Goal: Task Accomplishment & Management: Manage account settings

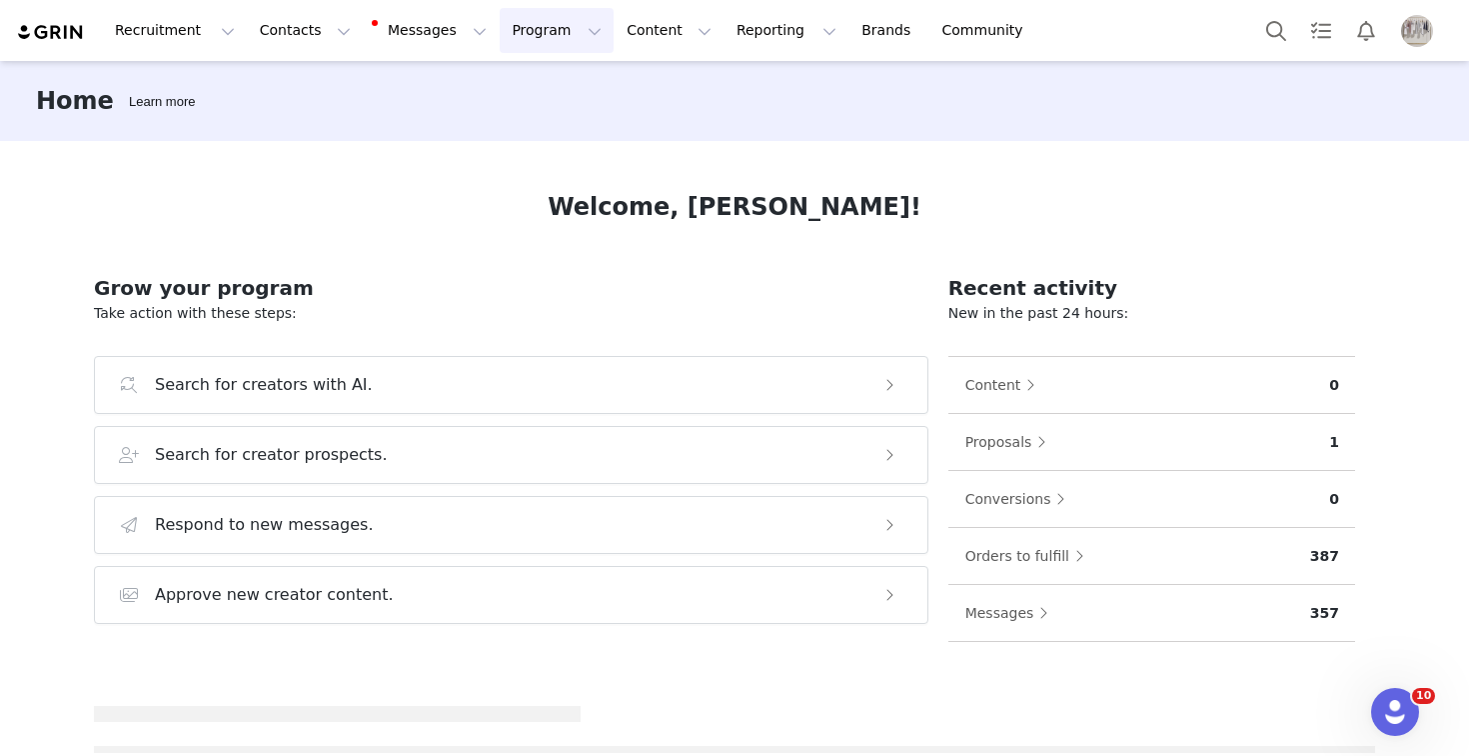
click at [500, 23] on button "Program Program" at bounding box center [557, 30] width 114 height 45
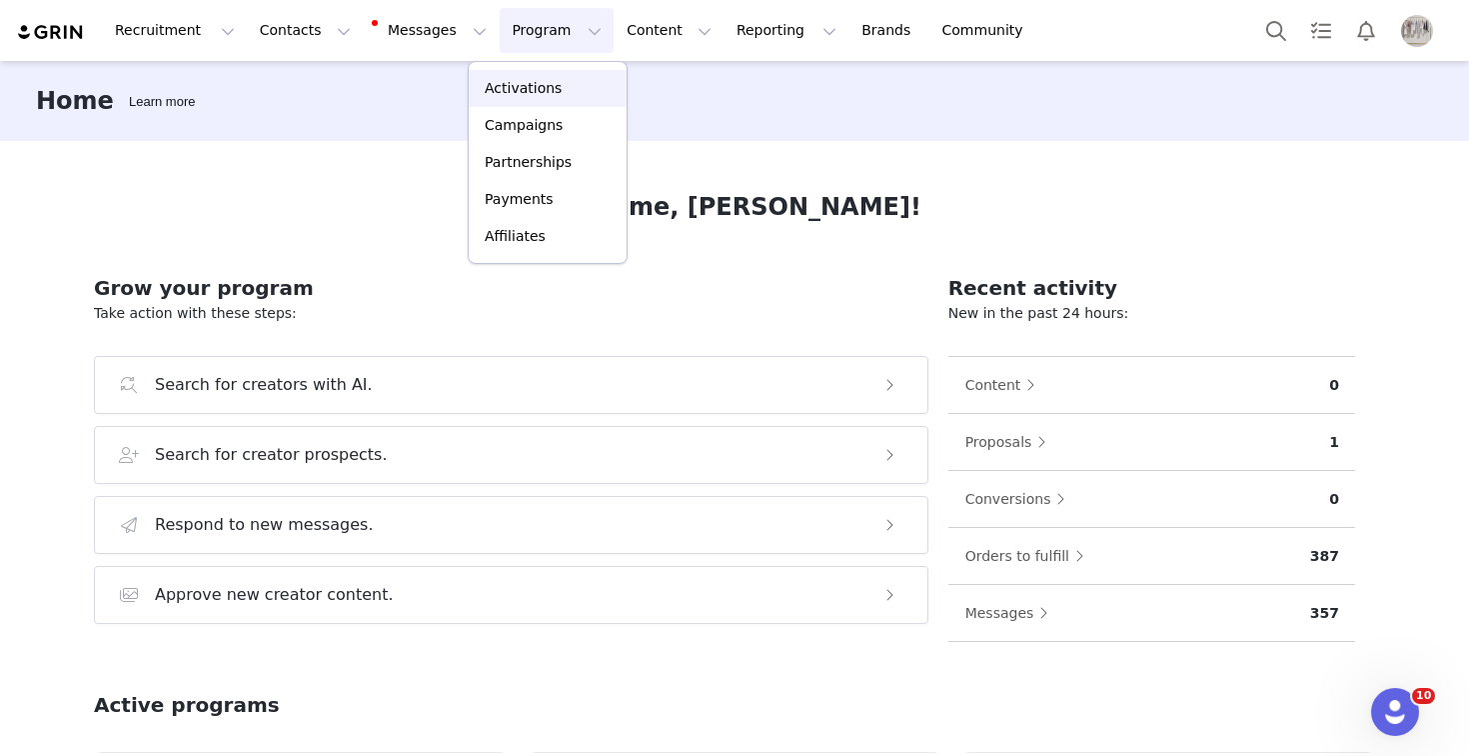
click at [524, 88] on p "Activations" at bounding box center [523, 88] width 77 height 21
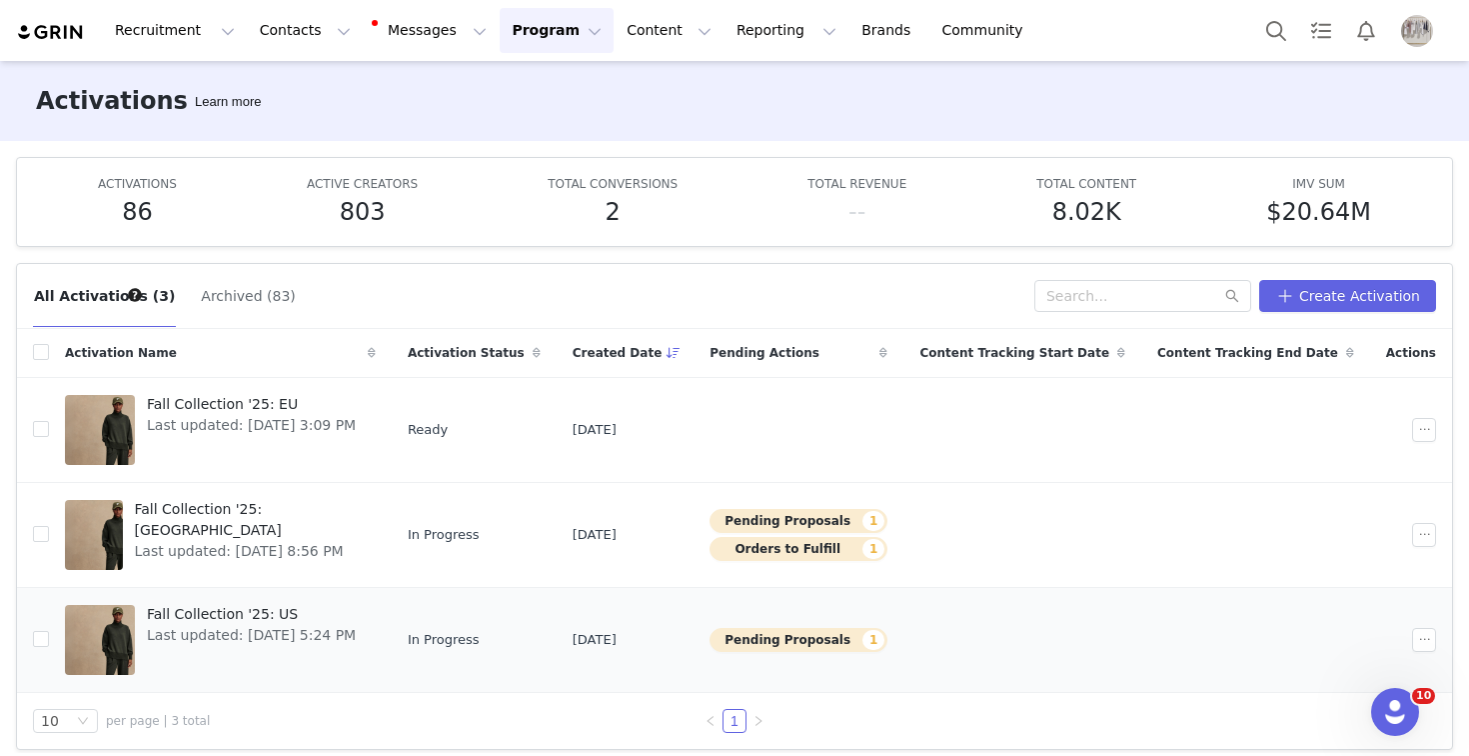
click at [262, 615] on span "Fall Collection '25: US" at bounding box center [251, 614] width 209 height 21
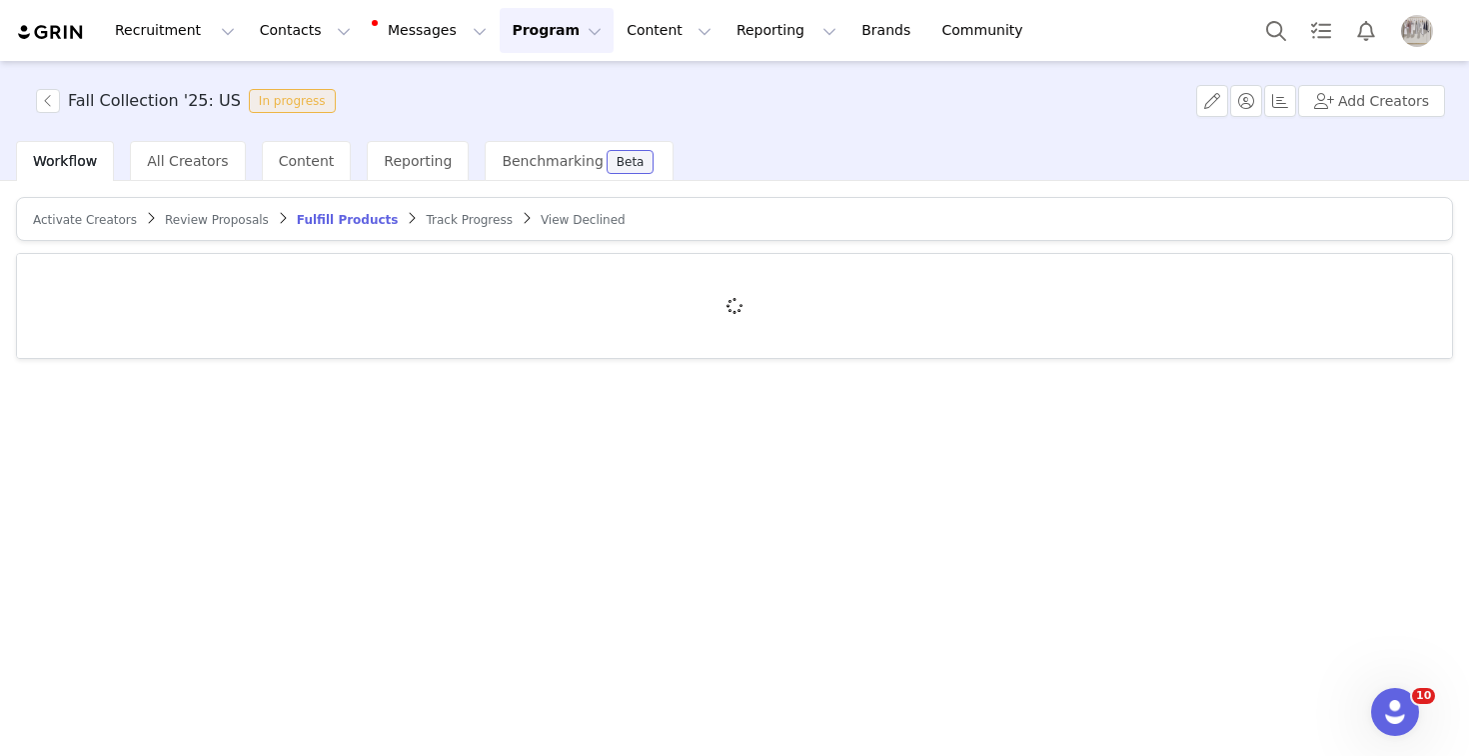
click at [235, 226] on span "Review Proposals" at bounding box center [217, 220] width 104 height 14
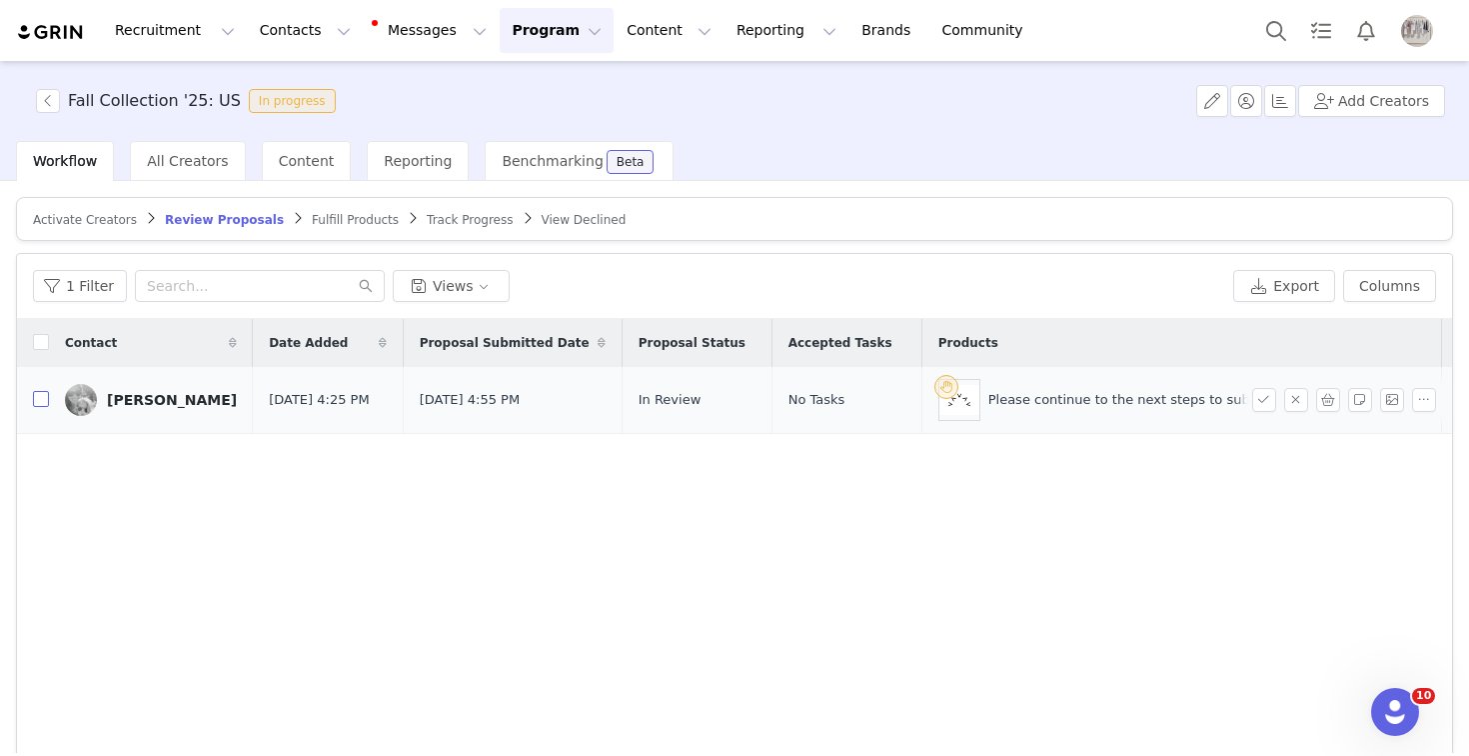
click at [40, 402] on input "checkbox" at bounding box center [41, 399] width 16 height 16
checkbox input "true"
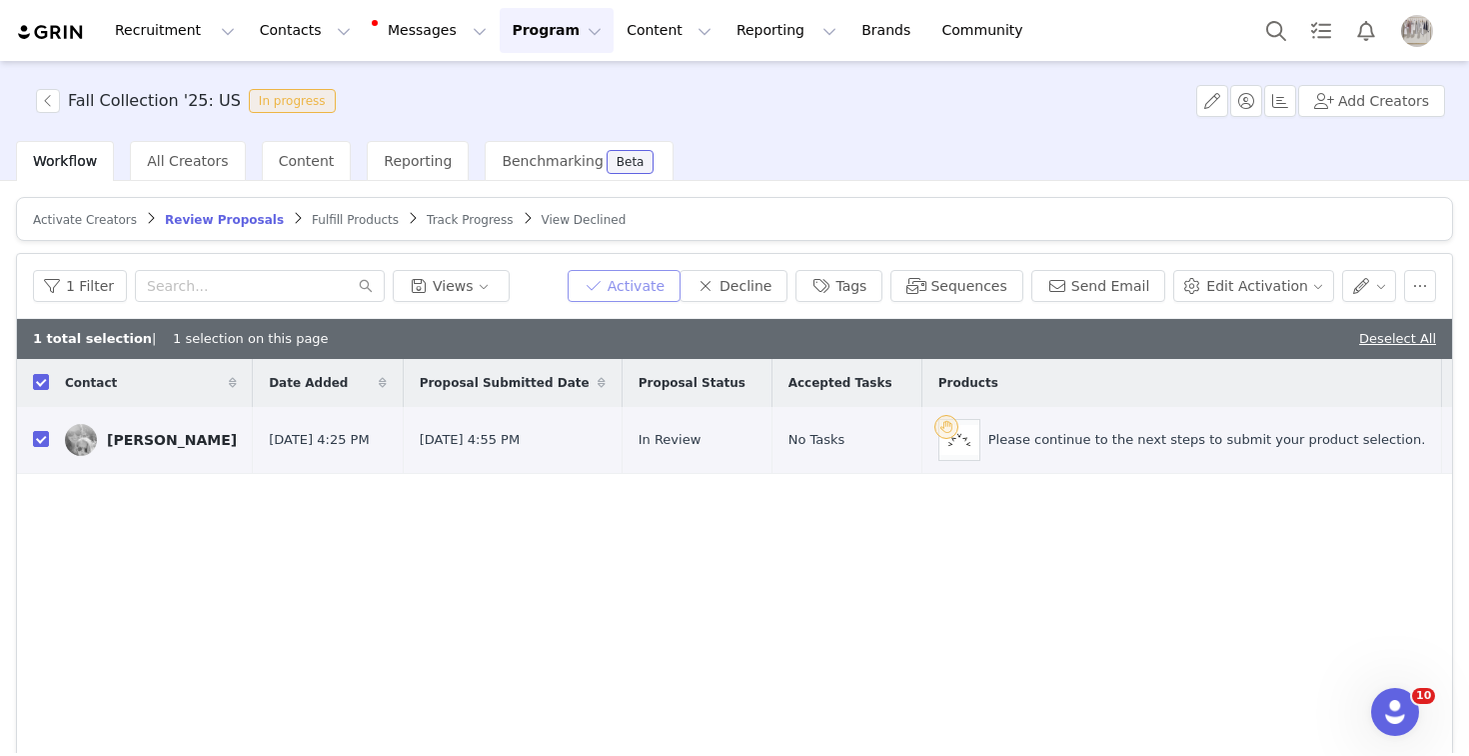
click at [626, 287] on button "Activate" at bounding box center [624, 286] width 113 height 32
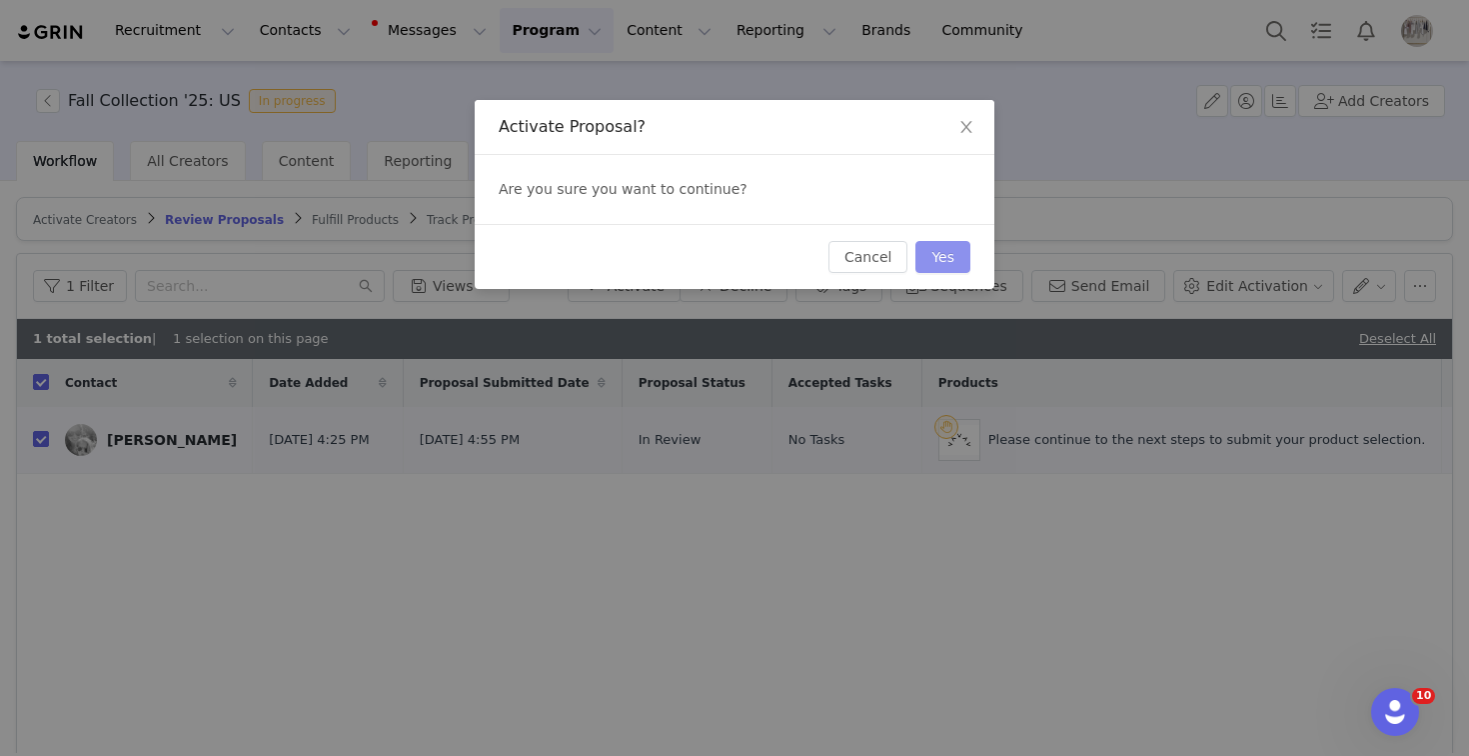
click at [955, 259] on button "Yes" at bounding box center [943, 257] width 55 height 32
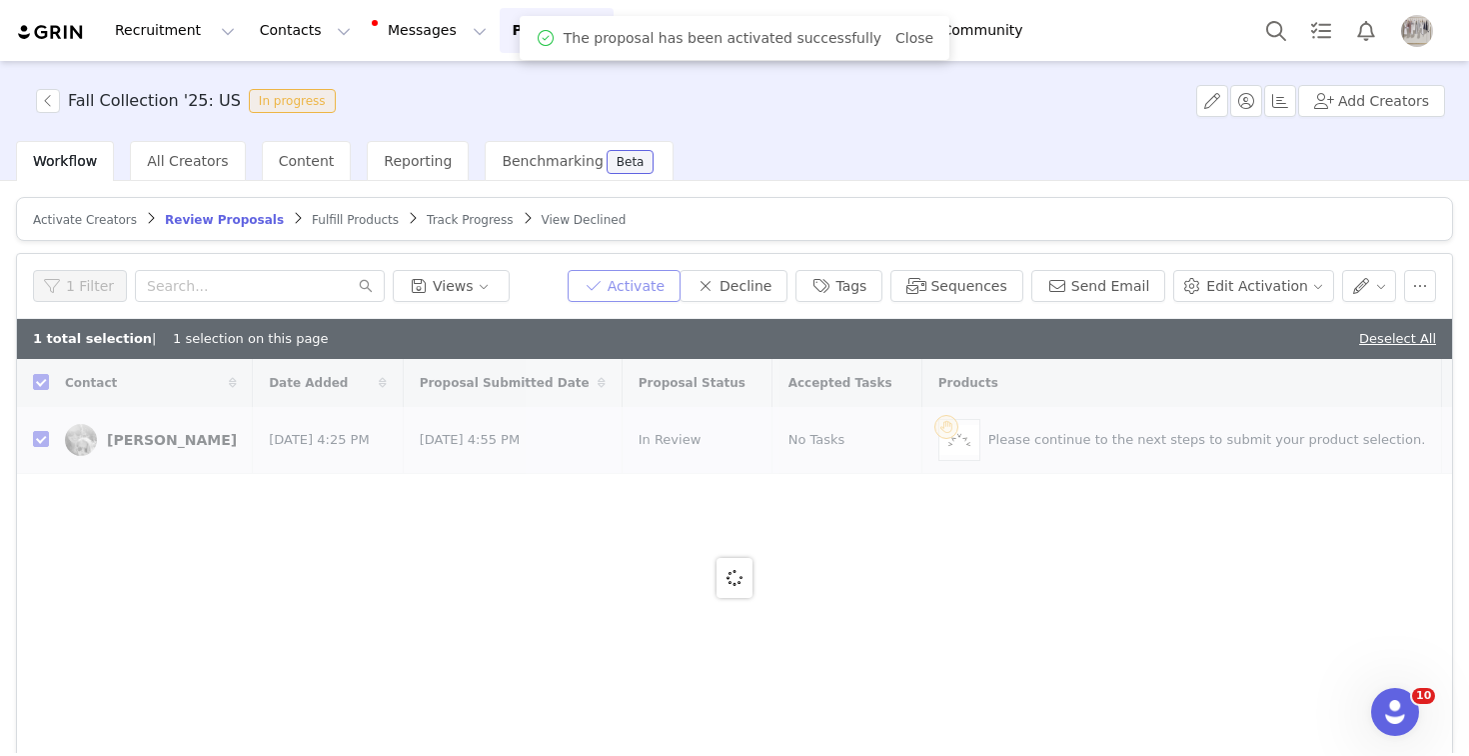
checkbox input "false"
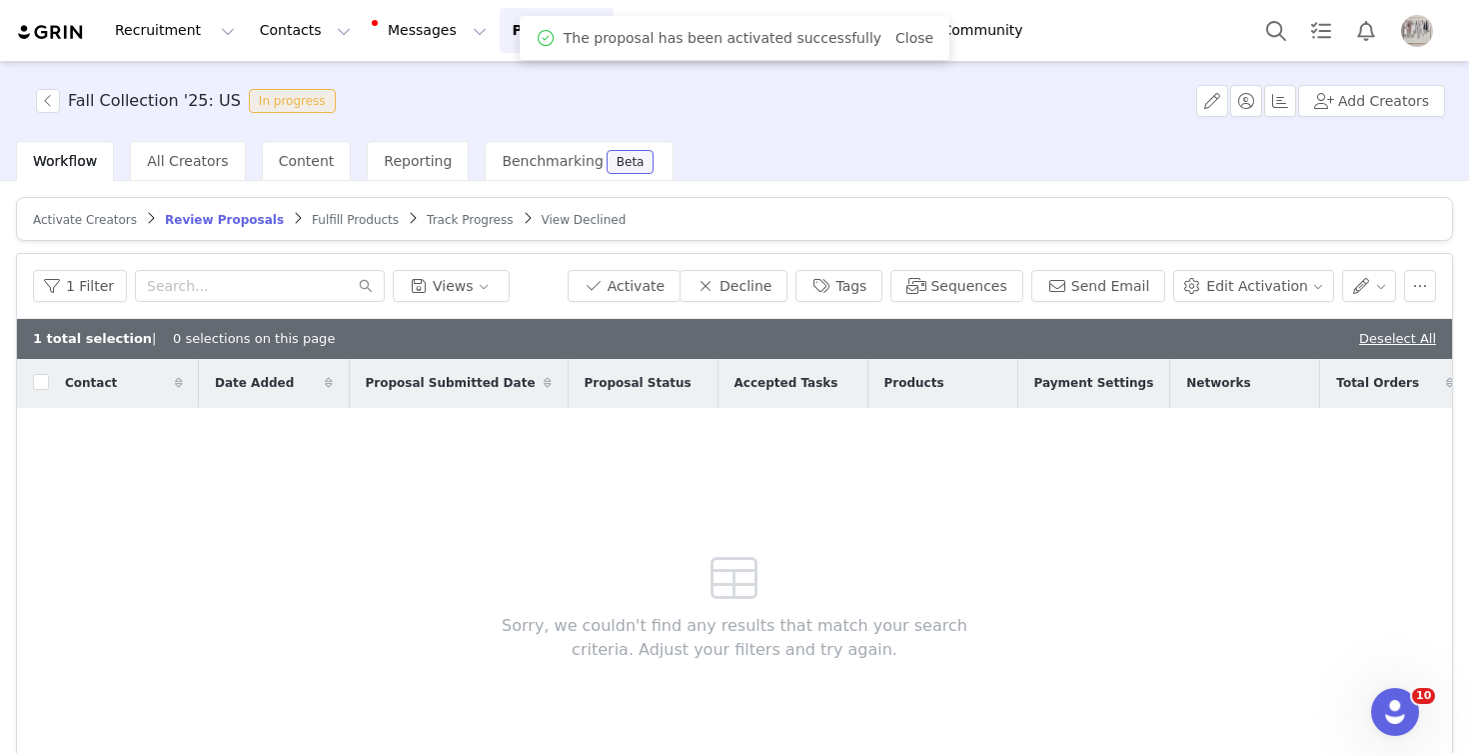
click at [312, 213] on span "Fulfill Products" at bounding box center [355, 220] width 87 height 14
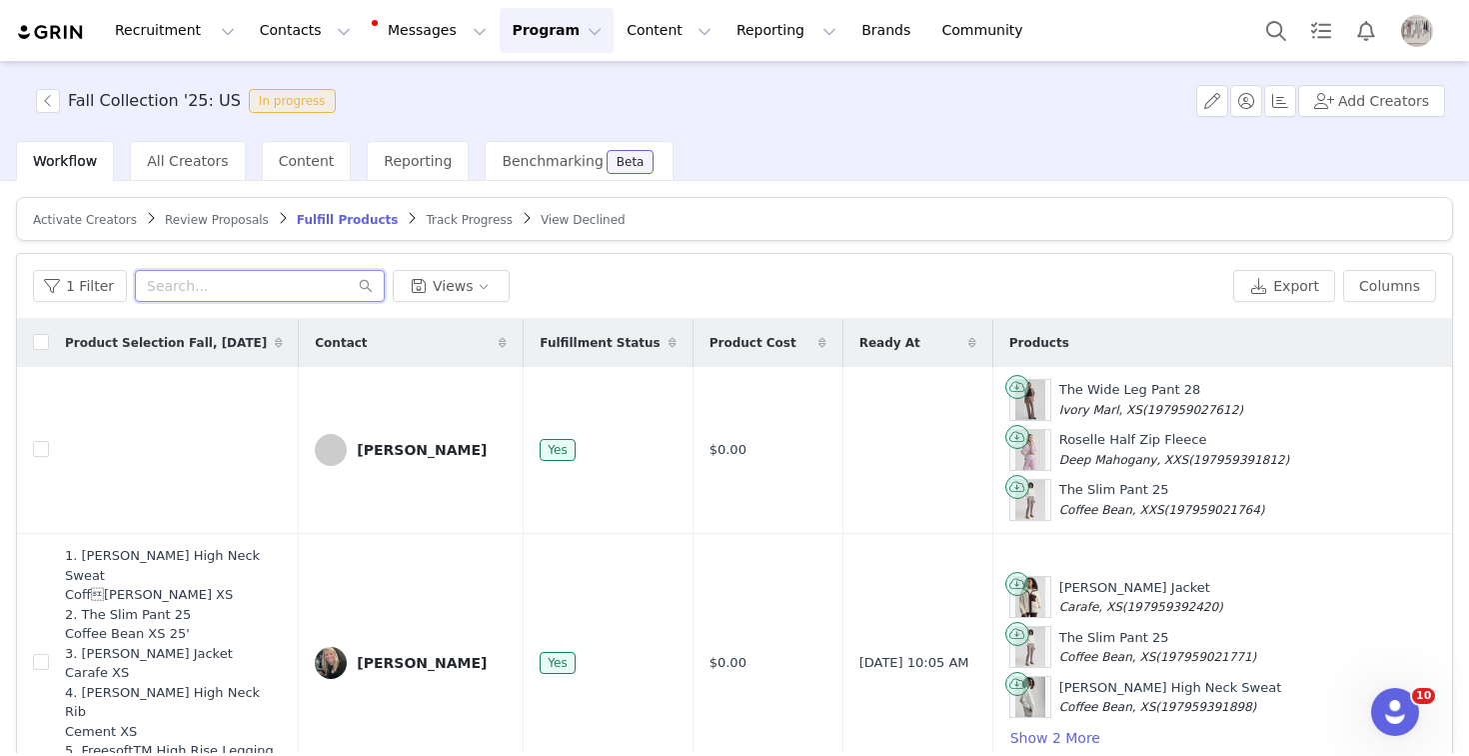
click at [239, 291] on input "text" at bounding box center [260, 286] width 250 height 32
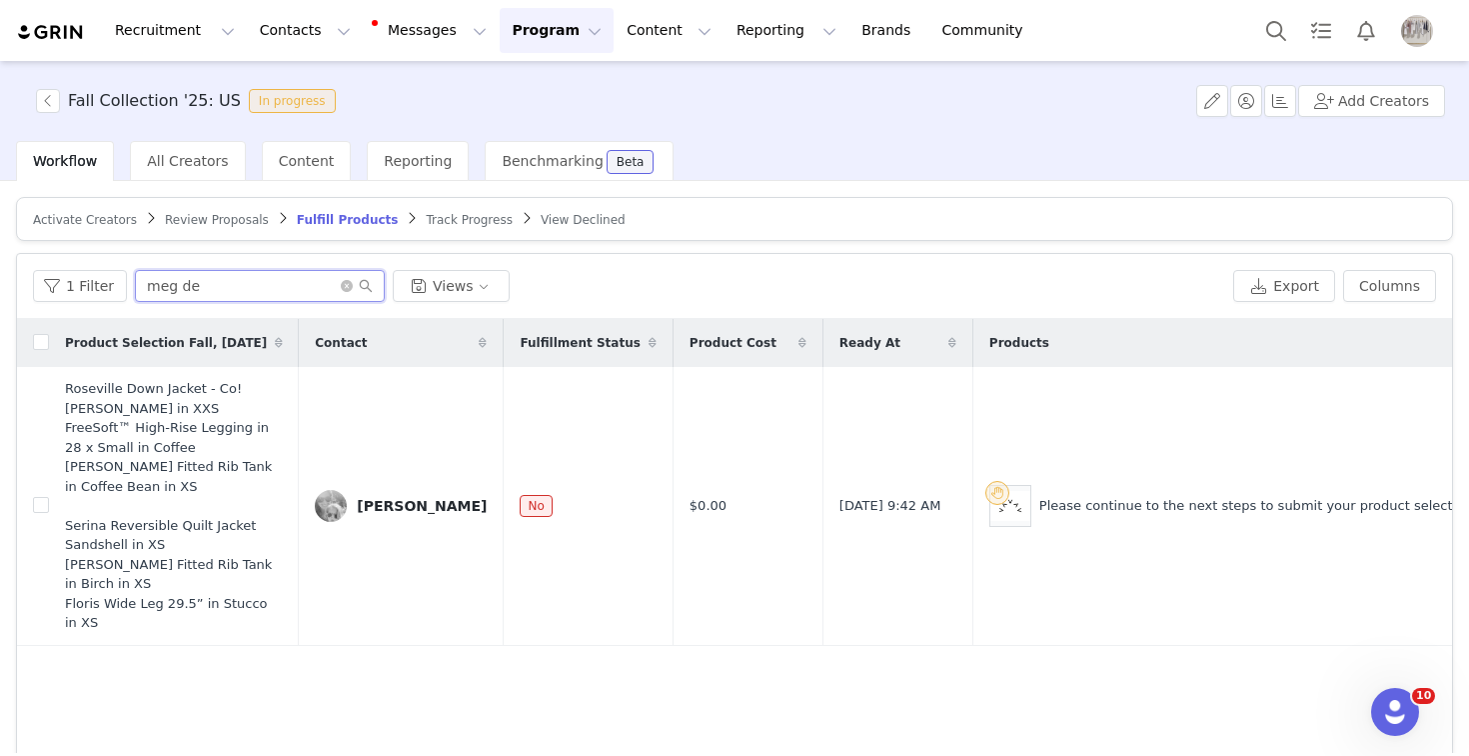
type input "meg de"
click at [205, 216] on span "Review Proposals" at bounding box center [217, 220] width 104 height 14
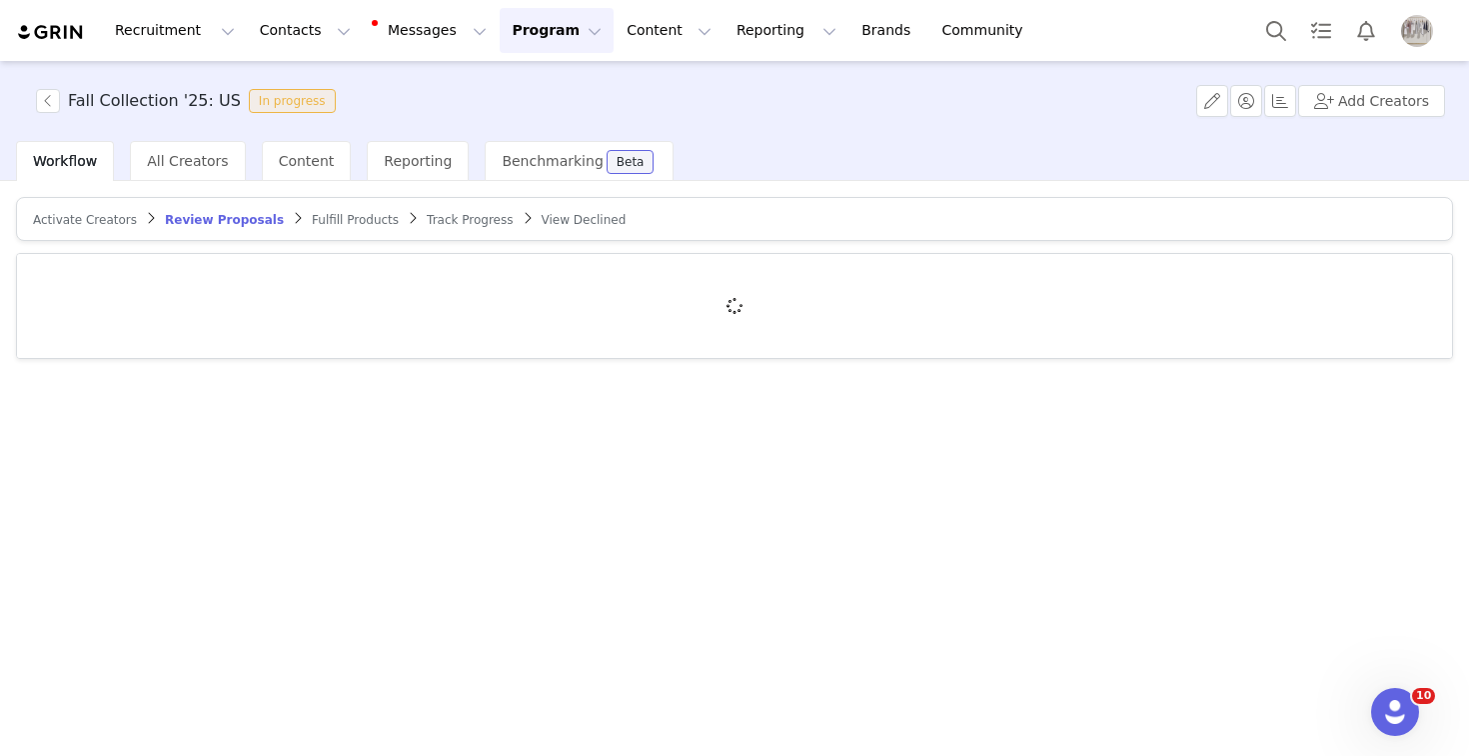
click at [90, 219] on span "Activate Creators" at bounding box center [85, 220] width 104 height 14
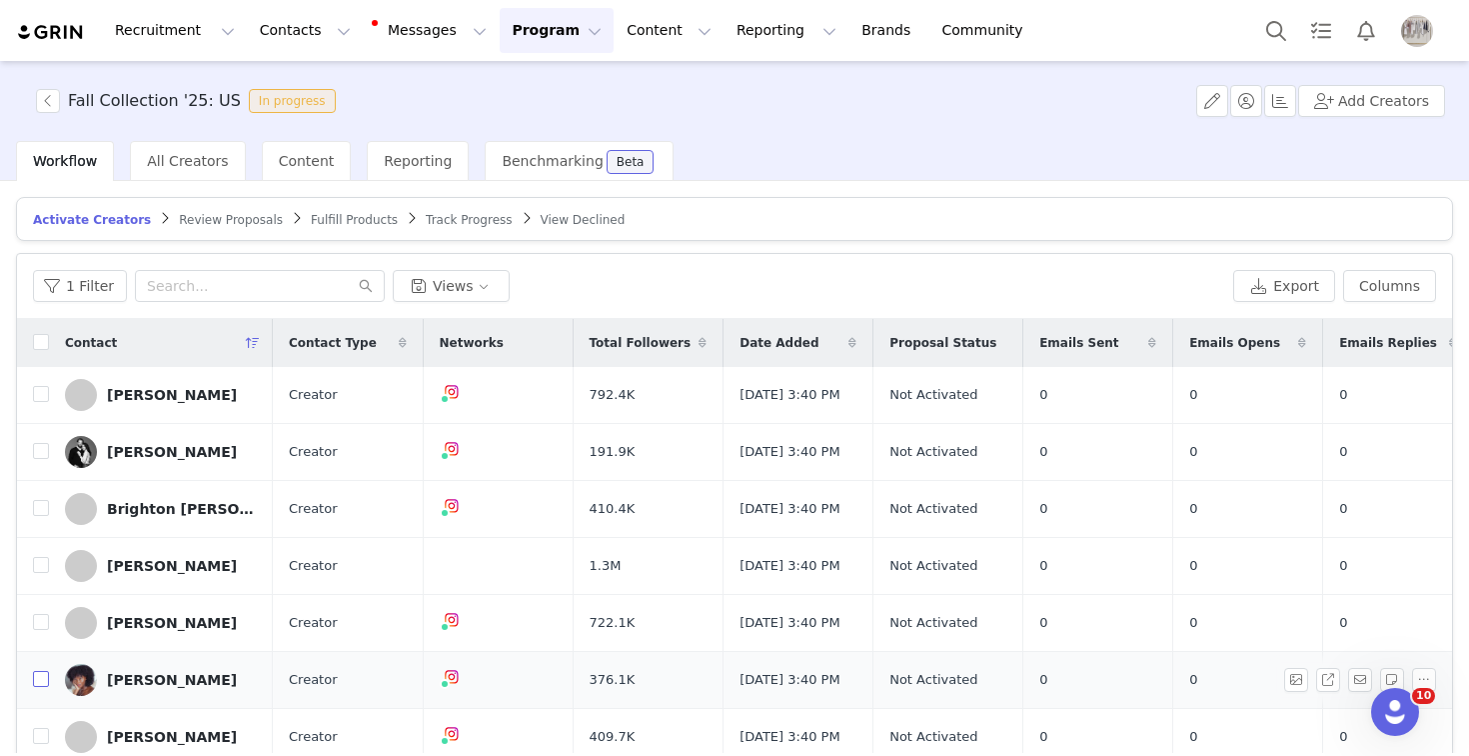
click at [43, 687] on input "checkbox" at bounding box center [41, 679] width 16 height 16
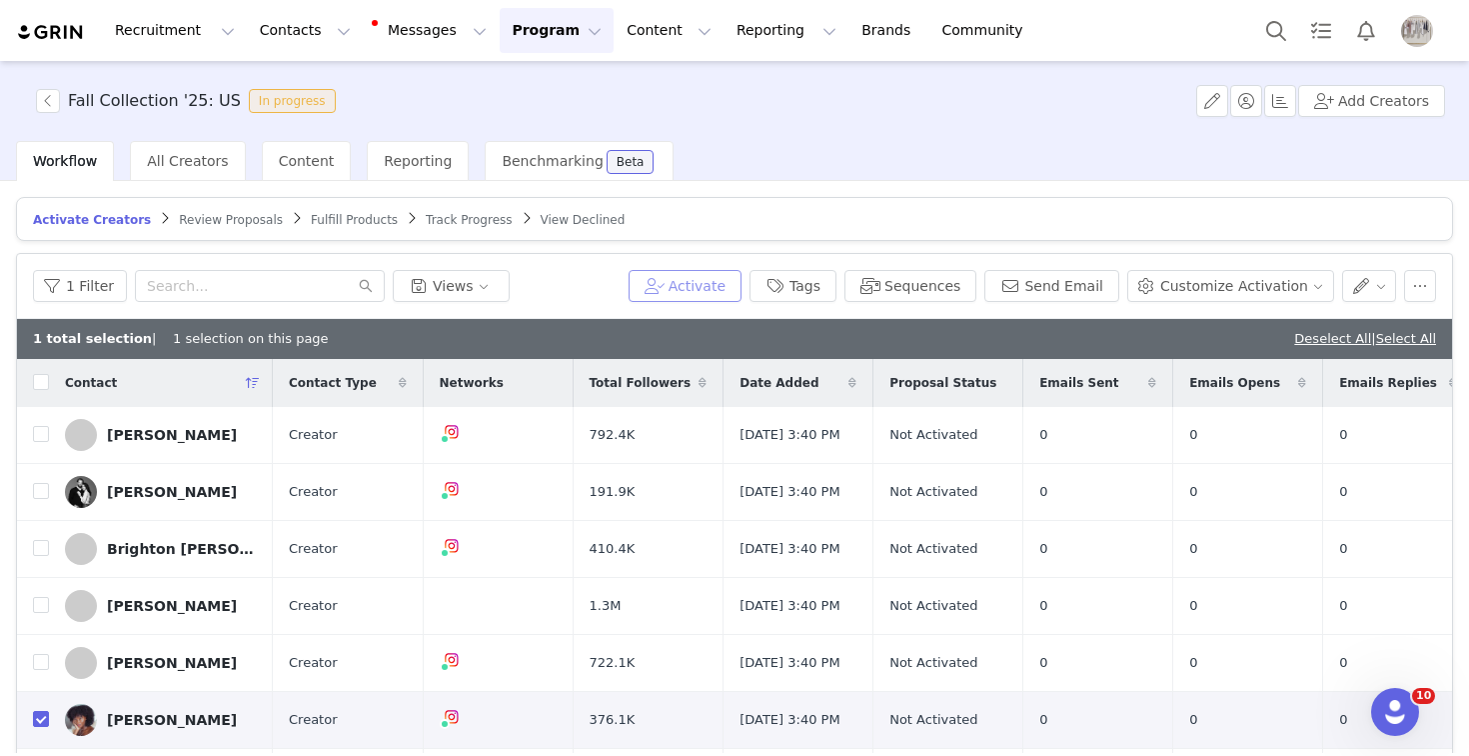
click at [725, 279] on button "Activate" at bounding box center [685, 286] width 113 height 32
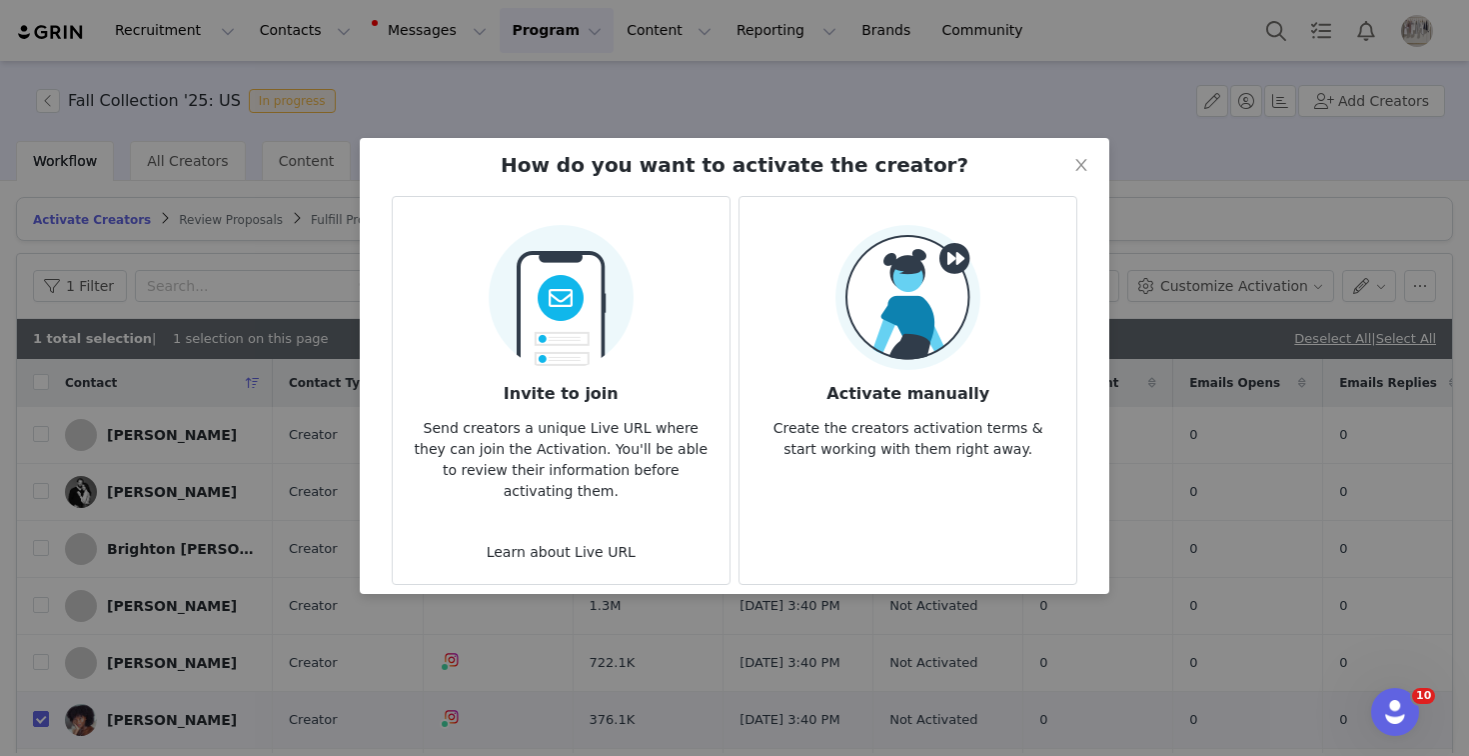
click at [933, 308] on img at bounding box center [908, 297] width 145 height 145
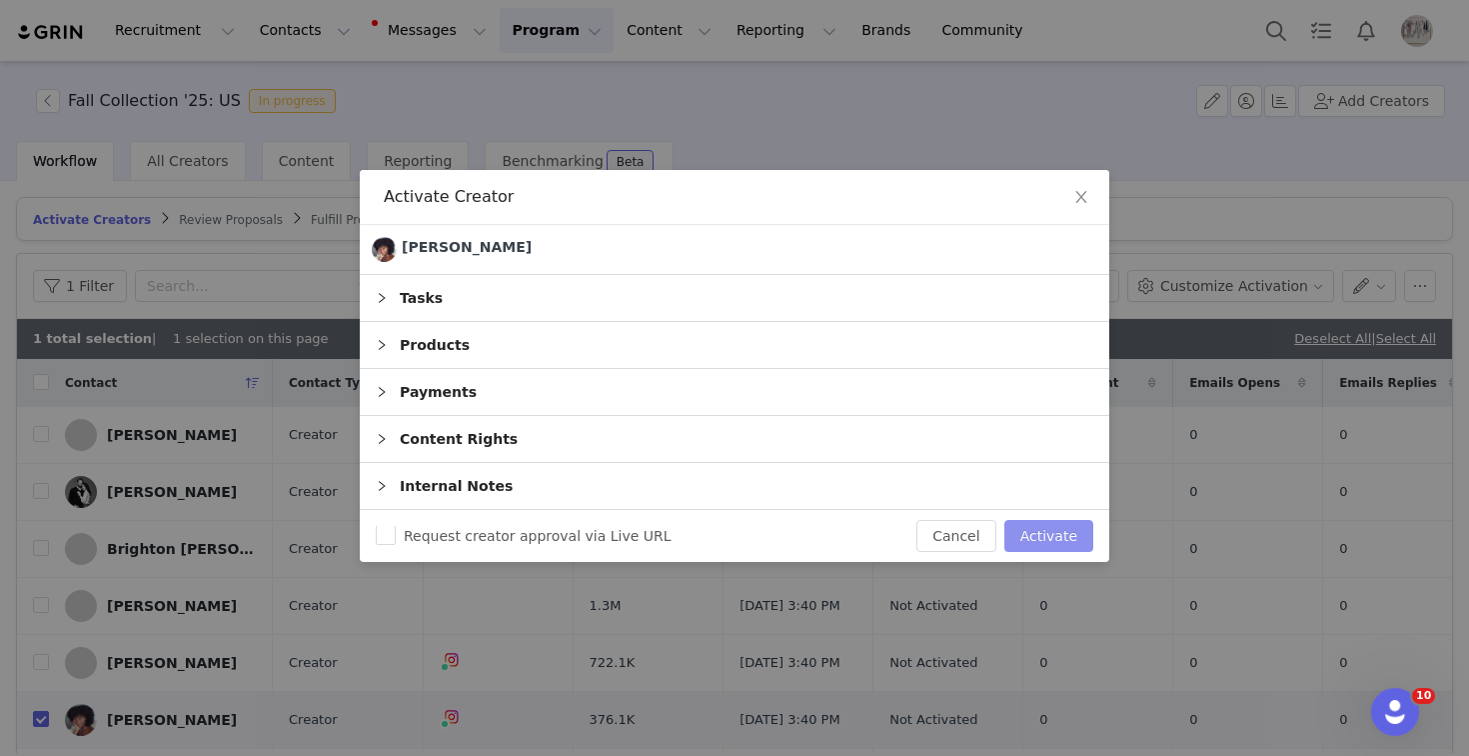
click at [1061, 541] on button "Activate" at bounding box center [1049, 536] width 89 height 32
checkbox input "false"
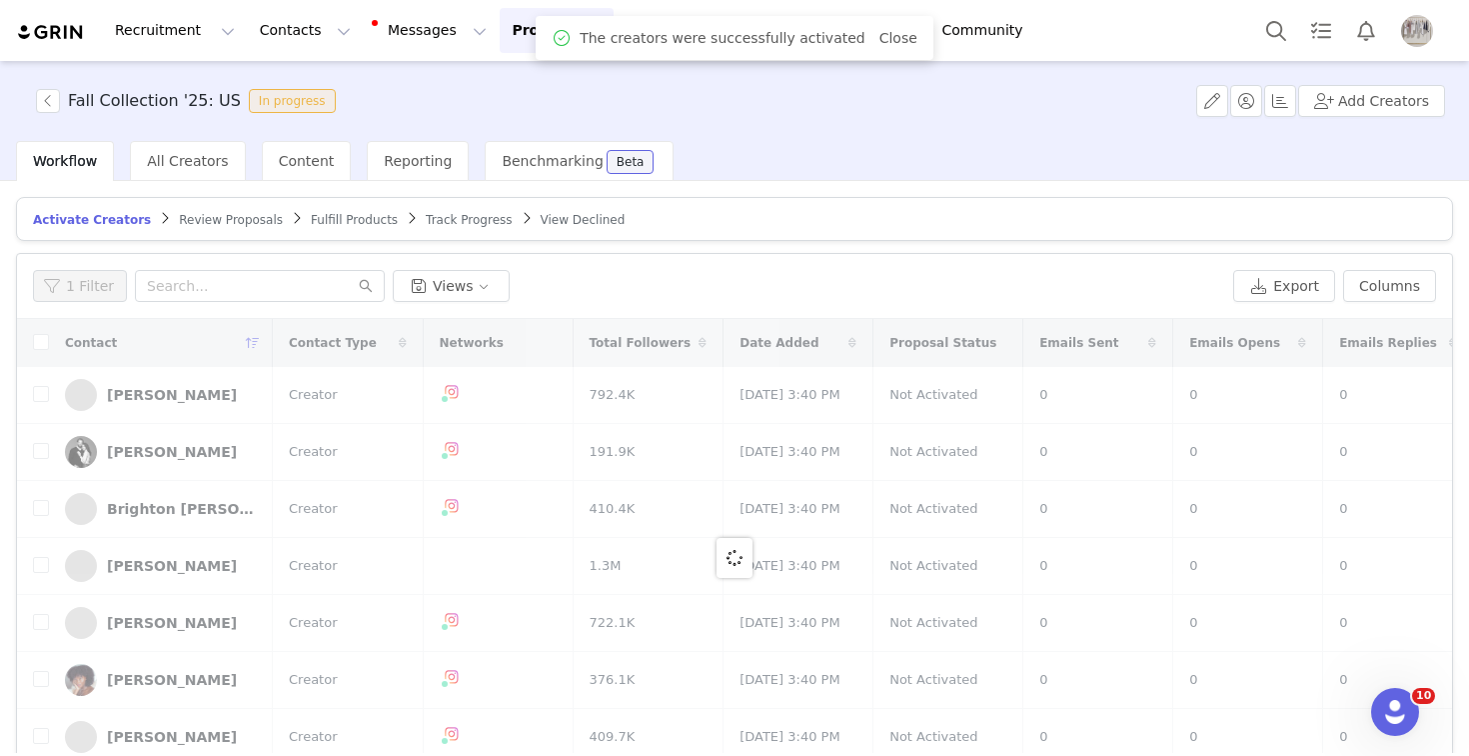
click at [320, 213] on span "Fulfill Products" at bounding box center [354, 220] width 87 height 14
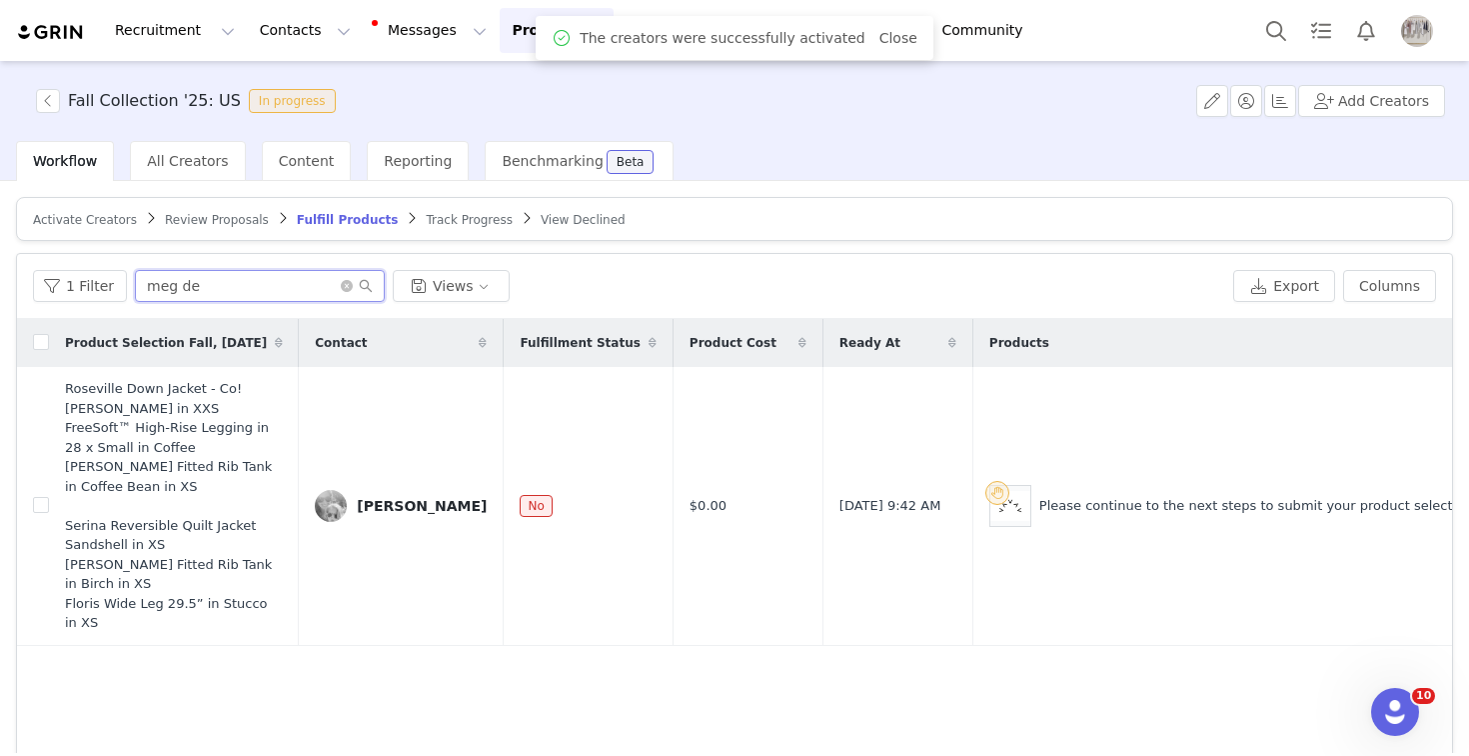
click at [221, 293] on input "meg de" at bounding box center [260, 286] width 250 height 32
type input "f"
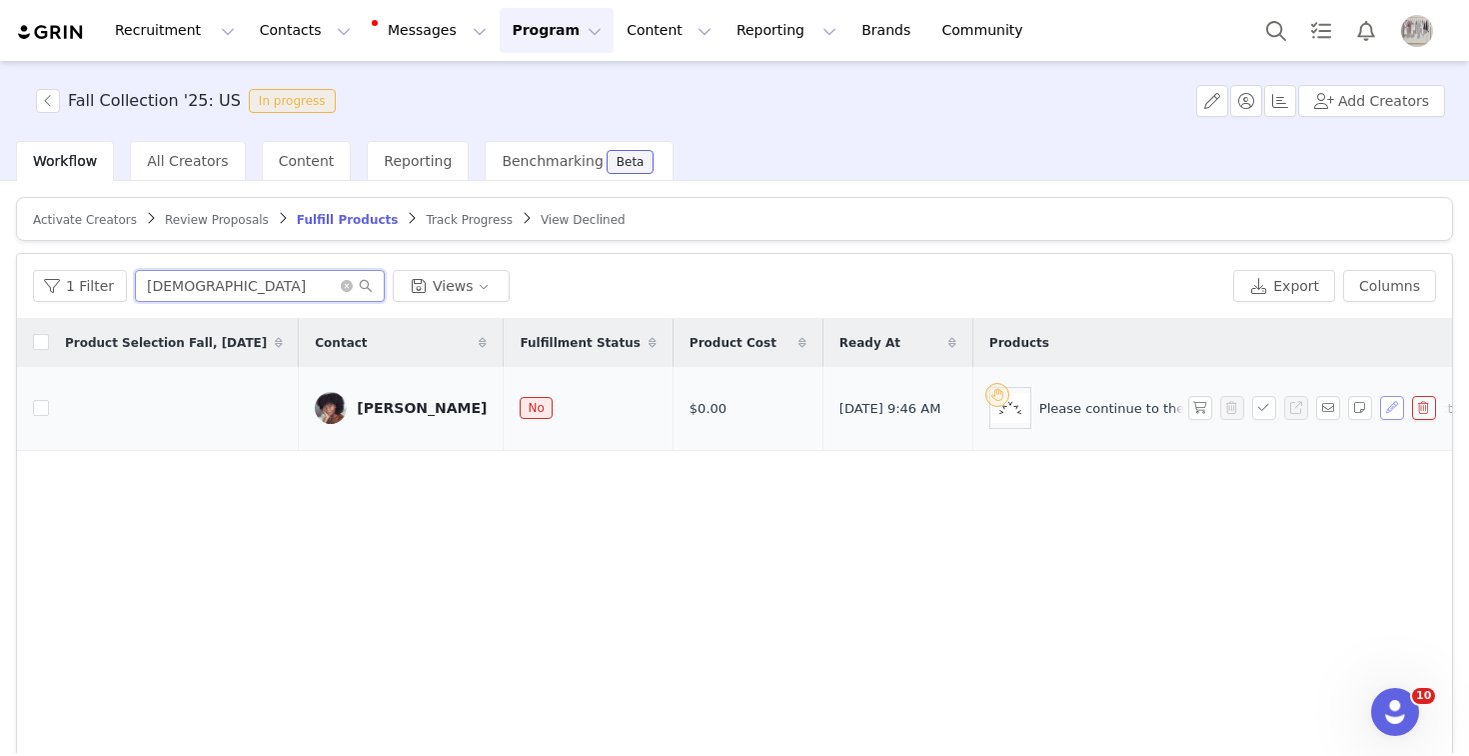
type input "[DEMOGRAPHIC_DATA]"
click at [1388, 420] on button "button" at bounding box center [1392, 408] width 24 height 24
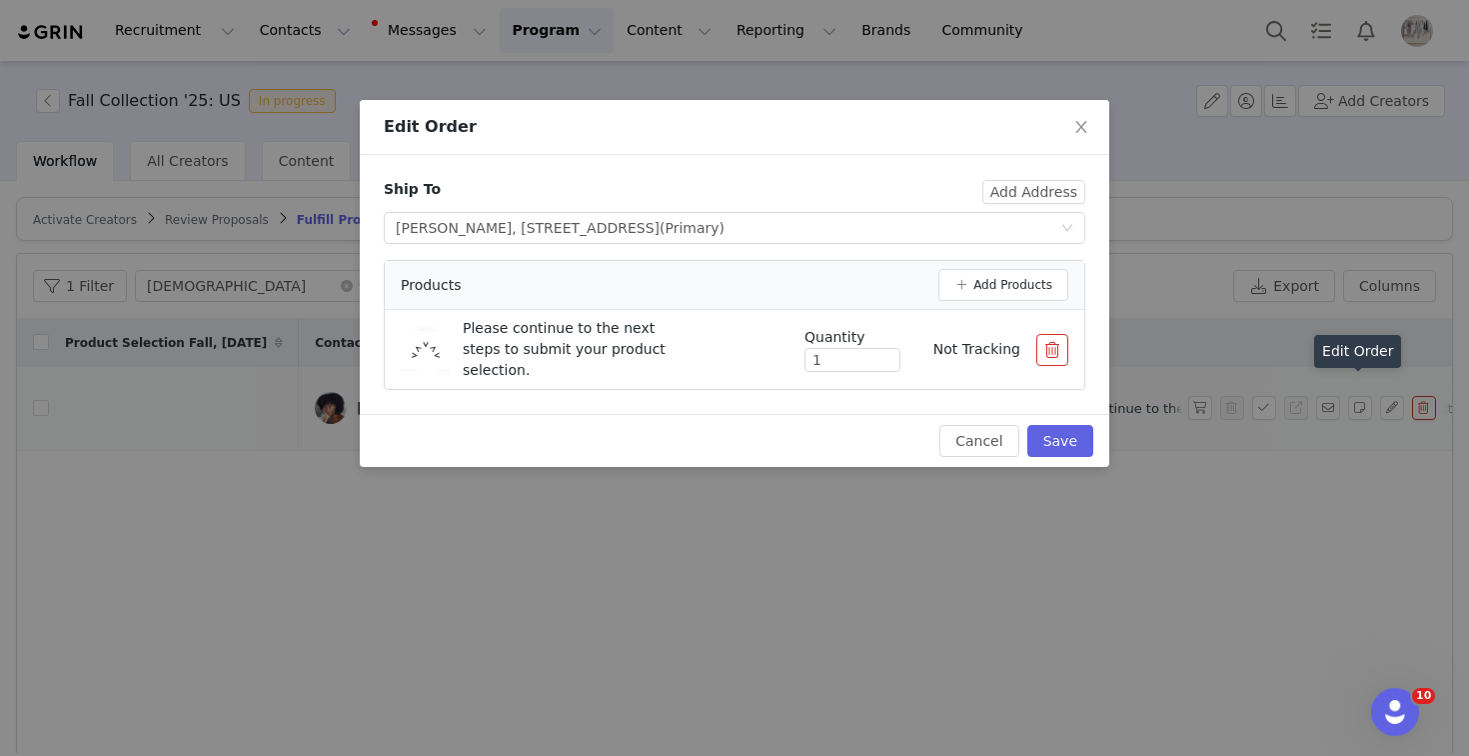
click at [1059, 358] on button "button" at bounding box center [1053, 350] width 32 height 32
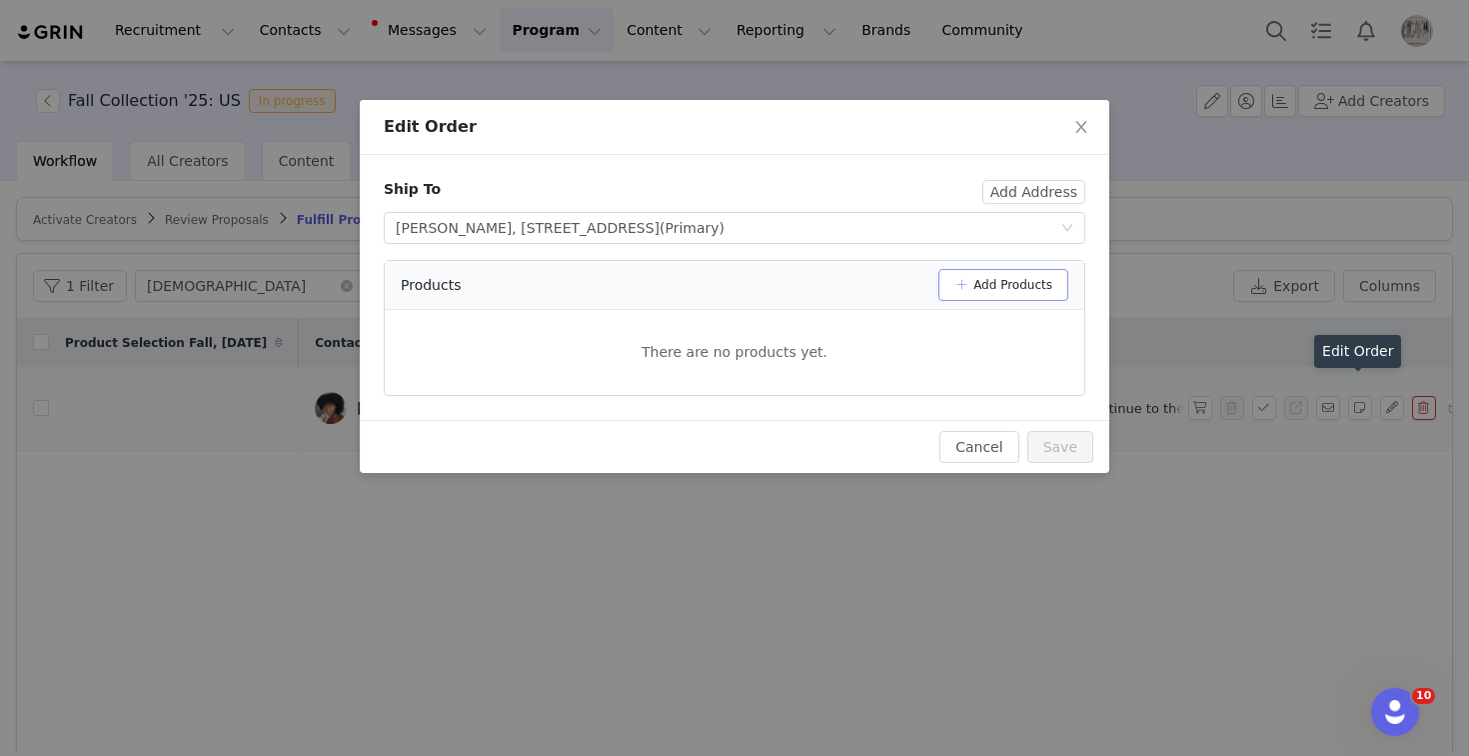
click at [1019, 275] on button "Add Products" at bounding box center [1004, 285] width 130 height 32
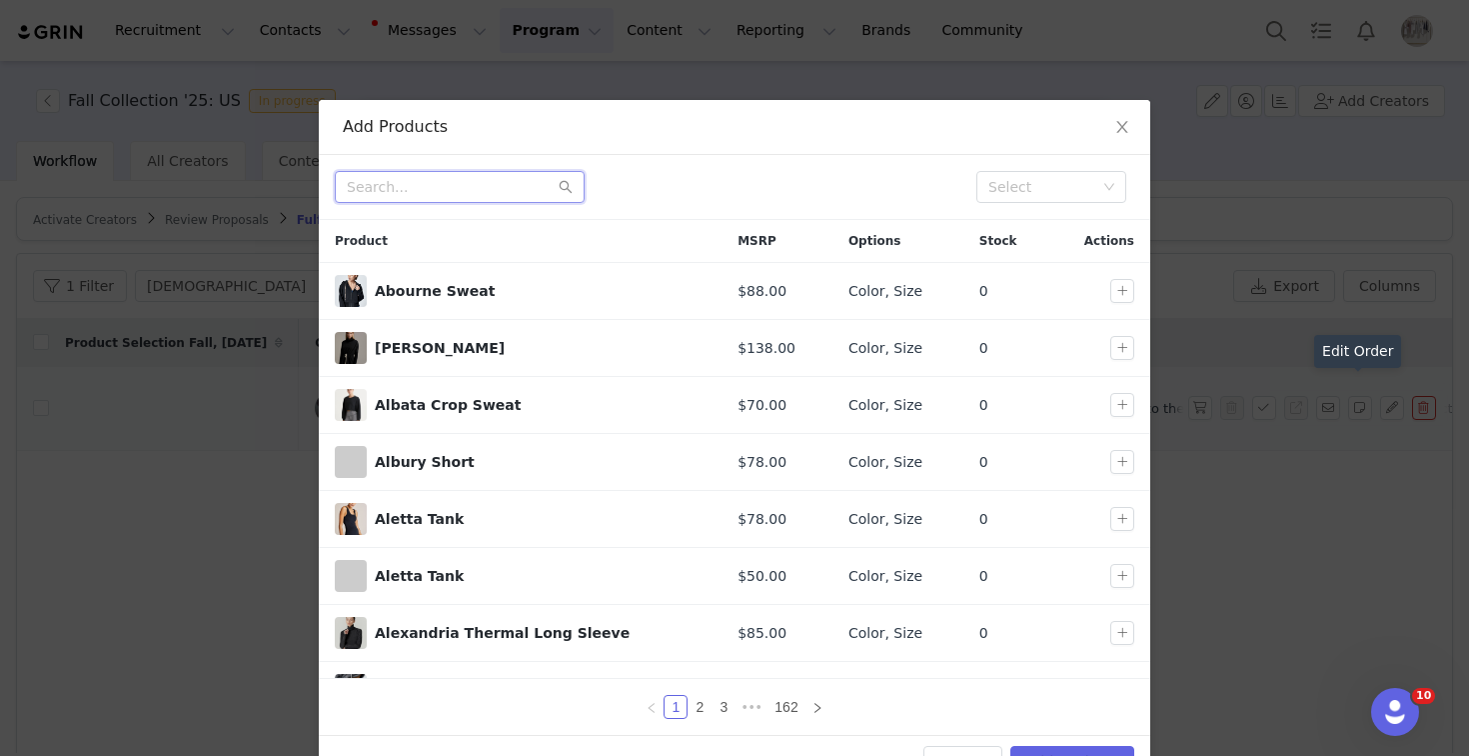
click at [439, 174] on input "text" at bounding box center [460, 187] width 250 height 32
click at [428, 187] on input "text" at bounding box center [460, 187] width 250 height 32
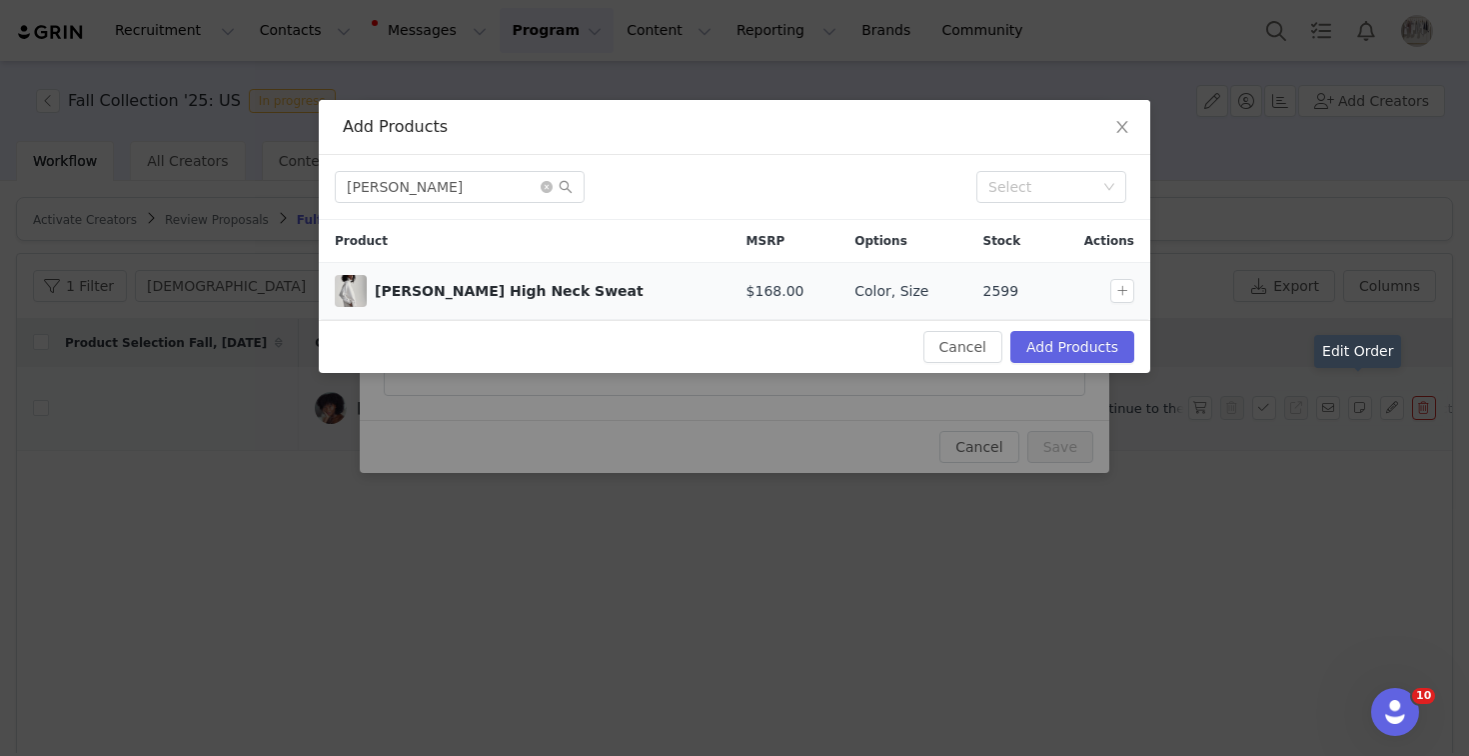
click at [1105, 290] on div at bounding box center [1105, 291] width 75 height 24
click at [1111, 291] on button "button" at bounding box center [1123, 291] width 24 height 24
click at [406, 190] on input "[PERSON_NAME]" at bounding box center [460, 187] width 250 height 32
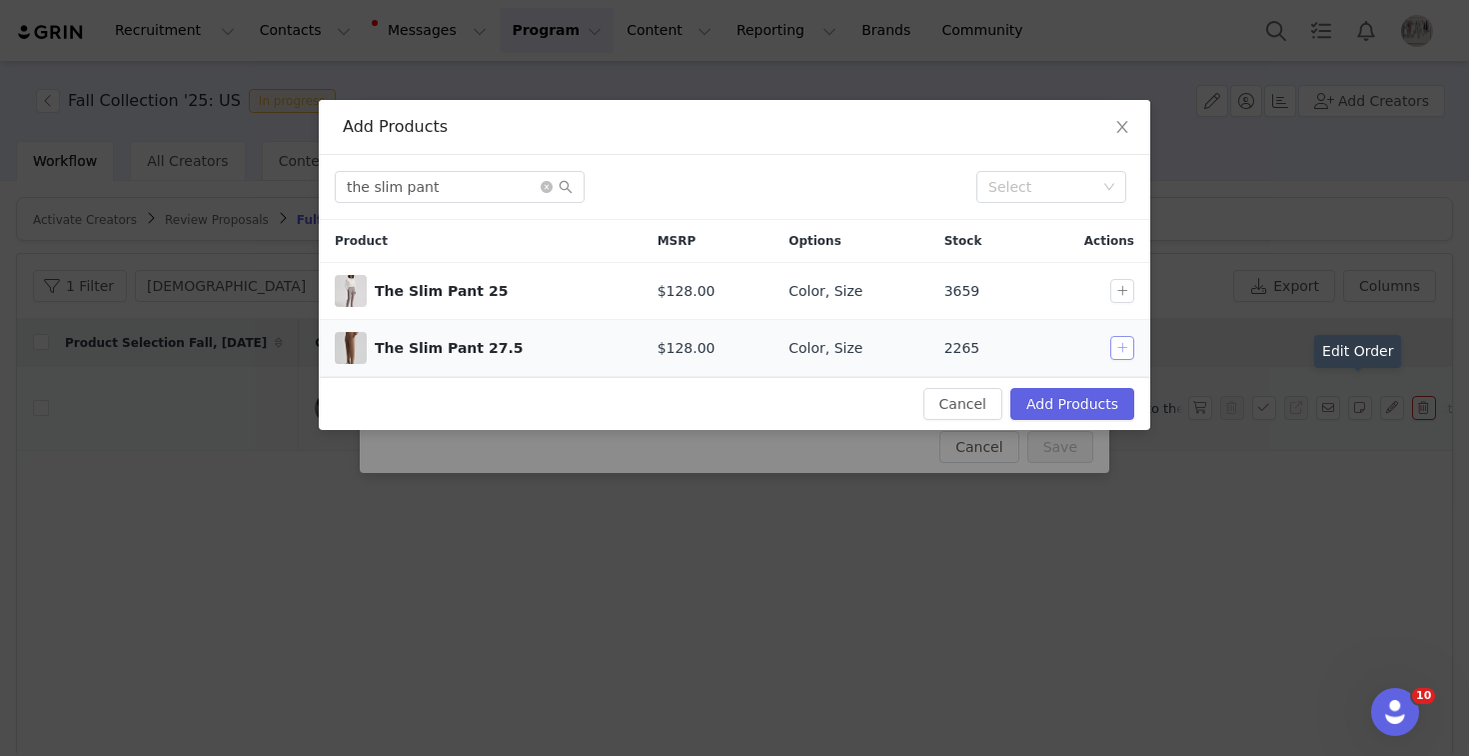
click at [1118, 354] on button "button" at bounding box center [1123, 348] width 24 height 24
click at [481, 193] on input "the slim pant" at bounding box center [460, 187] width 250 height 32
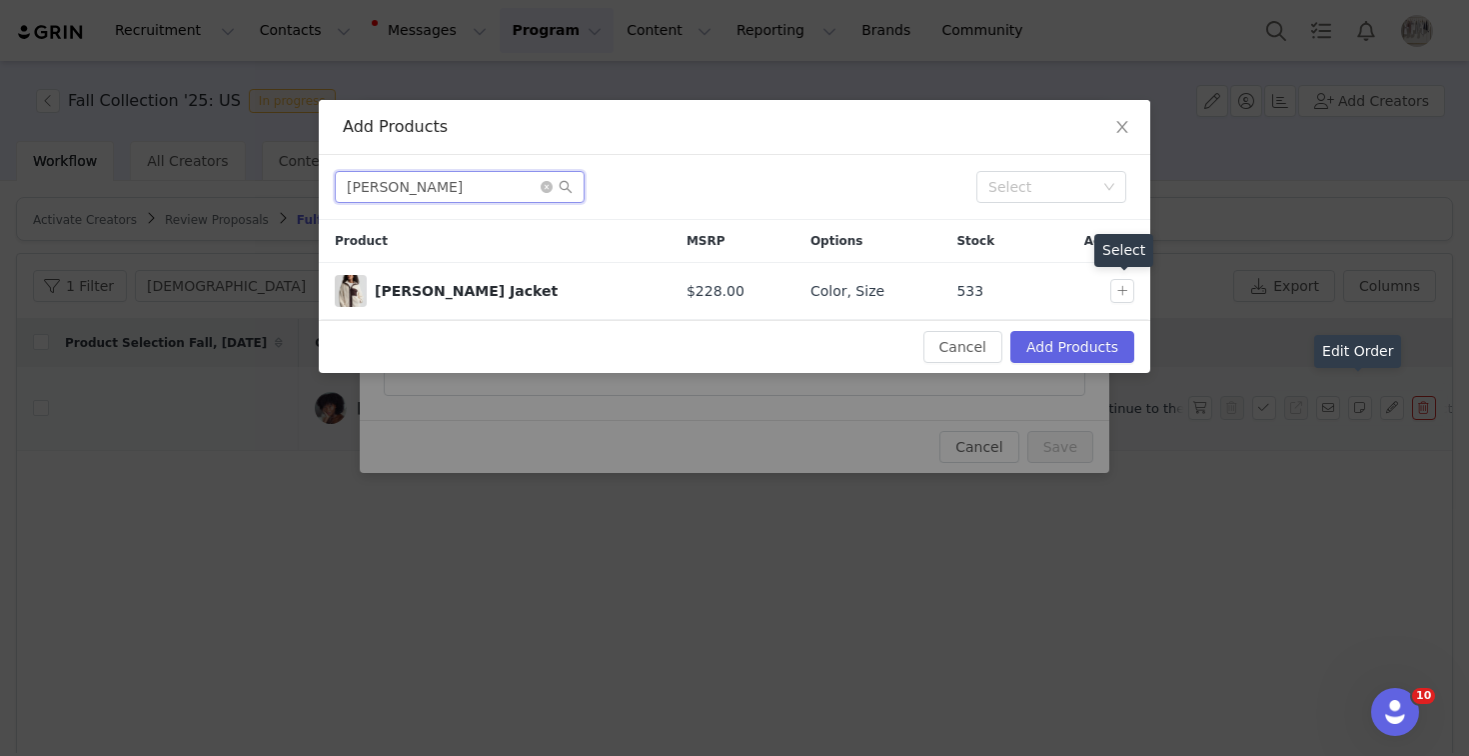
type input "[PERSON_NAME]"
click at [1125, 288] on button "button" at bounding box center [1123, 291] width 24 height 24
click at [1082, 355] on button "Add Products" at bounding box center [1073, 347] width 124 height 32
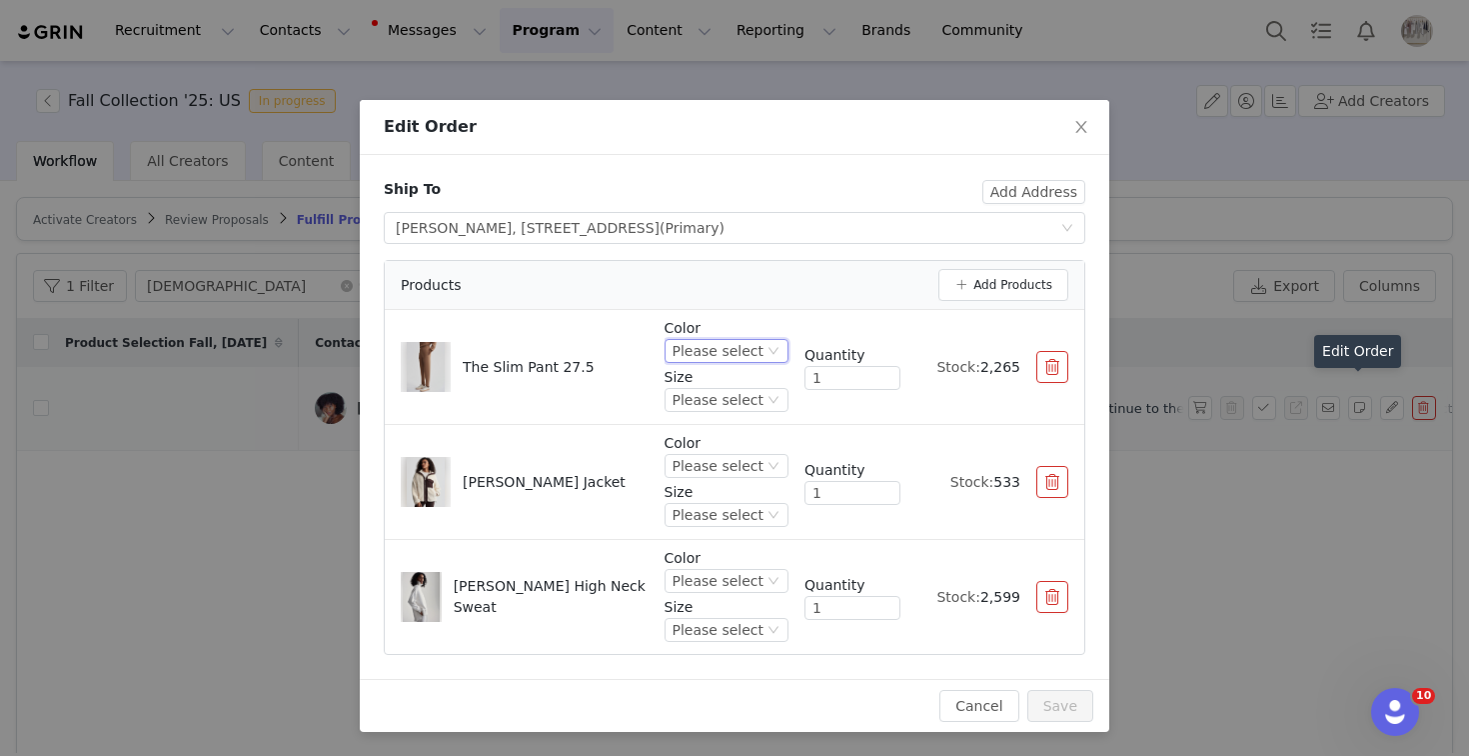
click at [769, 345] on icon "icon: down" at bounding box center [774, 351] width 12 height 12
click at [716, 602] on li "Coffee Bean" at bounding box center [730, 601] width 118 height 32
click at [721, 472] on div "Please select" at bounding box center [718, 466] width 91 height 22
click at [715, 569] on li "Carafe" at bounding box center [730, 566] width 118 height 32
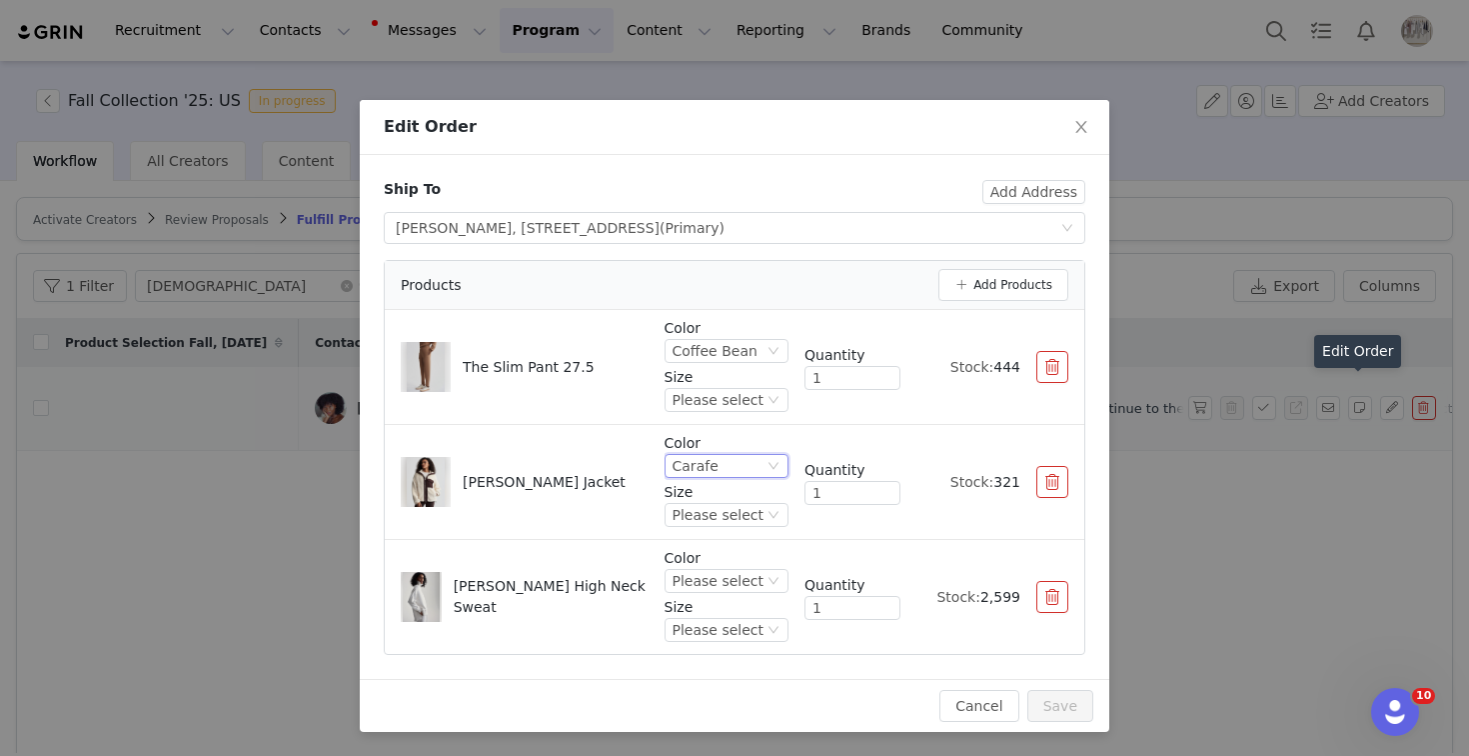
click at [722, 568] on p "Color" at bounding box center [727, 558] width 124 height 21
click at [722, 573] on div "Please select" at bounding box center [718, 581] width 91 height 22
click at [723, 484] on li "Coffee Bean" at bounding box center [730, 485] width 118 height 32
click at [729, 618] on div "Please select" at bounding box center [727, 630] width 124 height 24
click at [695, 474] on li "XS" at bounding box center [730, 466] width 118 height 32
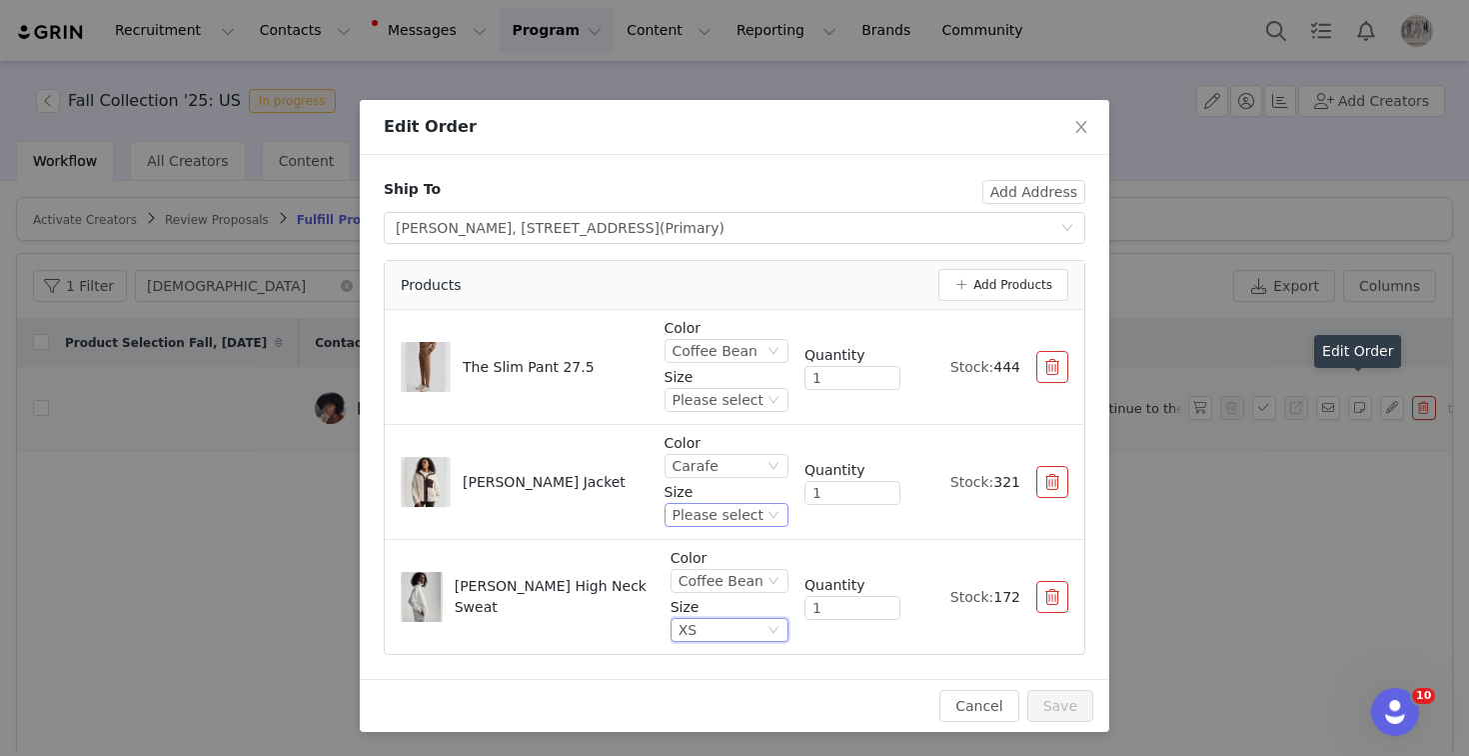
click at [710, 513] on div "Please select" at bounding box center [718, 515] width 91 height 22
click at [694, 384] on li "S" at bounding box center [730, 383] width 118 height 32
click at [736, 388] on div "Please select" at bounding box center [727, 400] width 124 height 24
click at [695, 533] on li "S" at bounding box center [730, 532] width 118 height 32
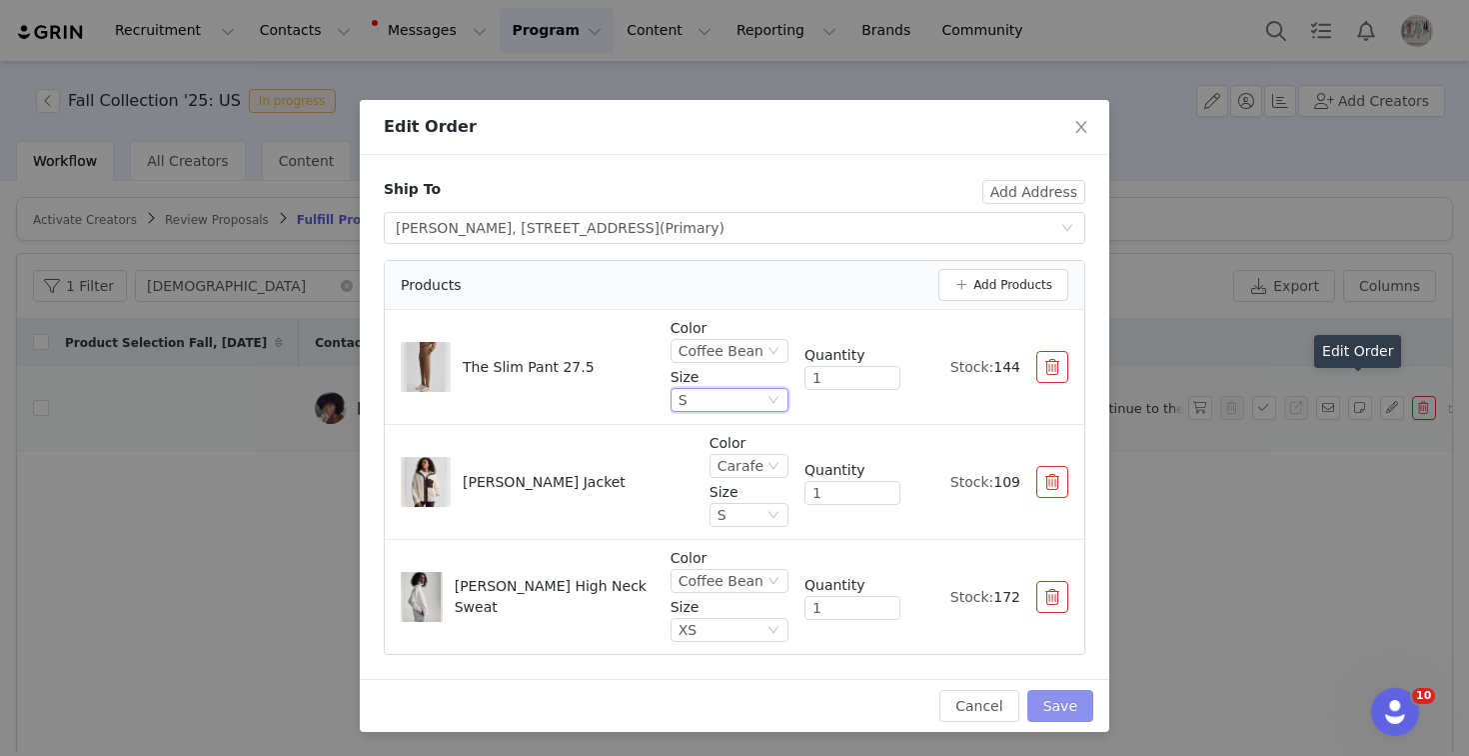
click at [1039, 702] on button "Save" at bounding box center [1061, 706] width 66 height 32
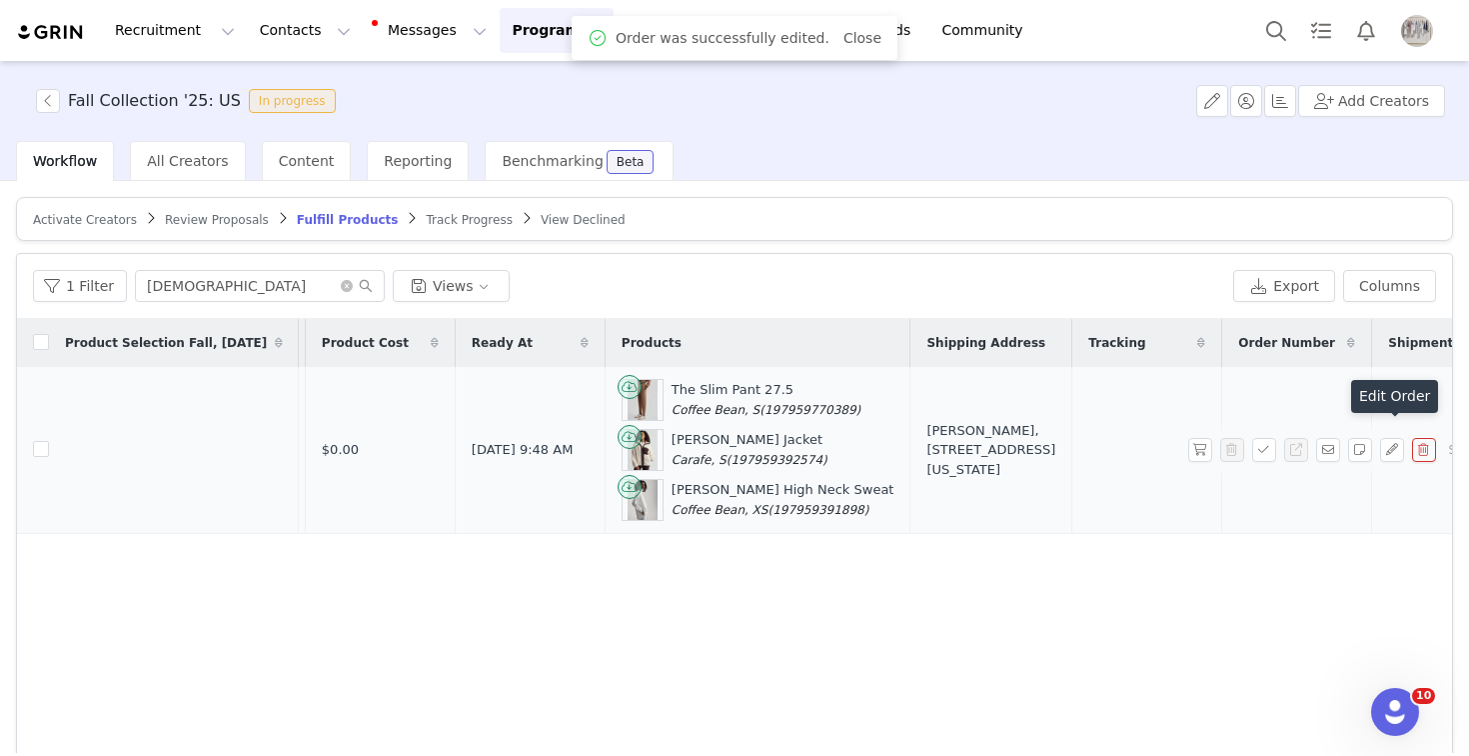
scroll to position [0, 372]
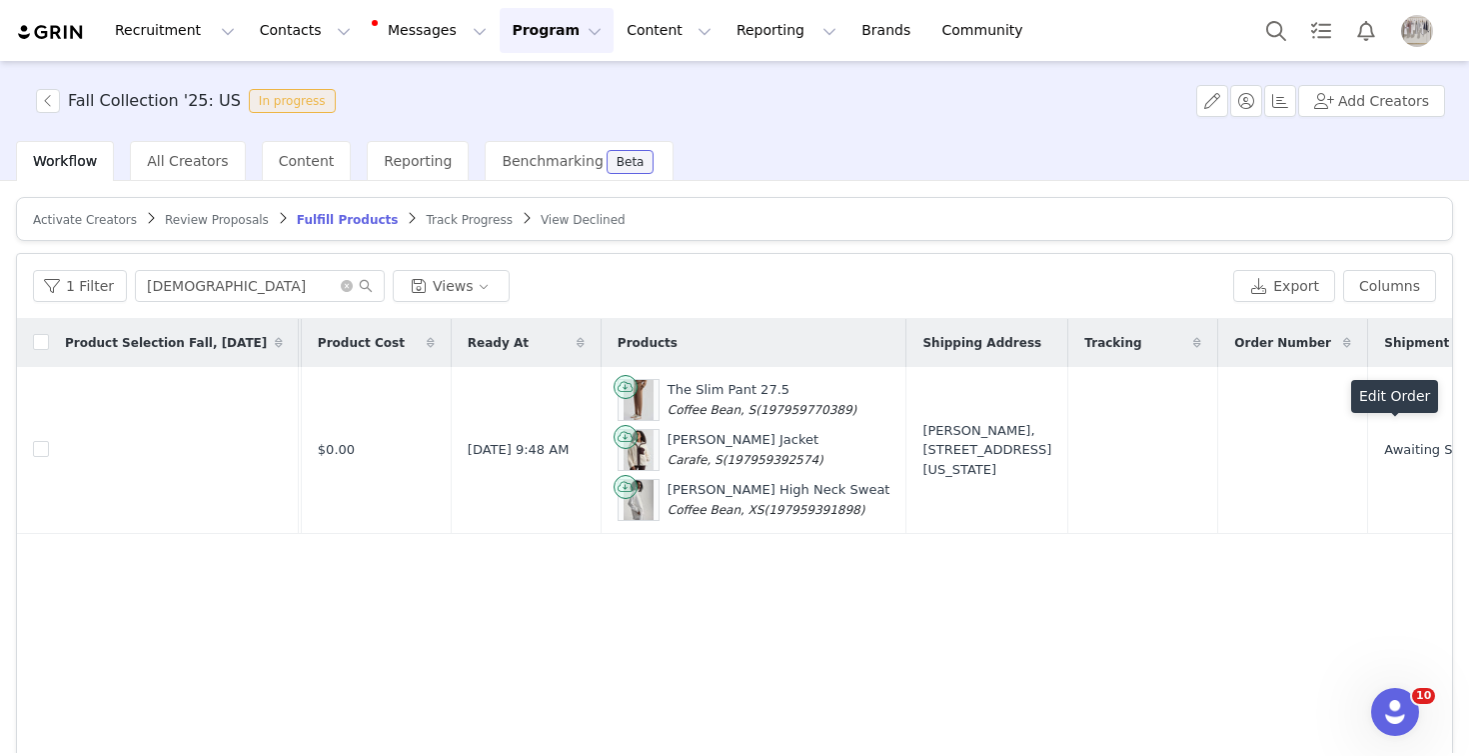
click at [1198, 448] on button "button" at bounding box center [1201, 450] width 24 height 24
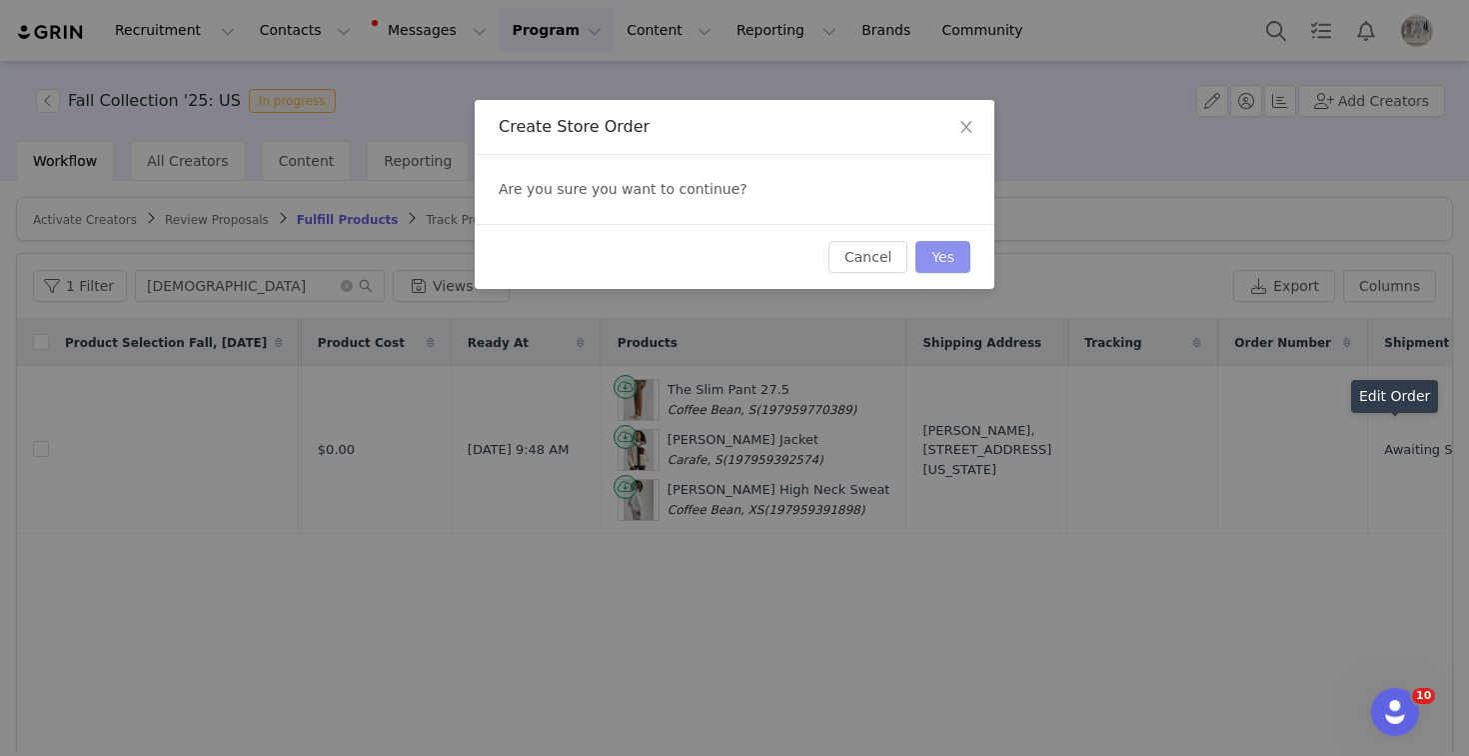
click at [940, 249] on button "Yes" at bounding box center [943, 257] width 55 height 32
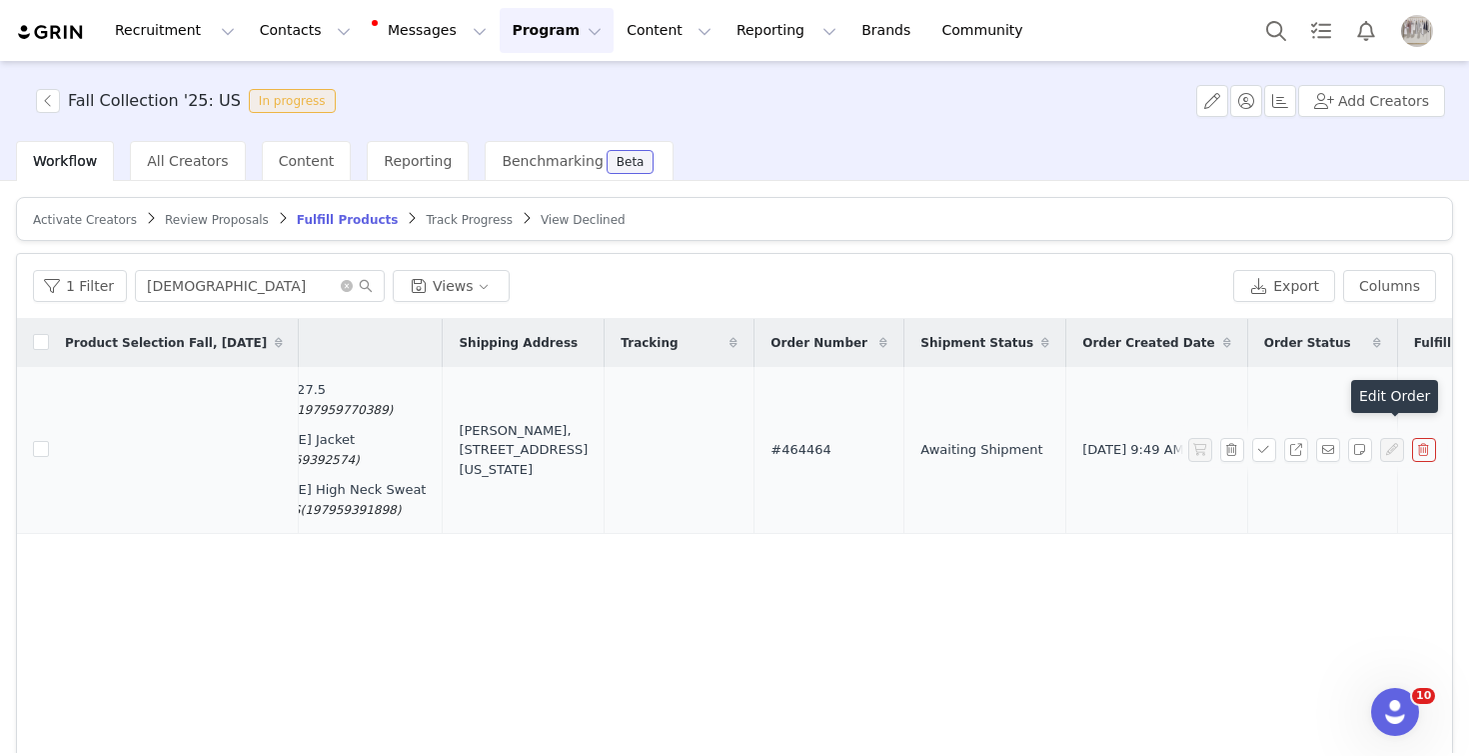
scroll to position [0, 847]
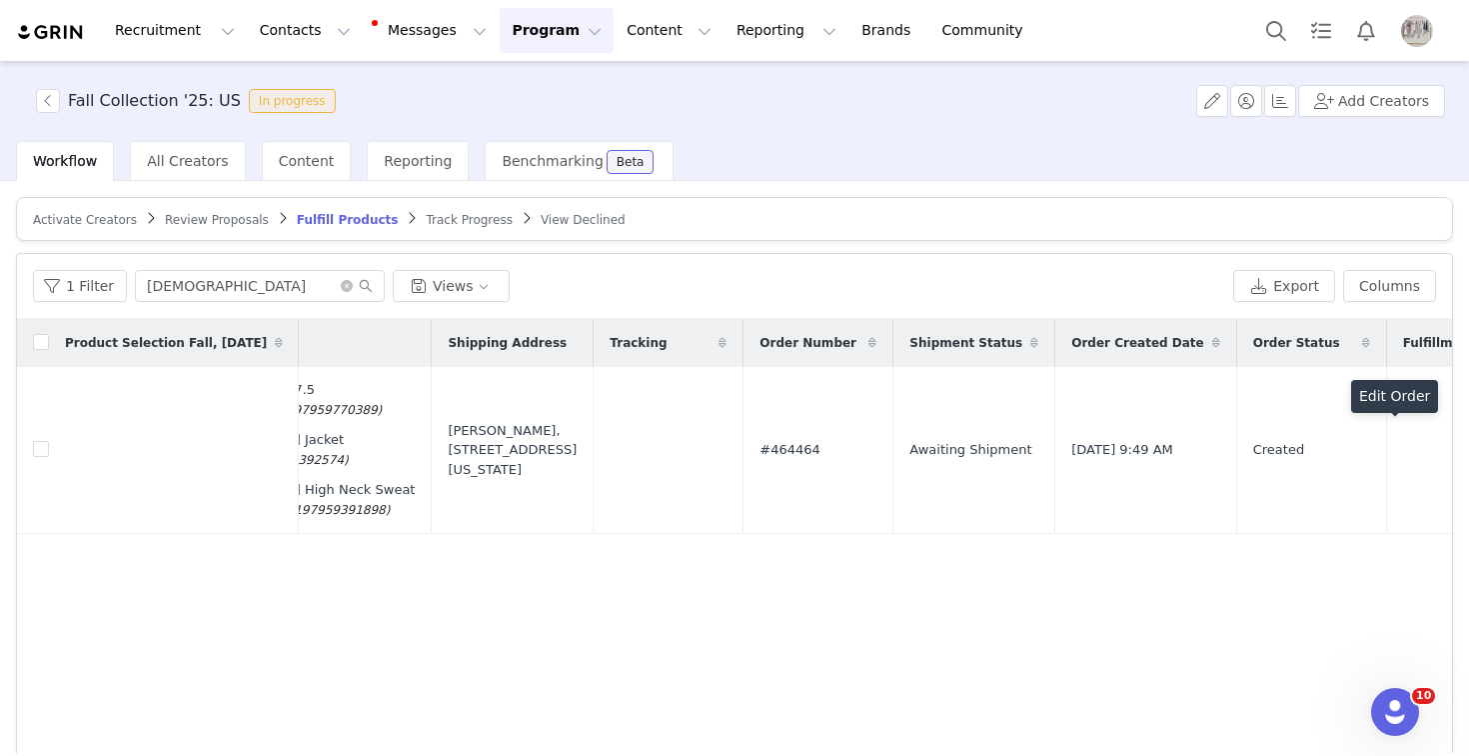
click at [503, 24] on button "Program Program" at bounding box center [557, 30] width 114 height 45
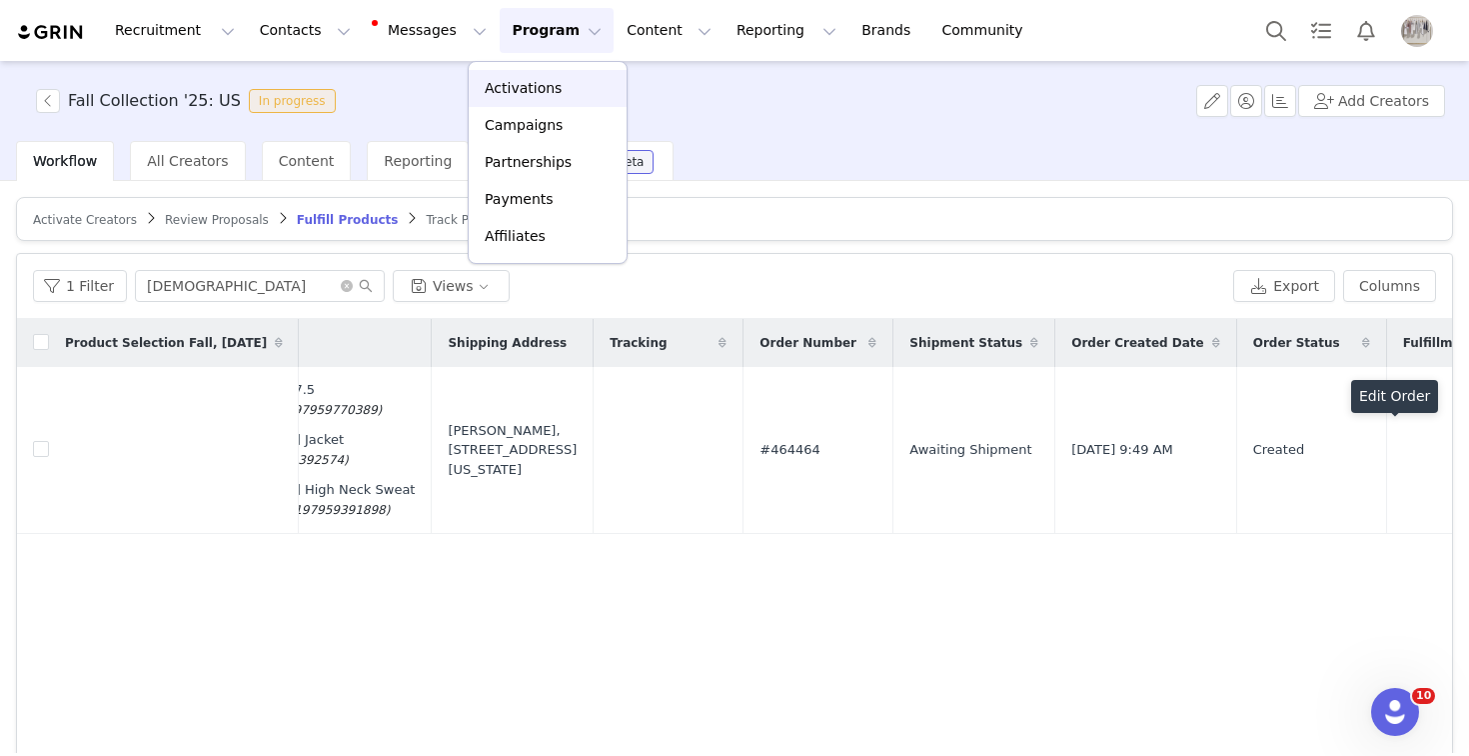
click at [512, 74] on link "Activations" at bounding box center [548, 88] width 158 height 37
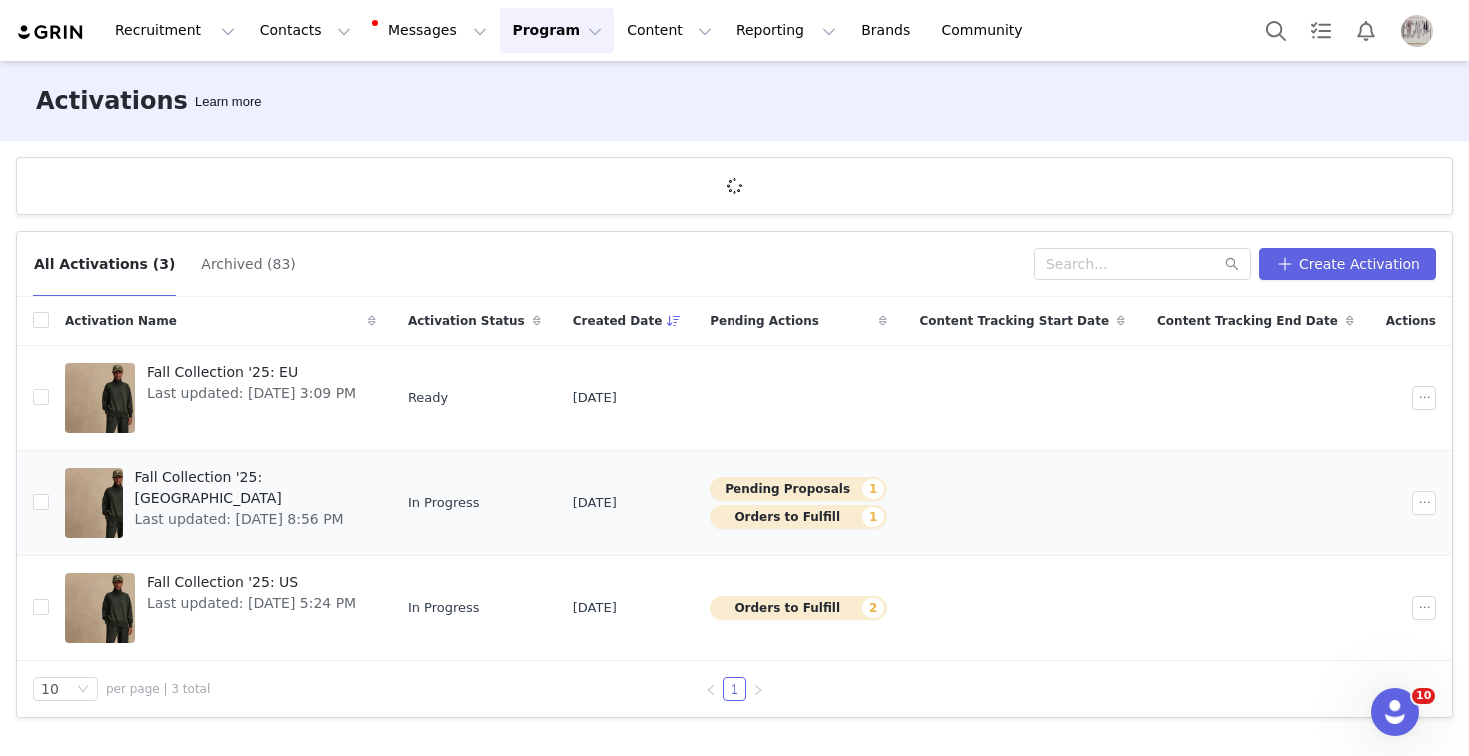
click at [262, 474] on span "Fall Collection '25: [GEOGRAPHIC_DATA]" at bounding box center [249, 488] width 229 height 42
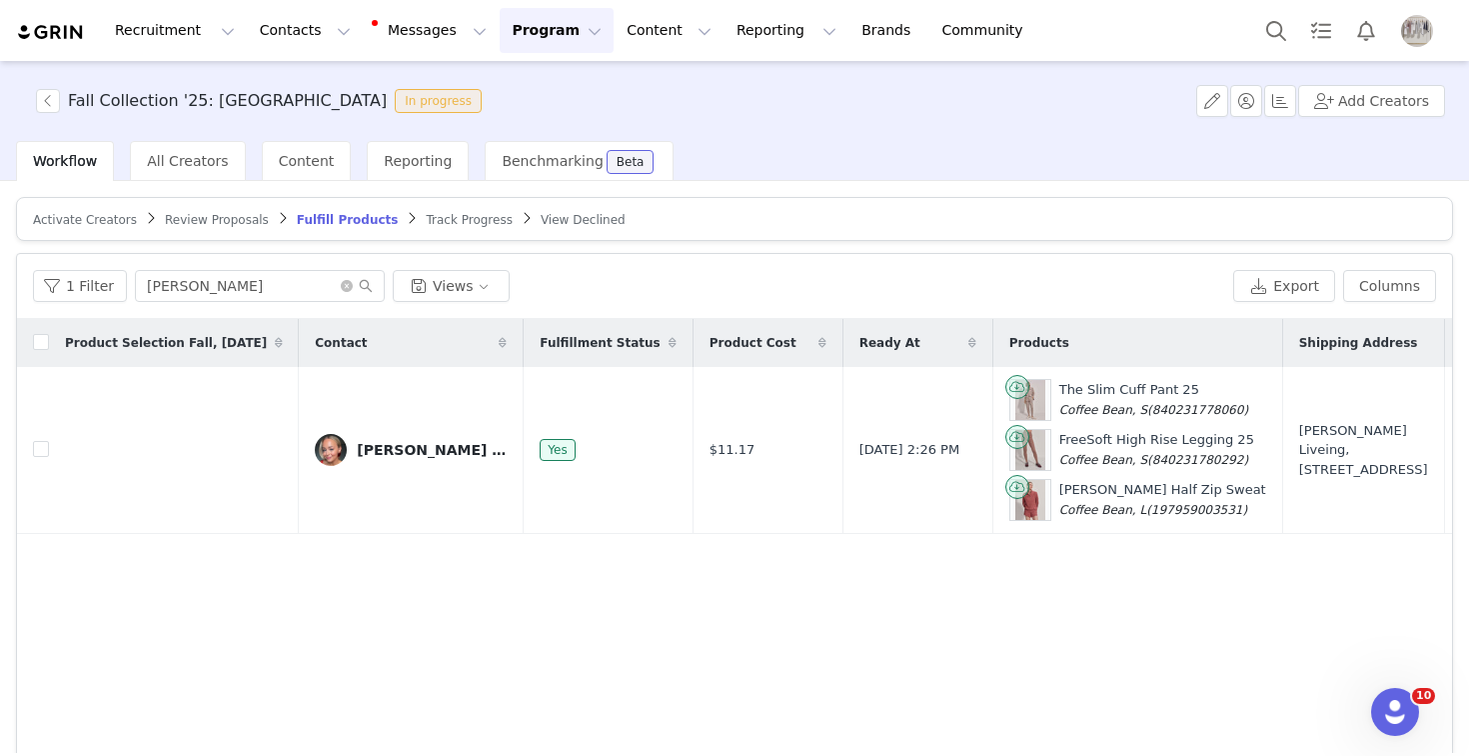
click at [203, 225] on span "Review Proposals" at bounding box center [217, 220] width 104 height 14
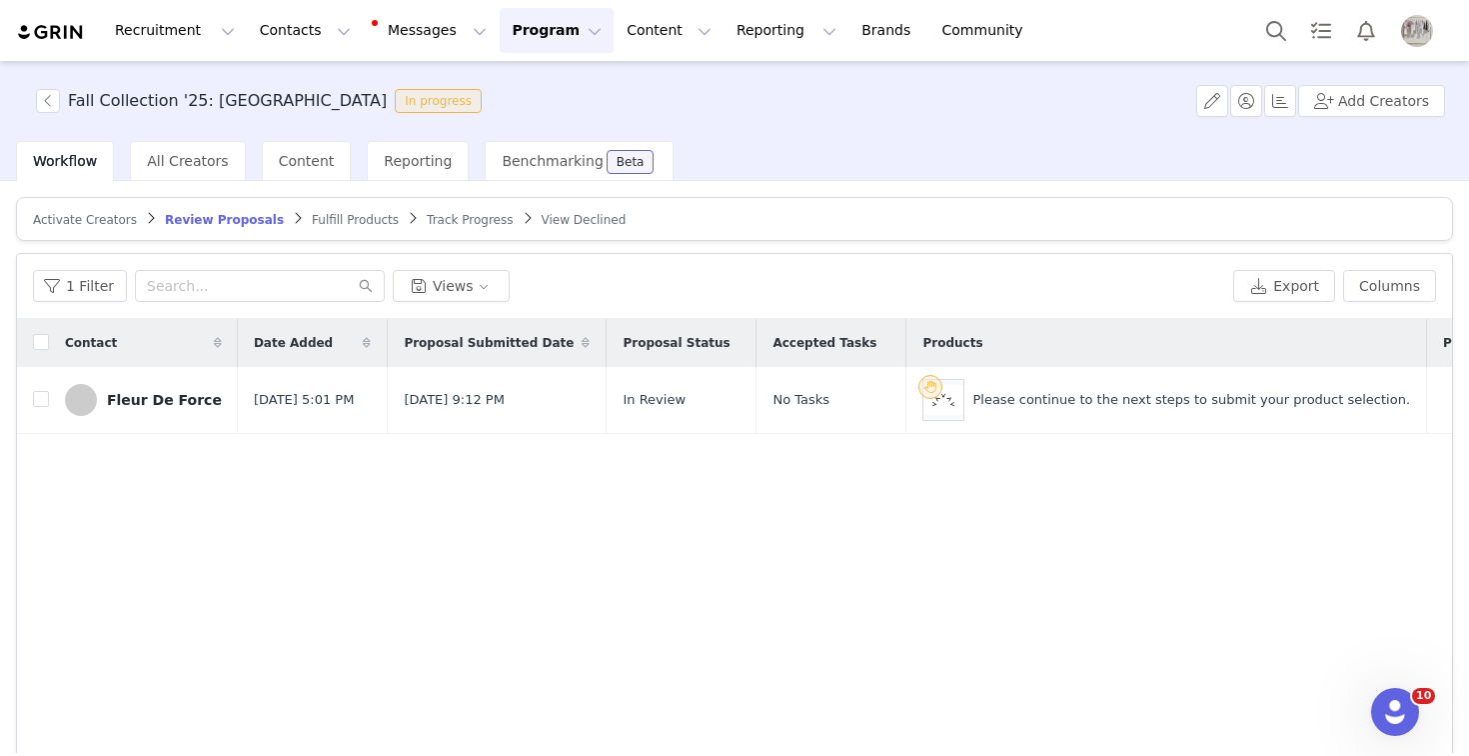
click at [97, 213] on span "Activate Creators" at bounding box center [85, 220] width 104 height 14
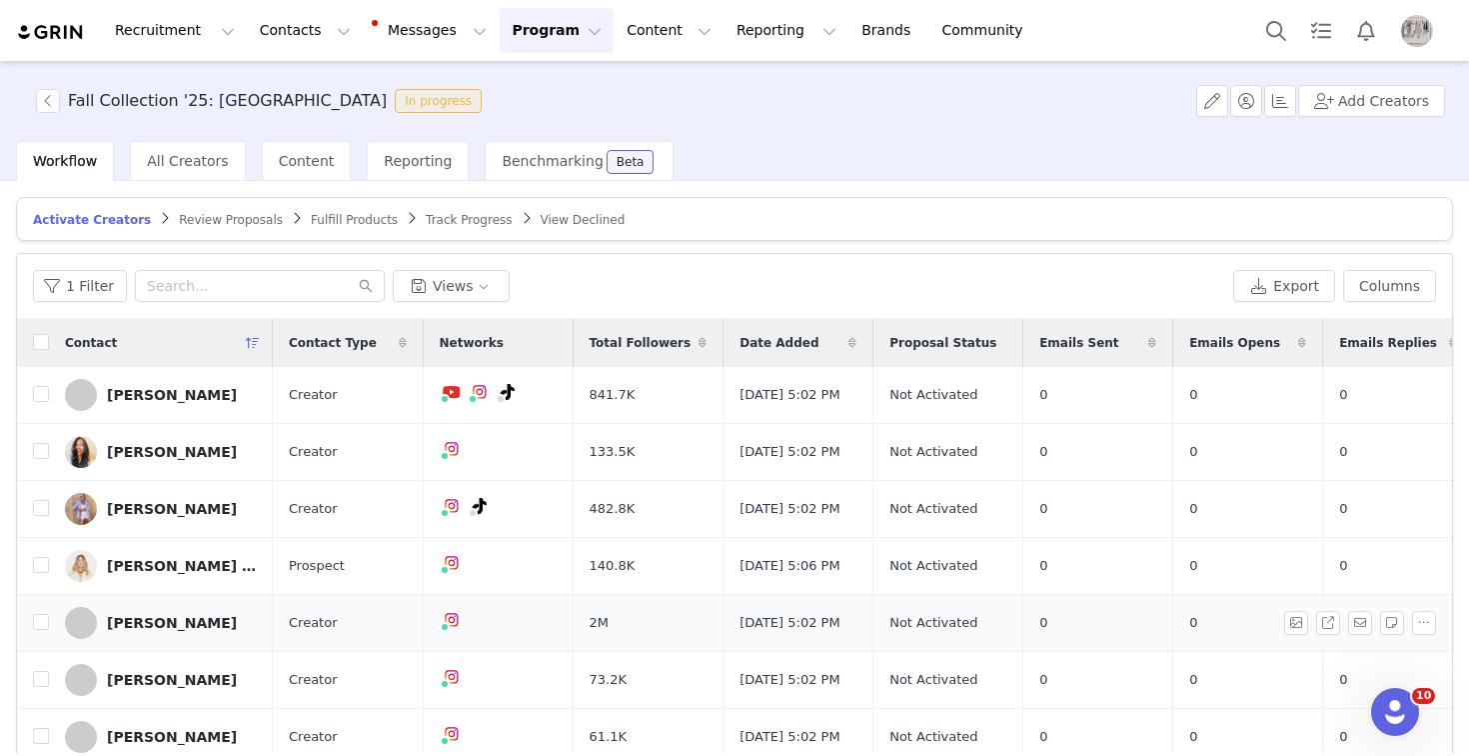
scroll to position [95, 0]
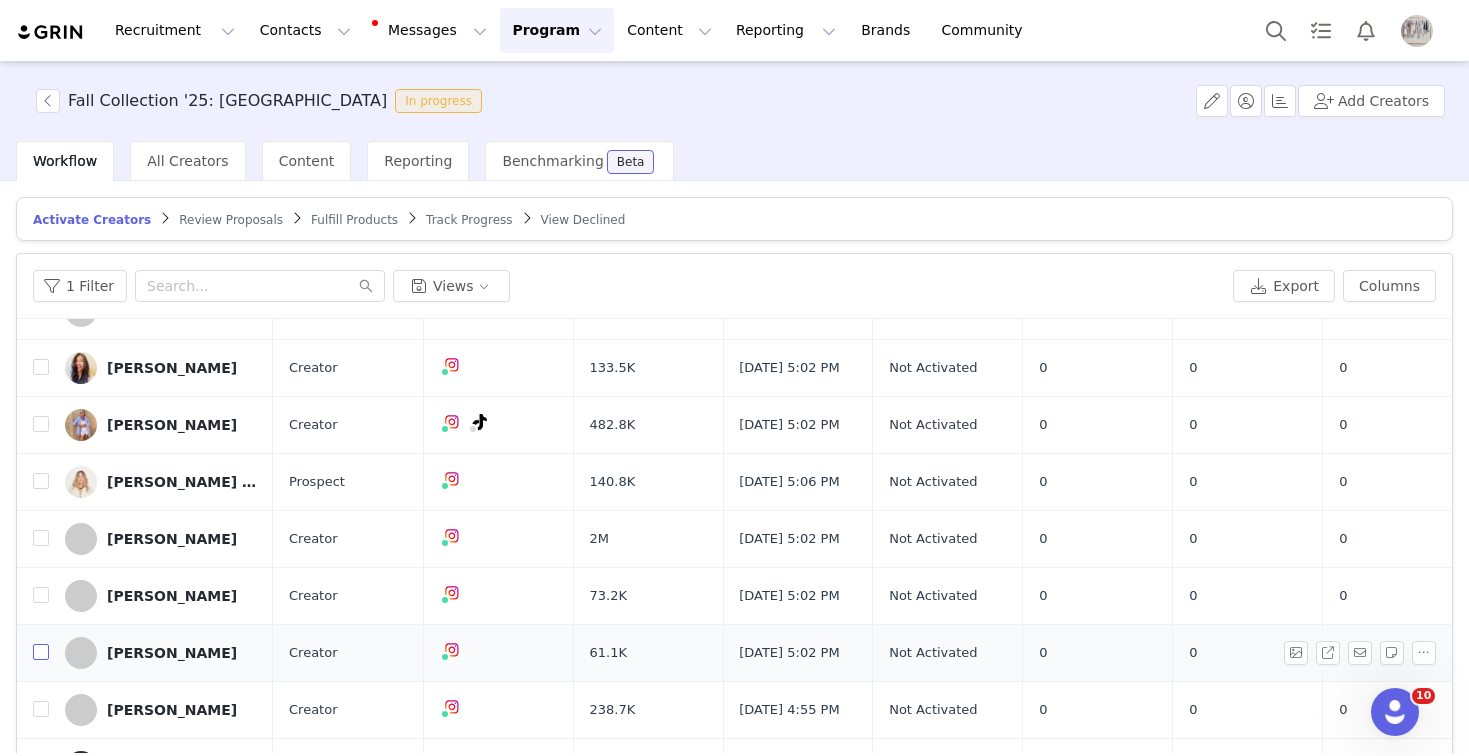
click at [37, 660] on input "checkbox" at bounding box center [41, 652] width 16 height 16
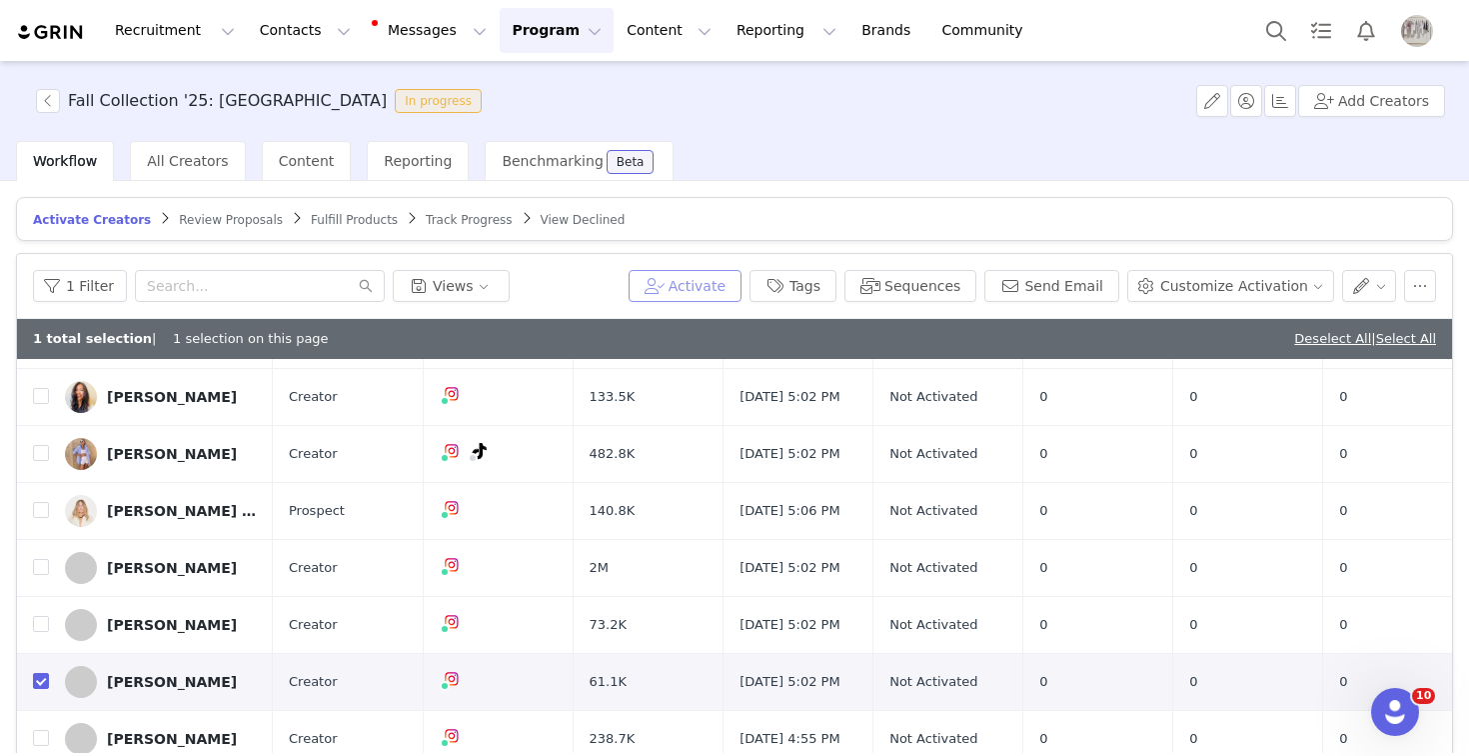
click at [724, 287] on button "Activate" at bounding box center [685, 286] width 113 height 32
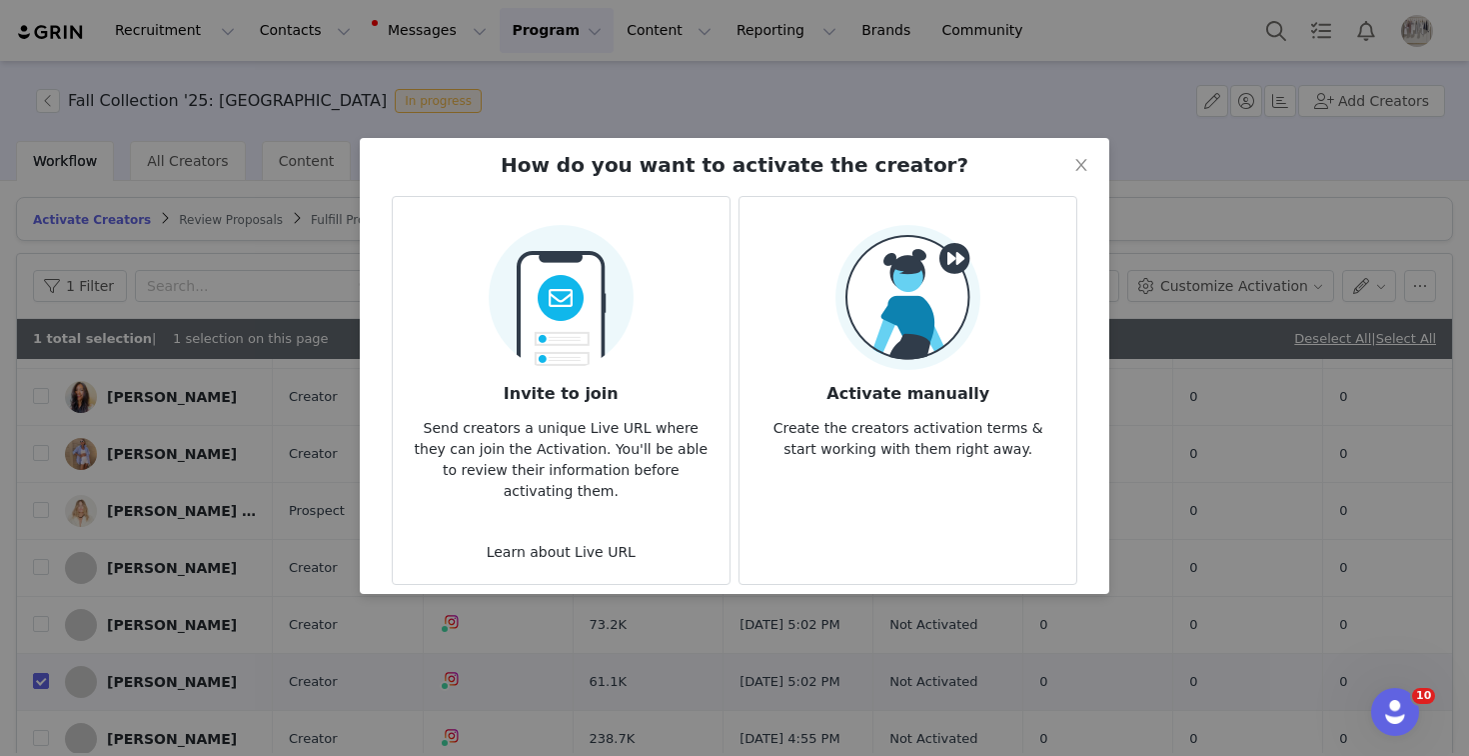
click at [913, 300] on img at bounding box center [908, 297] width 145 height 145
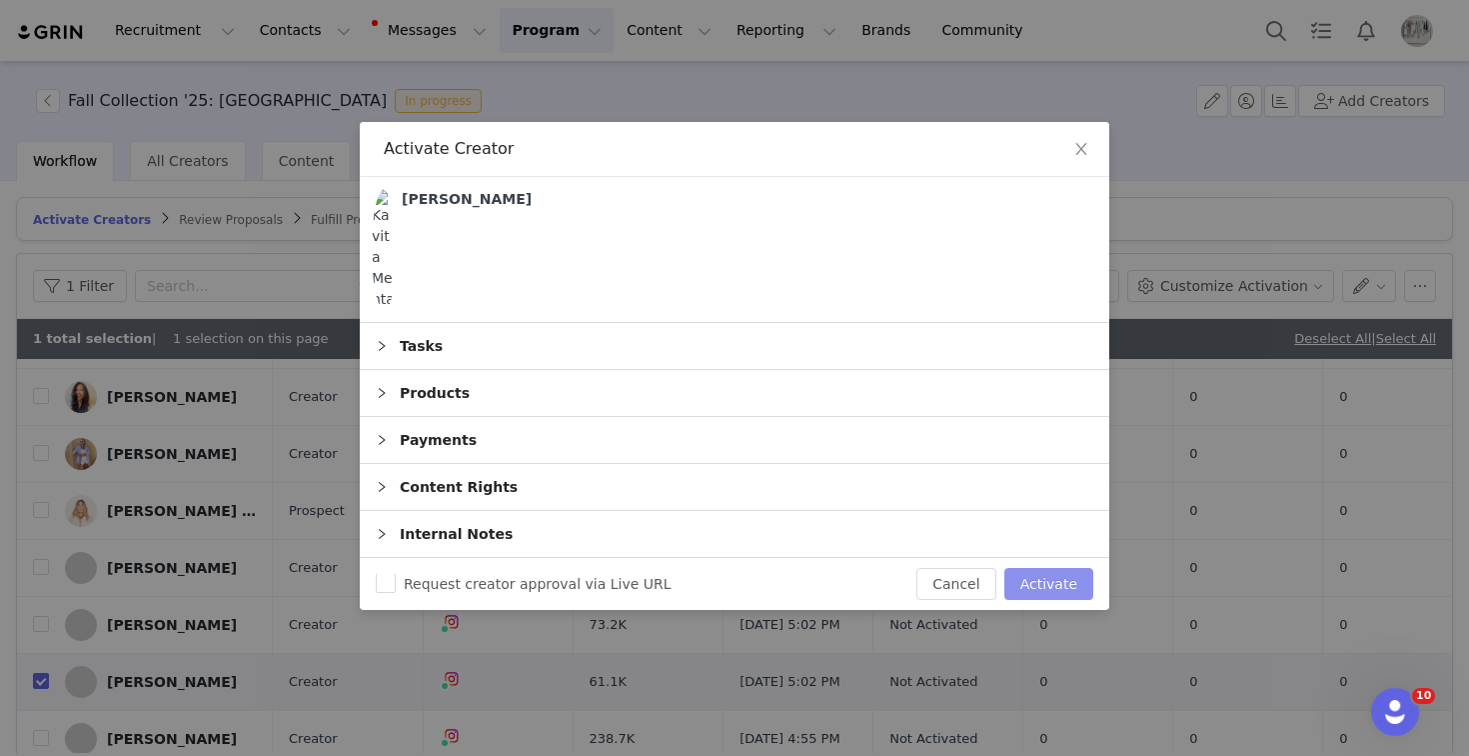
click at [1053, 573] on button "Activate" at bounding box center [1049, 584] width 89 height 32
checkbox input "false"
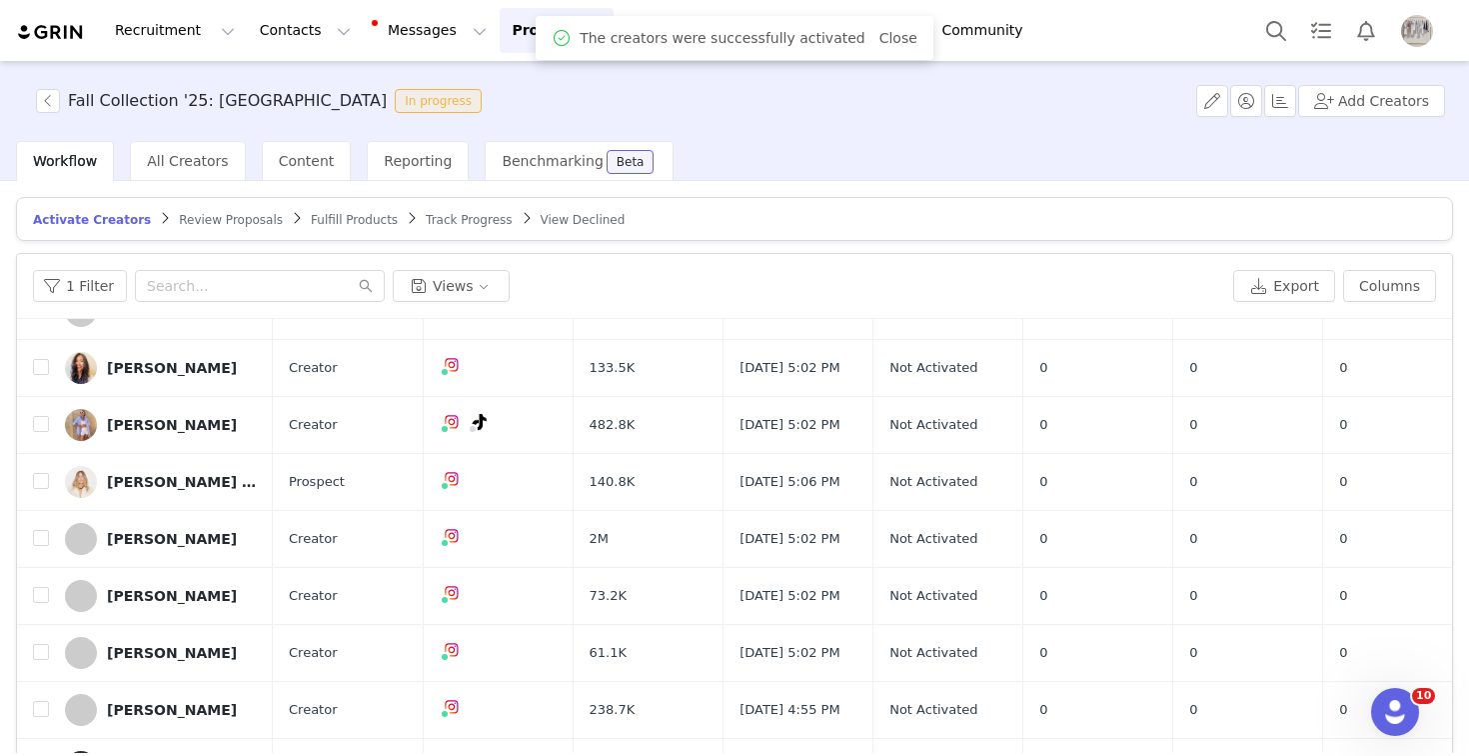
scroll to position [0, 0]
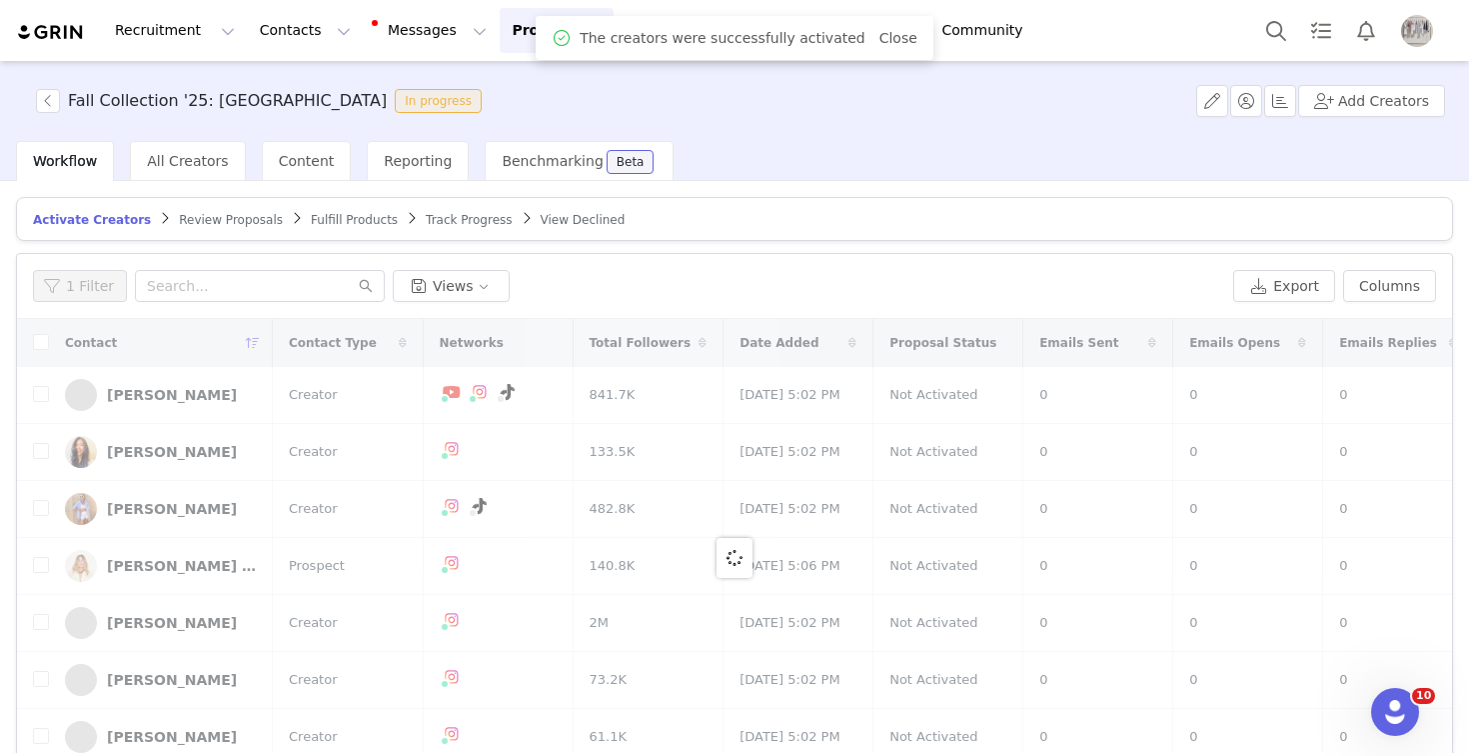
click at [320, 220] on span "Fulfill Products" at bounding box center [354, 220] width 87 height 14
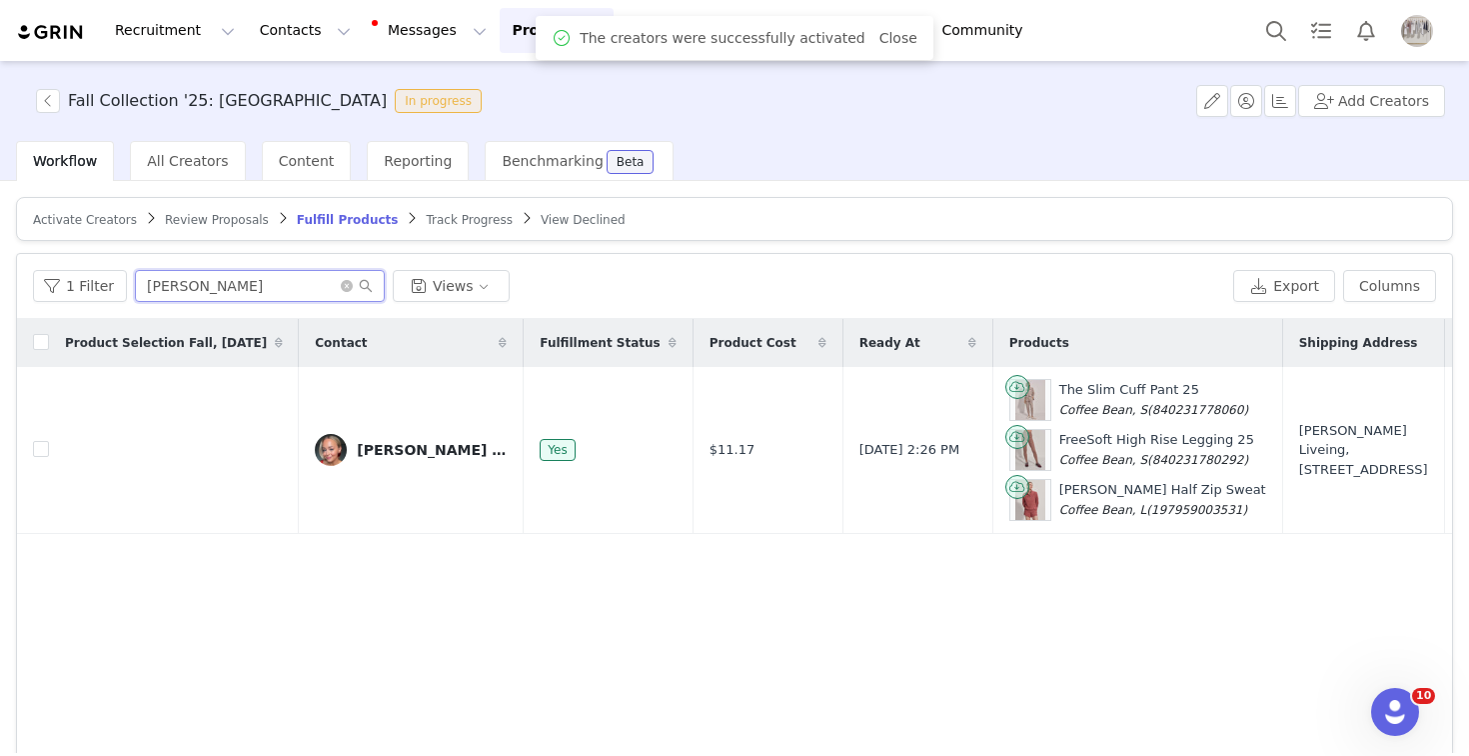
click at [235, 287] on input "[PERSON_NAME]" at bounding box center [260, 286] width 250 height 32
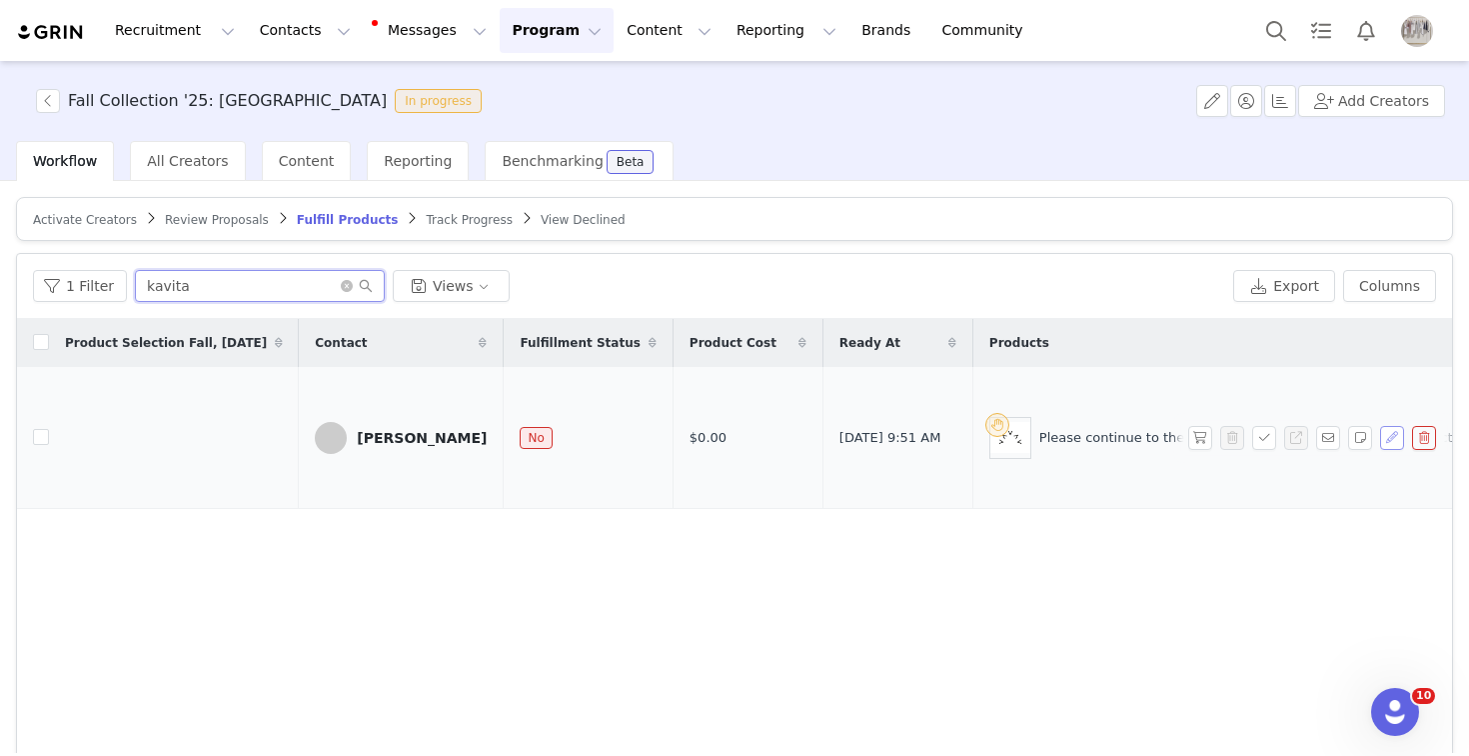
type input "kavita"
click at [1388, 439] on button "button" at bounding box center [1392, 438] width 24 height 24
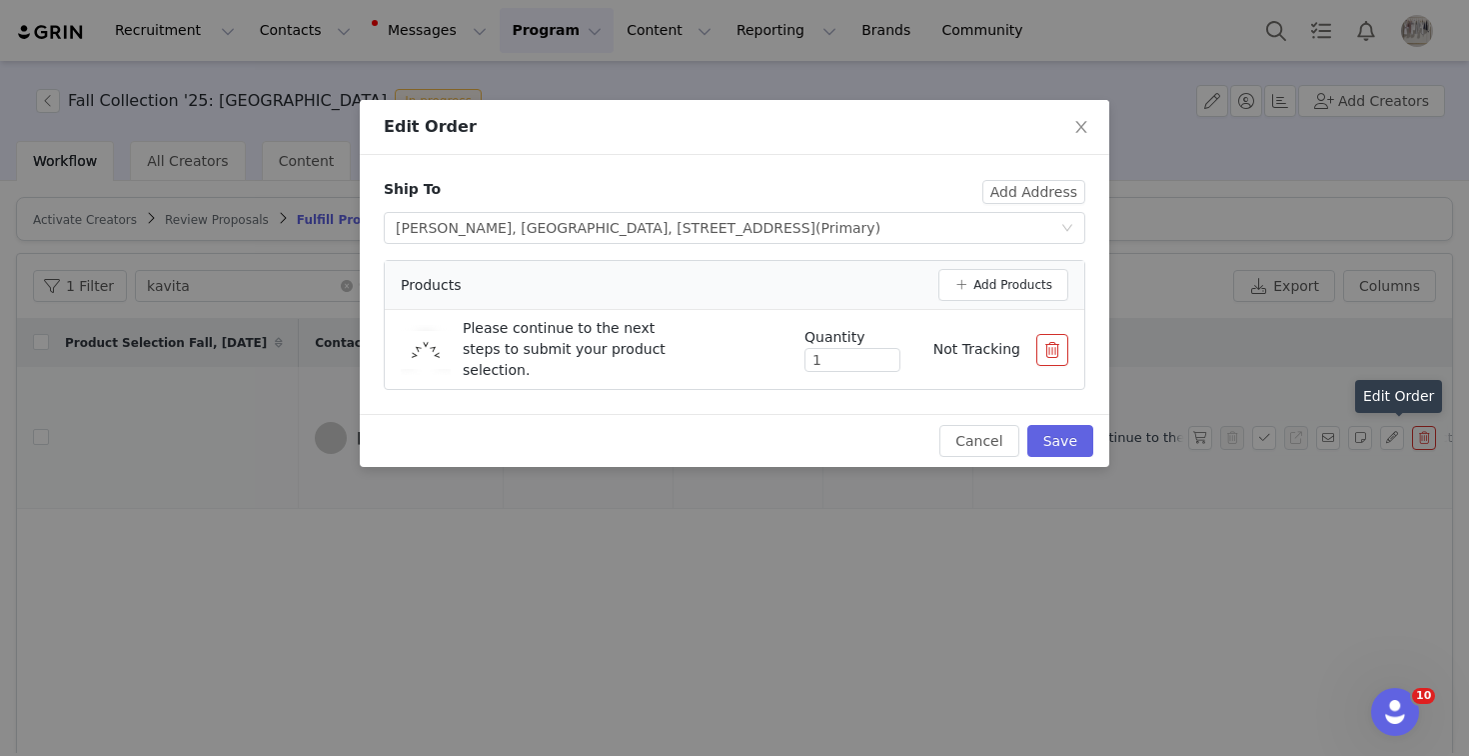
click at [1065, 350] on button "button" at bounding box center [1053, 350] width 32 height 32
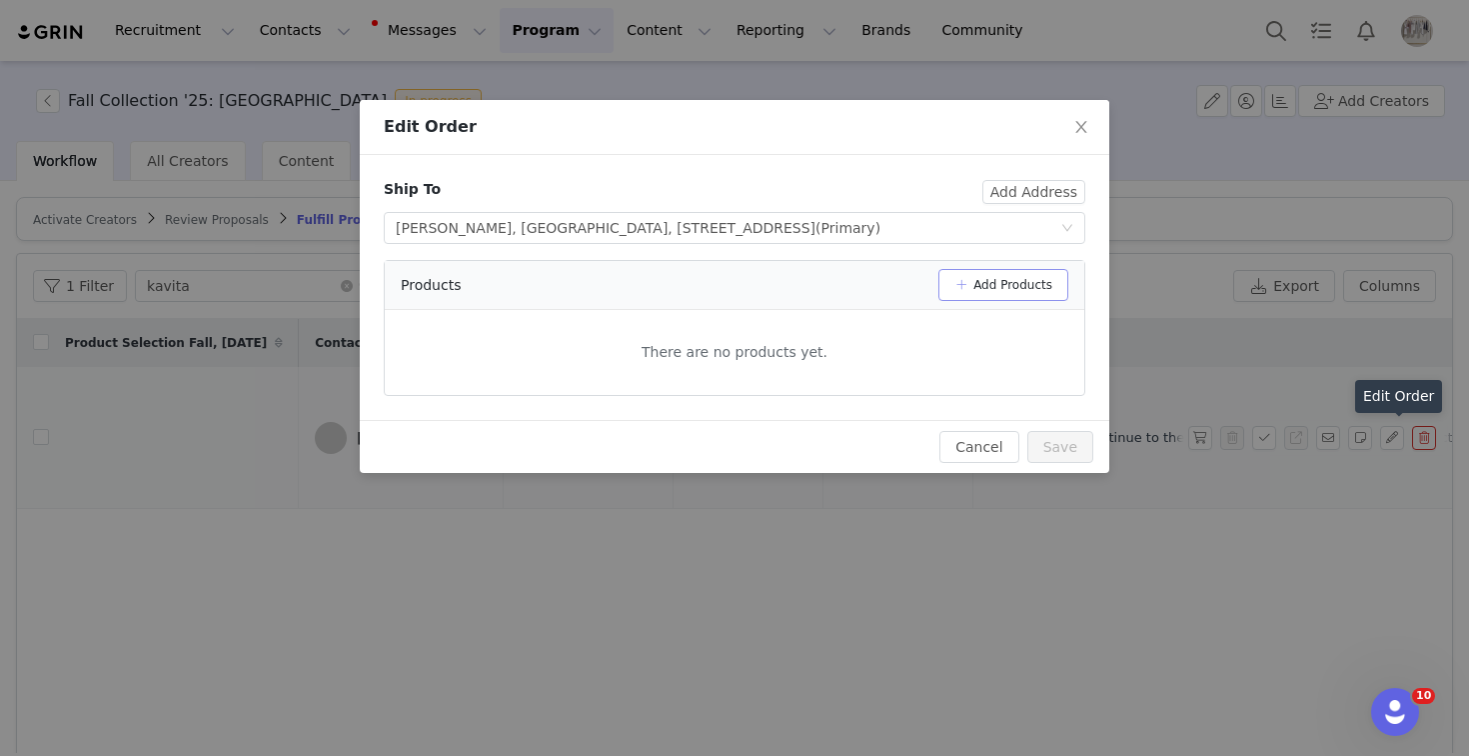
click at [1025, 295] on button "Add Products" at bounding box center [1004, 285] width 130 height 32
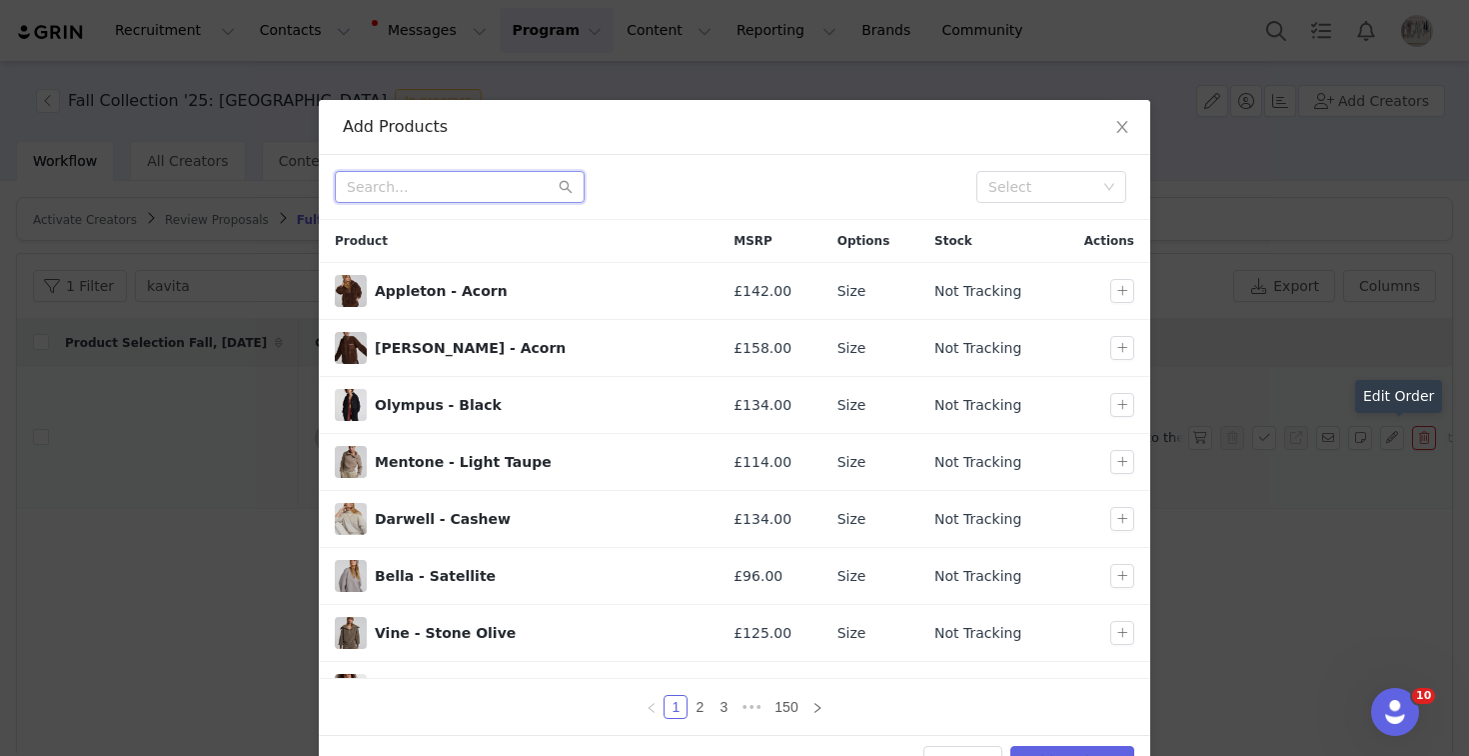
click at [449, 194] on input "text" at bounding box center [460, 187] width 250 height 32
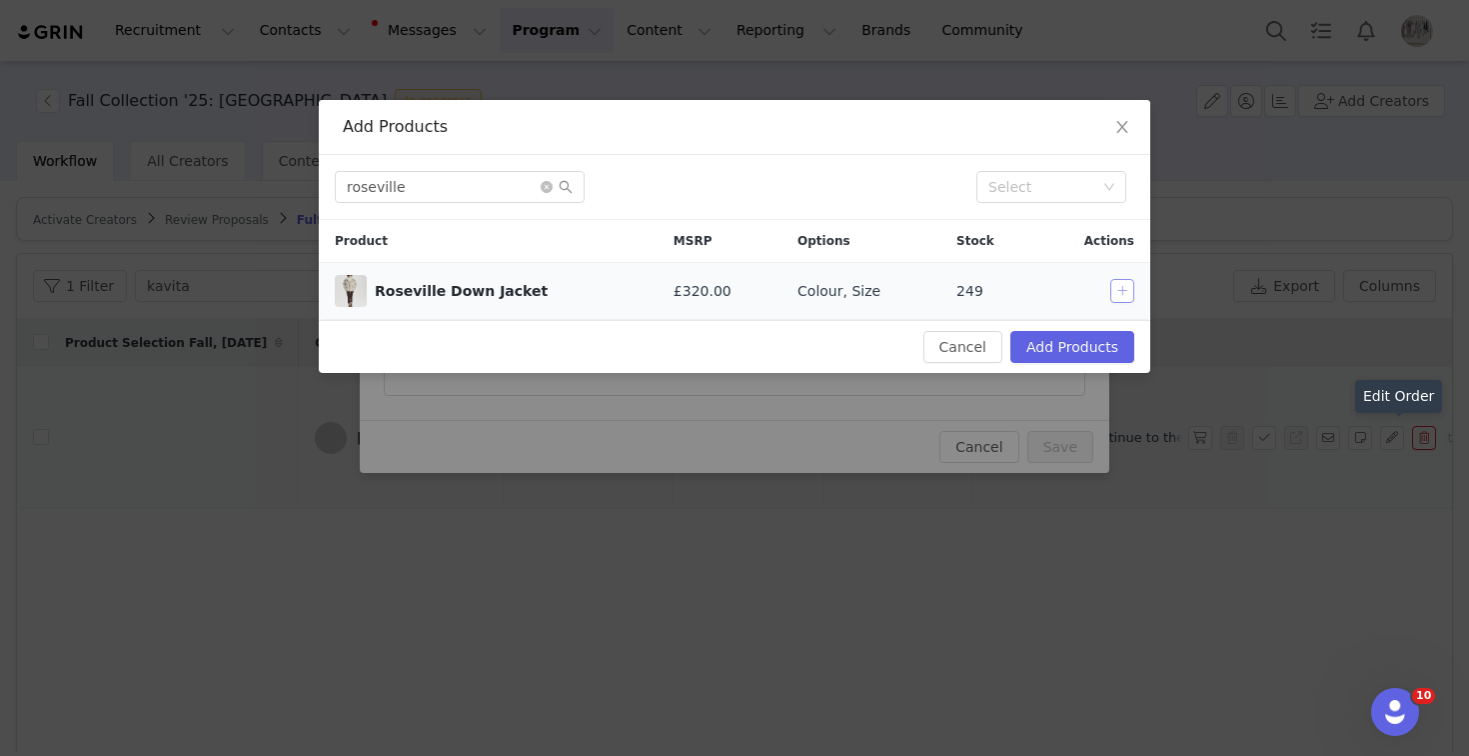
click at [1125, 295] on button "button" at bounding box center [1123, 291] width 24 height 24
click at [413, 195] on input "roseville" at bounding box center [460, 187] width 250 height 32
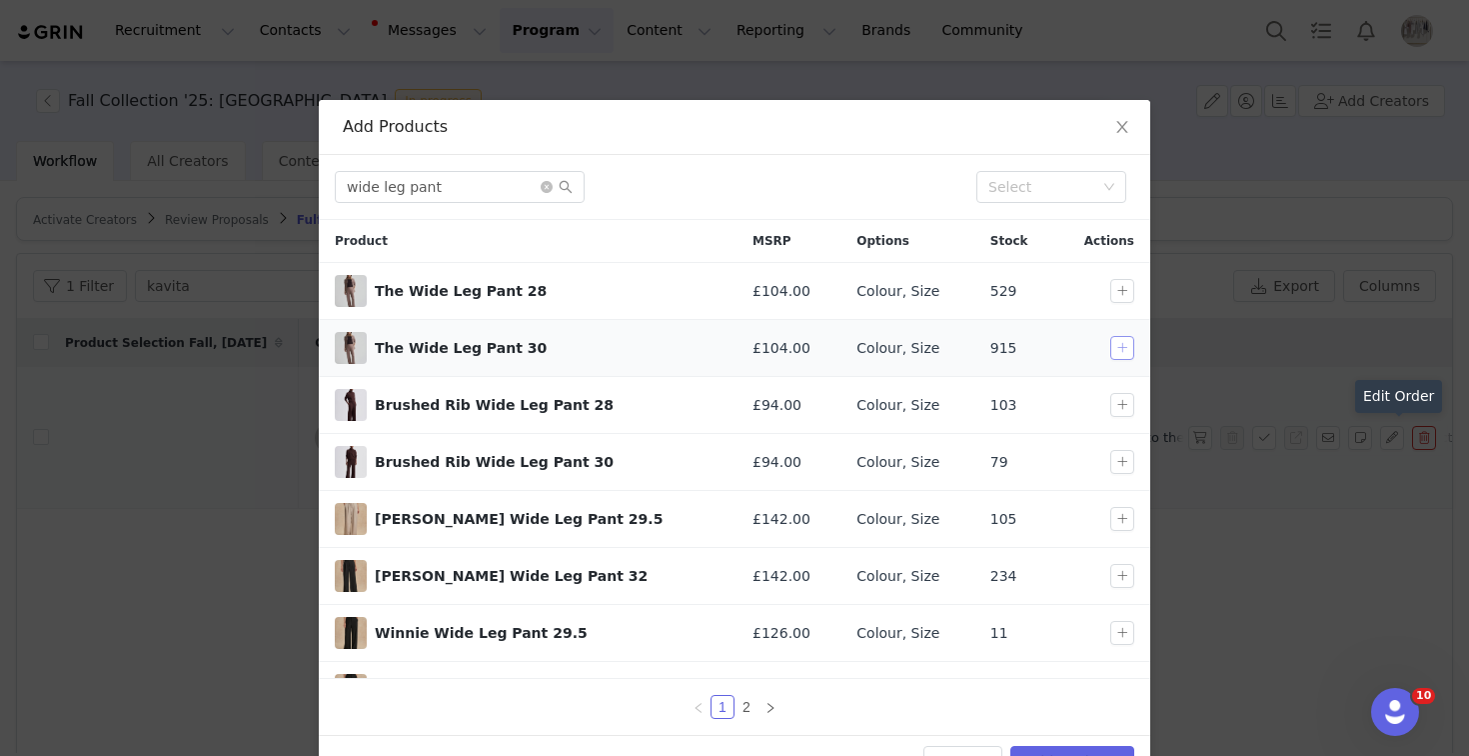
click at [1123, 341] on button "button" at bounding box center [1123, 348] width 24 height 24
click at [474, 168] on div "wide leg pant Select" at bounding box center [735, 187] width 832 height 65
click at [469, 183] on input "wide leg pant" at bounding box center [460, 187] width 250 height 32
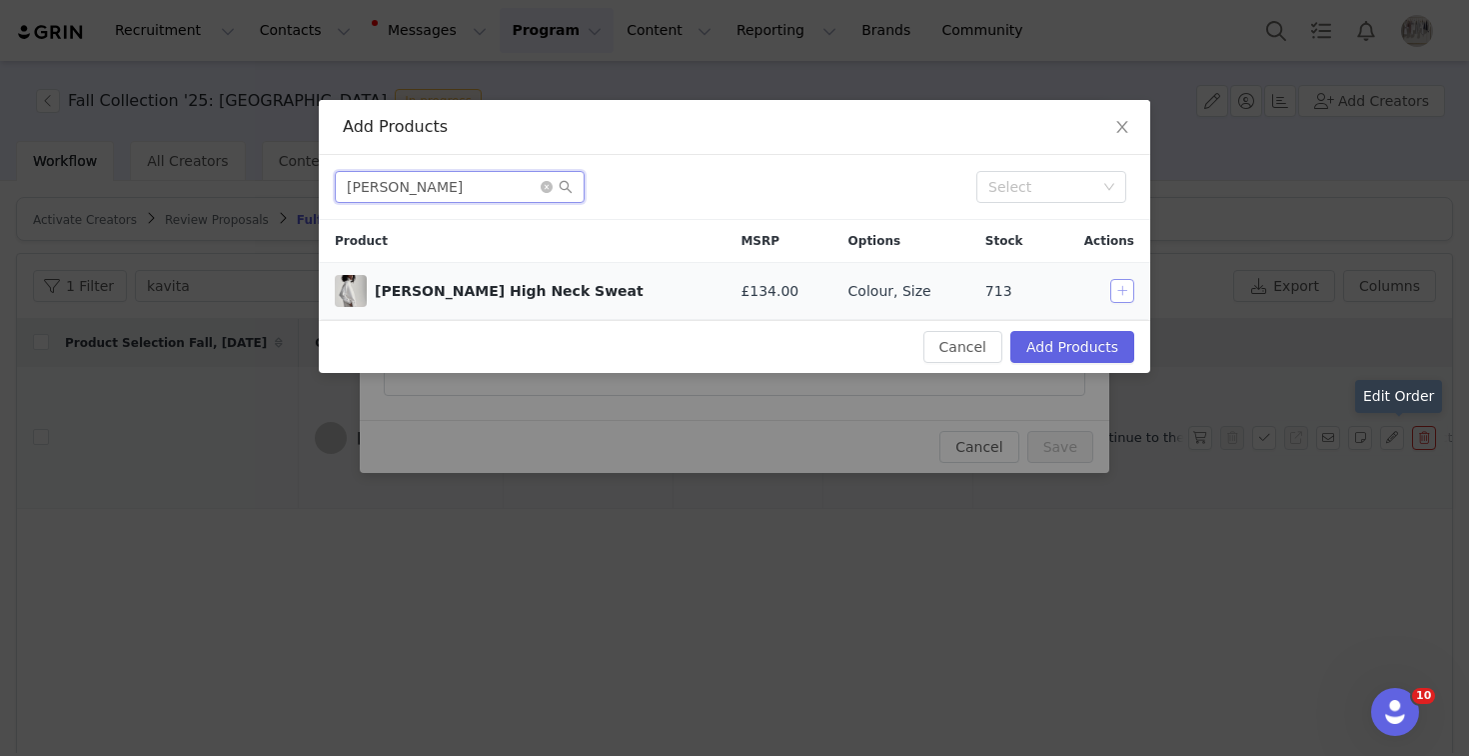
type input "[PERSON_NAME]"
click at [1128, 290] on button "button" at bounding box center [1123, 291] width 24 height 24
click at [1100, 347] on button "Add Products" at bounding box center [1073, 347] width 124 height 32
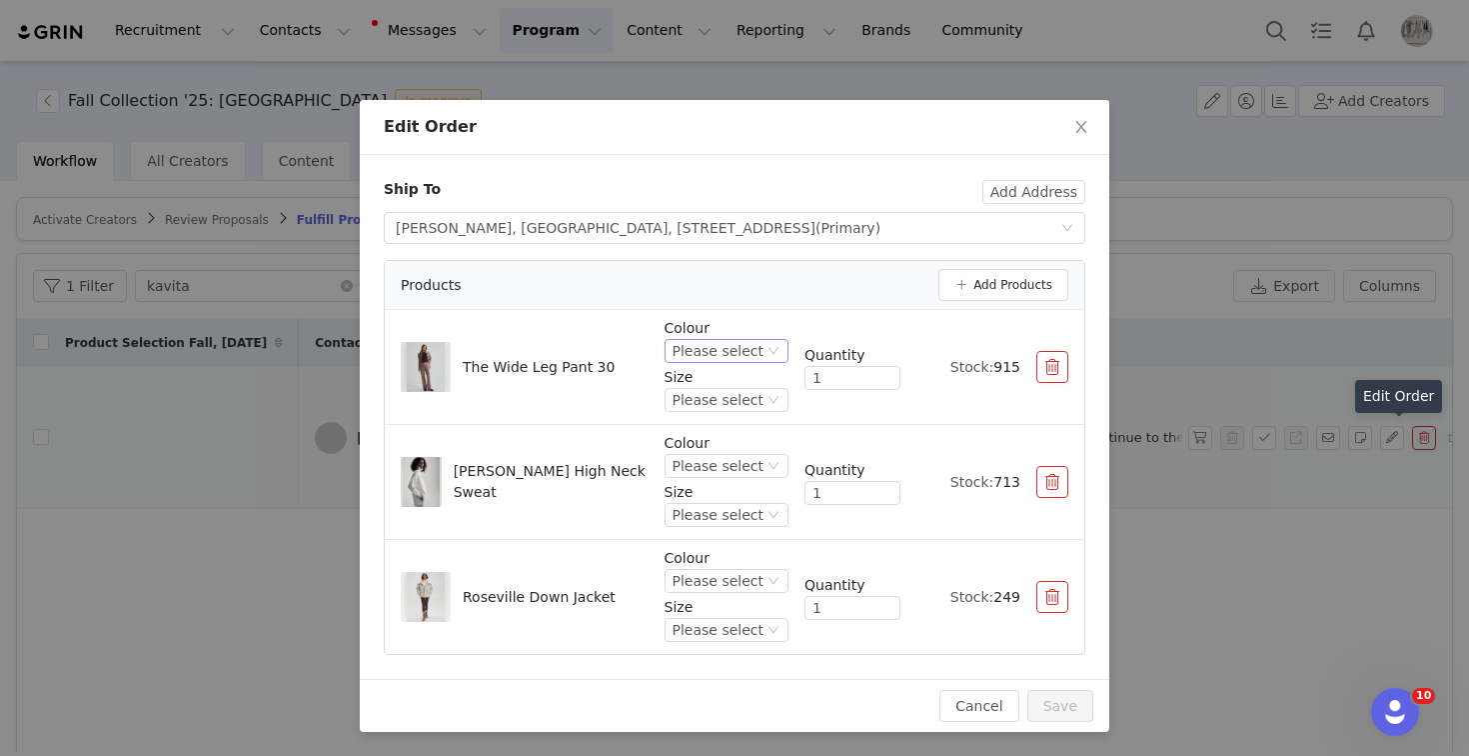
click at [757, 344] on div "Please select" at bounding box center [718, 351] width 91 height 22
click at [727, 536] on li "Mauvewood" at bounding box center [730, 533] width 118 height 32
click at [745, 449] on p "Colour" at bounding box center [727, 443] width 124 height 21
click at [746, 461] on div "Please select" at bounding box center [718, 466] width 91 height 22
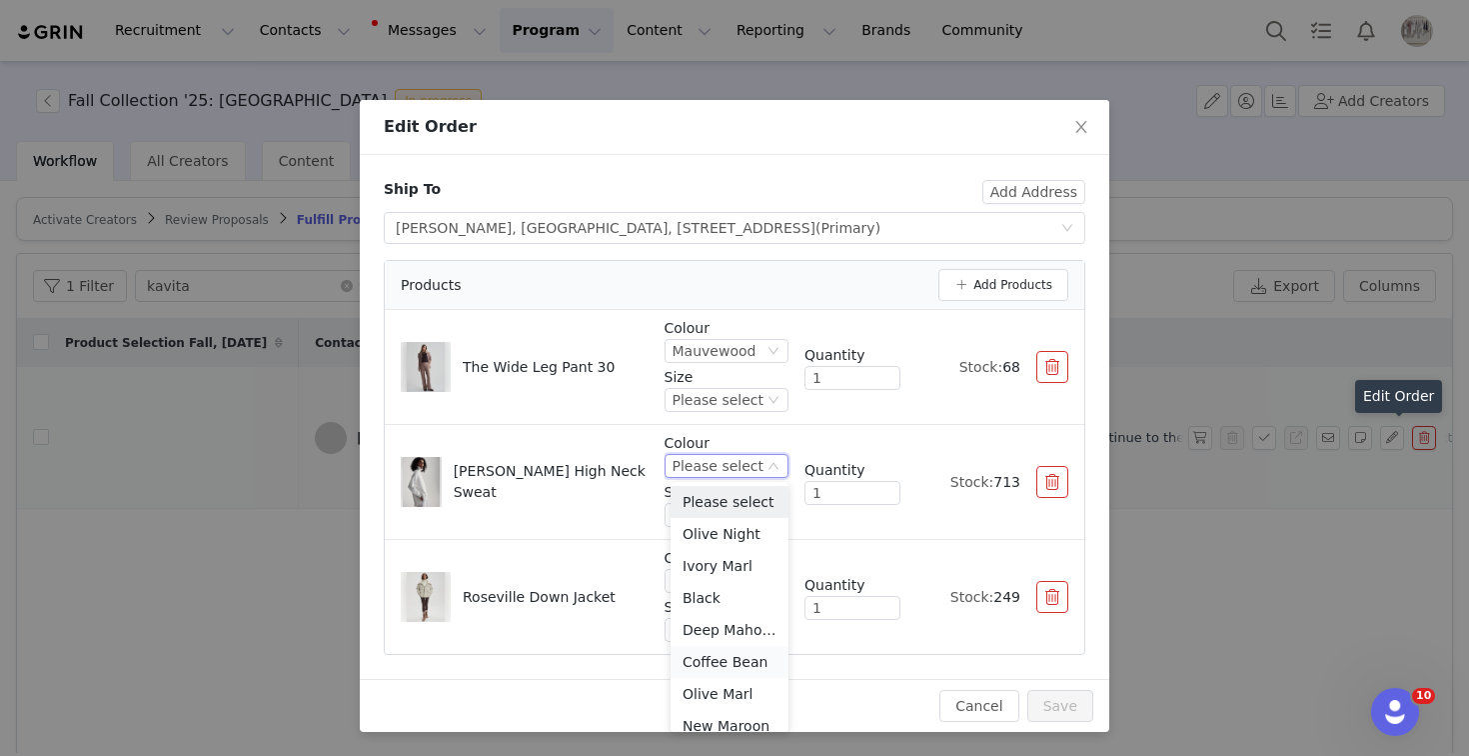
click at [731, 658] on li "Coffee Bean" at bounding box center [730, 662] width 118 height 32
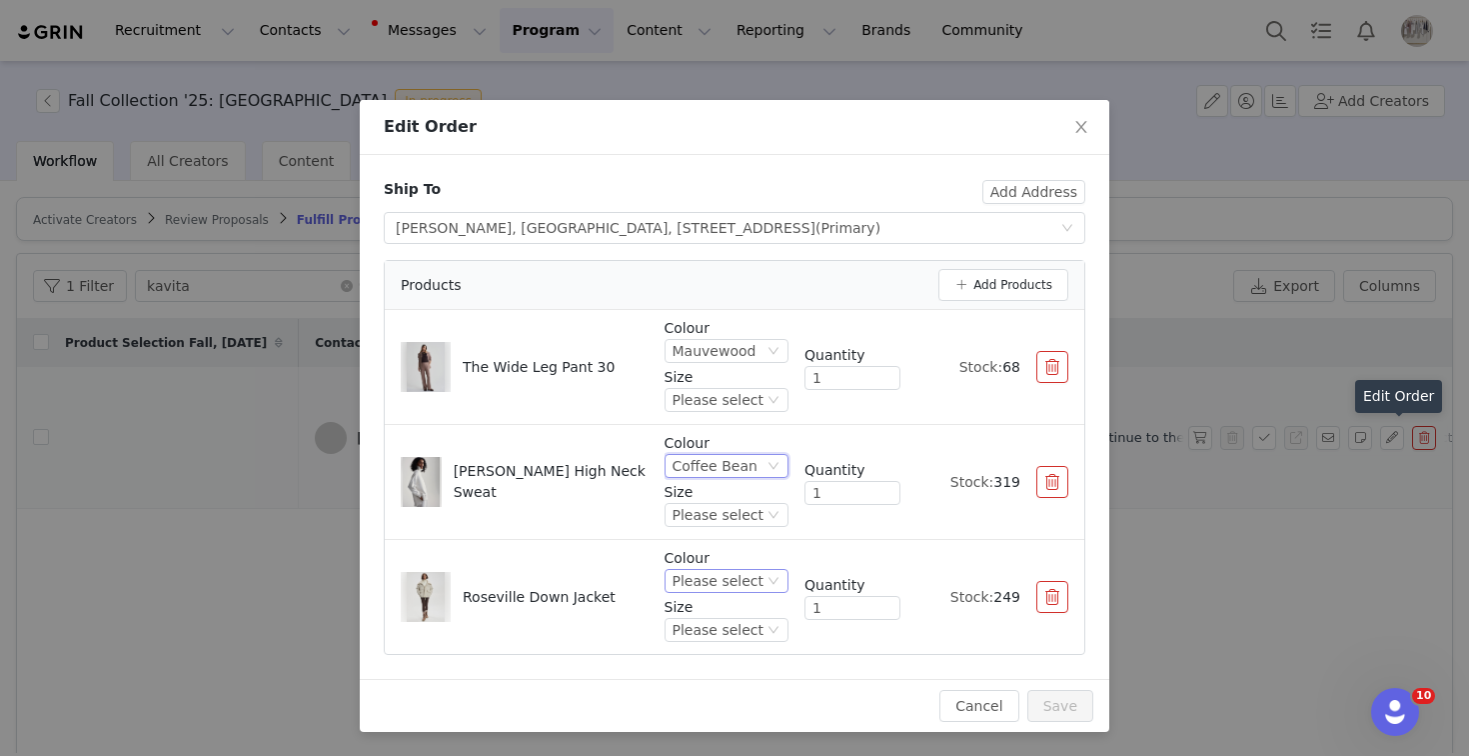
click at [757, 569] on div "Please select" at bounding box center [727, 581] width 124 height 24
click at [729, 677] on li "Coffee Bean" at bounding box center [730, 681] width 118 height 32
click at [726, 629] on div "Please select" at bounding box center [718, 630] width 91 height 22
click at [695, 499] on li "S" at bounding box center [730, 498] width 118 height 32
click at [731, 522] on div "Please select" at bounding box center [718, 515] width 91 height 22
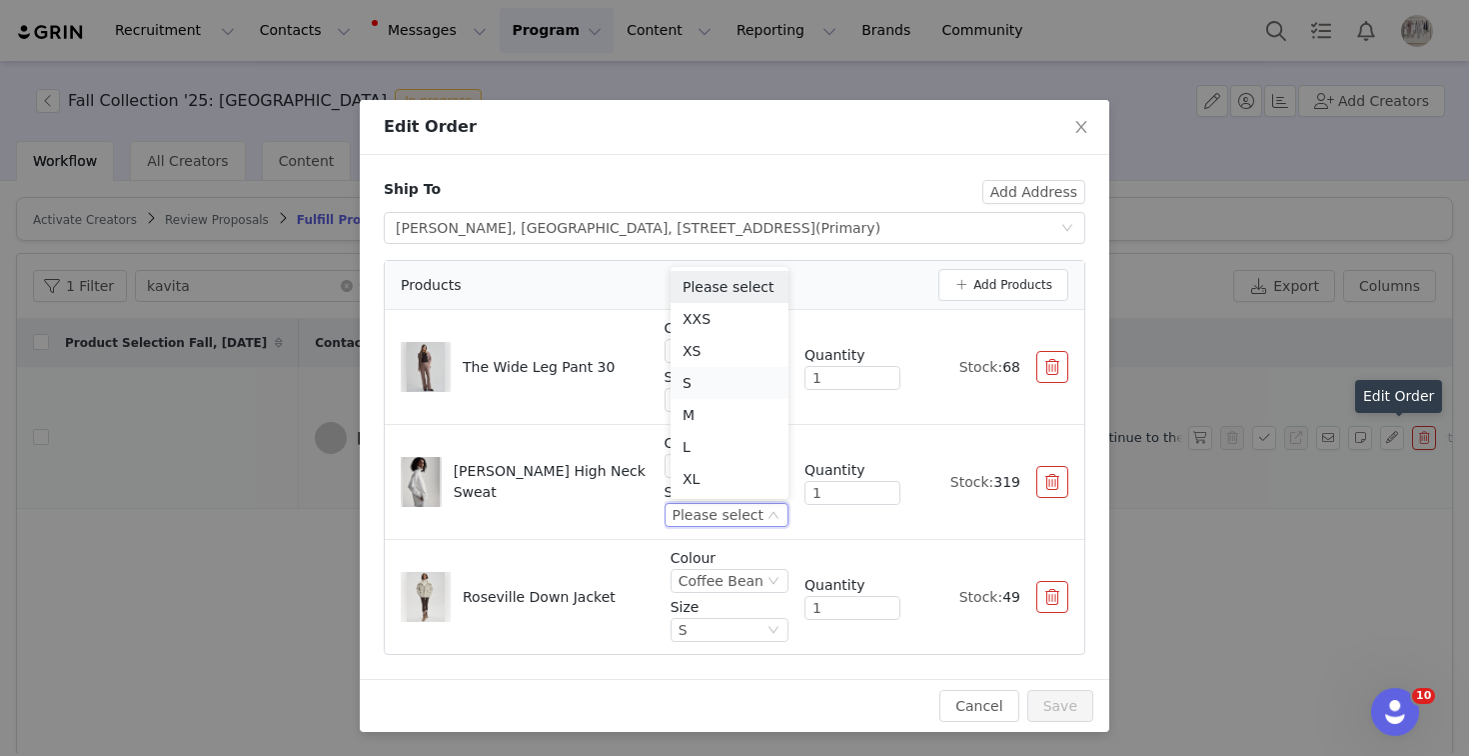
click at [702, 388] on li "S" at bounding box center [730, 383] width 118 height 32
click at [732, 395] on div "Please select" at bounding box center [718, 400] width 91 height 22
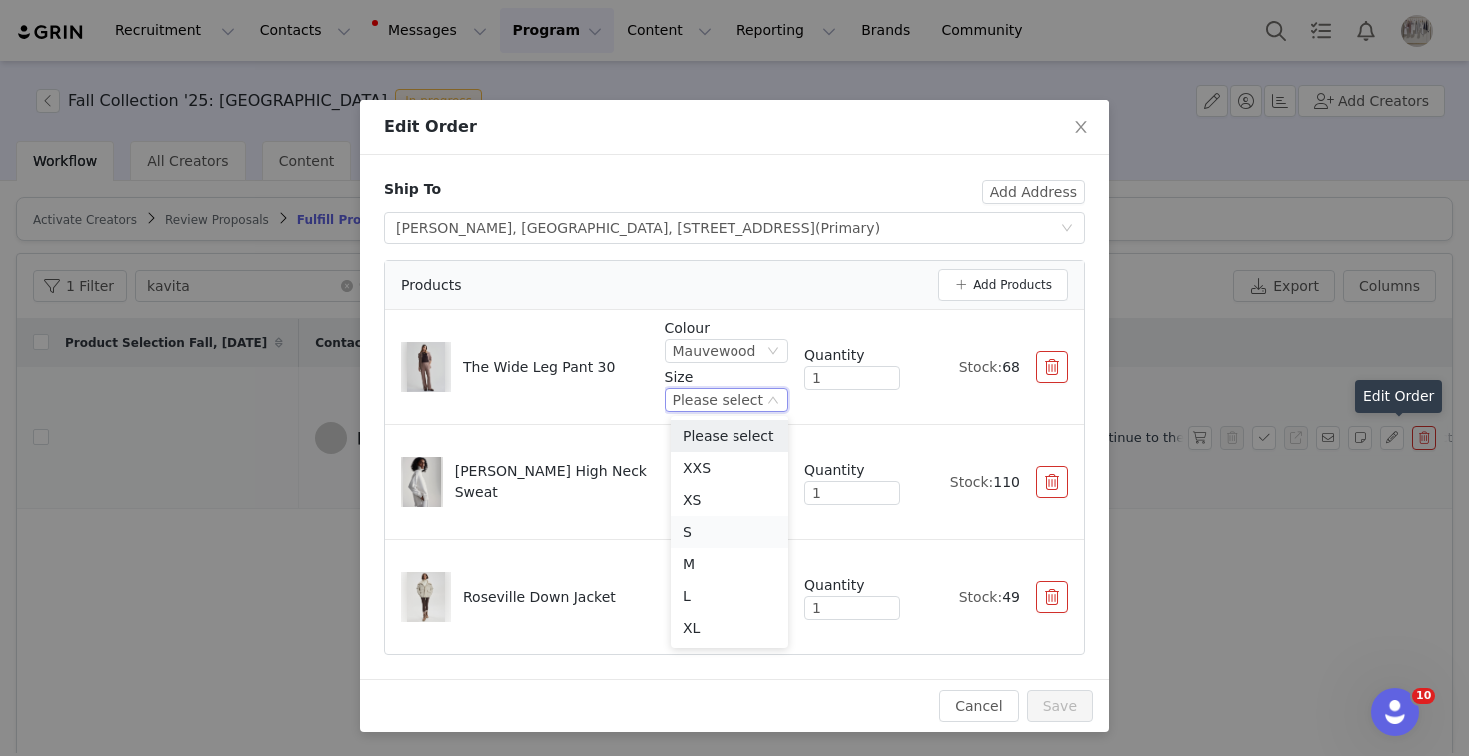
click at [701, 517] on li "S" at bounding box center [730, 532] width 118 height 32
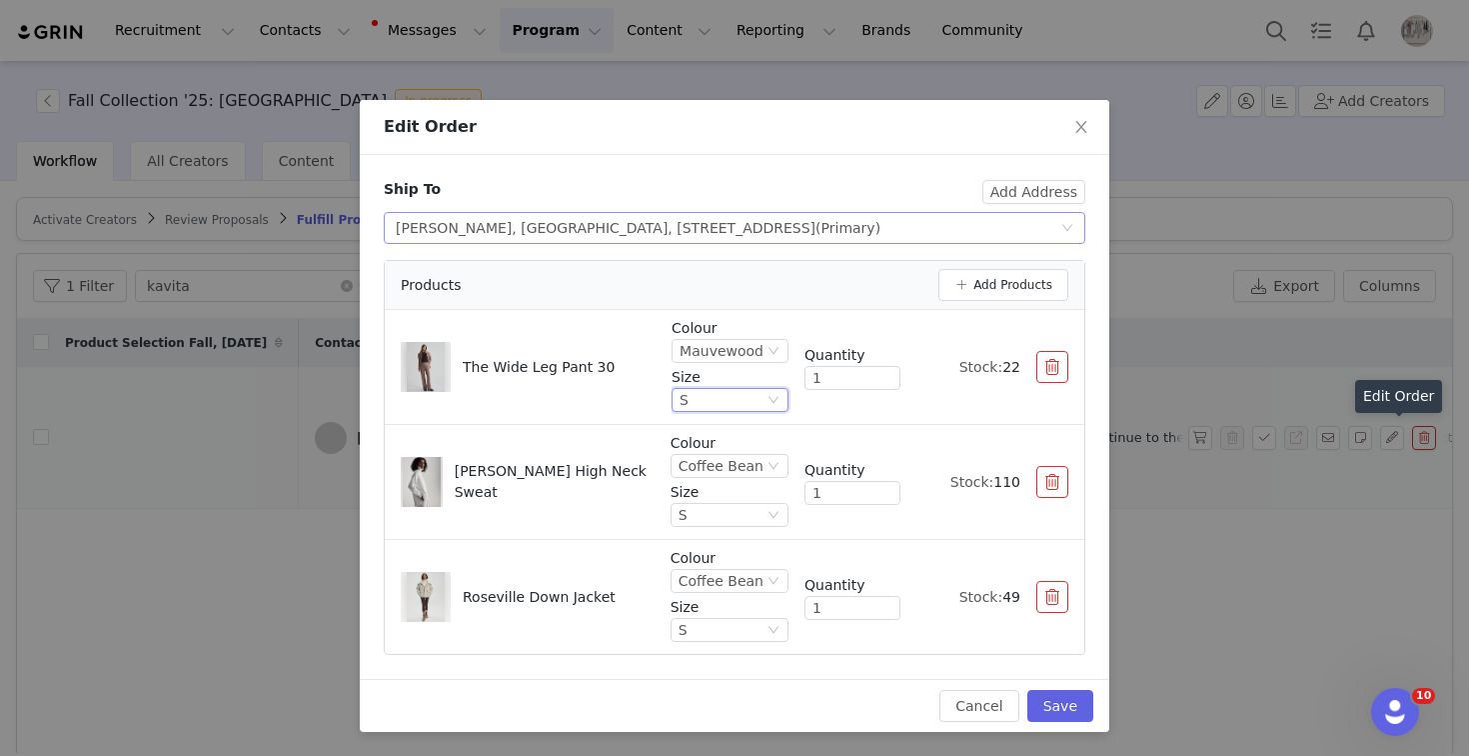
click at [881, 216] on div "[PERSON_NAME], [GEOGRAPHIC_DATA], [STREET_ADDRESS] (Primary)" at bounding box center [638, 228] width 485 height 30
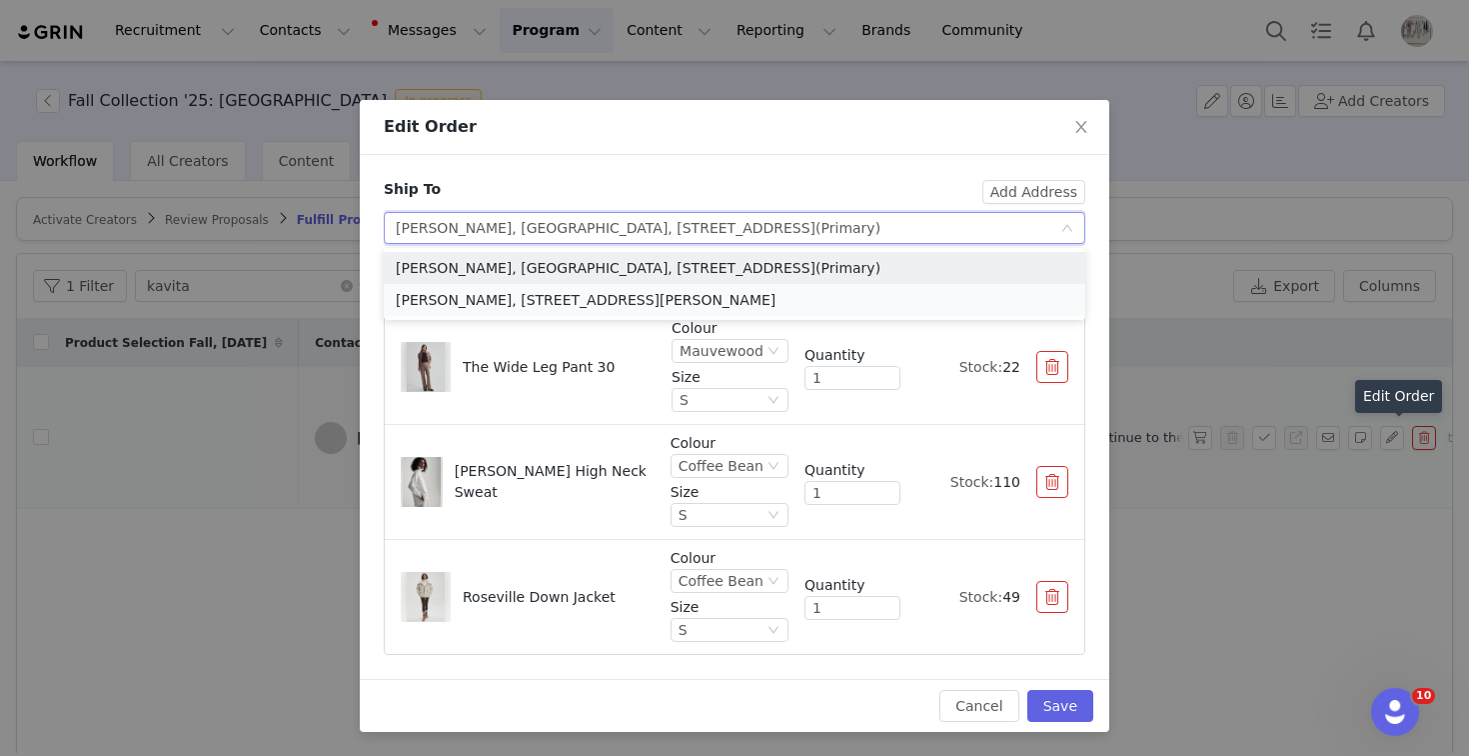
click at [912, 297] on li "[PERSON_NAME], [STREET_ADDRESS][PERSON_NAME]" at bounding box center [735, 300] width 702 height 32
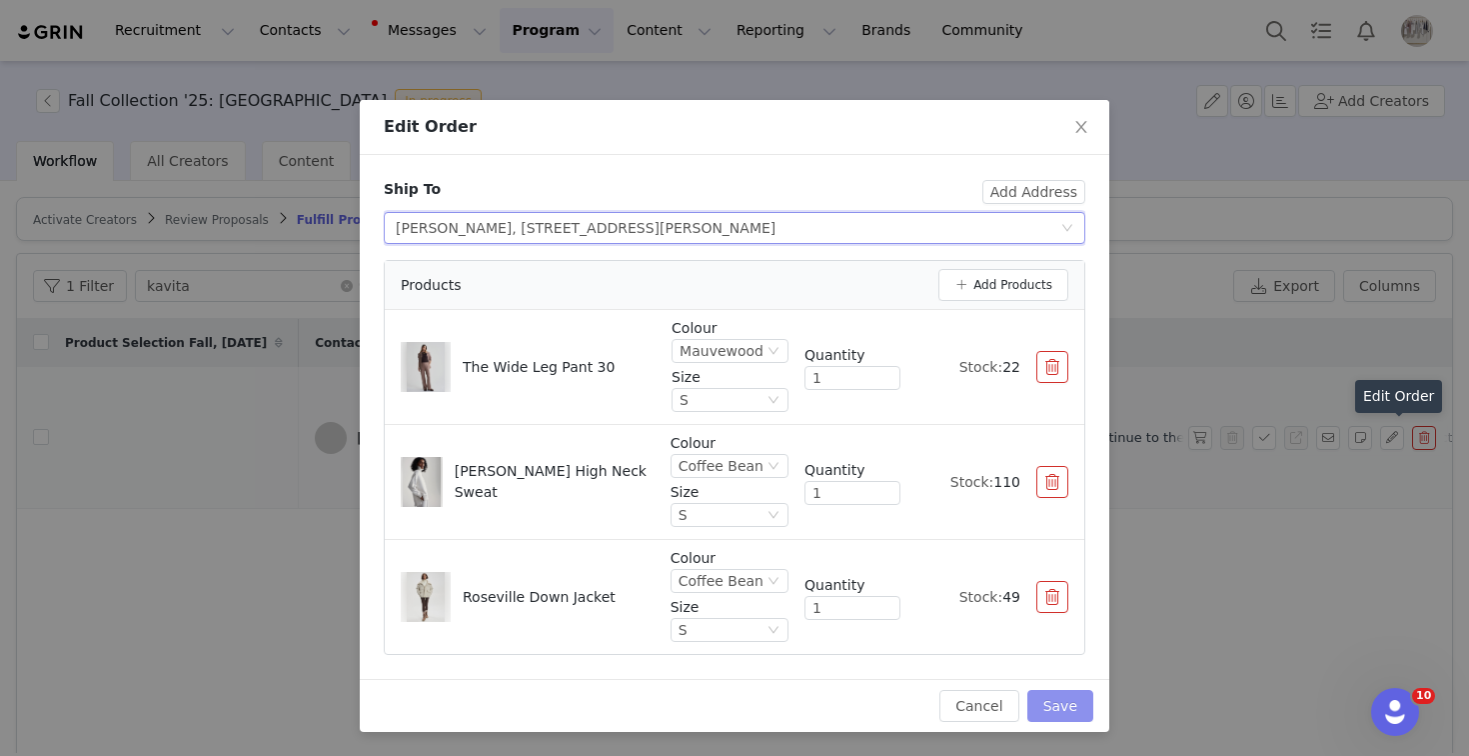
click at [1062, 709] on button "Save" at bounding box center [1061, 706] width 66 height 32
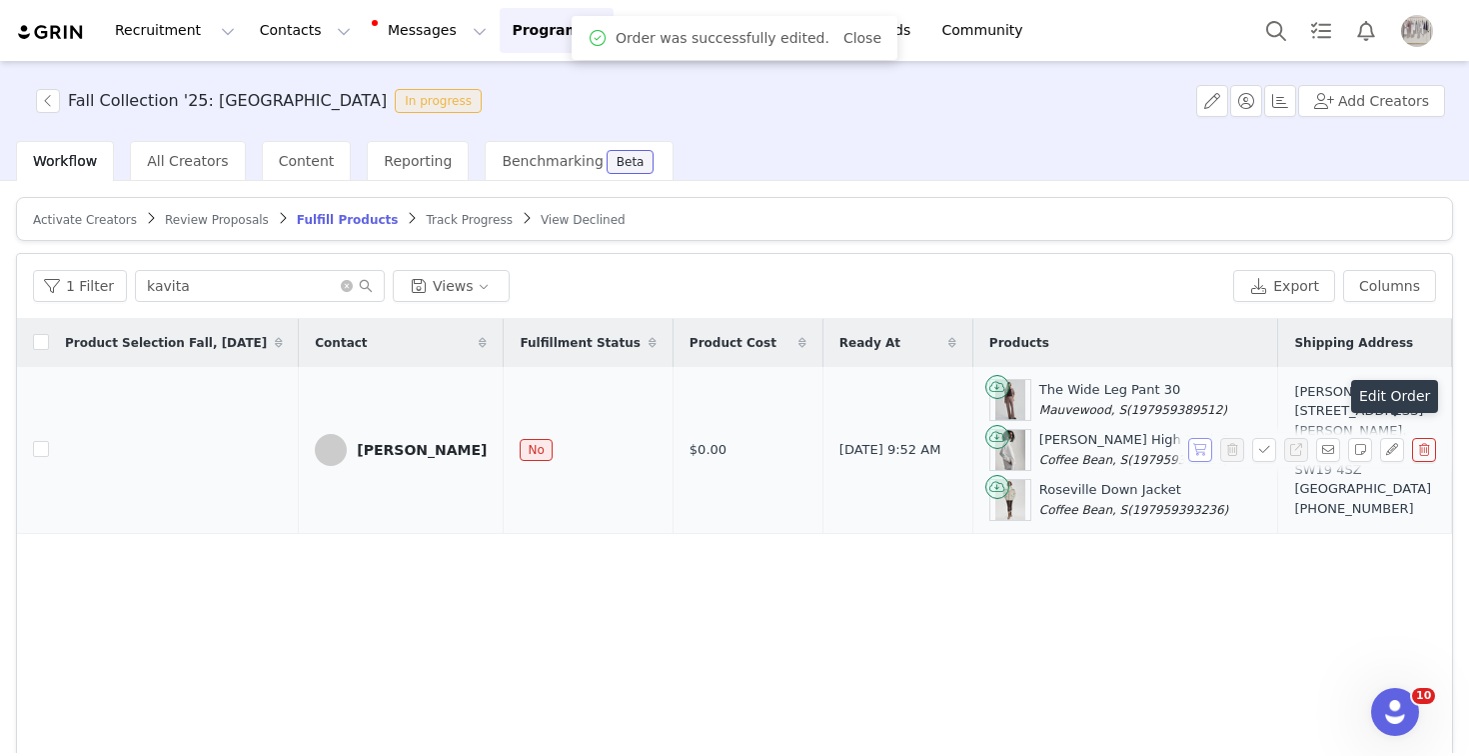
click at [1200, 455] on button "button" at bounding box center [1201, 450] width 24 height 24
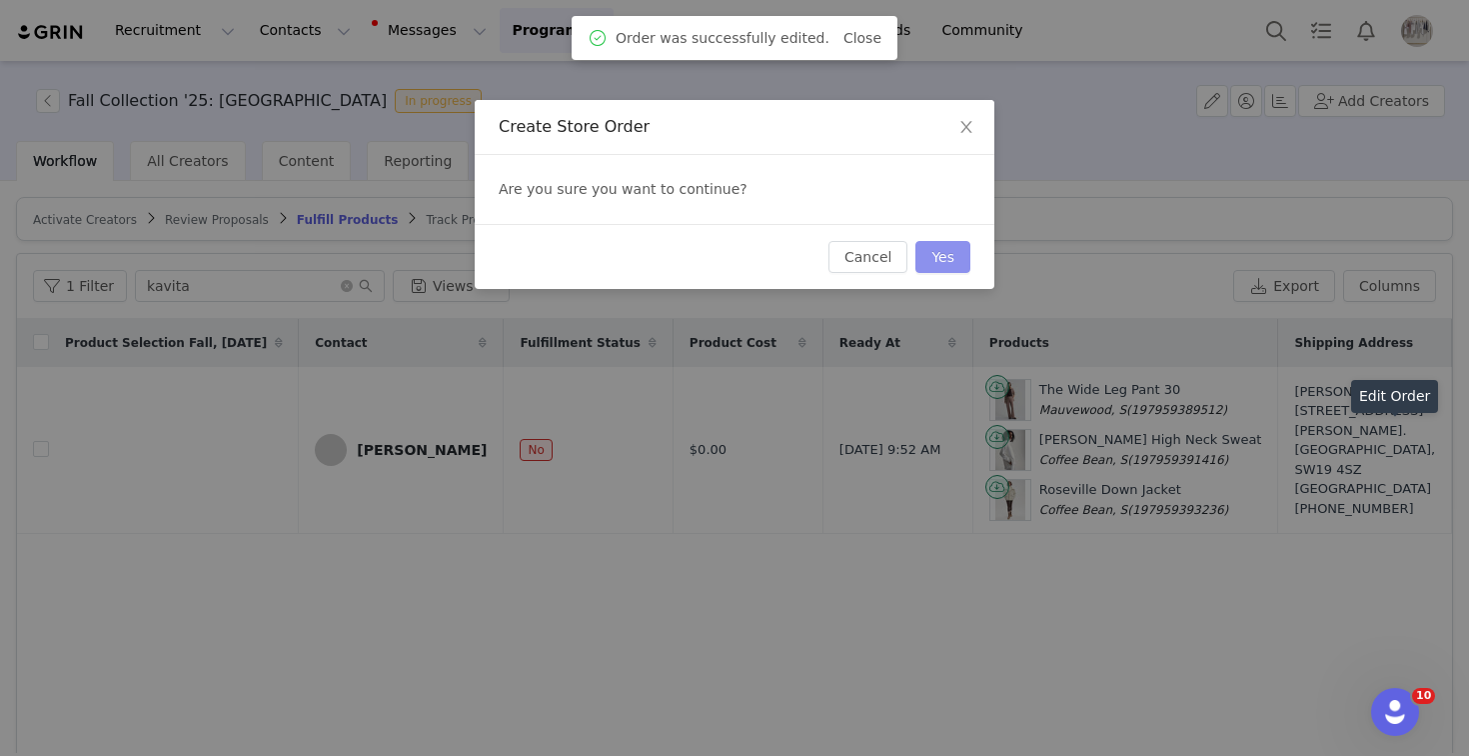
click at [960, 261] on button "Yes" at bounding box center [943, 257] width 55 height 32
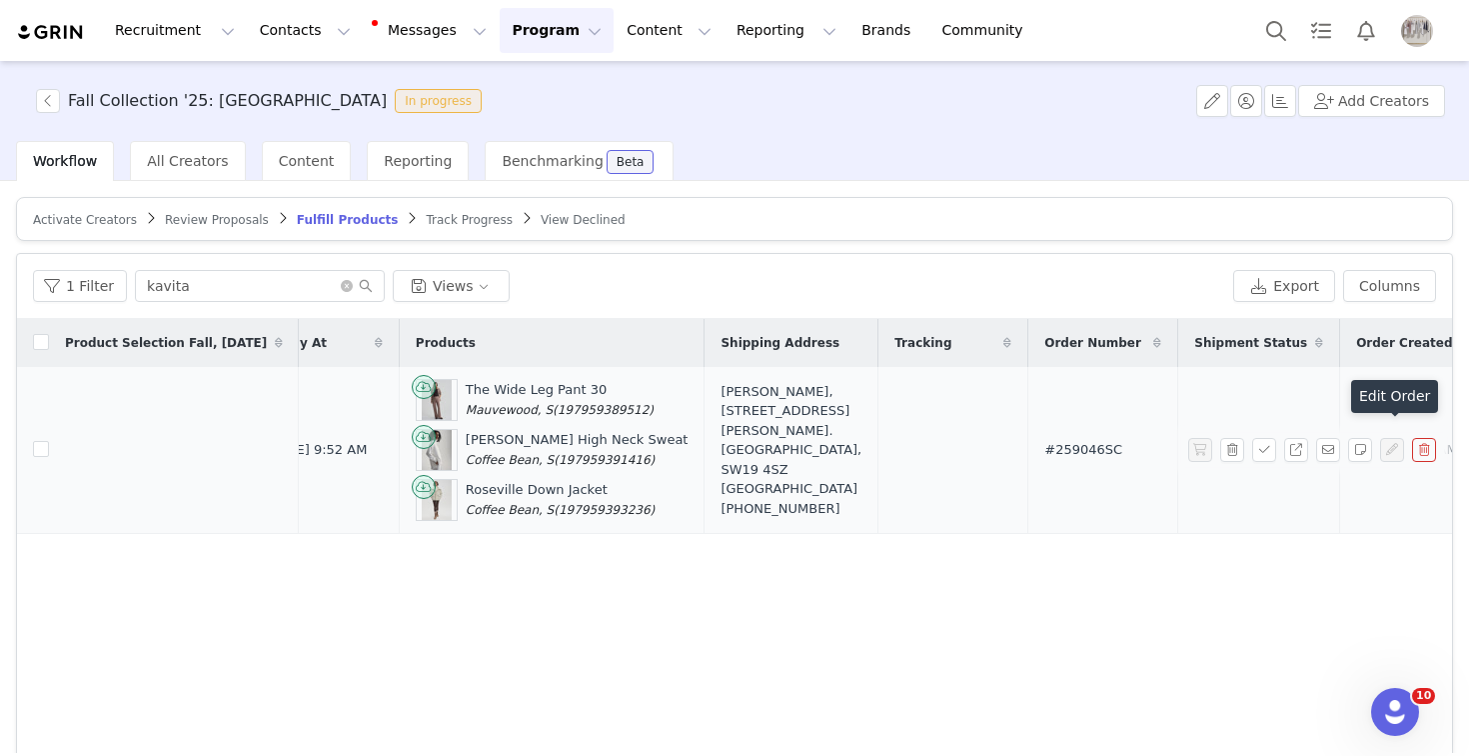
scroll to position [0, 595]
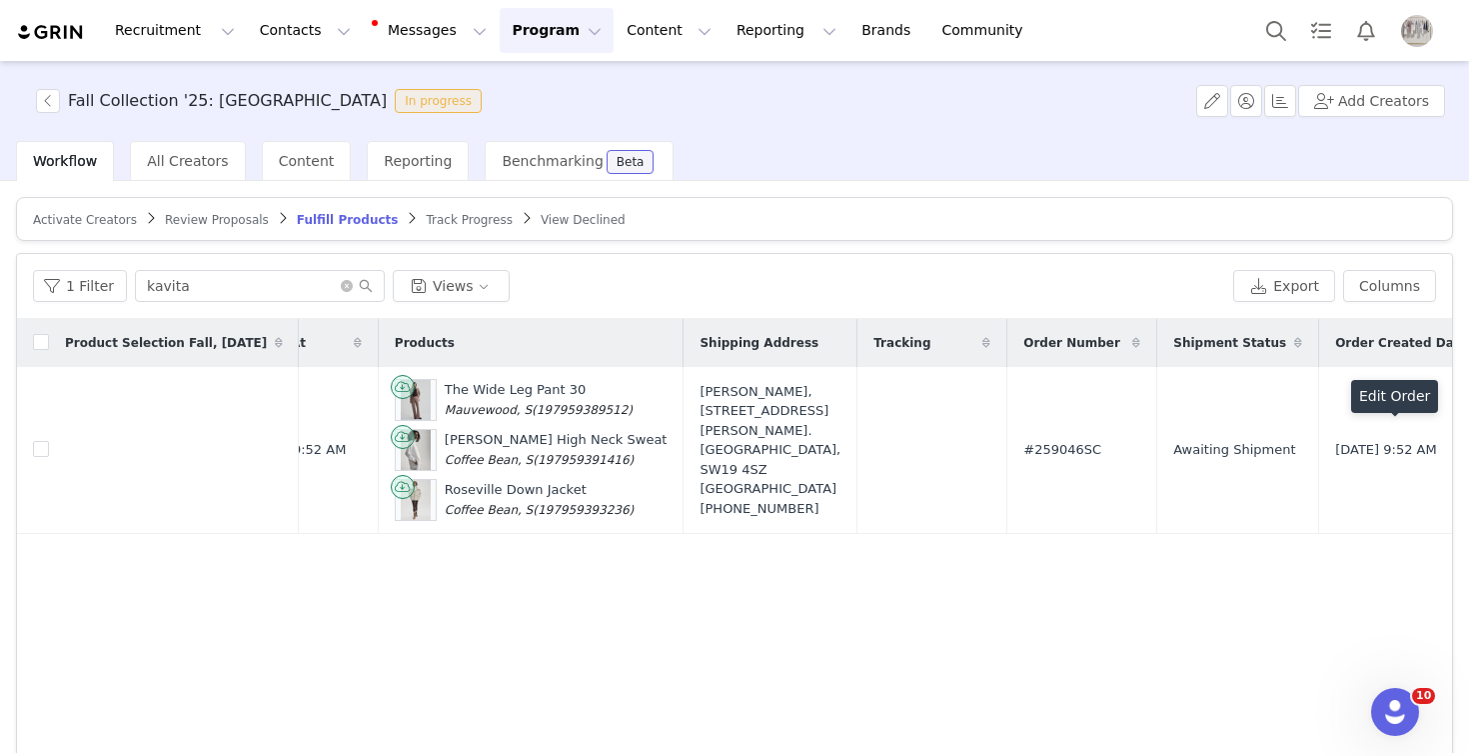
click at [216, 221] on span "Review Proposals" at bounding box center [217, 220] width 104 height 14
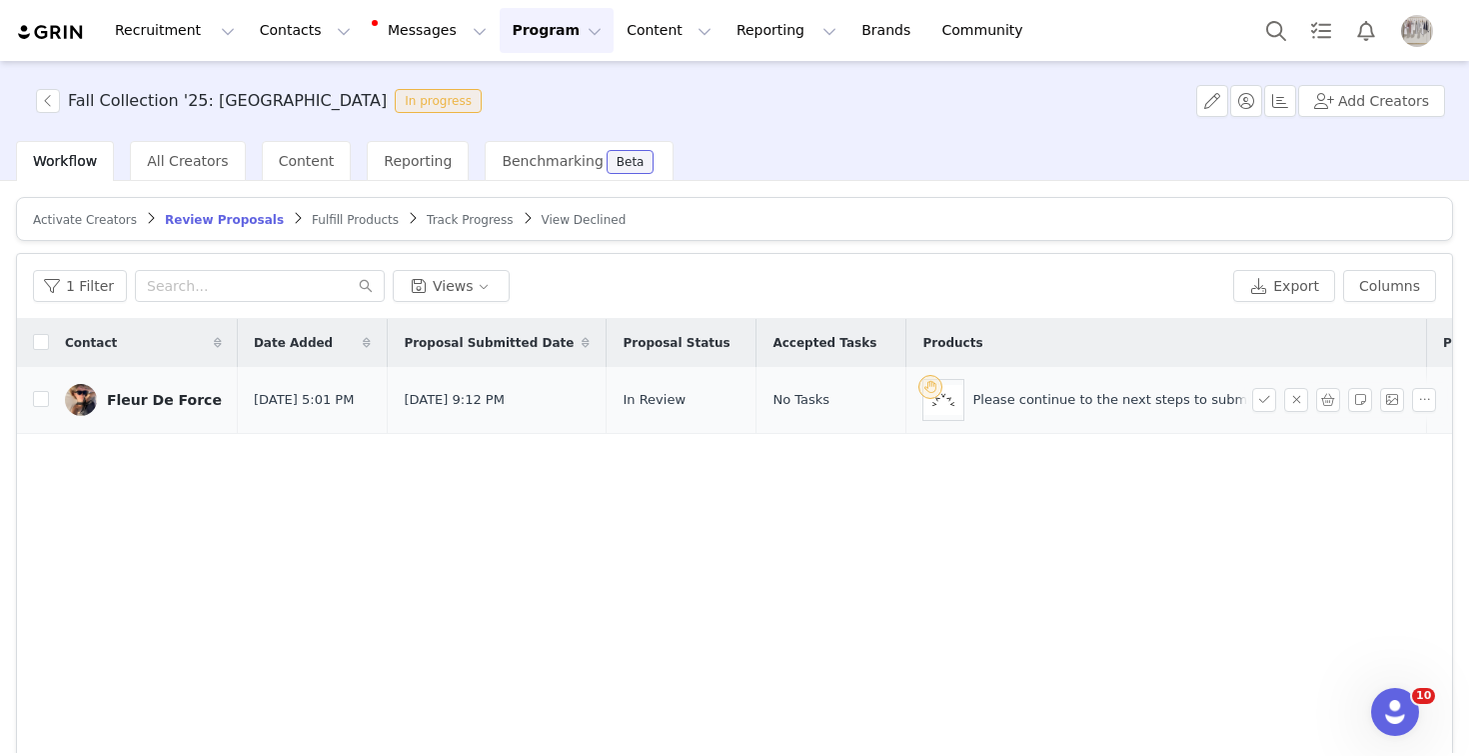
click at [43, 387] on td at bounding box center [33, 400] width 32 height 67
click at [40, 401] on input "checkbox" at bounding box center [41, 399] width 16 height 16
checkbox input "true"
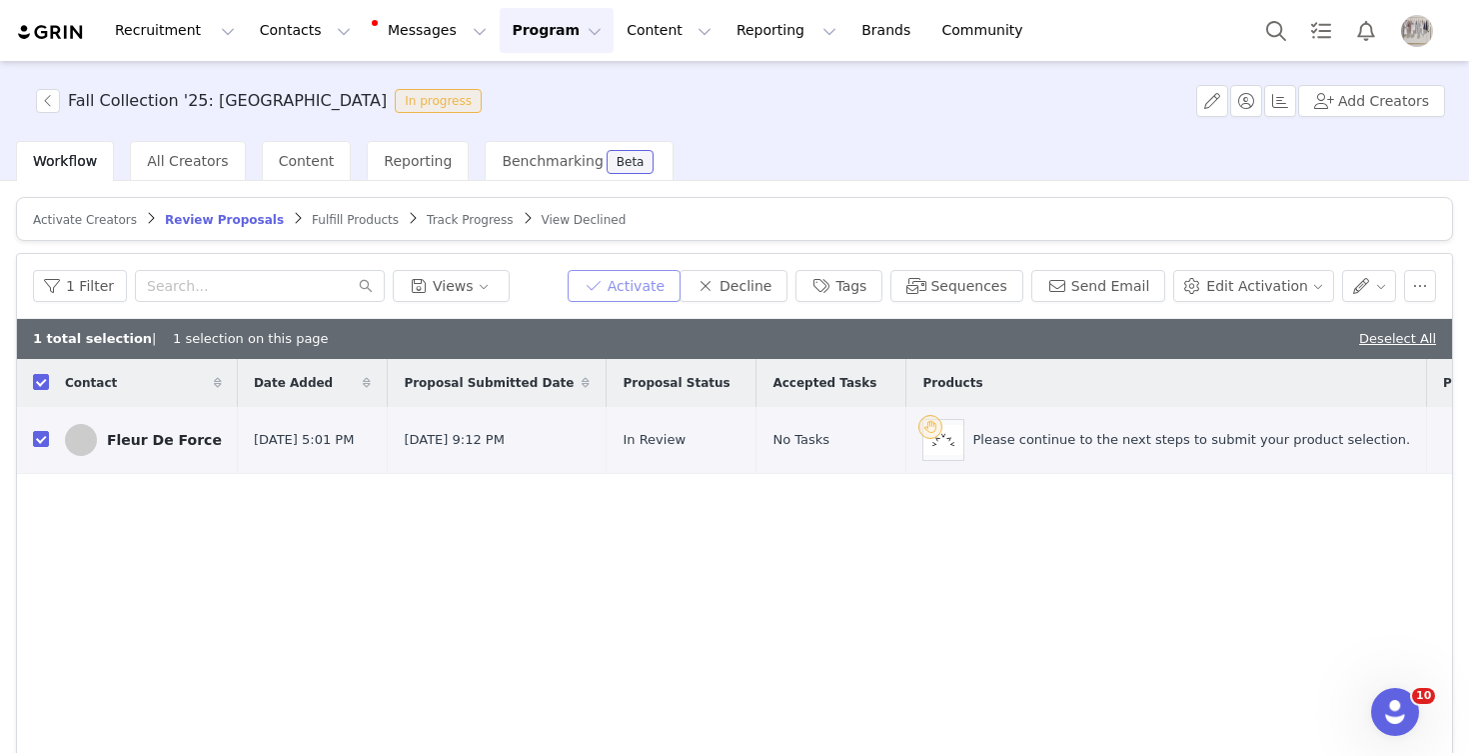
click at [644, 298] on button "Activate" at bounding box center [624, 286] width 113 height 32
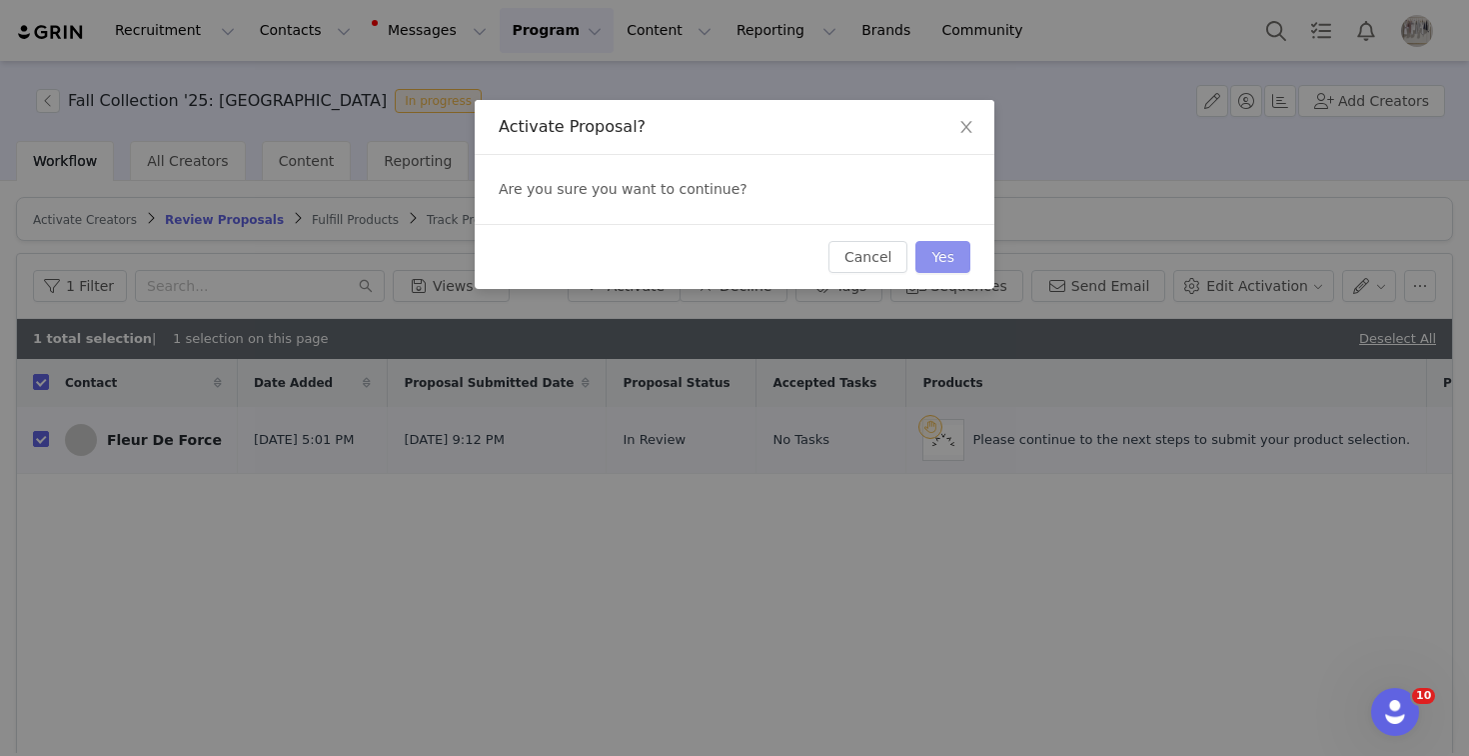
click at [925, 259] on button "Yes" at bounding box center [943, 257] width 55 height 32
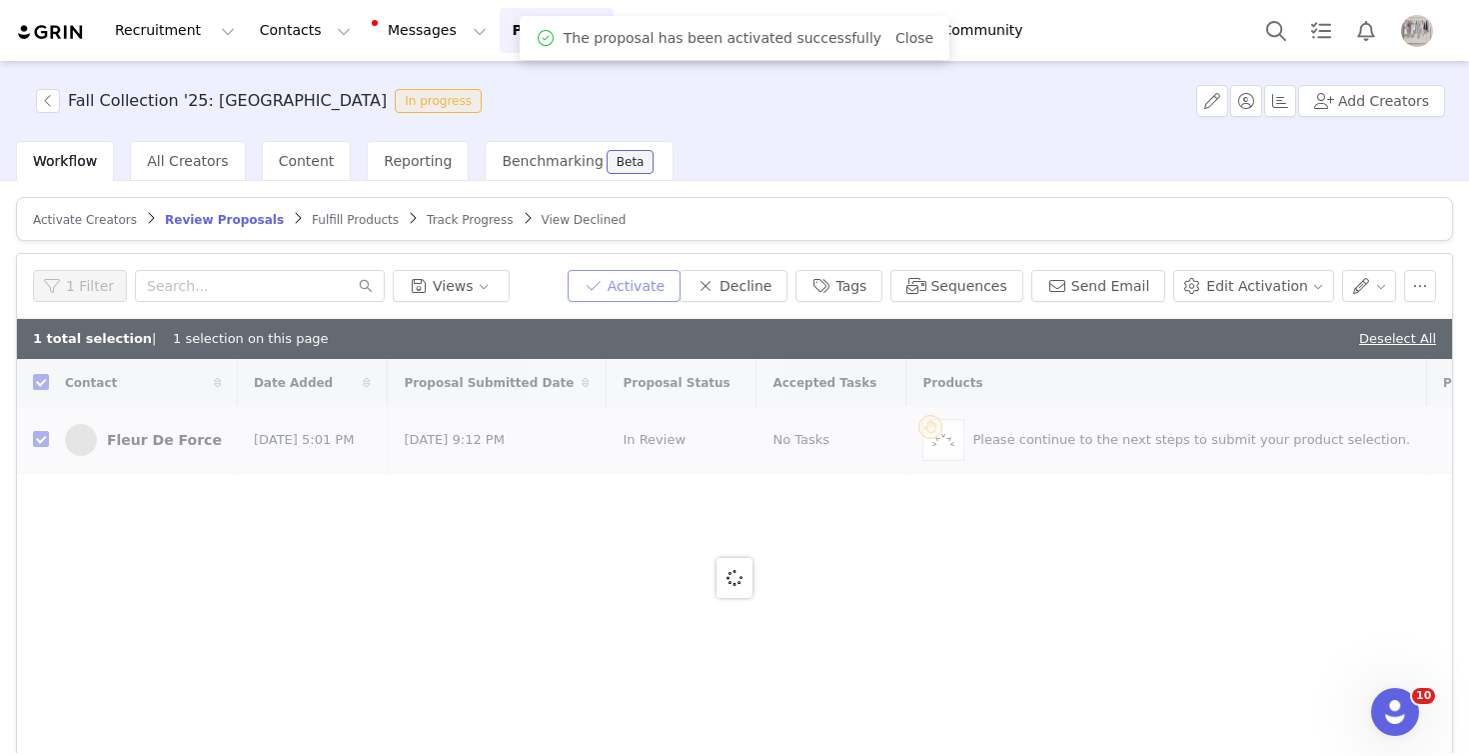
checkbox input "false"
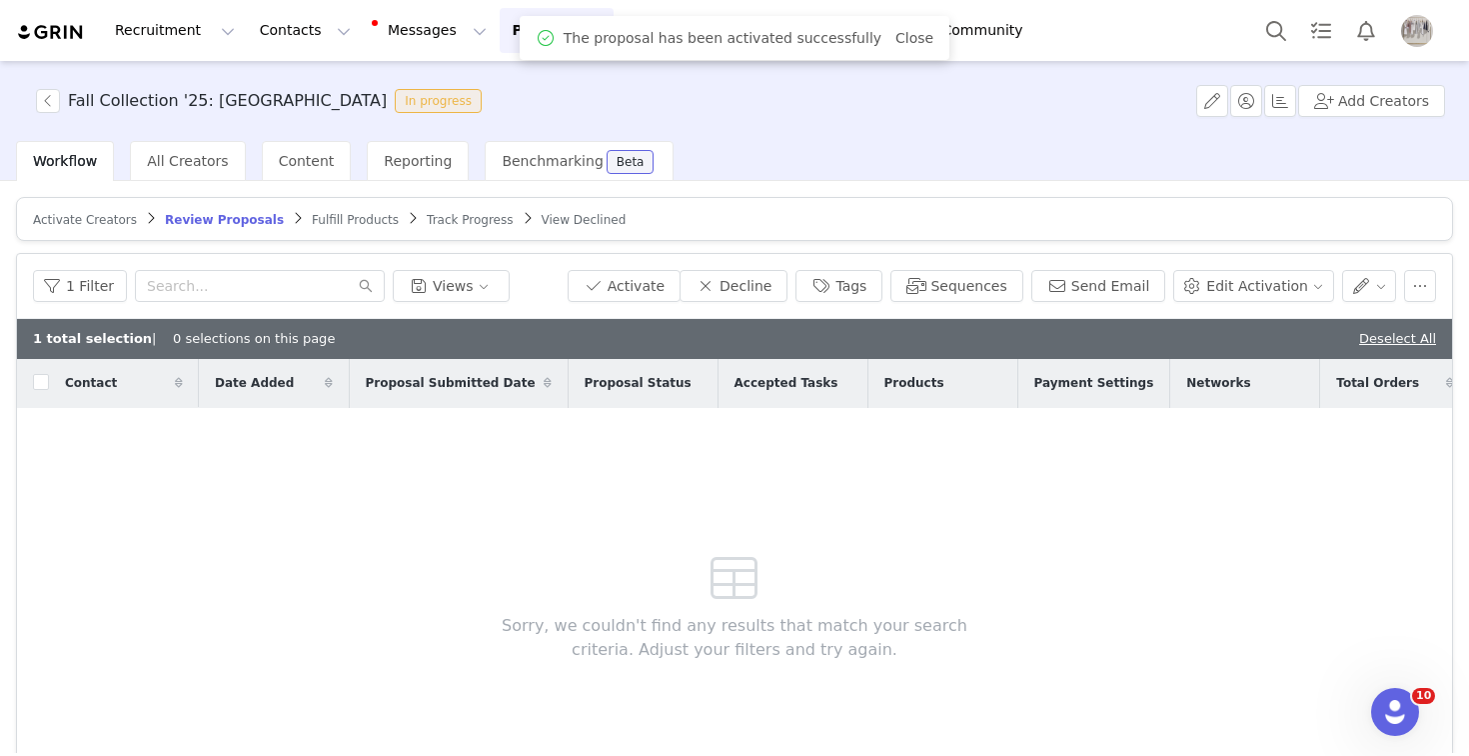
click at [338, 225] on span "Fulfill Products" at bounding box center [355, 220] width 87 height 14
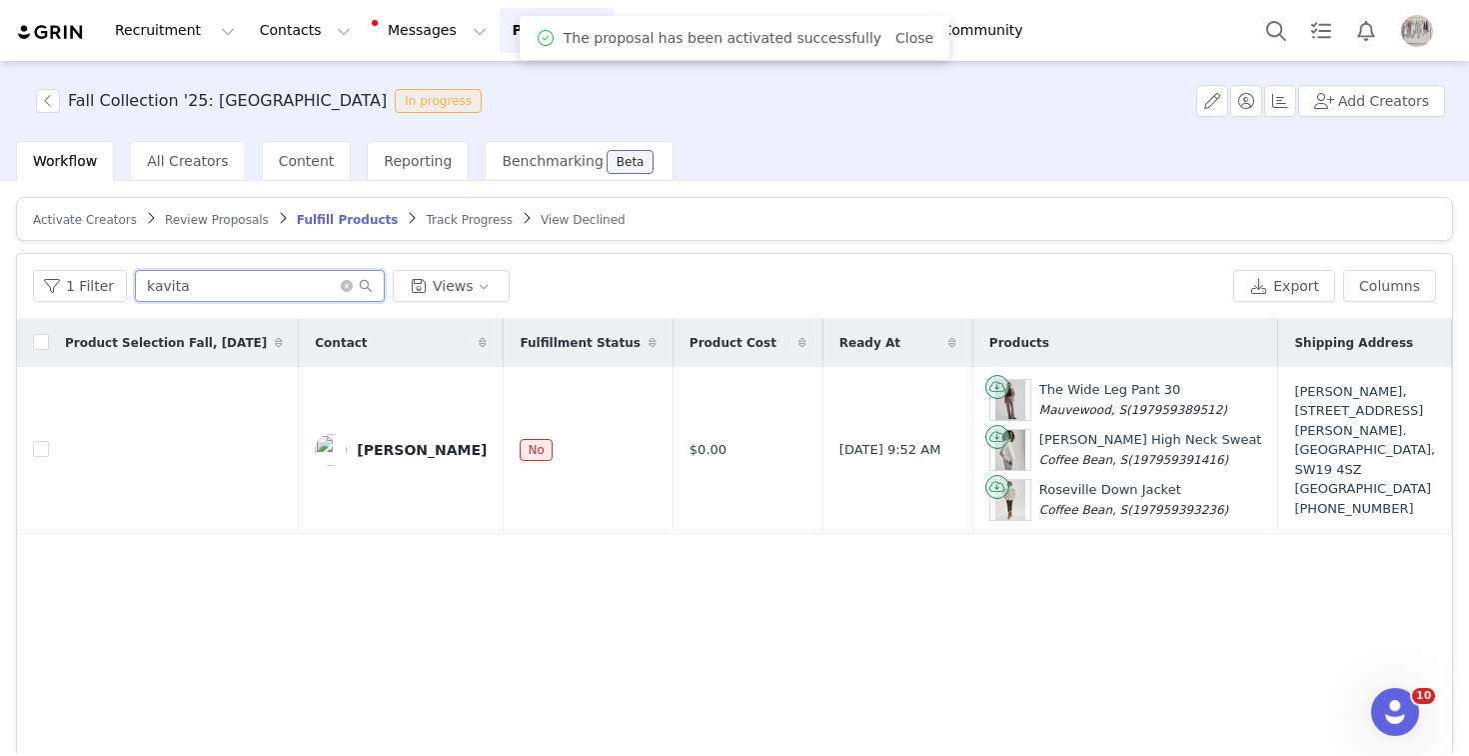
click at [218, 284] on input "kavita" at bounding box center [260, 286] width 250 height 32
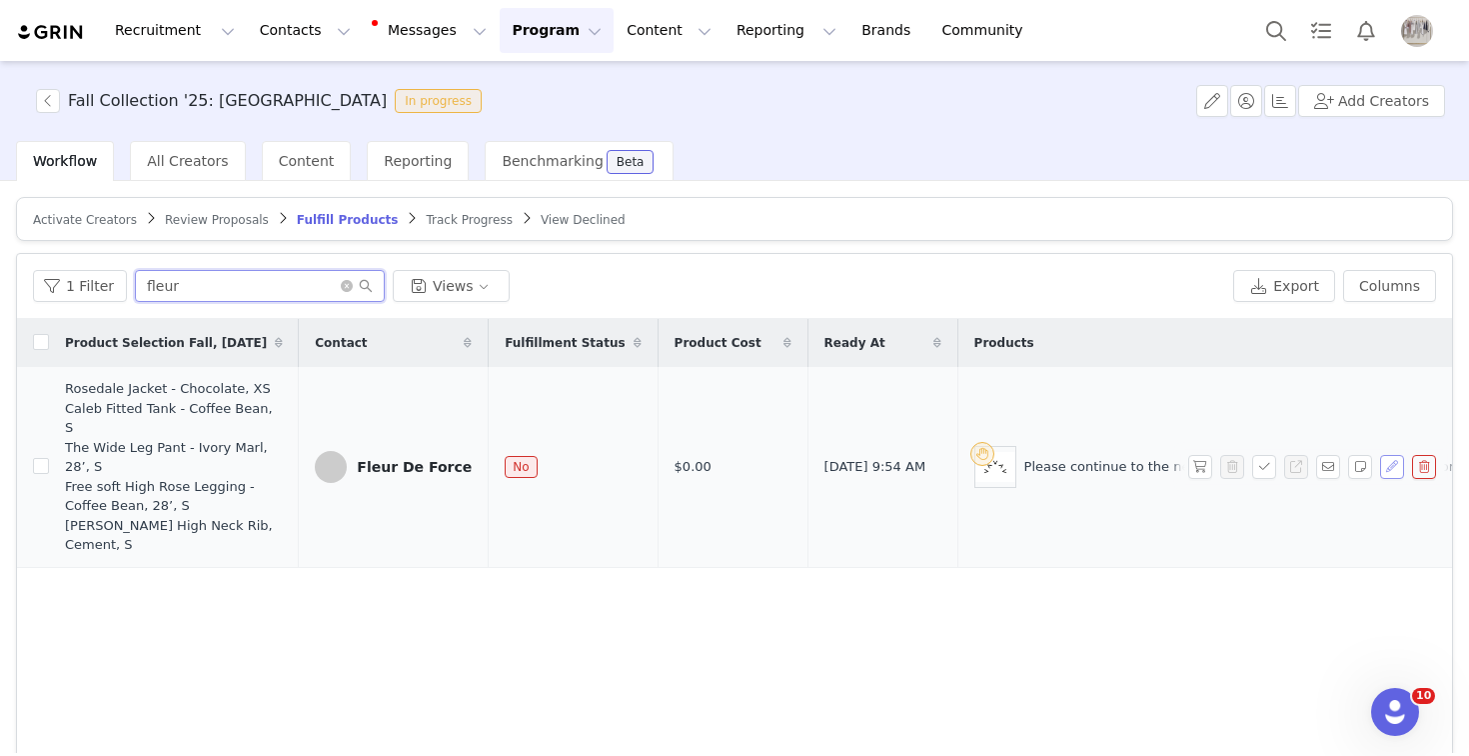
type input "fleur"
click at [1398, 461] on button "button" at bounding box center [1392, 467] width 24 height 24
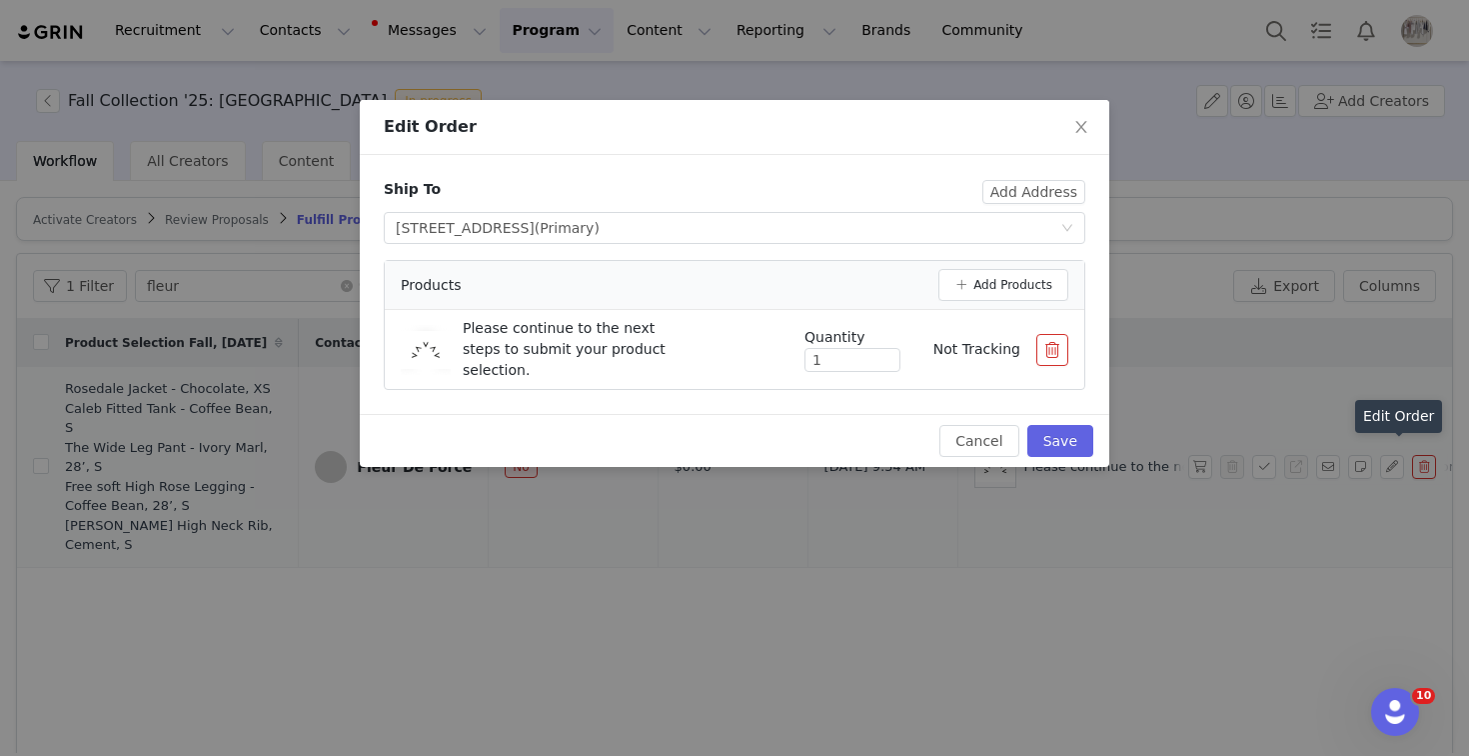
click at [1061, 346] on button "button" at bounding box center [1053, 350] width 32 height 32
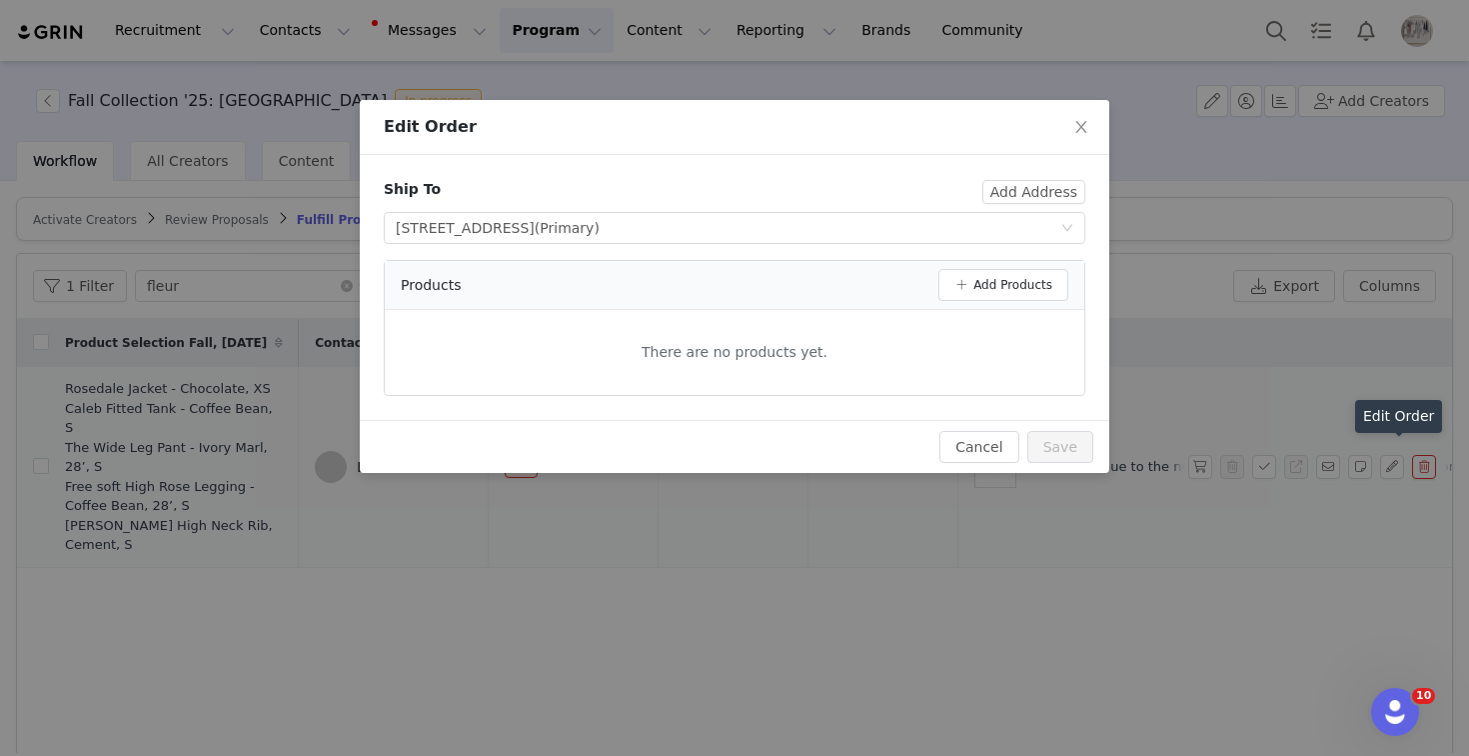
click at [1030, 304] on div "Products Add Products" at bounding box center [735, 285] width 700 height 49
click at [999, 285] on button "Add Products" at bounding box center [1004, 285] width 130 height 32
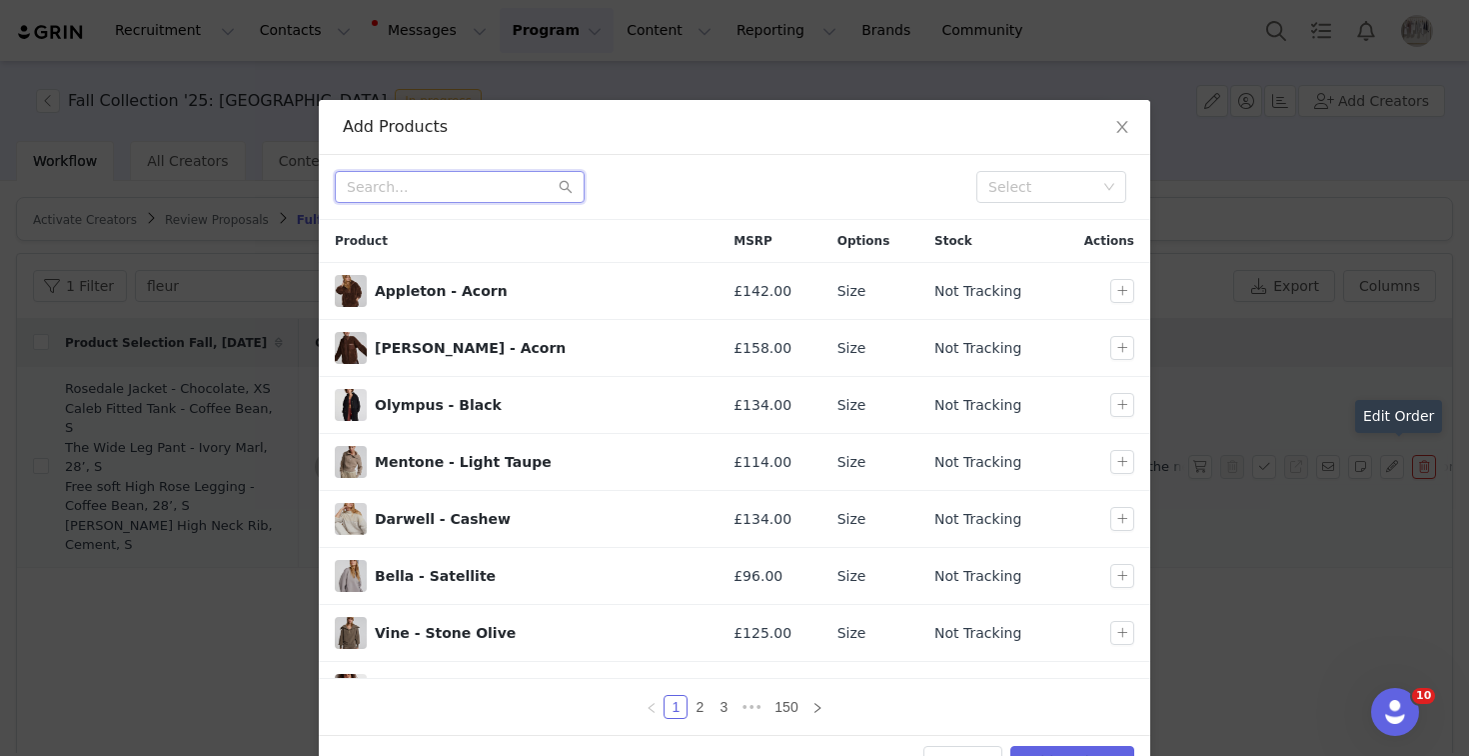
click at [432, 183] on input "text" at bounding box center [460, 187] width 250 height 32
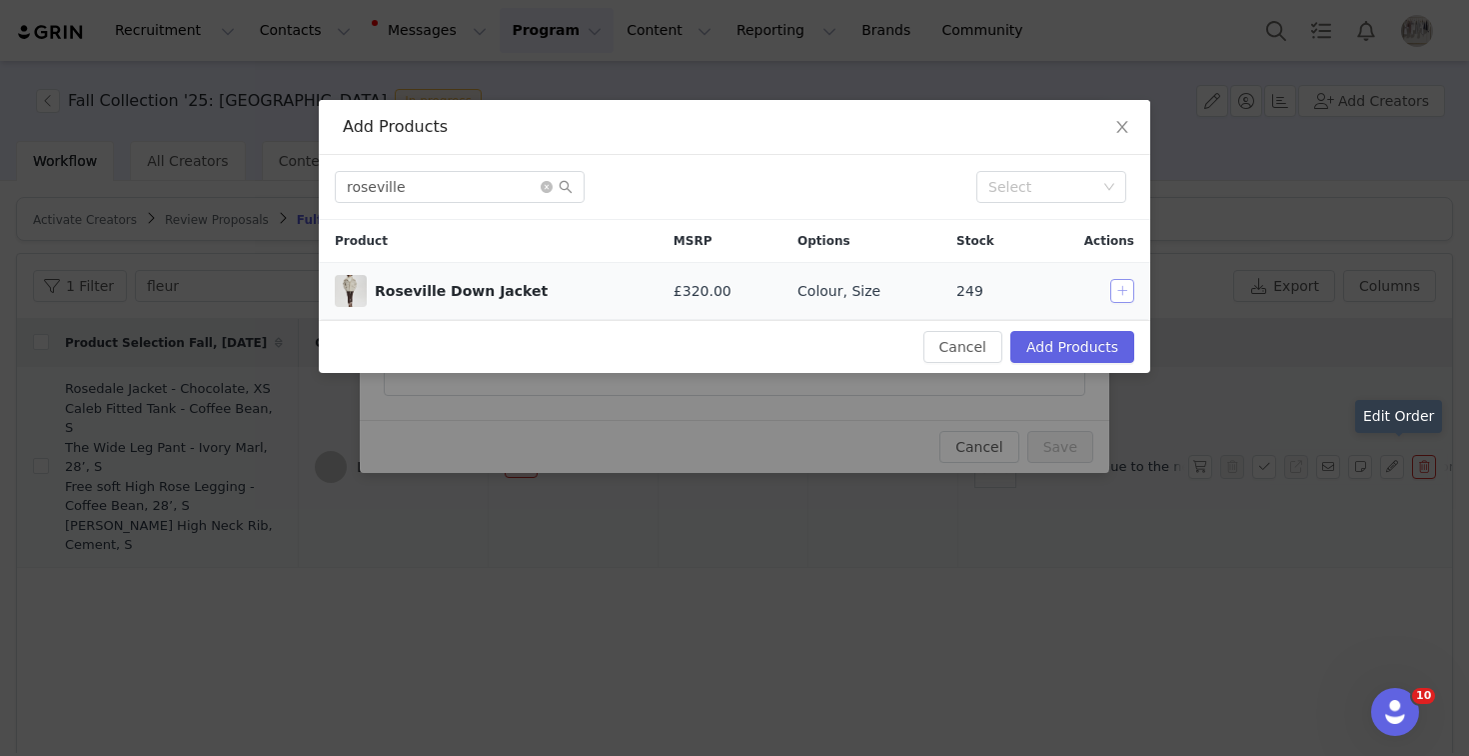
click at [1127, 296] on button "button" at bounding box center [1123, 291] width 24 height 24
click at [454, 183] on input "roseville" at bounding box center [460, 187] width 250 height 32
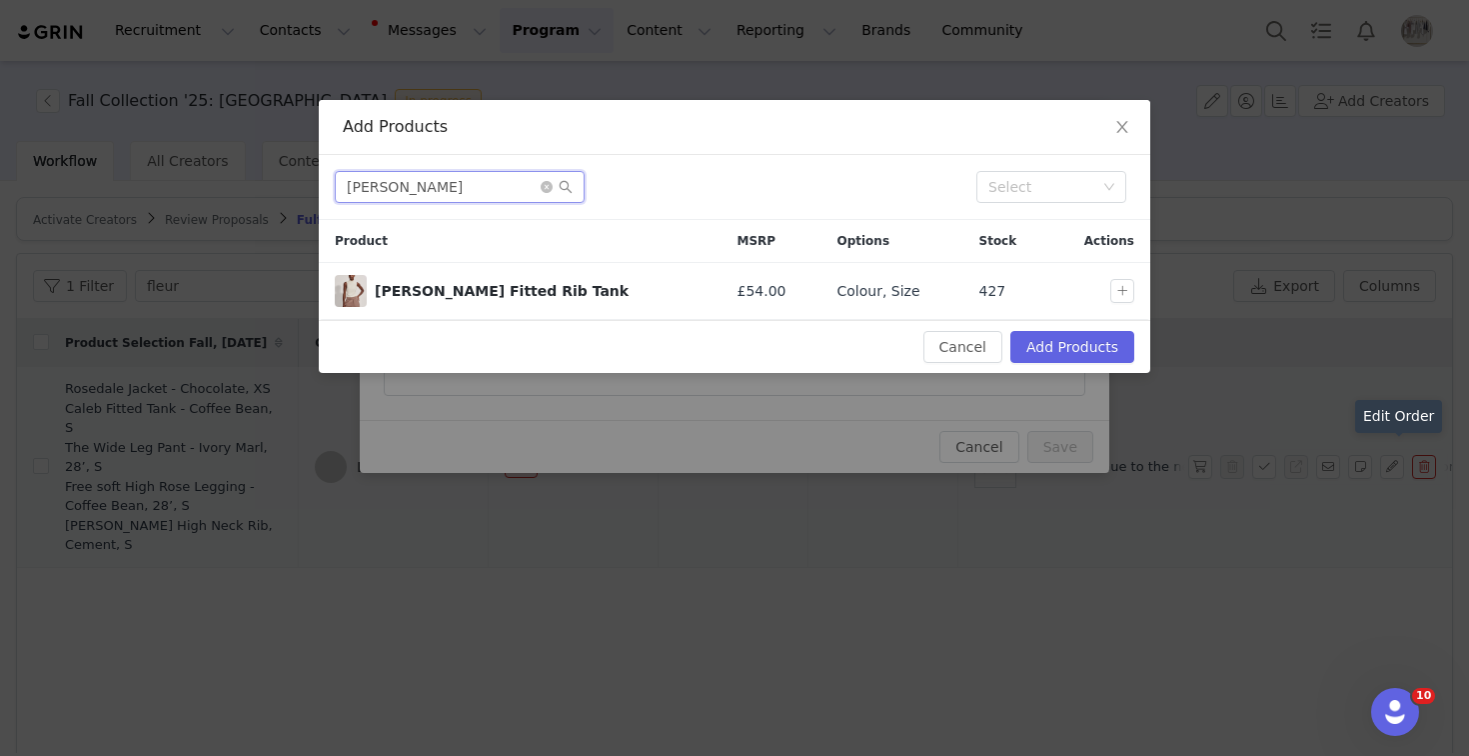
click at [418, 185] on input "[PERSON_NAME]" at bounding box center [460, 187] width 250 height 32
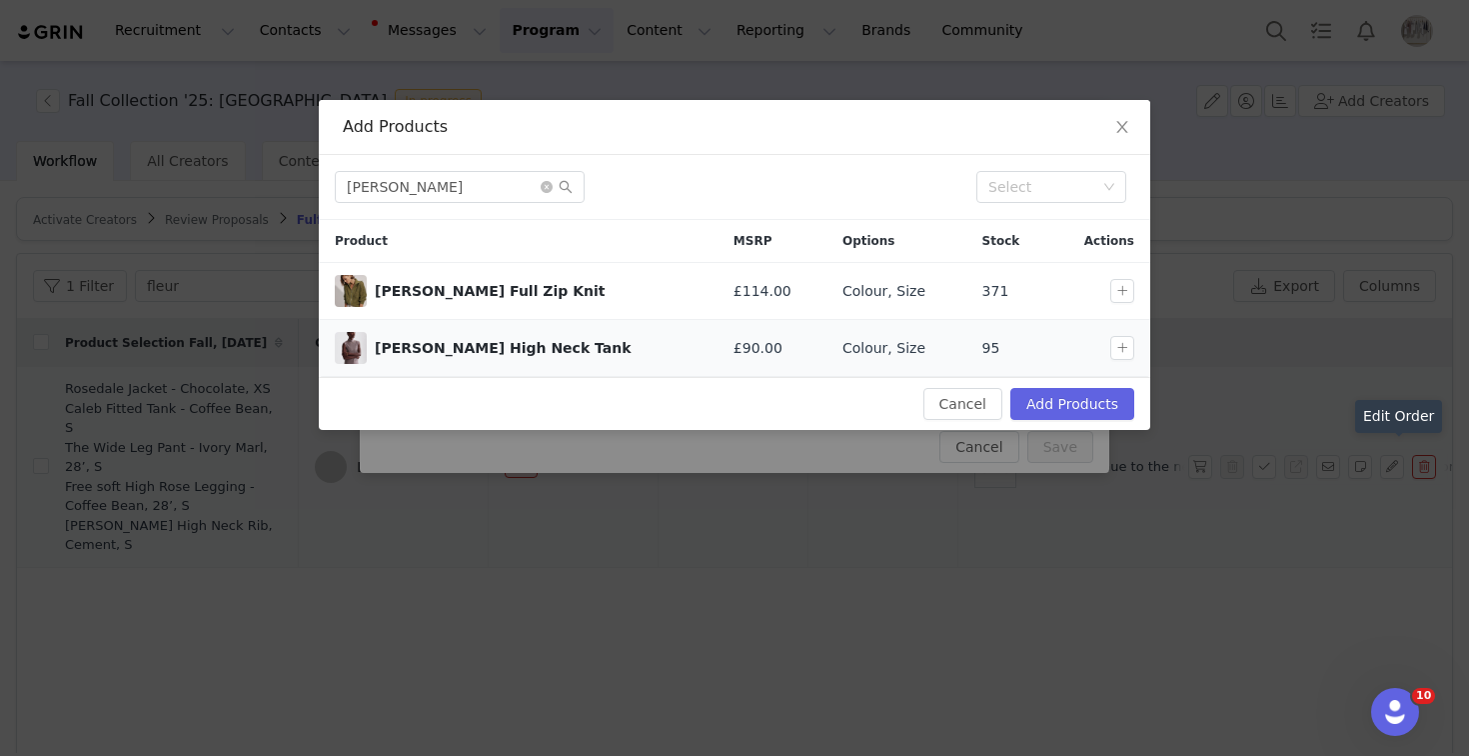
click at [1121, 362] on td at bounding box center [1101, 348] width 100 height 57
click at [1121, 352] on button "button" at bounding box center [1123, 348] width 24 height 24
click at [371, 187] on input "[PERSON_NAME]" at bounding box center [460, 187] width 250 height 32
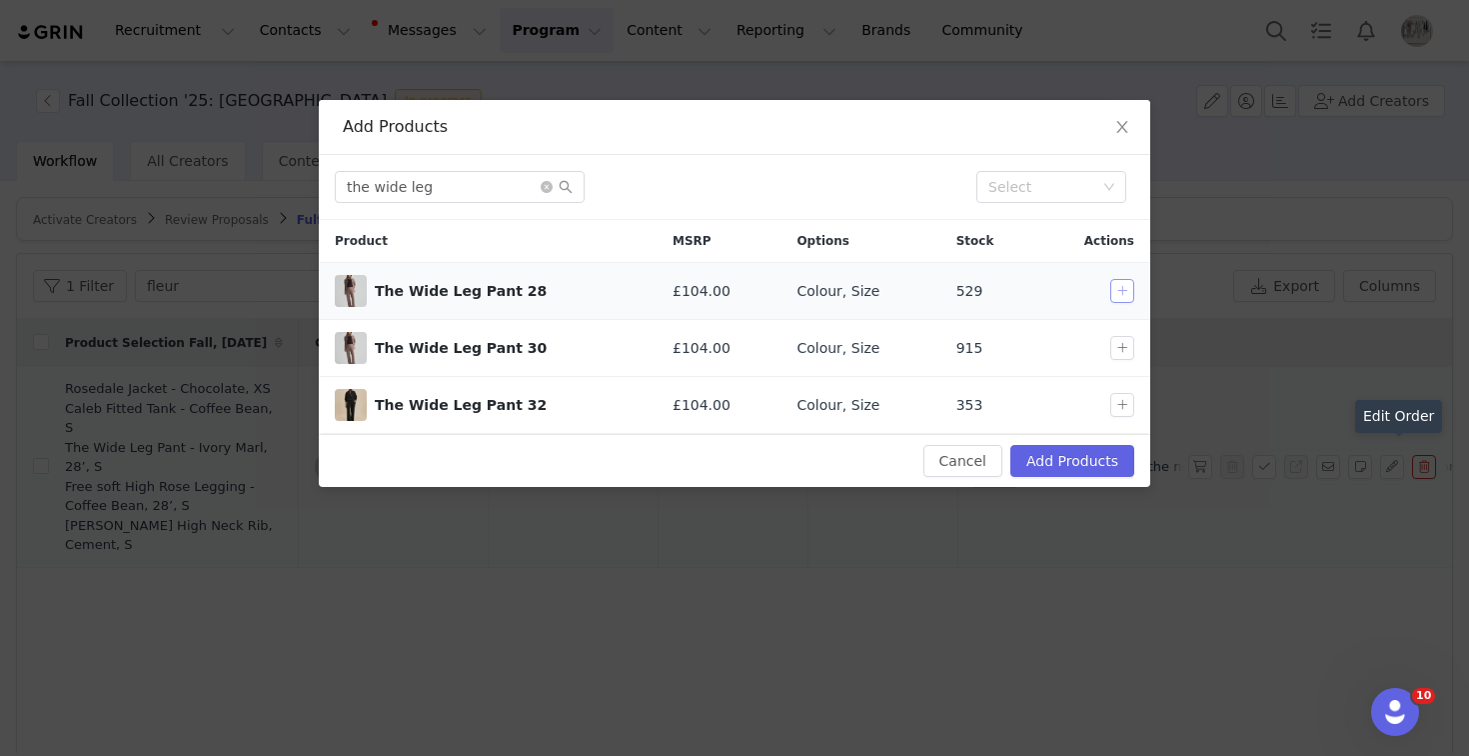
click at [1114, 287] on button "button" at bounding box center [1123, 291] width 24 height 24
click at [500, 188] on input "the wide leg" at bounding box center [460, 187] width 250 height 32
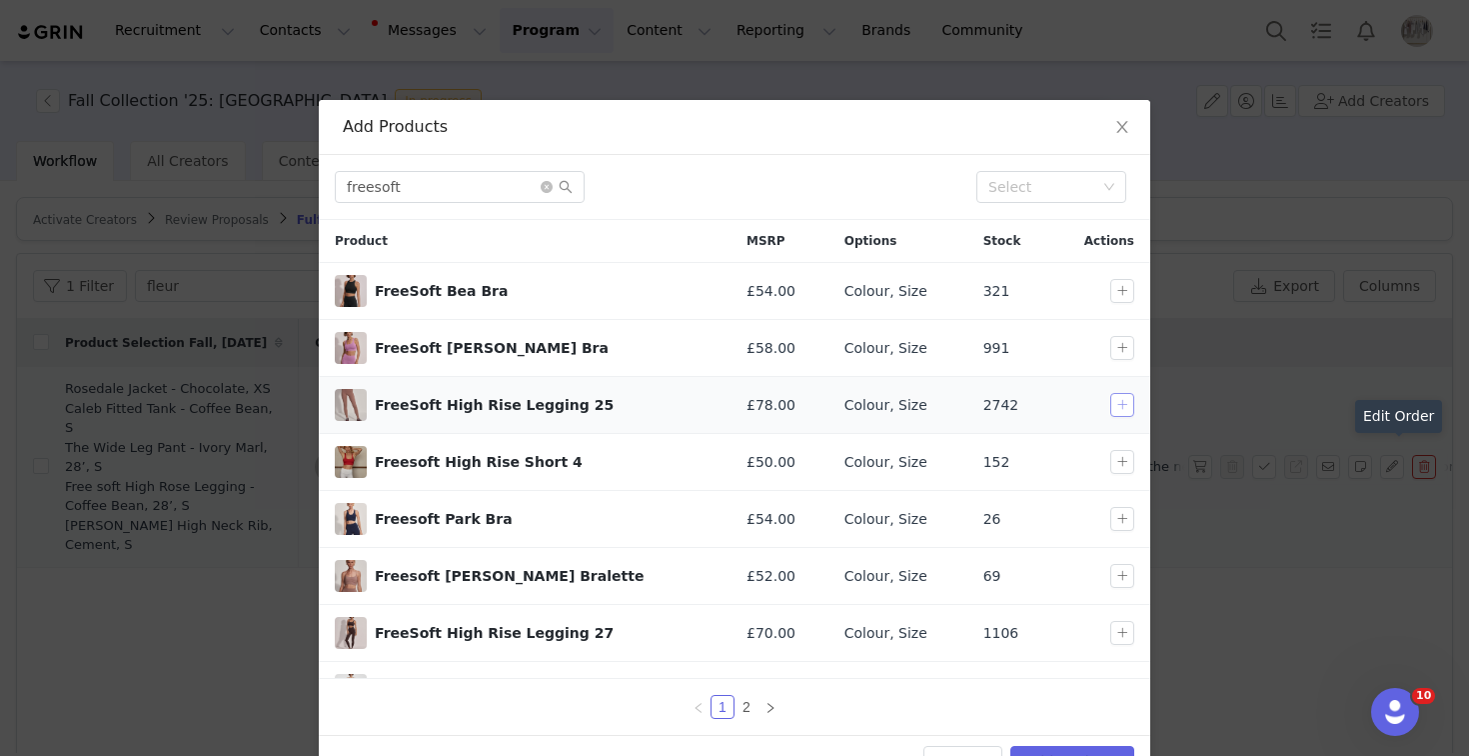
click at [1121, 414] on button "button" at bounding box center [1123, 405] width 24 height 24
click at [1125, 407] on button "button" at bounding box center [1123, 405] width 24 height 24
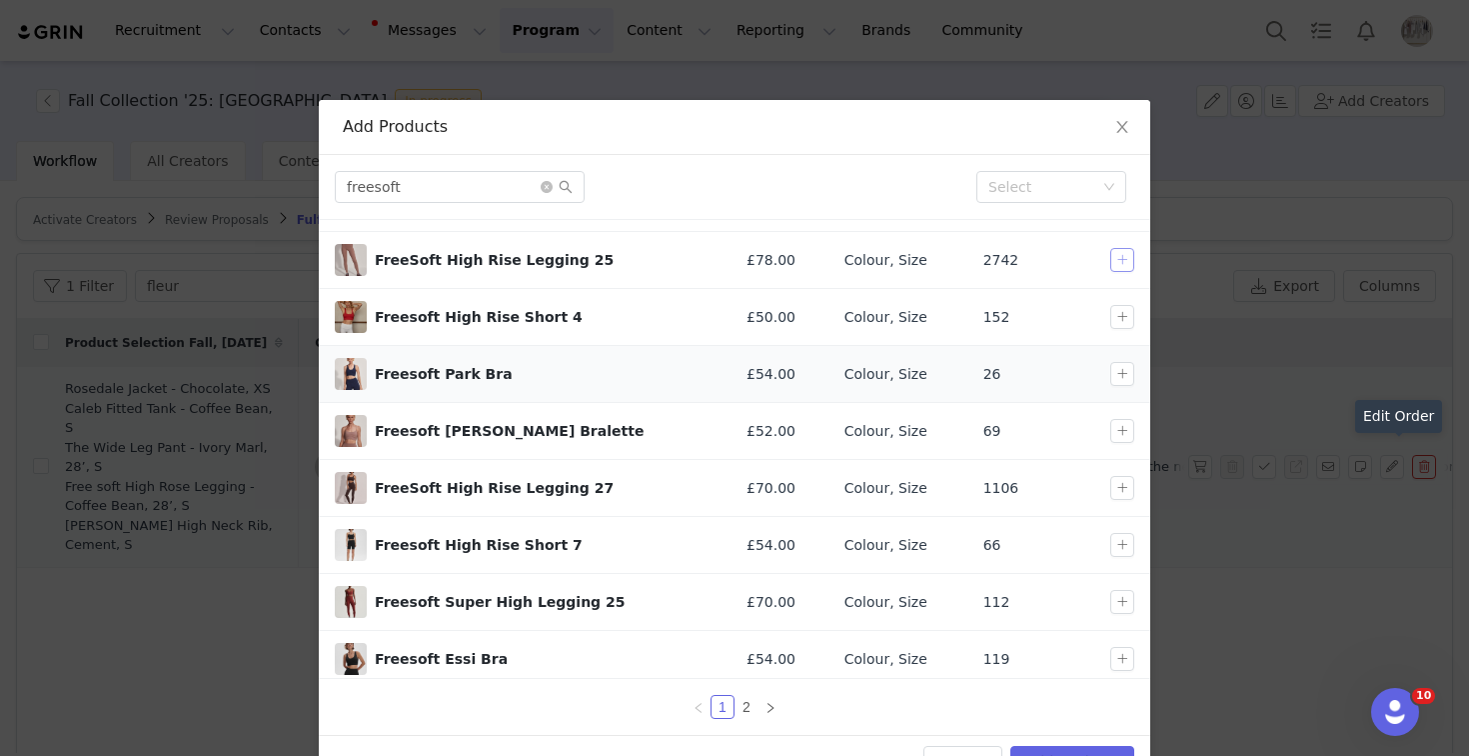
scroll to position [150, 0]
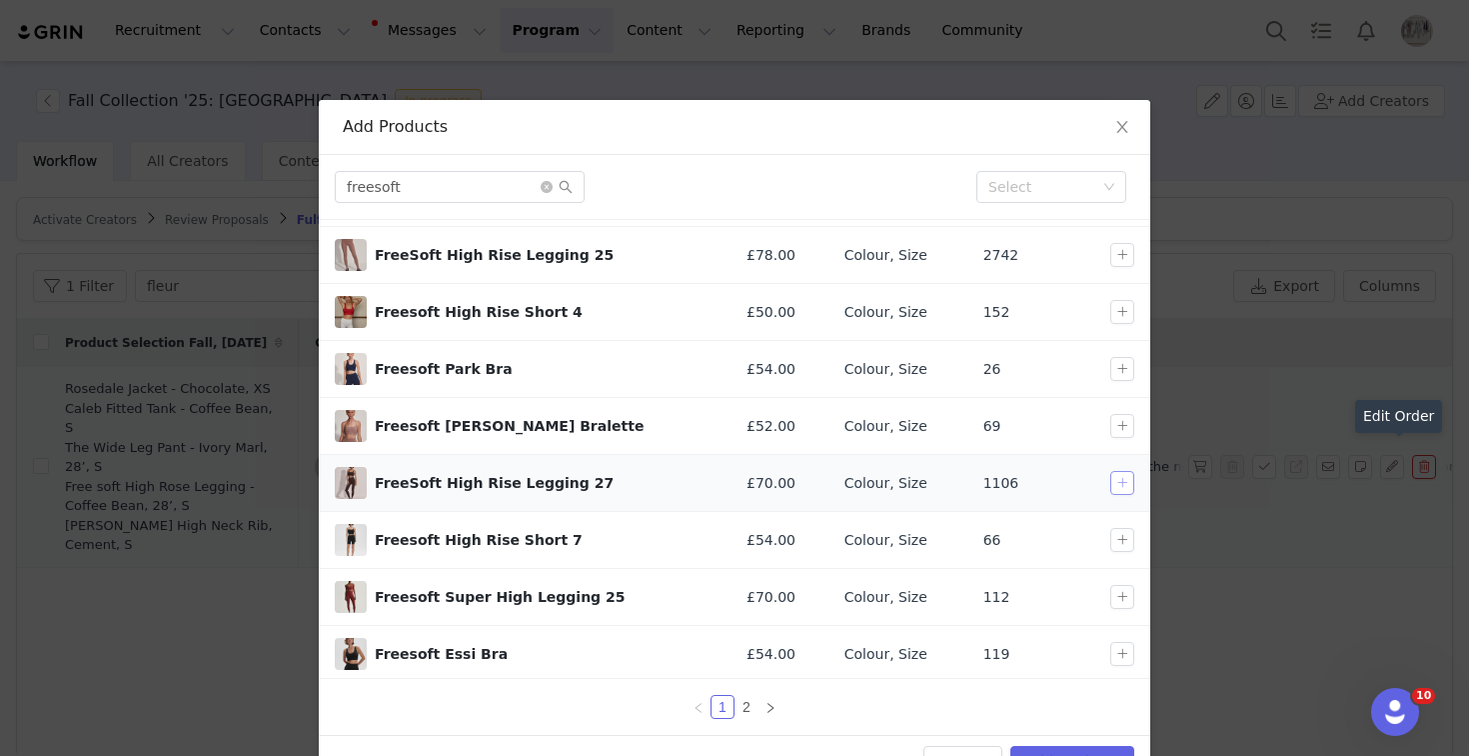
click at [1125, 479] on button "button" at bounding box center [1123, 483] width 24 height 24
click at [465, 180] on input "freesoft" at bounding box center [460, 187] width 250 height 32
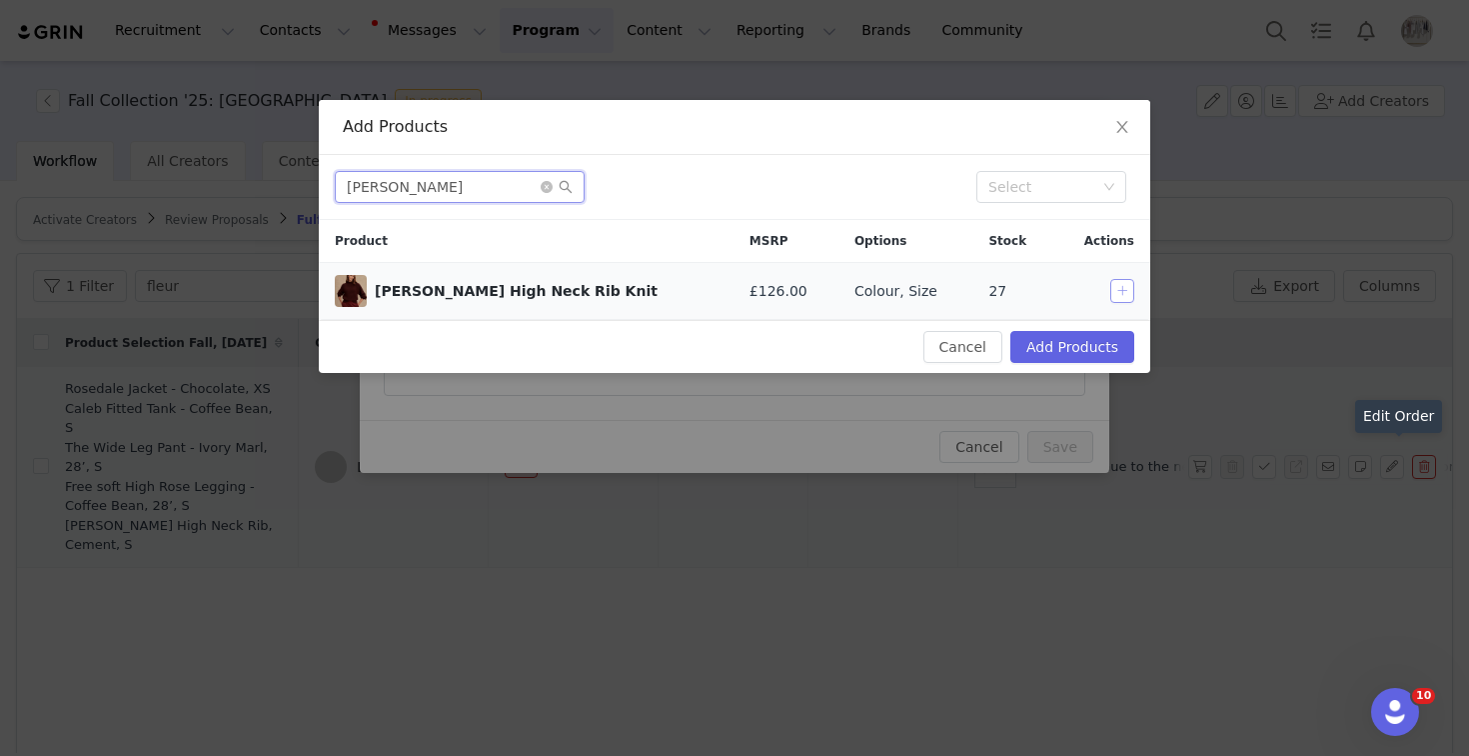
type input "[PERSON_NAME]"
click at [1129, 293] on button "button" at bounding box center [1123, 291] width 24 height 24
click at [1102, 326] on div "Cancel Add Products" at bounding box center [735, 346] width 832 height 53
click at [1097, 339] on button "Add Products" at bounding box center [1073, 347] width 124 height 32
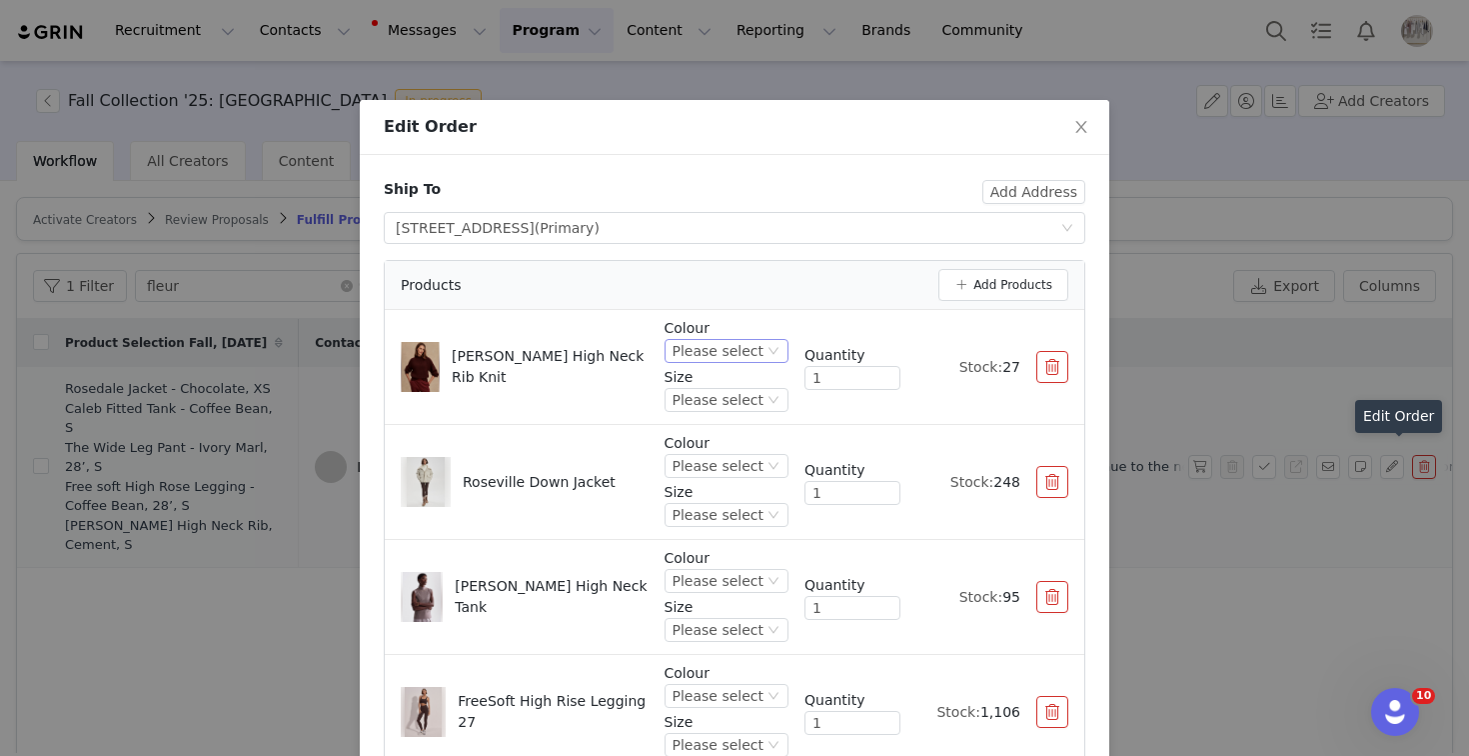
click at [714, 354] on div "Please select" at bounding box center [718, 351] width 91 height 22
click at [724, 416] on li "Cement" at bounding box center [730, 419] width 118 height 32
click at [762, 396] on div "Please select" at bounding box center [718, 400] width 91 height 22
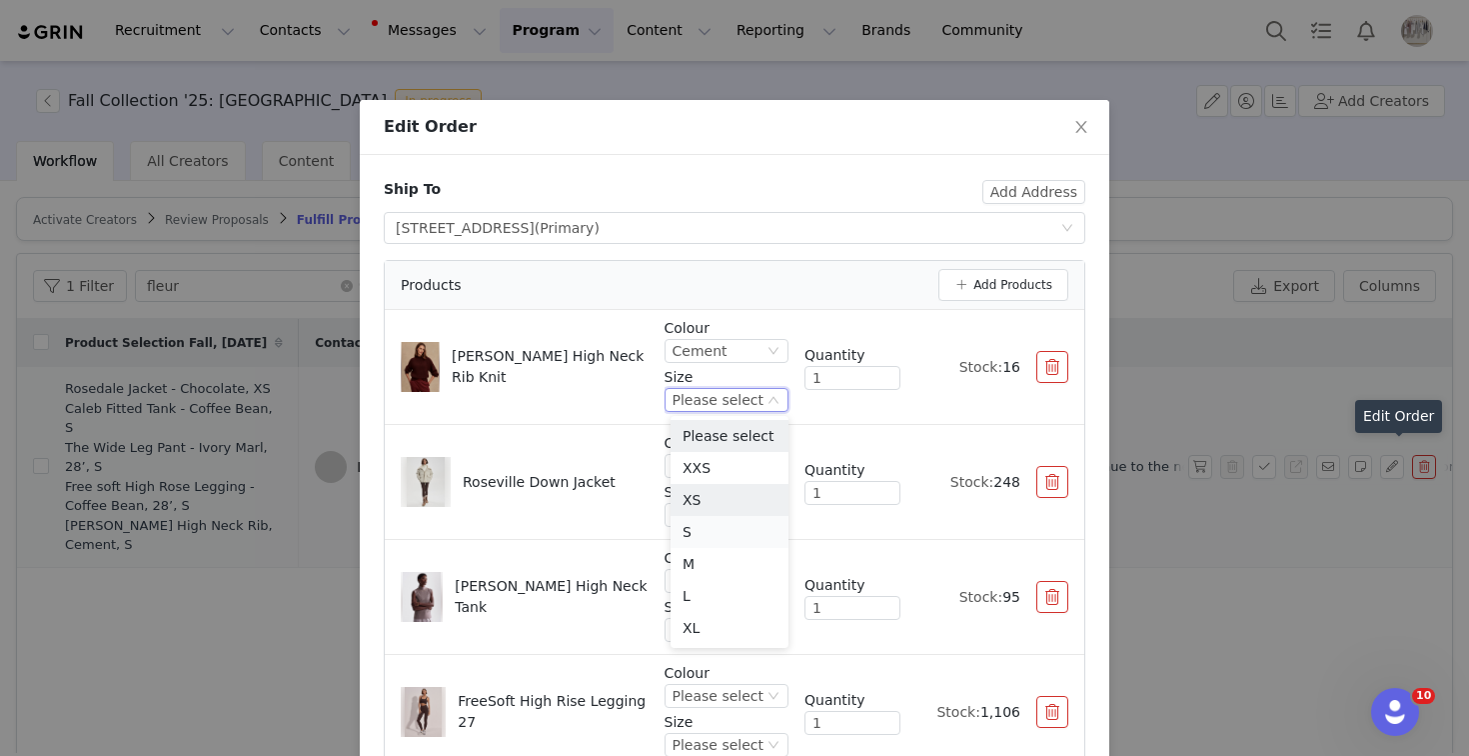
click at [707, 529] on li "S" at bounding box center [730, 532] width 118 height 32
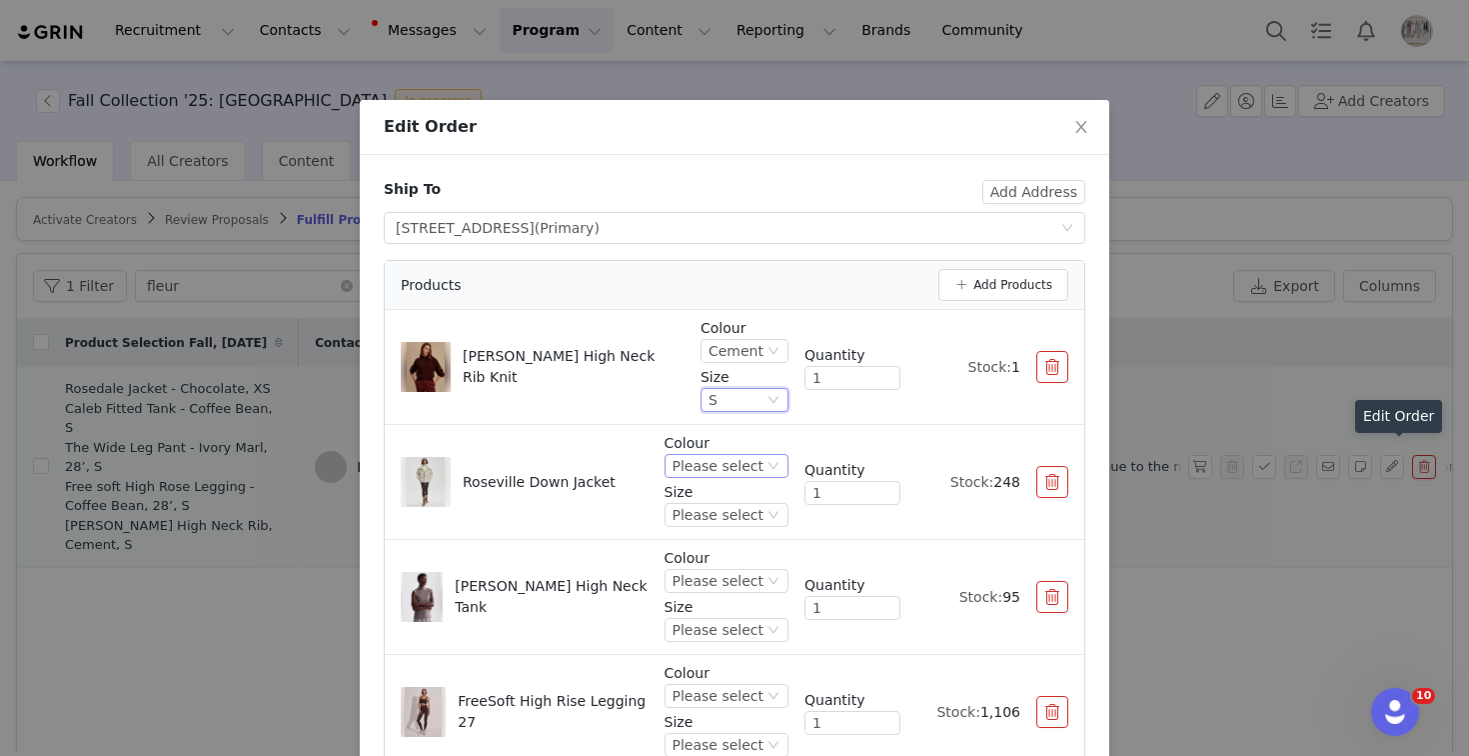
click at [717, 465] on div "Please select" at bounding box center [718, 466] width 91 height 22
click at [717, 565] on li "Coffee Bean" at bounding box center [730, 566] width 118 height 32
click at [766, 525] on div "Please select" at bounding box center [727, 515] width 124 height 24
click at [708, 356] on li "XS" at bounding box center [730, 351] width 118 height 32
click at [706, 577] on div "Please select" at bounding box center [718, 581] width 91 height 22
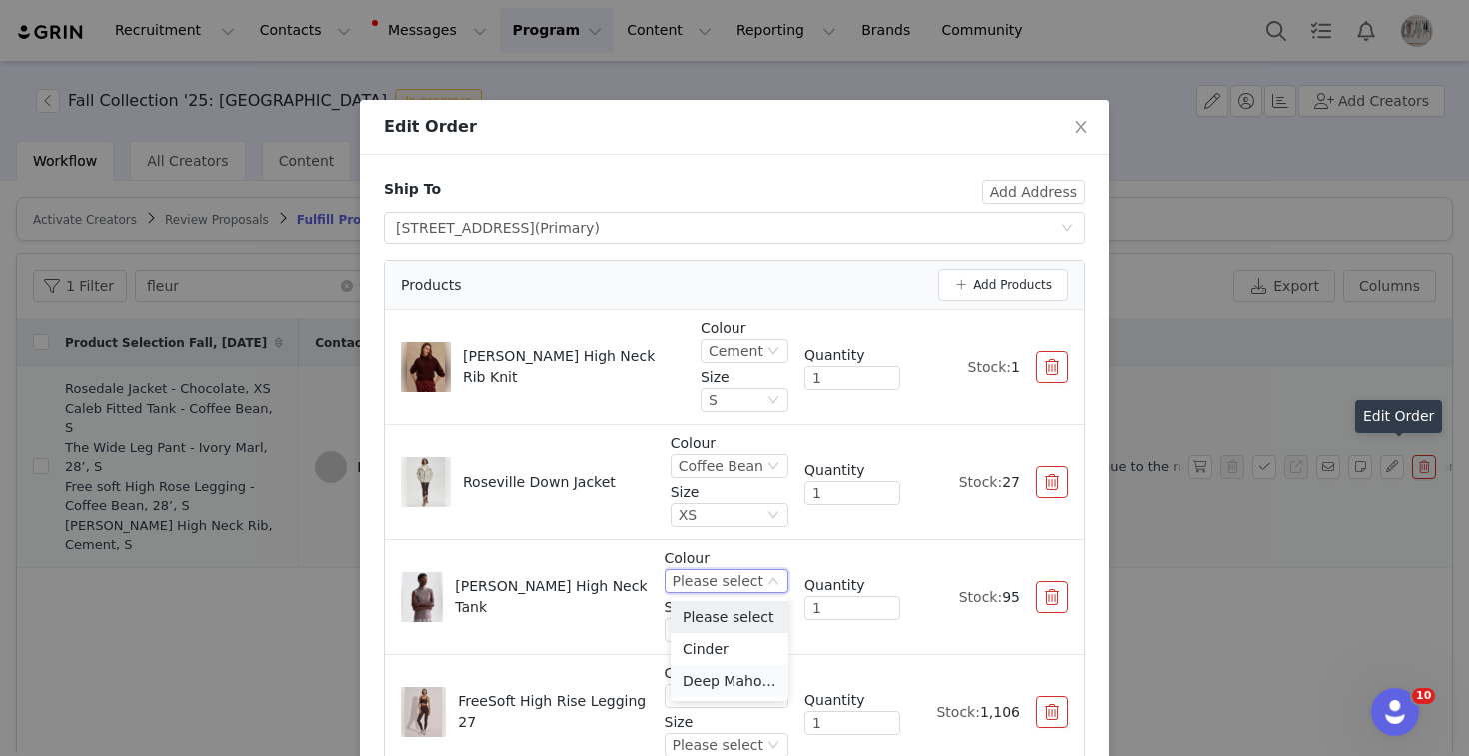
click at [742, 677] on li "Deep Mahogany" at bounding box center [730, 681] width 118 height 32
click at [710, 624] on div "Please select" at bounding box center [695, 630] width 91 height 22
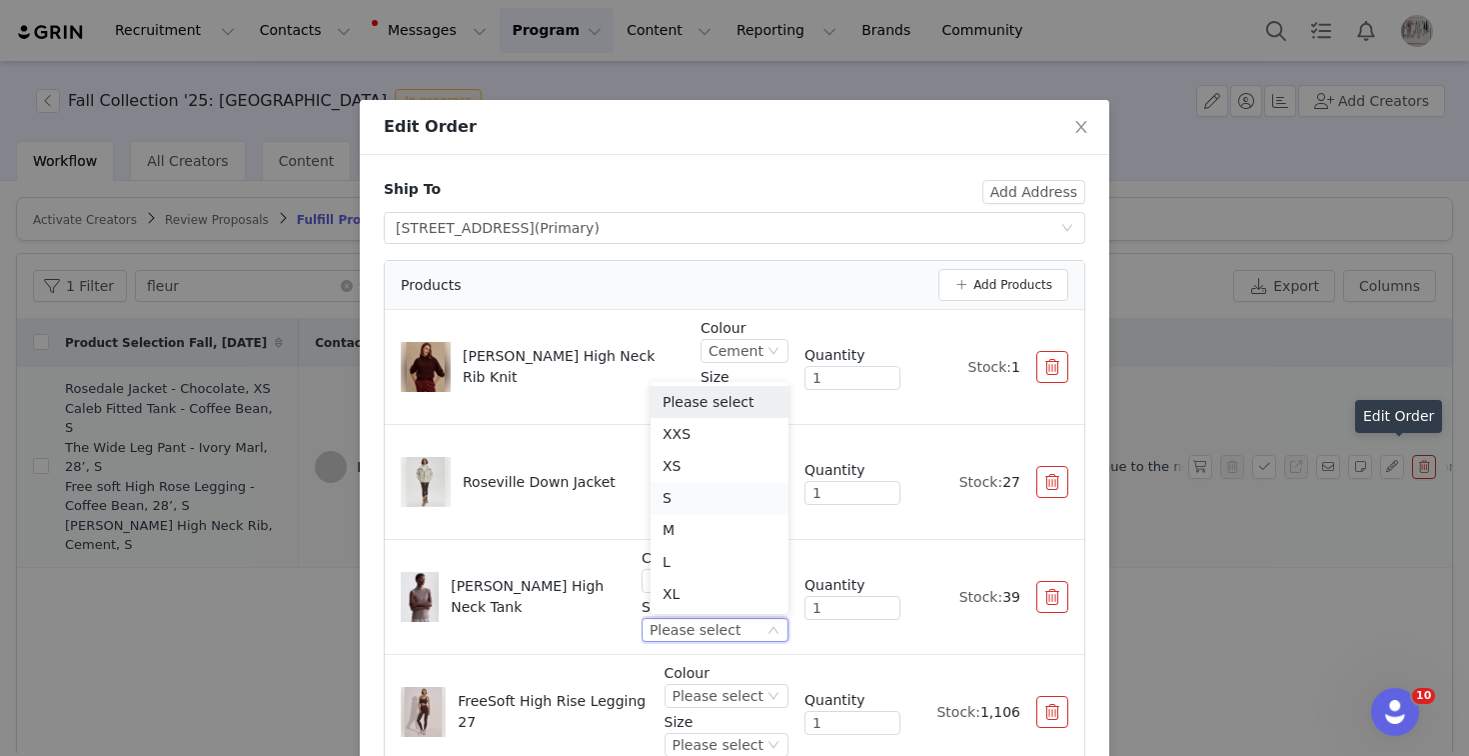
click at [684, 486] on li "S" at bounding box center [720, 498] width 138 height 32
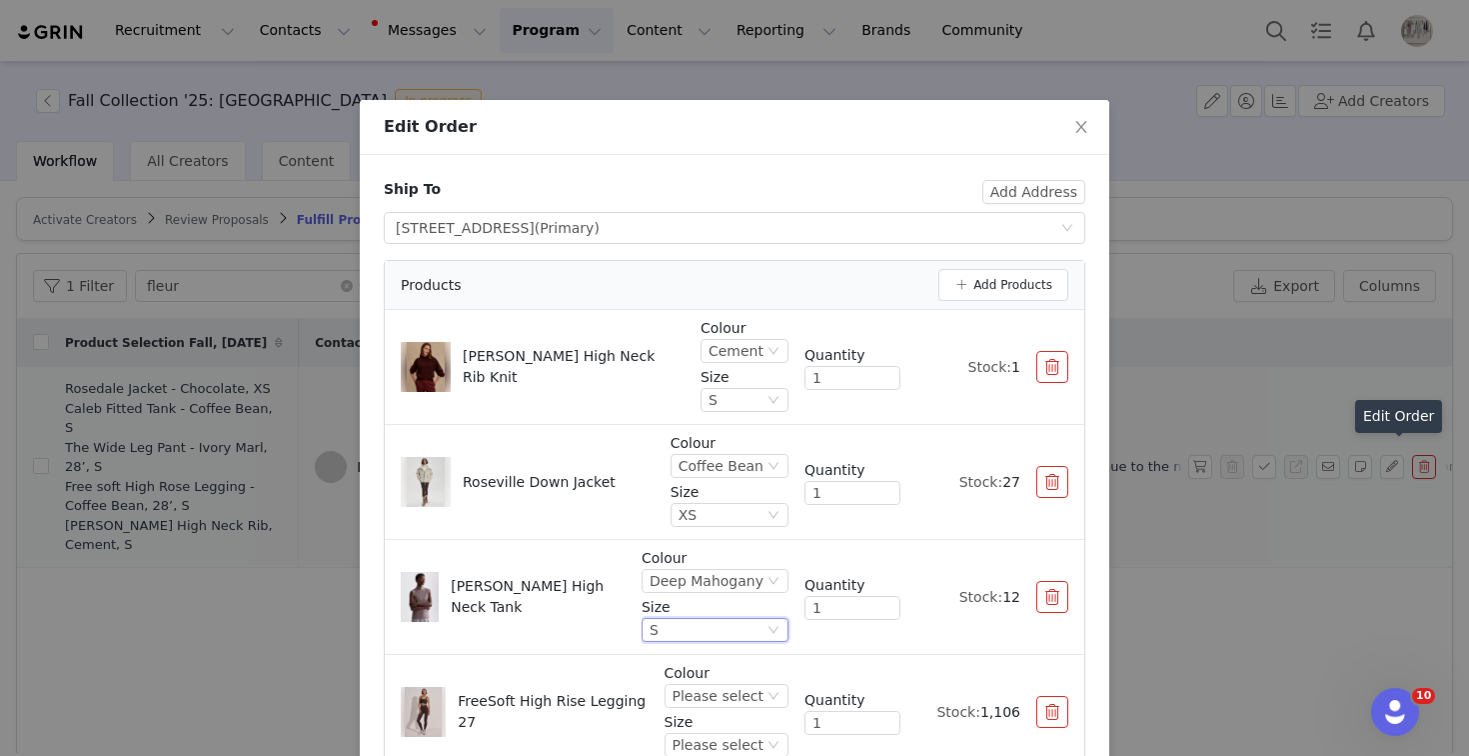
scroll to position [230, 0]
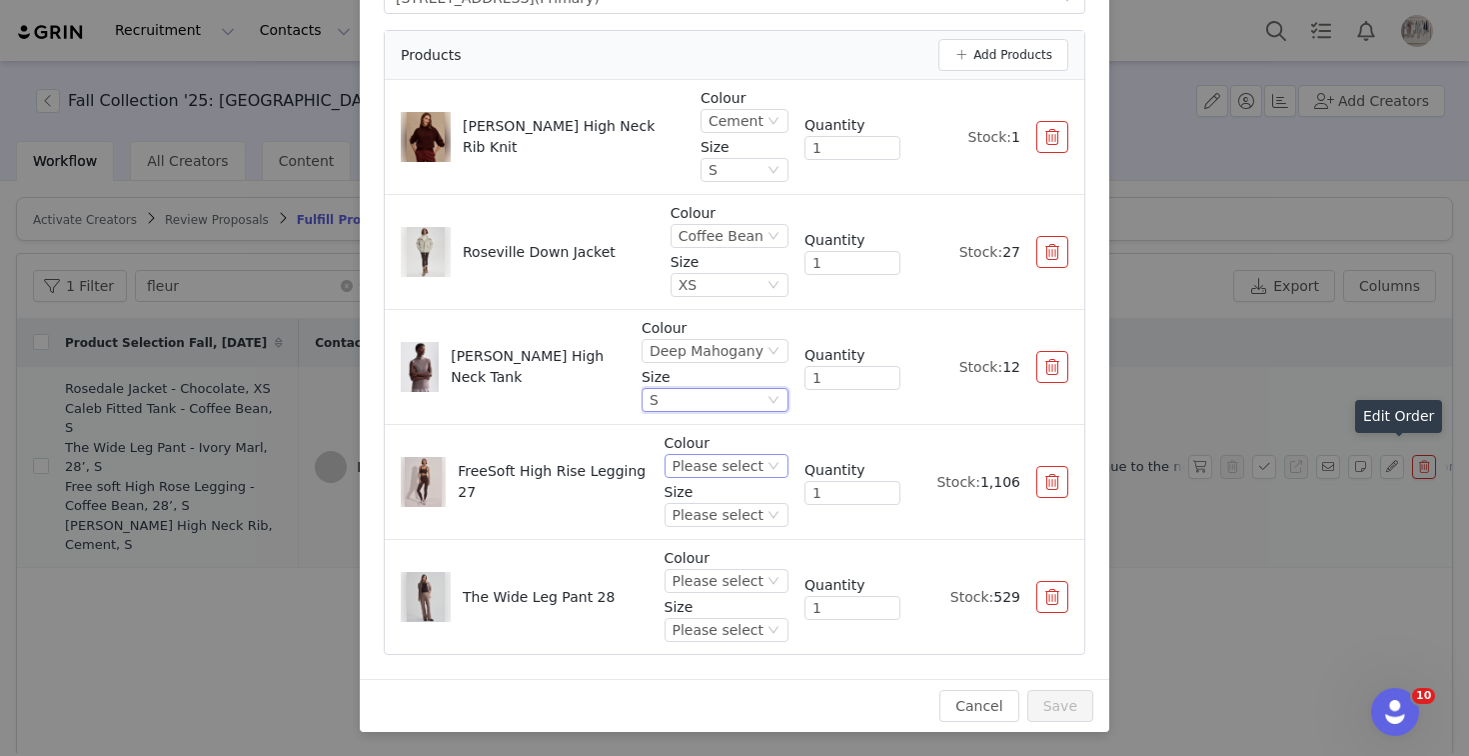
click at [726, 462] on div "Please select" at bounding box center [718, 466] width 91 height 22
click at [724, 605] on li "Coffee Bean" at bounding box center [730, 598] width 118 height 32
click at [742, 524] on div "Please select" at bounding box center [718, 515] width 91 height 22
click at [693, 380] on li "S" at bounding box center [730, 383] width 118 height 32
click at [710, 585] on div "Please select" at bounding box center [718, 581] width 91 height 22
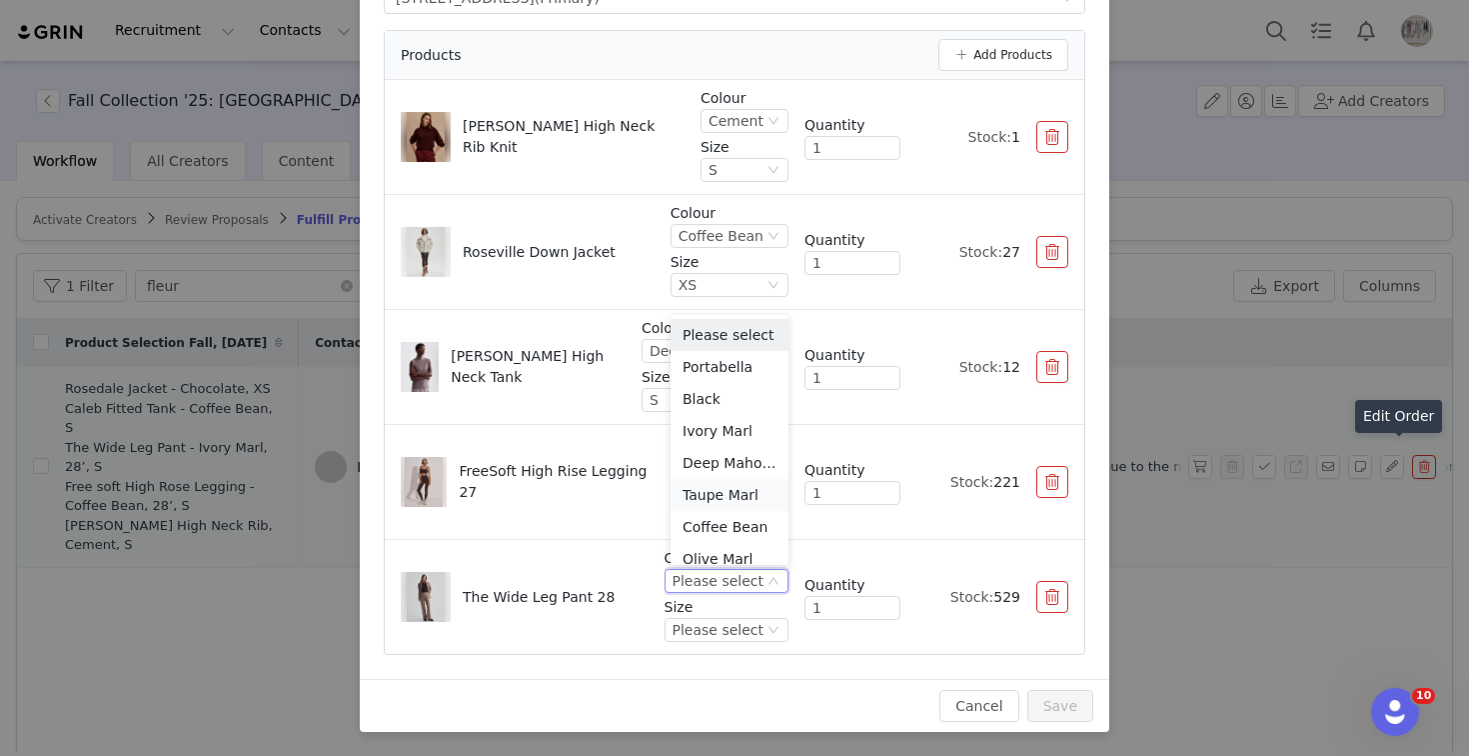
scroll to position [10, 0]
click at [721, 421] on li "Ivory Marl" at bounding box center [730, 421] width 118 height 32
click at [718, 625] on div "Please select" at bounding box center [718, 630] width 91 height 22
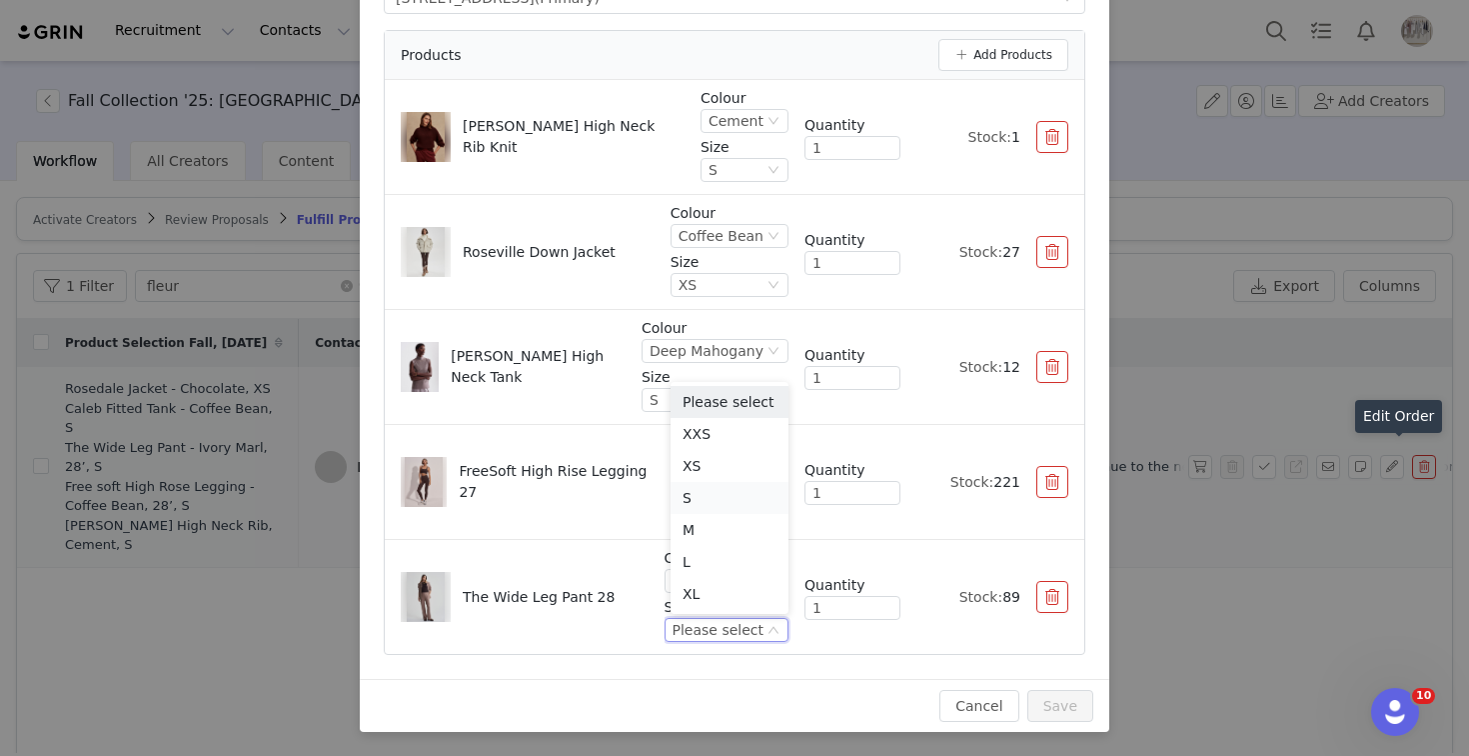
click at [692, 489] on li "S" at bounding box center [730, 498] width 118 height 32
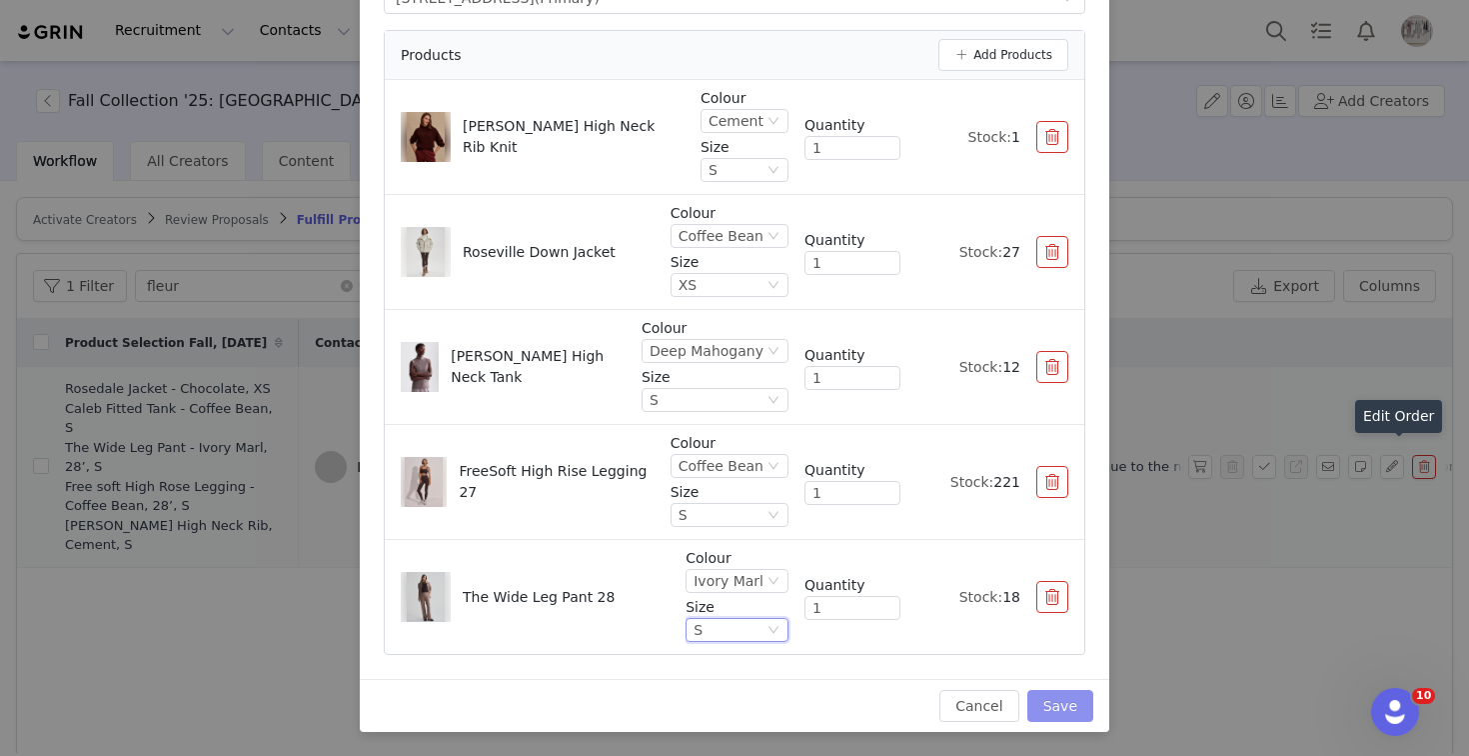
click at [1061, 700] on button "Save" at bounding box center [1061, 706] width 66 height 32
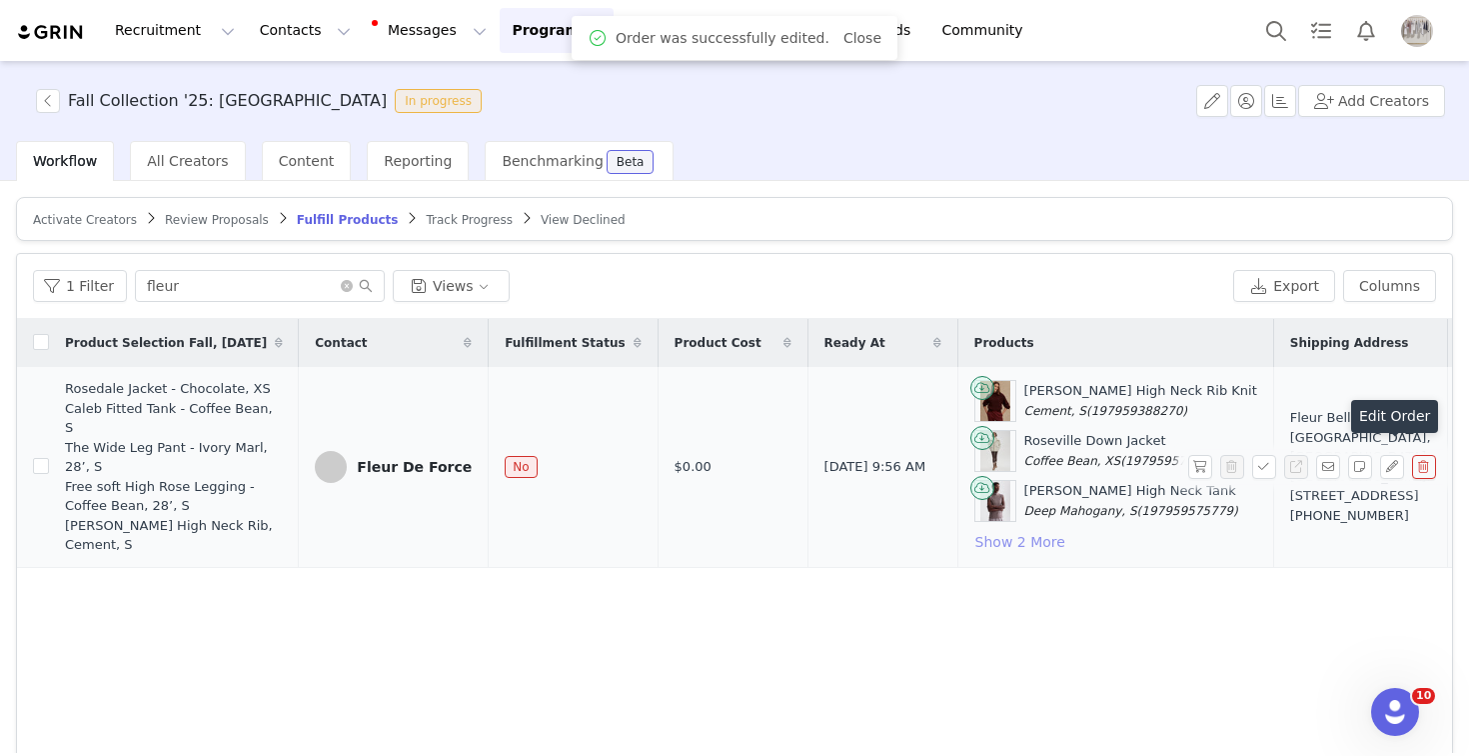
click at [1044, 547] on button "Show 2 More" at bounding box center [1021, 542] width 92 height 24
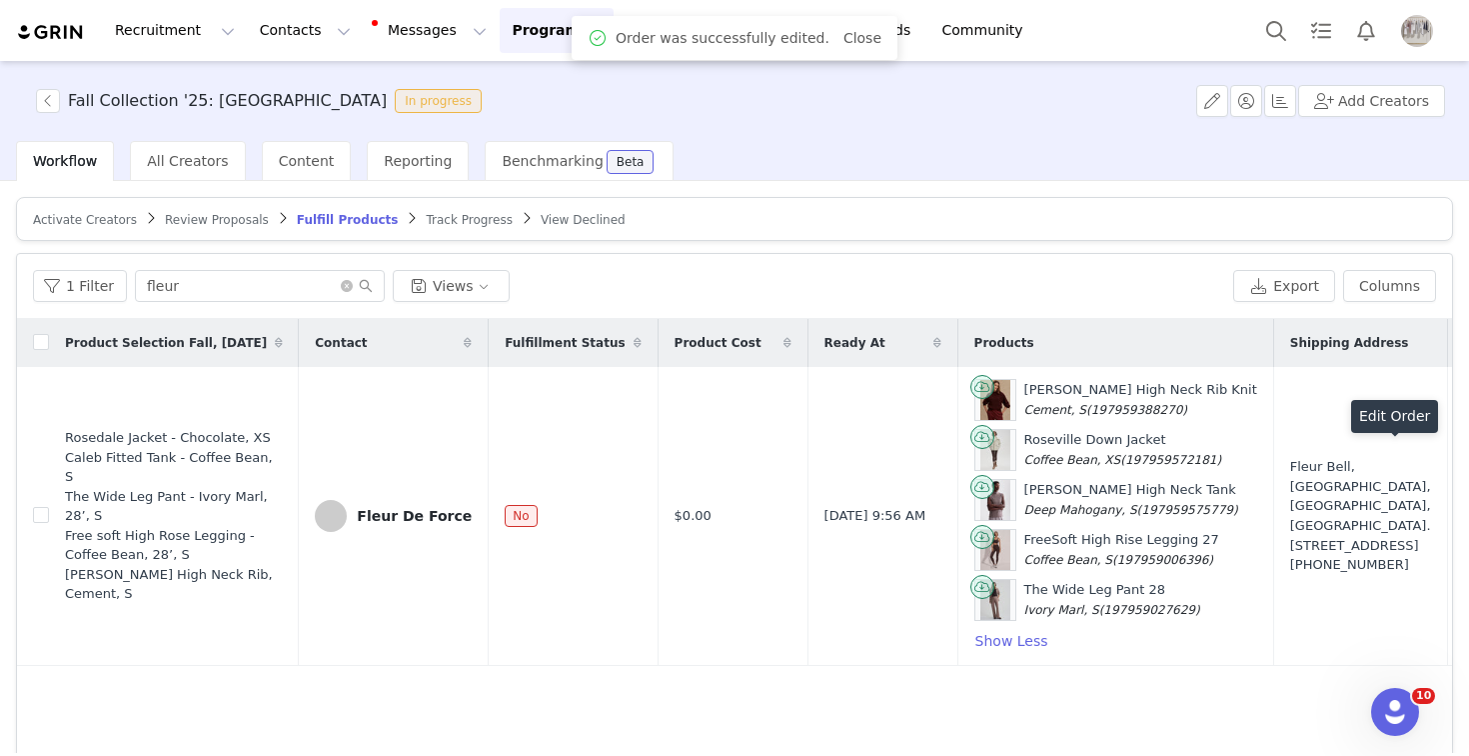
click at [1197, 516] on button "button" at bounding box center [1201, 516] width 24 height 24
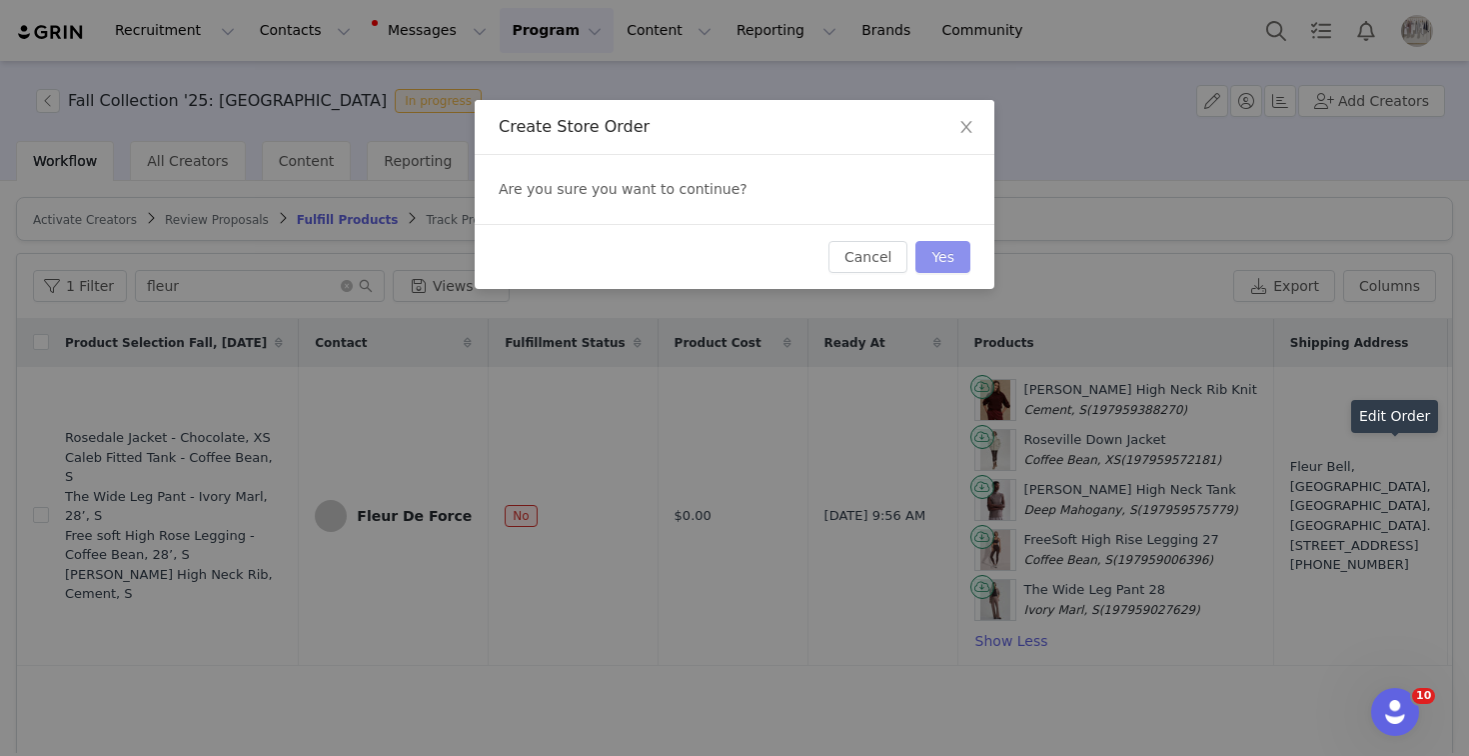
click at [941, 254] on button "Yes" at bounding box center [943, 257] width 55 height 32
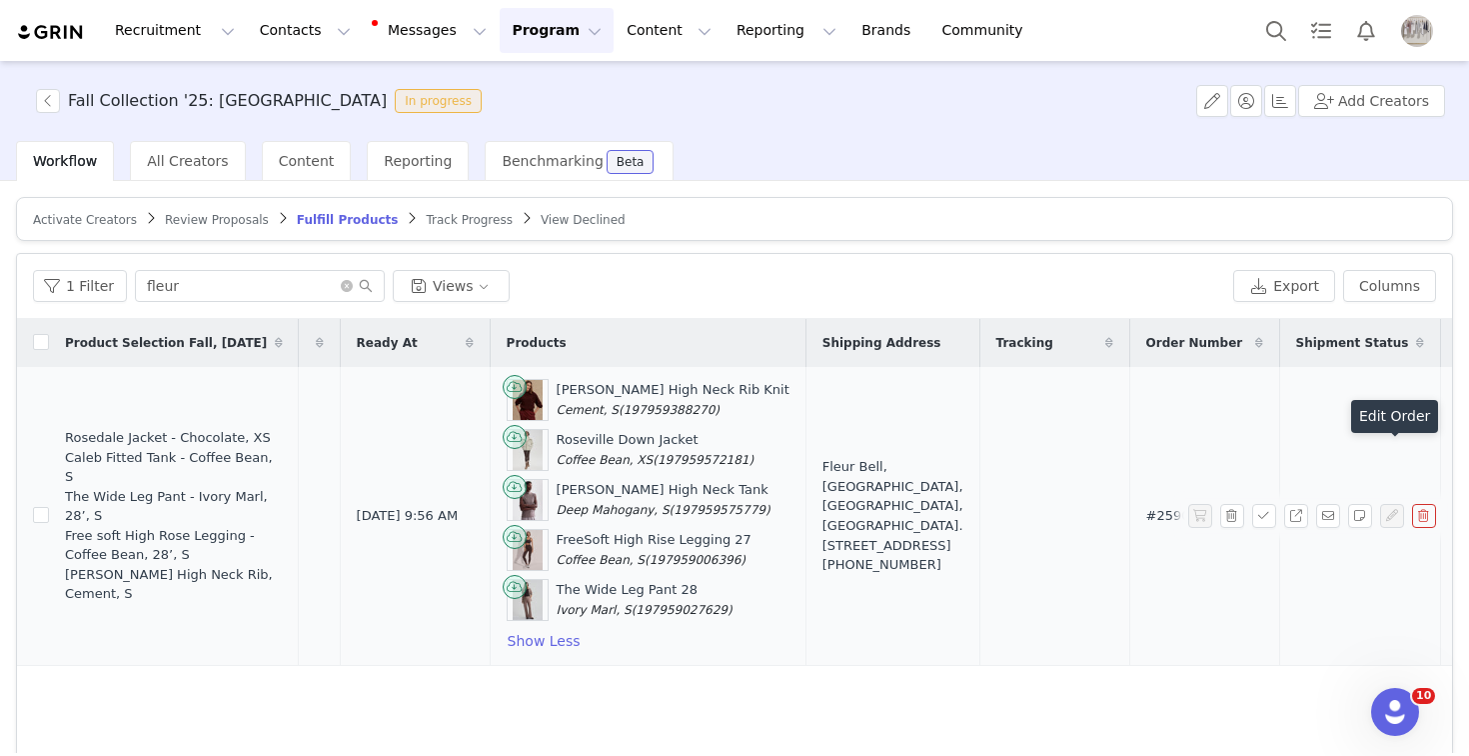
scroll to position [0, 465]
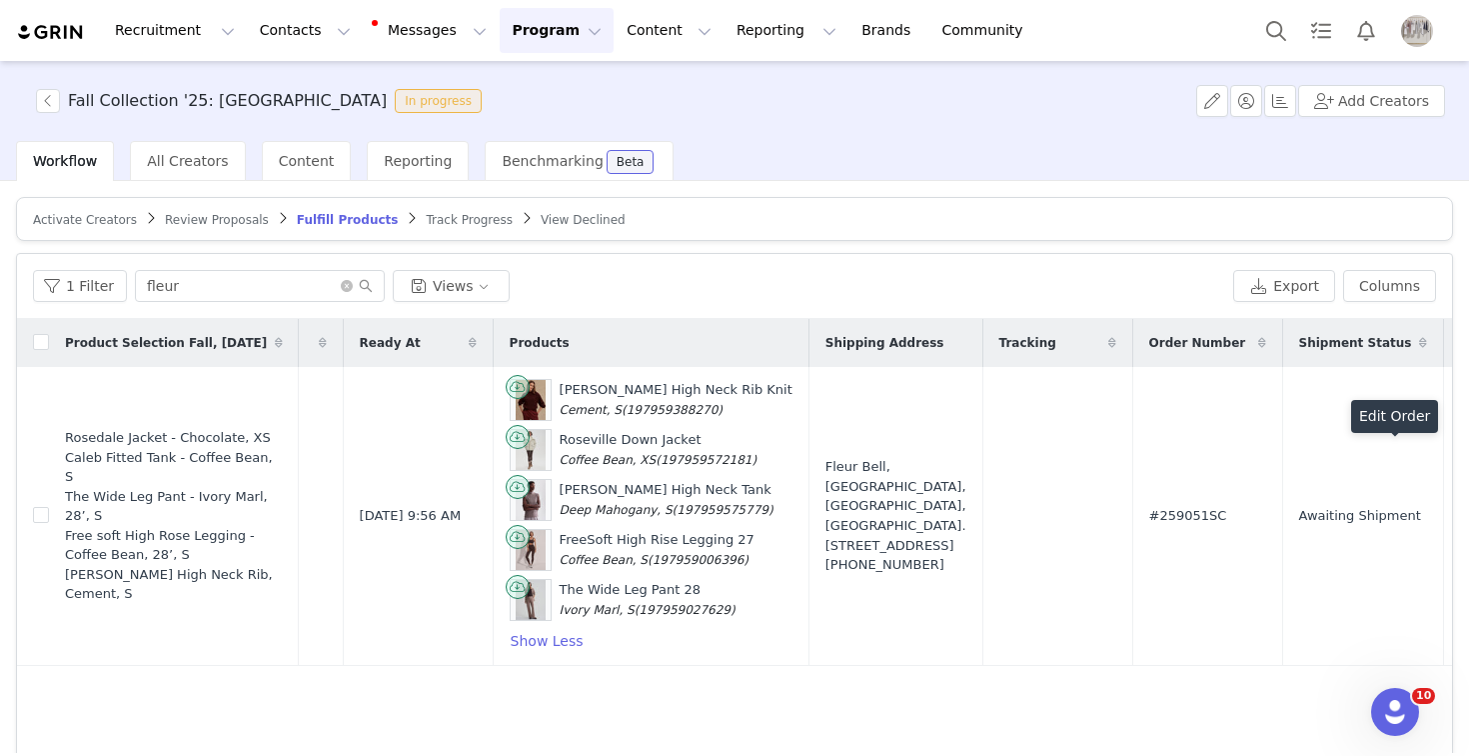
click at [515, 24] on button "Program Program" at bounding box center [557, 30] width 114 height 45
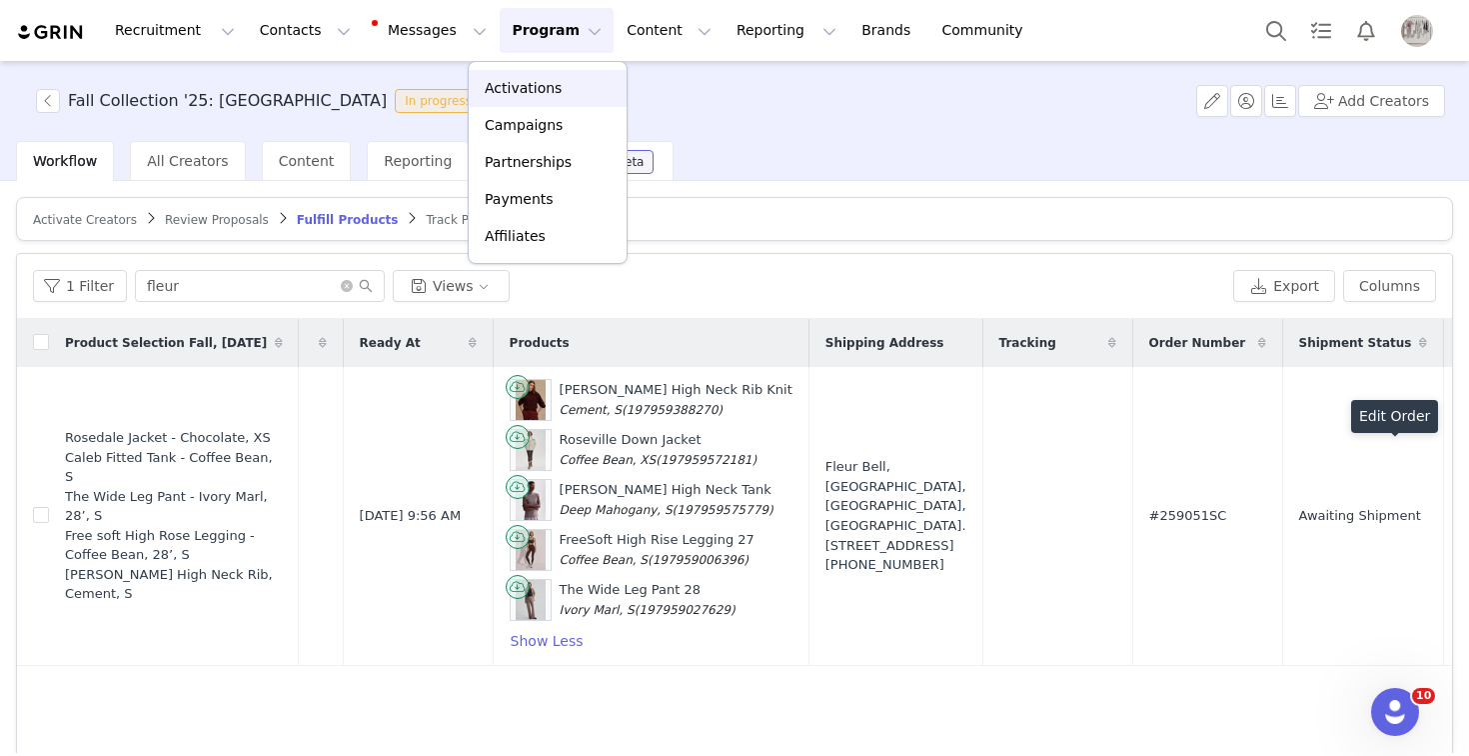
click at [544, 95] on p "Activations" at bounding box center [523, 88] width 77 height 21
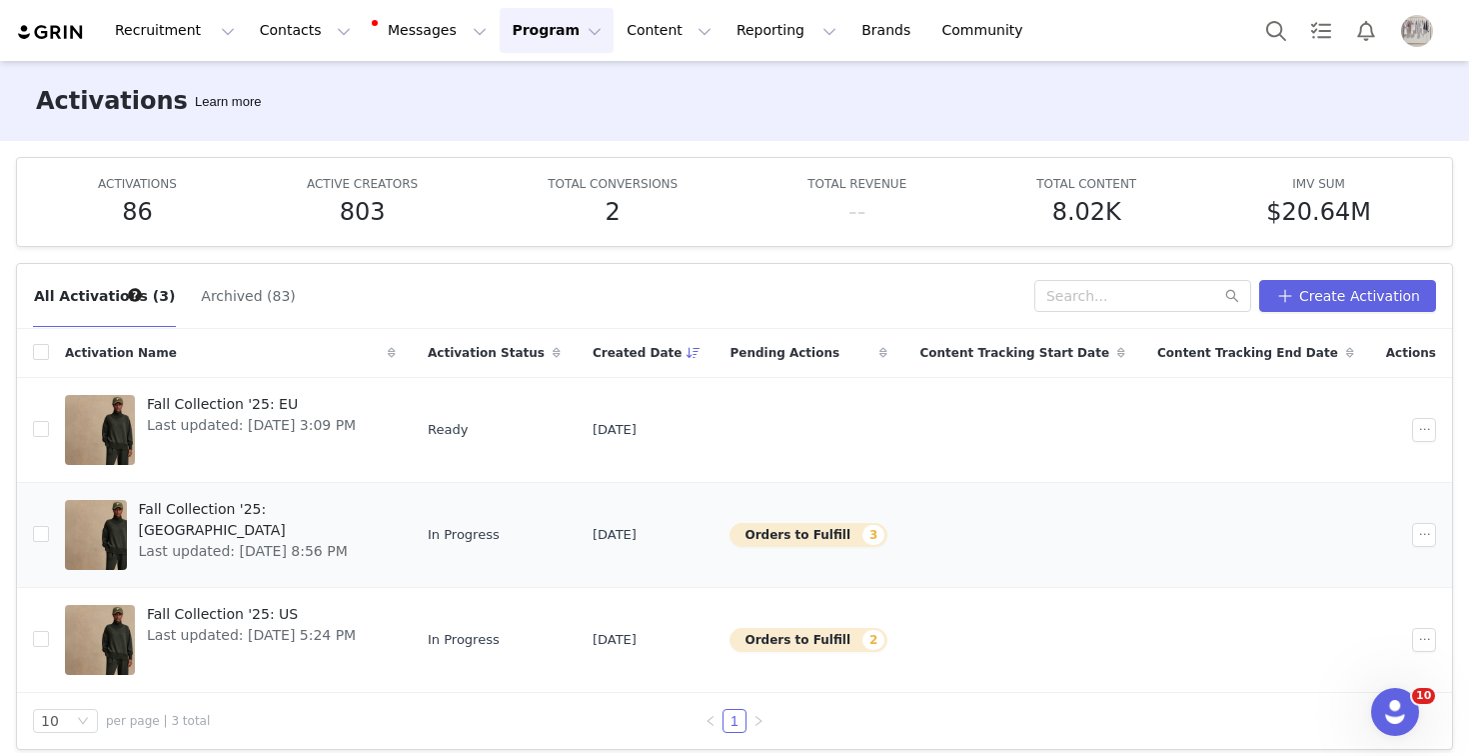
click at [224, 510] on span "Fall Collection '25: [GEOGRAPHIC_DATA]" at bounding box center [262, 520] width 246 height 42
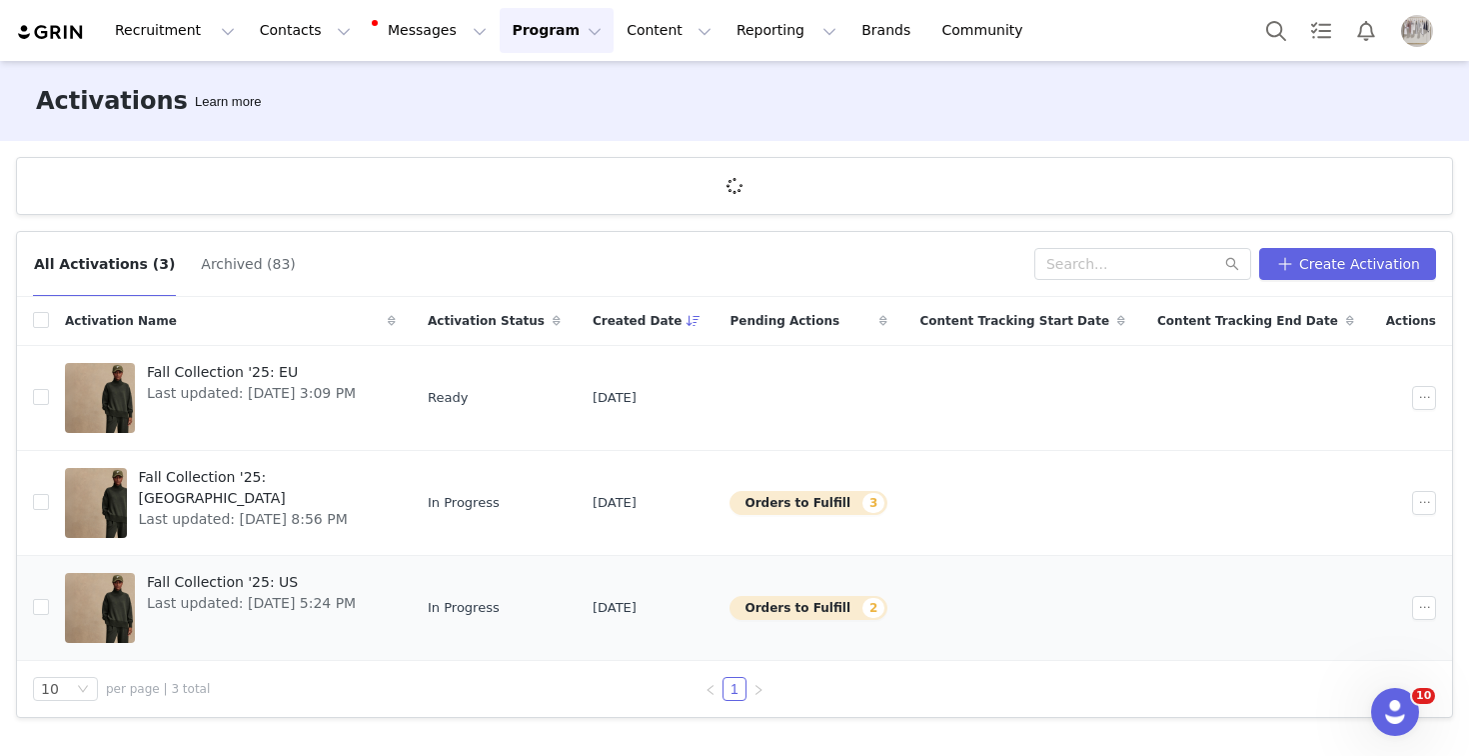
click at [198, 590] on span "Fall Collection '25: US" at bounding box center [251, 582] width 209 height 21
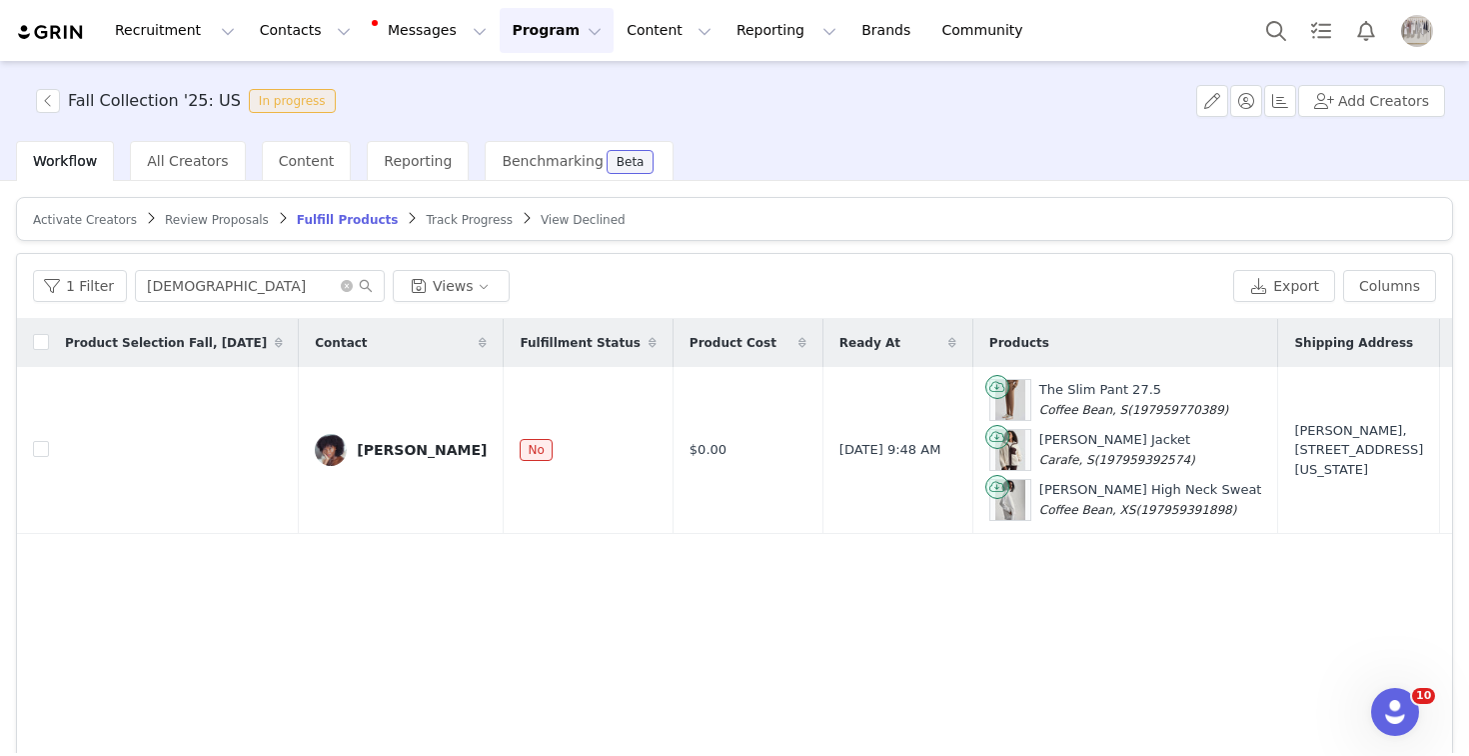
click at [74, 213] on span "Activate Creators" at bounding box center [85, 220] width 104 height 14
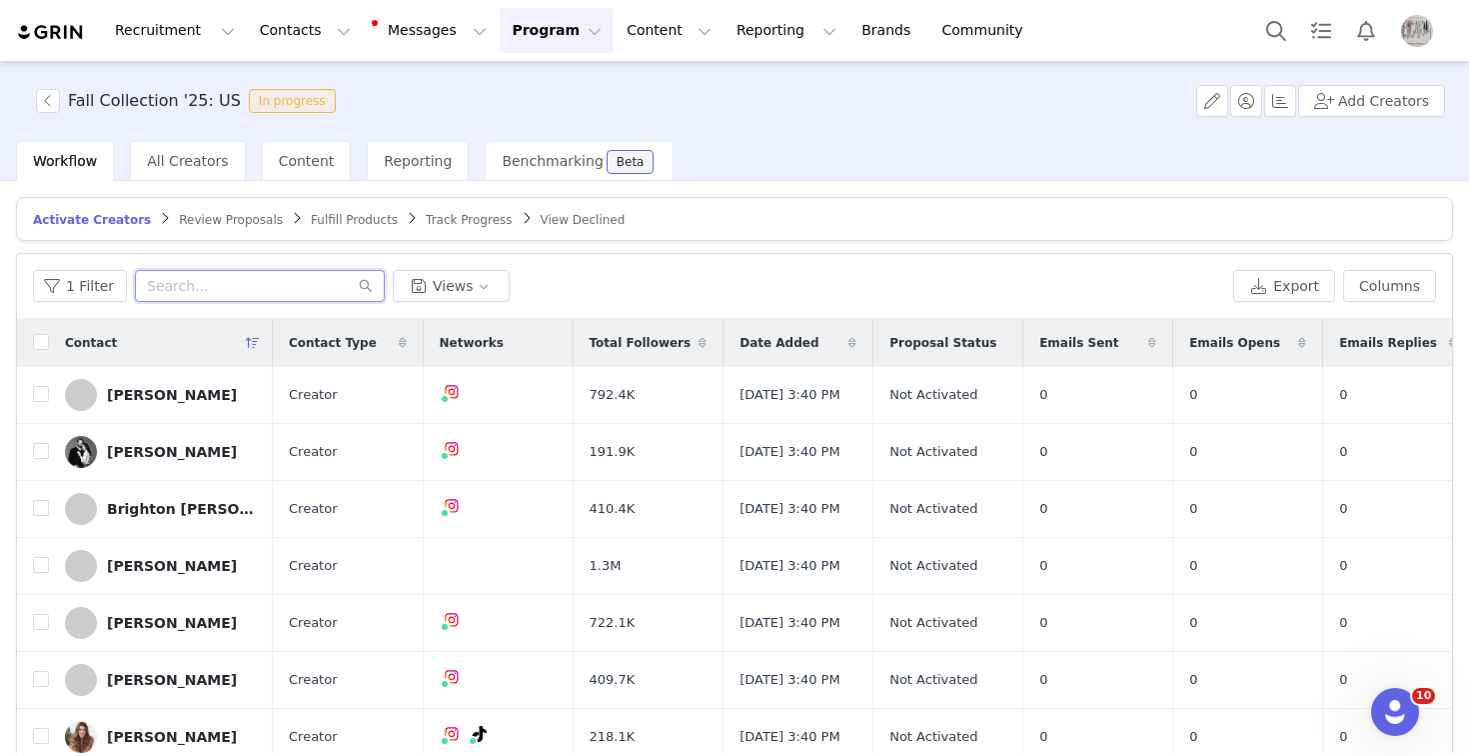
click at [243, 286] on input "text" at bounding box center [260, 286] width 250 height 32
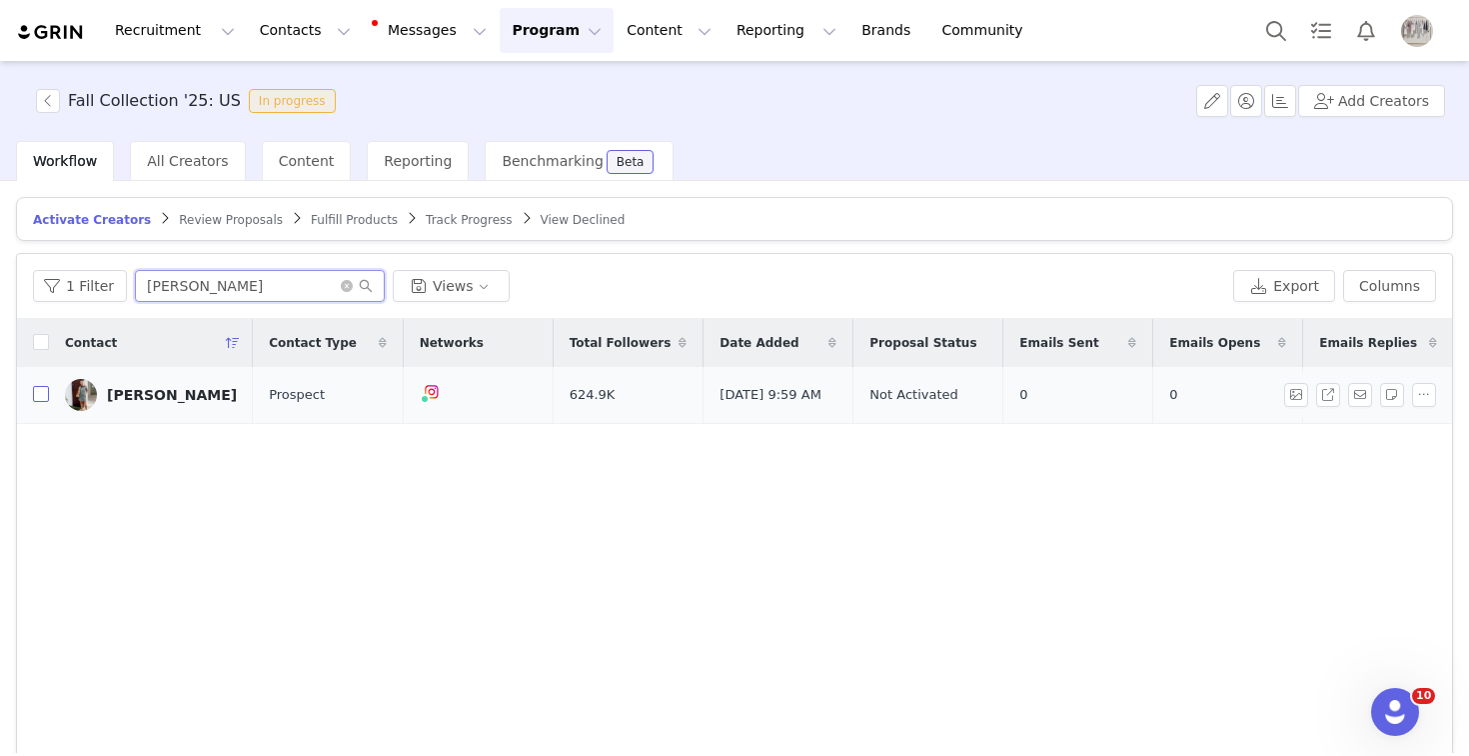
type input "[PERSON_NAME]"
click at [35, 394] on input "checkbox" at bounding box center [41, 394] width 16 height 16
checkbox input "true"
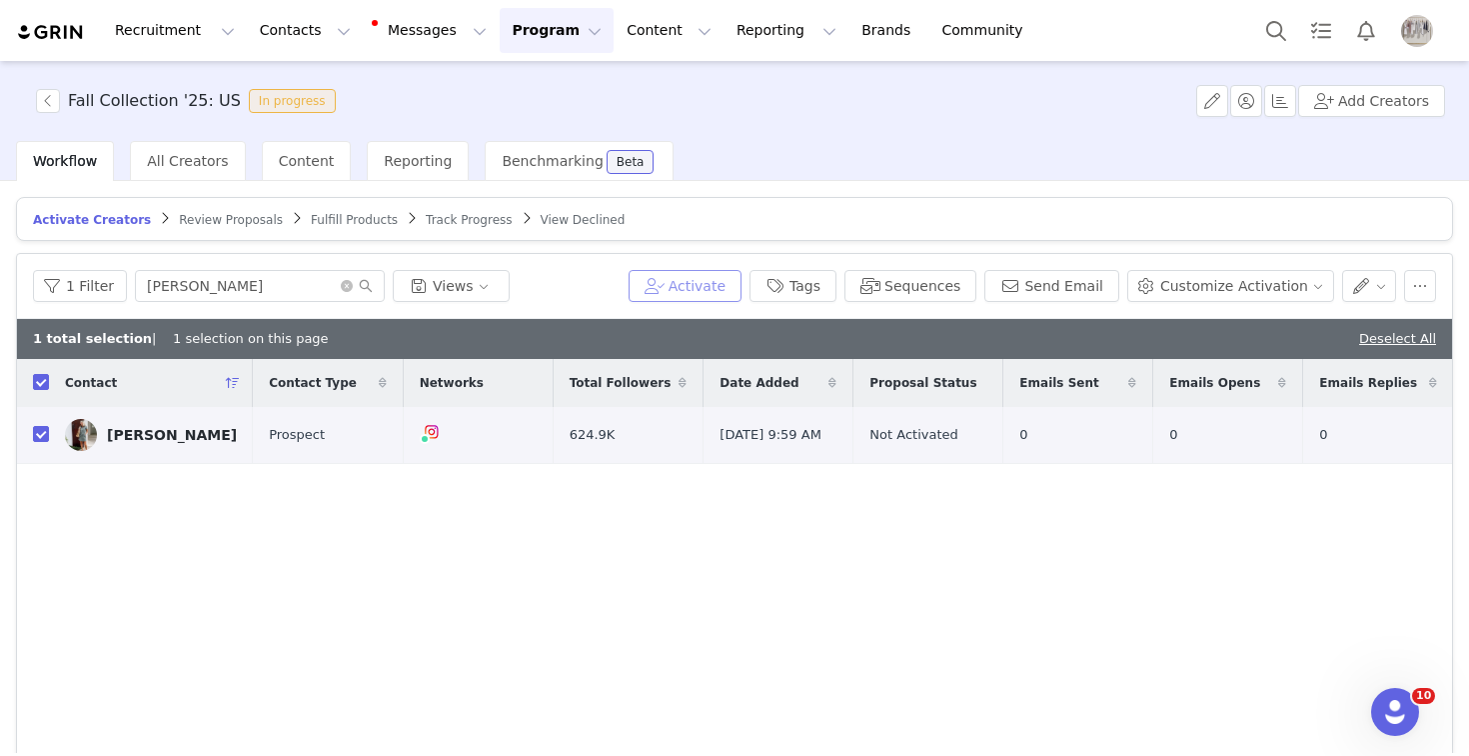
click at [693, 288] on button "Activate" at bounding box center [685, 286] width 113 height 32
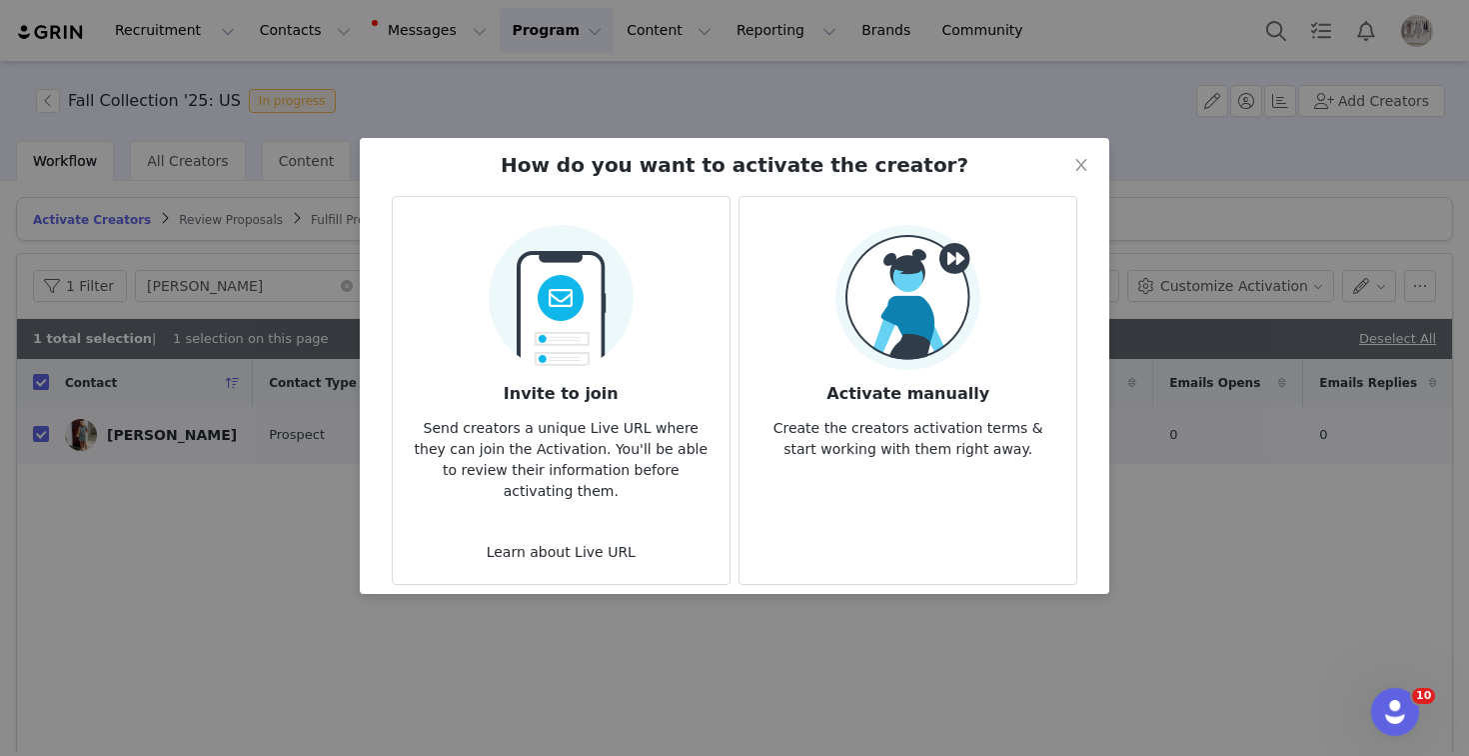
click at [880, 322] on img at bounding box center [908, 297] width 145 height 145
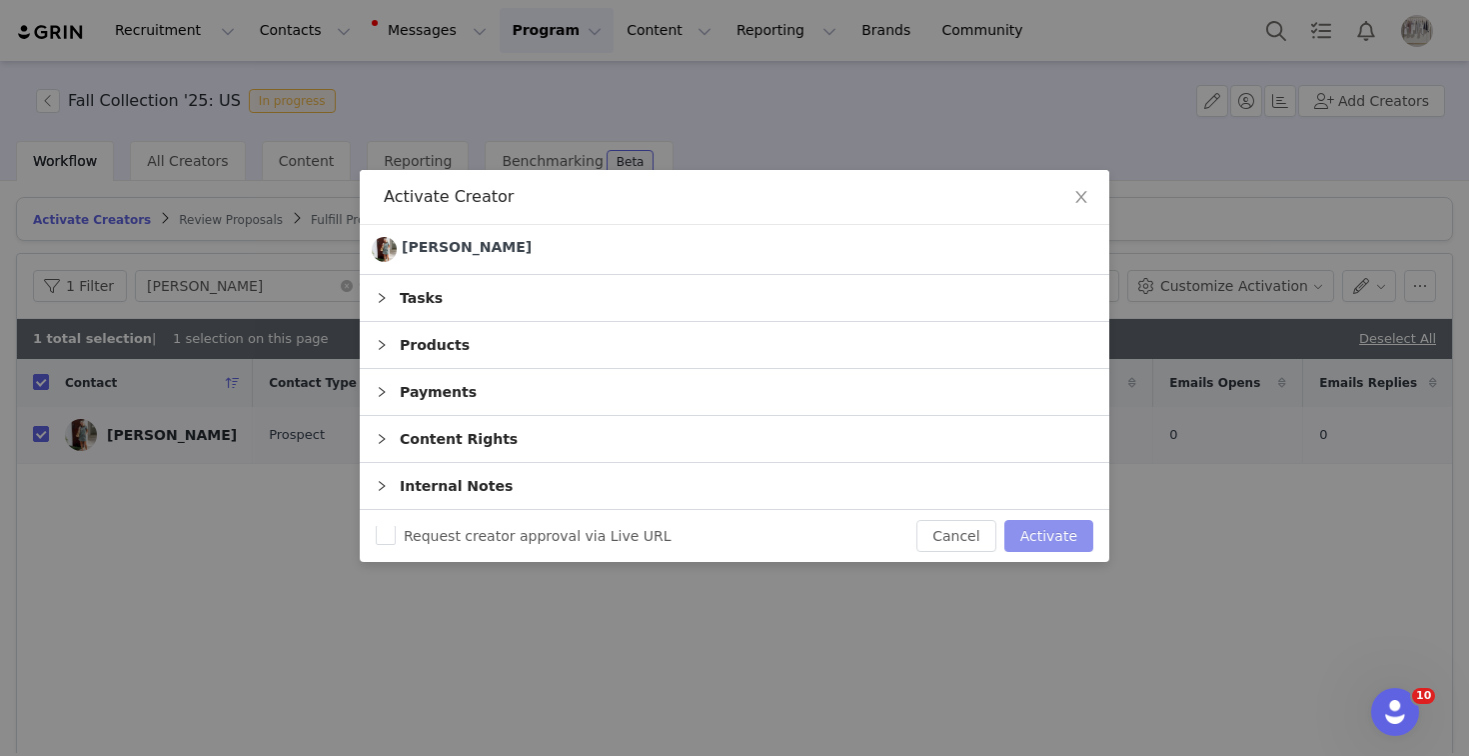
click at [1056, 537] on button "Activate" at bounding box center [1049, 536] width 89 height 32
checkbox input "false"
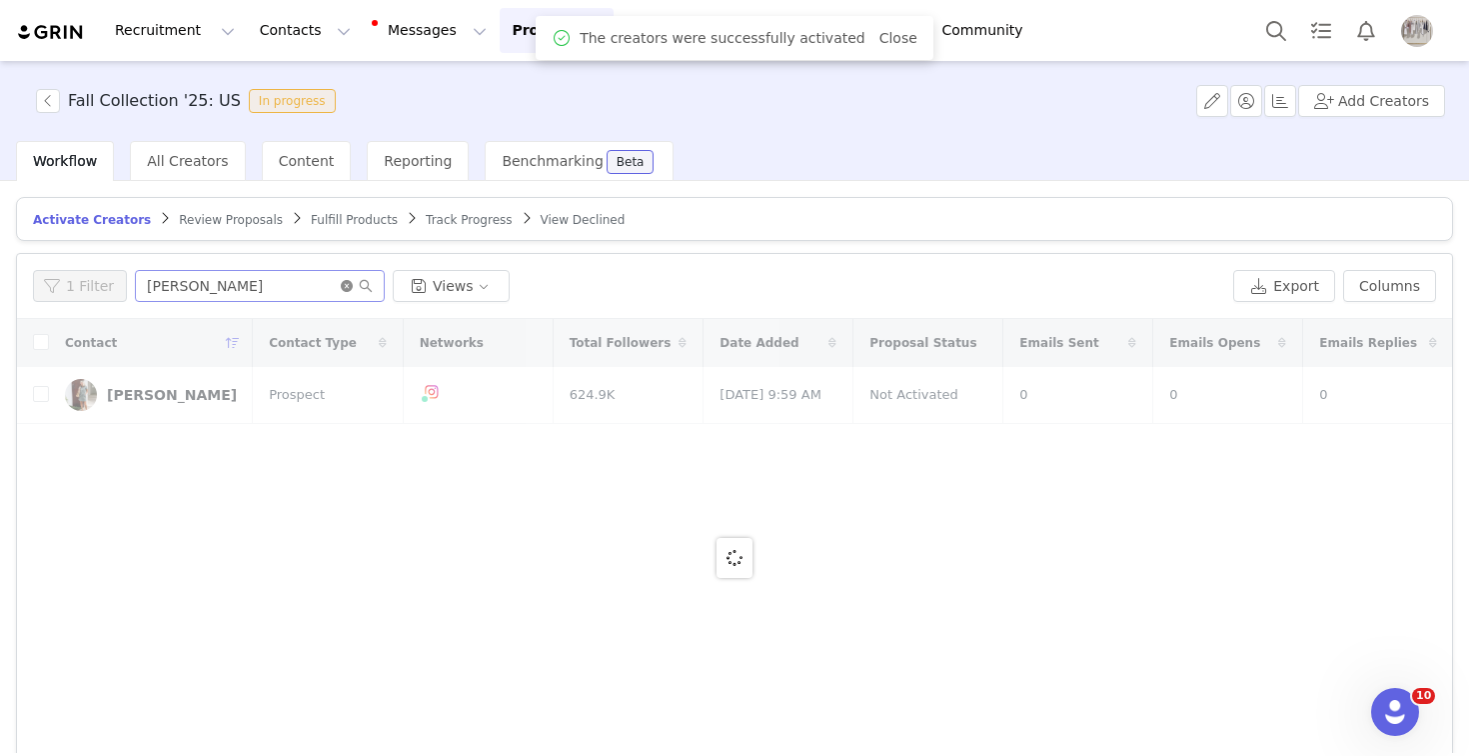
click at [344, 285] on icon "icon: close-circle" at bounding box center [347, 286] width 12 height 12
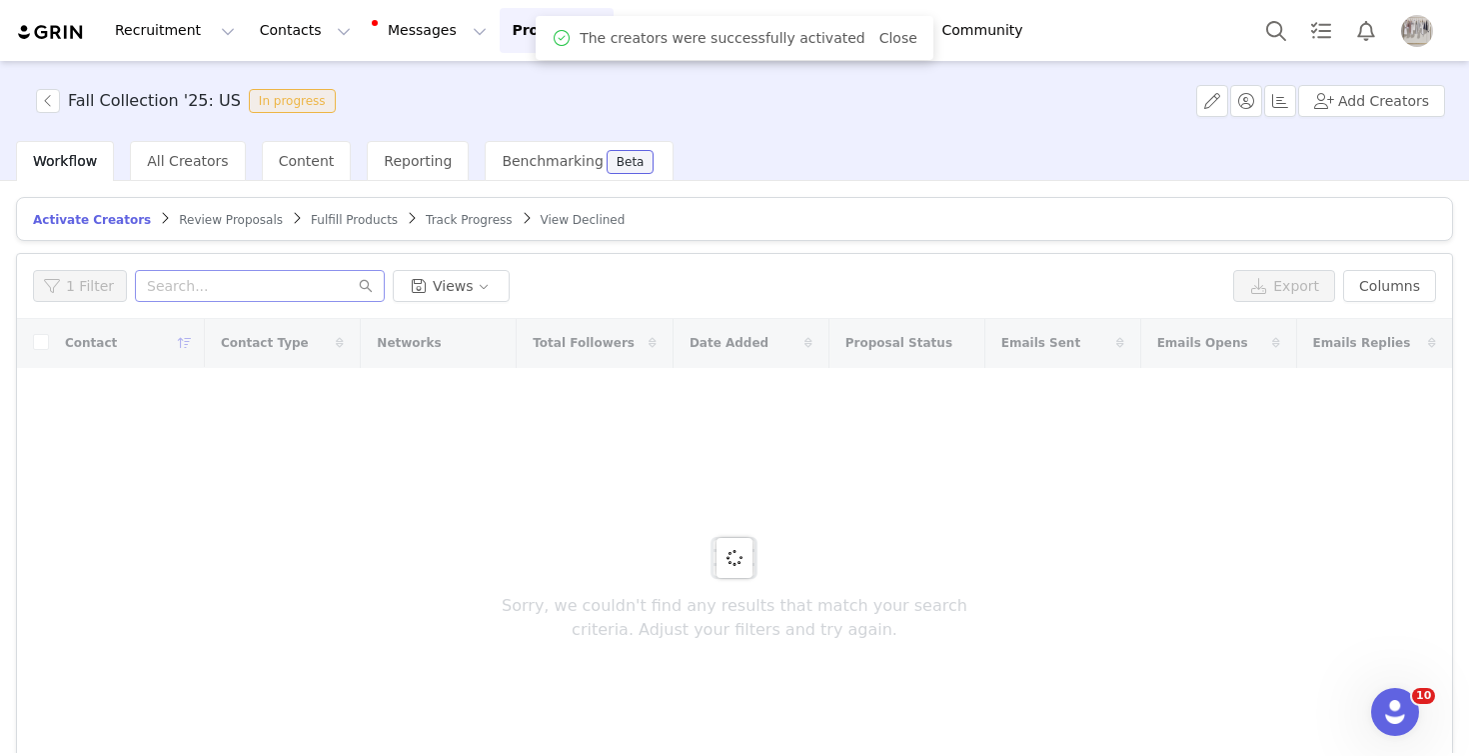
click at [342, 220] on span "Fulfill Products" at bounding box center [354, 220] width 87 height 14
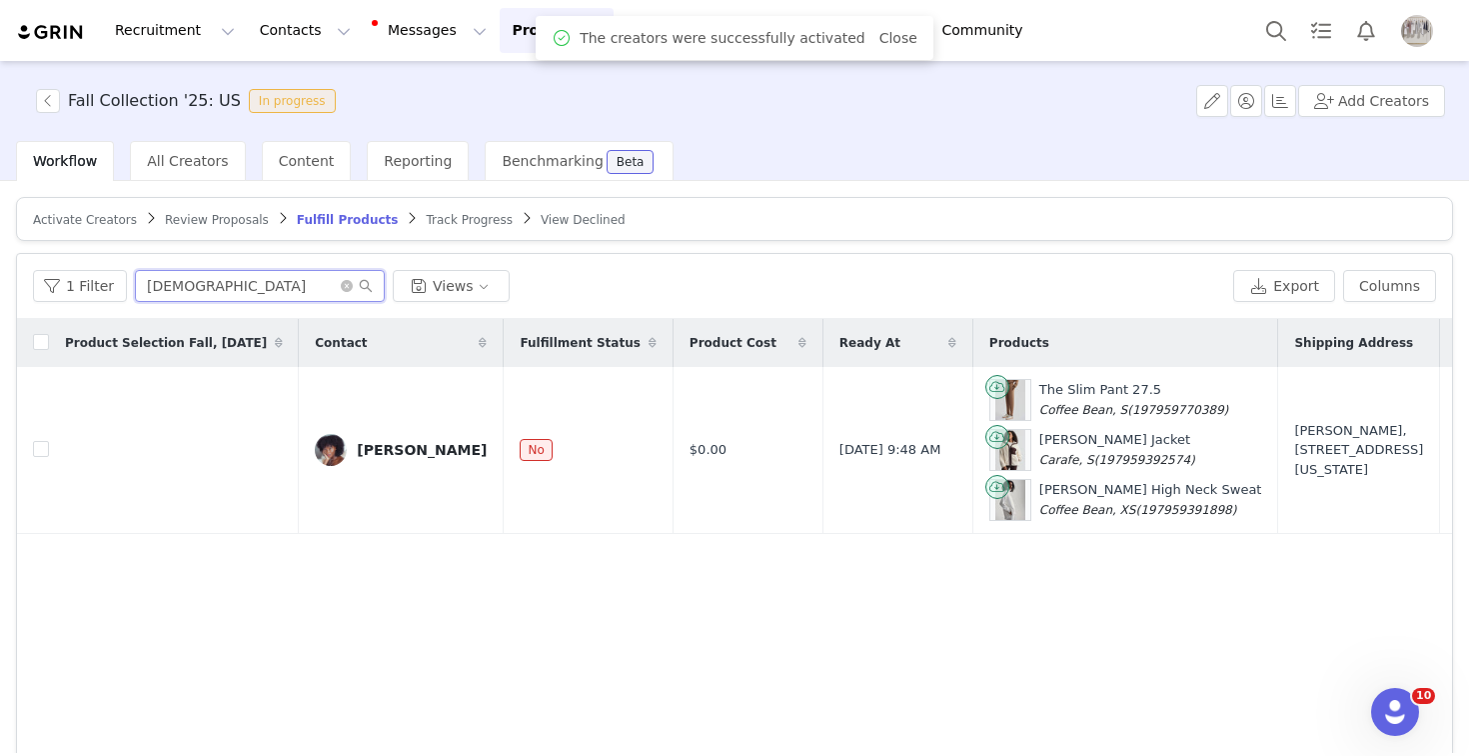
click at [228, 284] on input "[DEMOGRAPHIC_DATA]" at bounding box center [260, 286] width 250 height 32
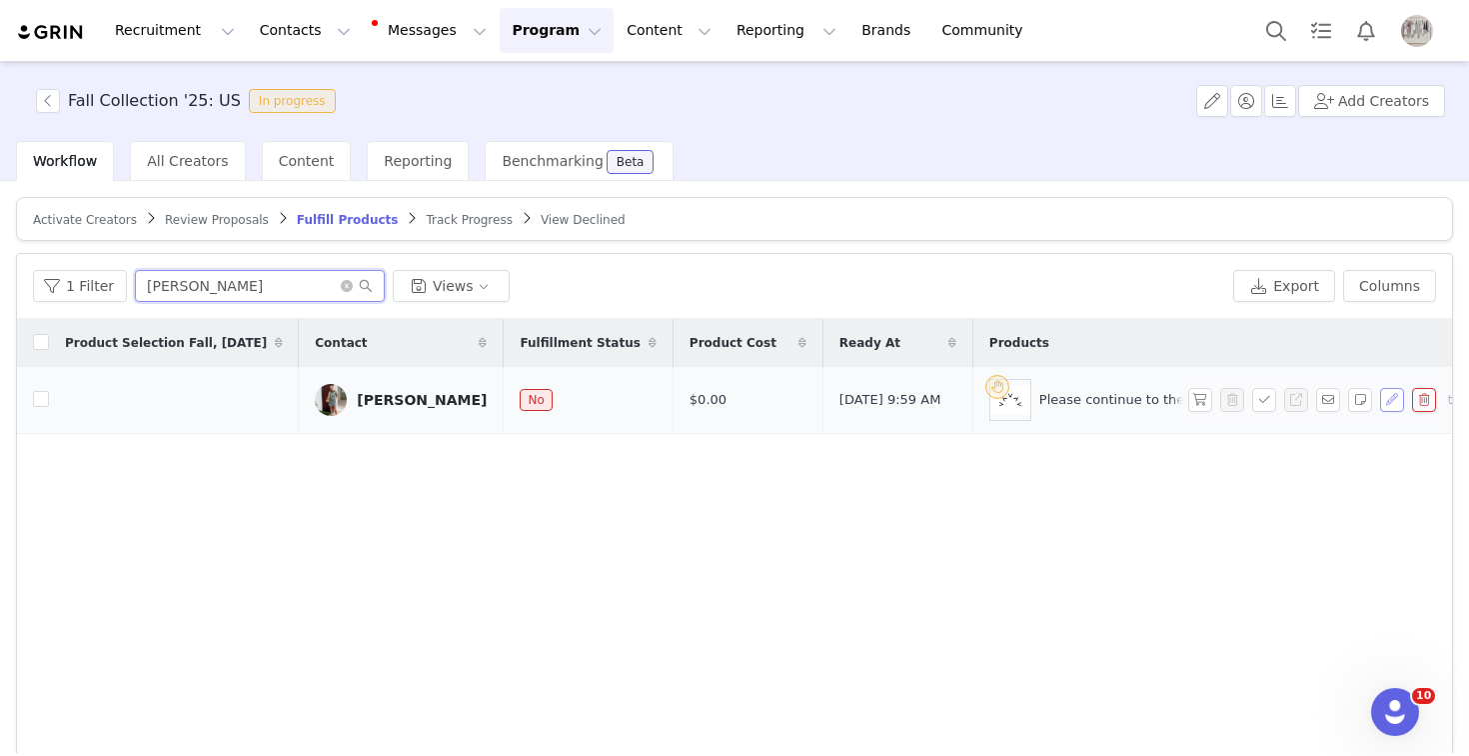
type input "[PERSON_NAME]"
click at [1400, 395] on button "button" at bounding box center [1392, 400] width 24 height 24
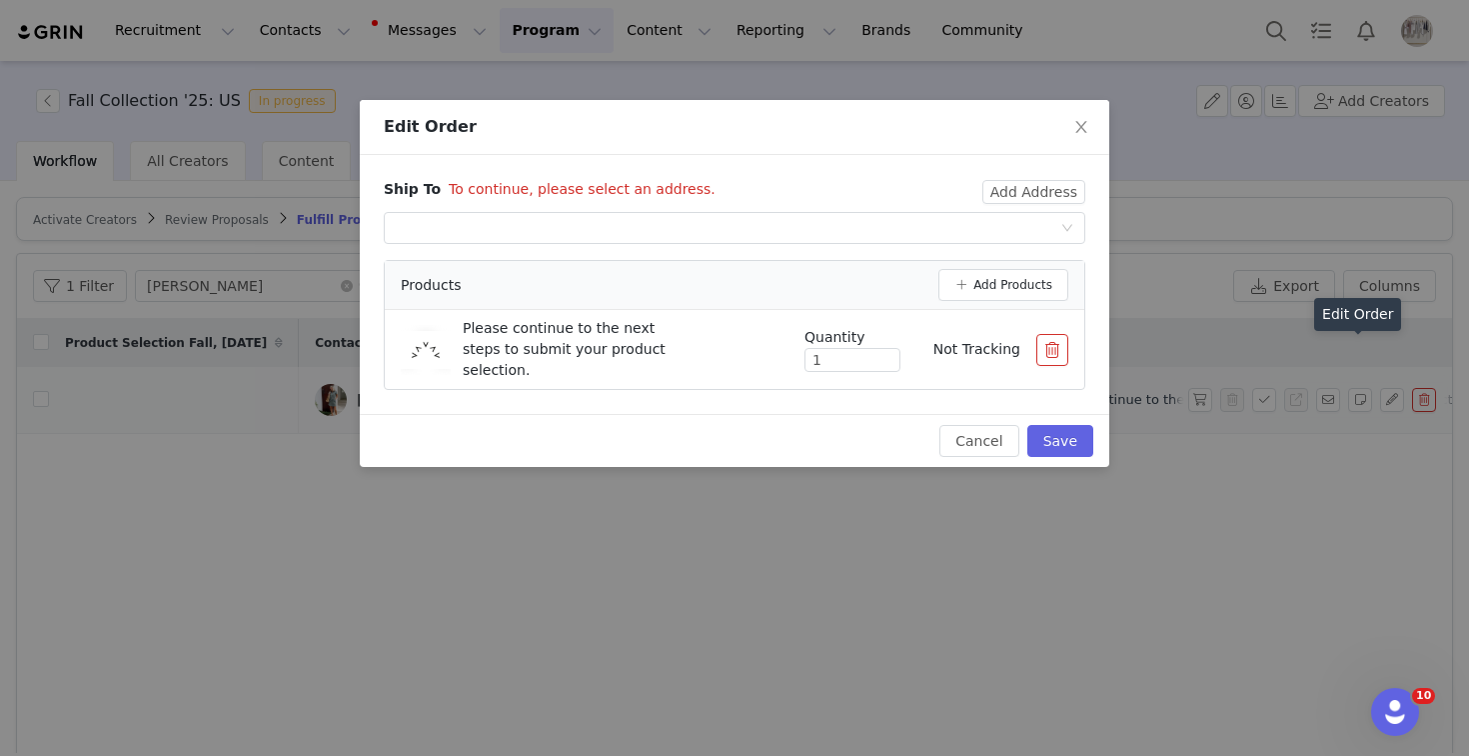
click at [1067, 341] on button "button" at bounding box center [1053, 350] width 32 height 32
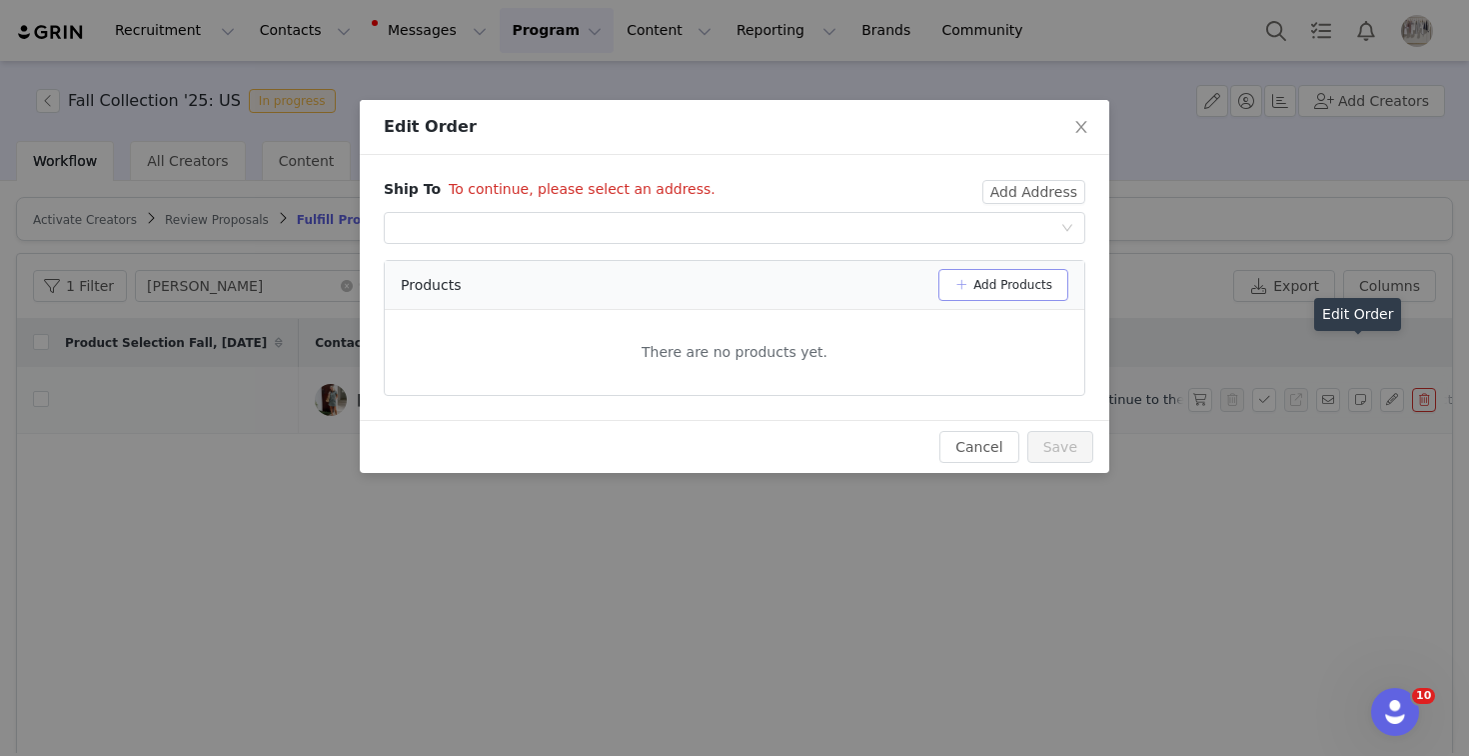
click at [1040, 300] on button "Add Products" at bounding box center [1004, 285] width 130 height 32
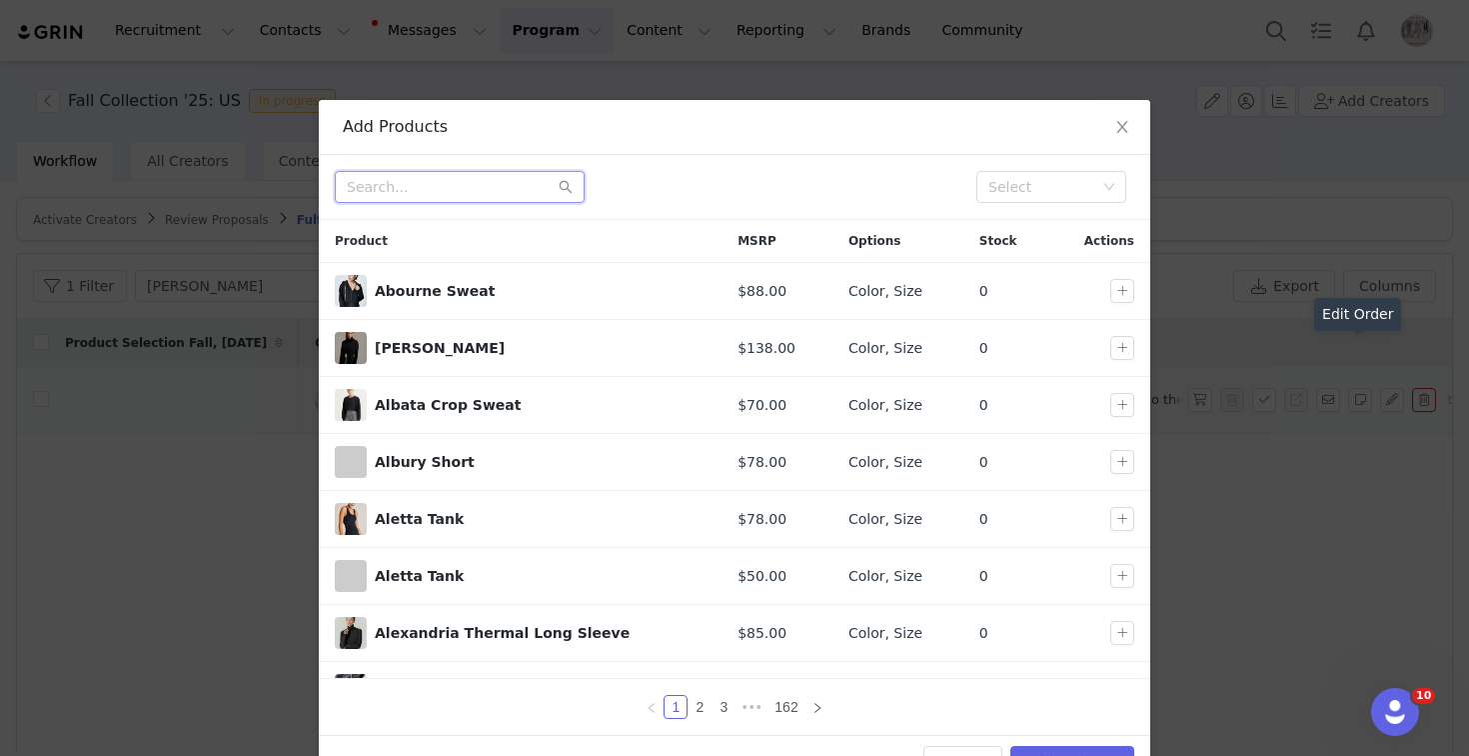
click at [475, 198] on input "text" at bounding box center [460, 187] width 250 height 32
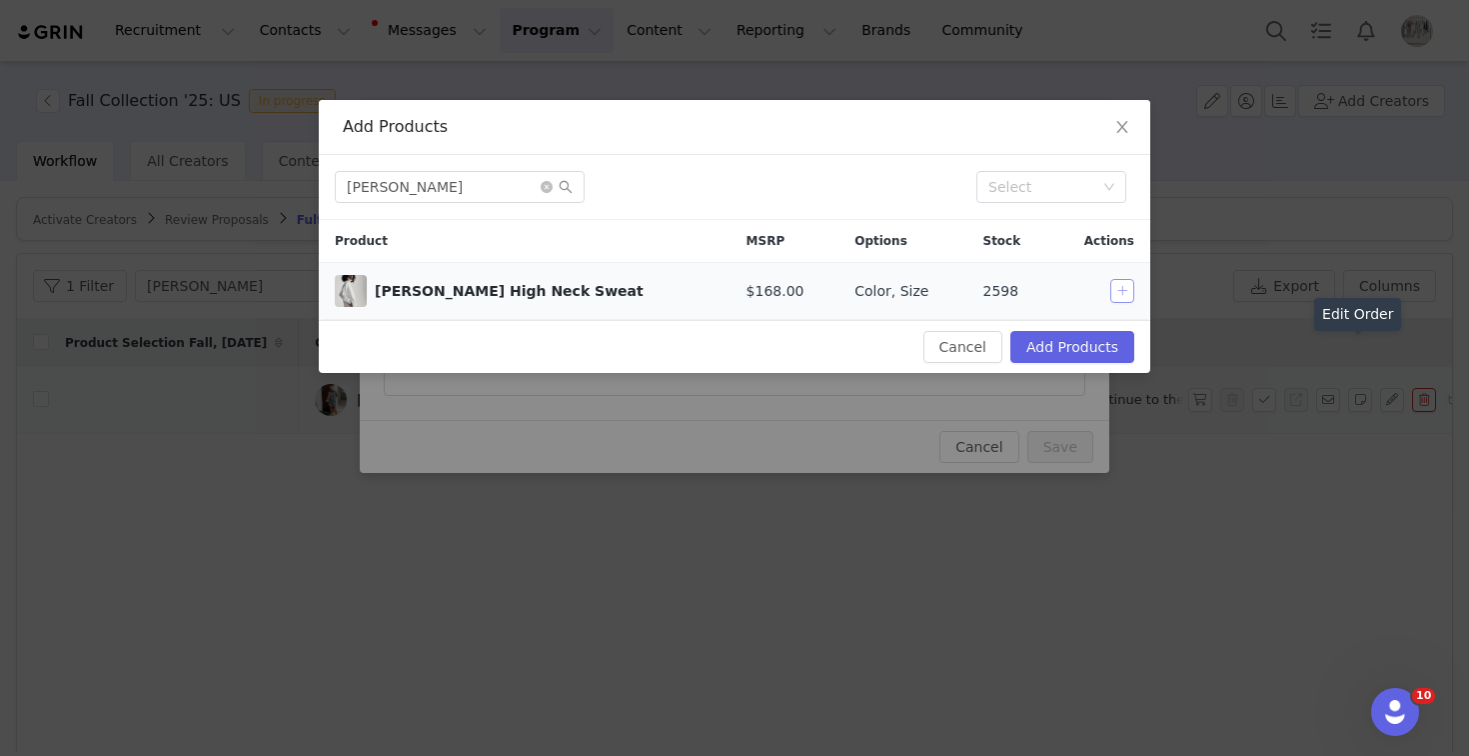
click at [1124, 297] on button "button" at bounding box center [1123, 291] width 24 height 24
click at [501, 192] on input "[PERSON_NAME]" at bounding box center [460, 187] width 250 height 32
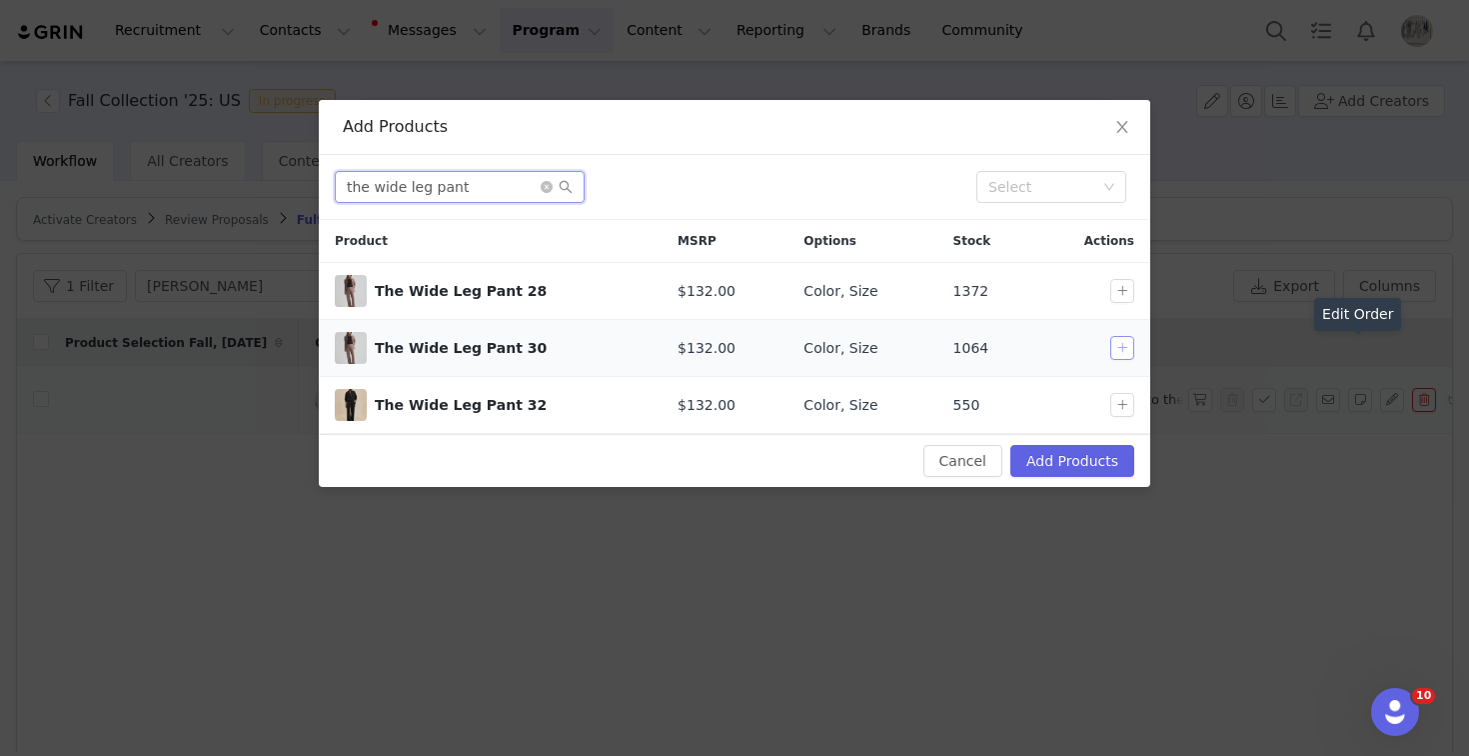
type input "the wide leg pant"
click at [1124, 345] on button "button" at bounding box center [1123, 348] width 24 height 24
click at [1075, 475] on button "Add Products" at bounding box center [1073, 461] width 124 height 32
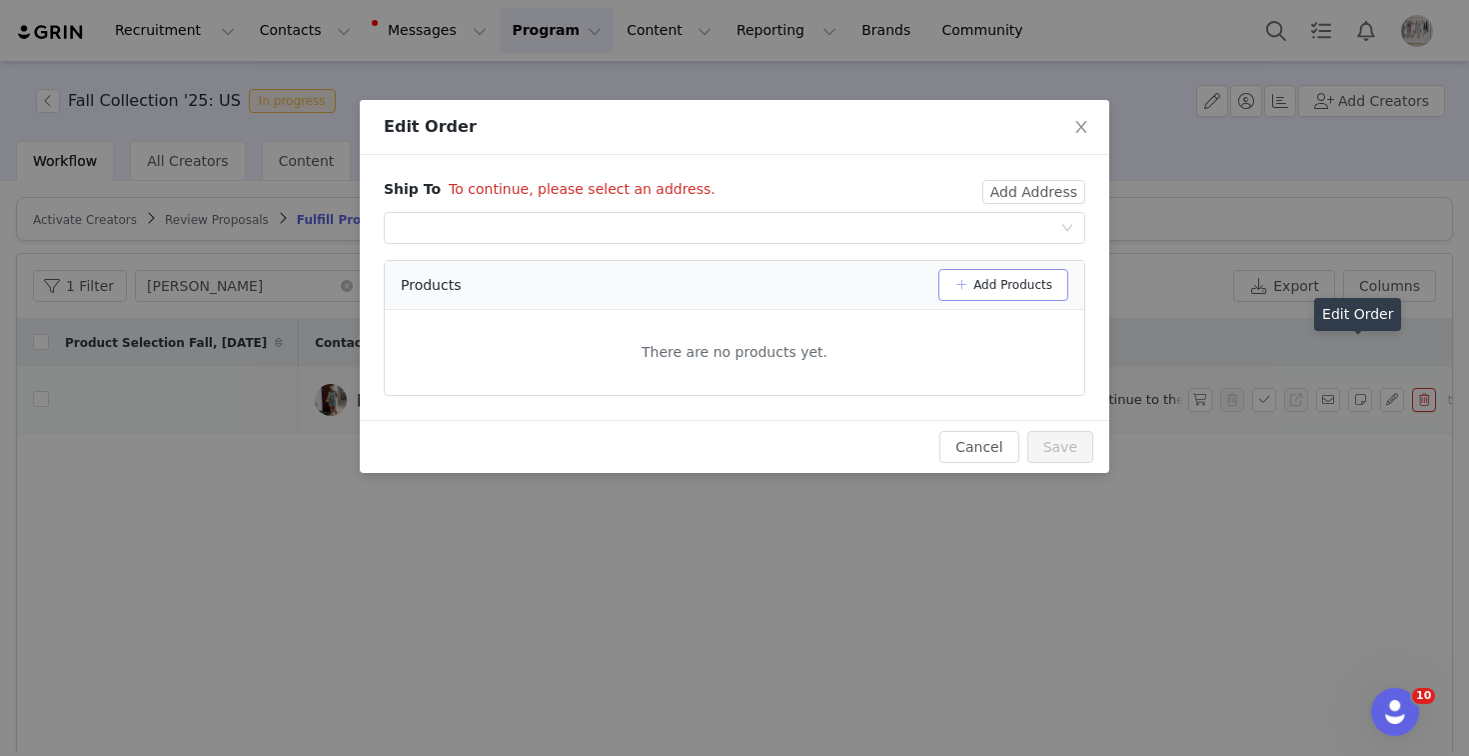
click at [1024, 276] on button "Add Products" at bounding box center [1004, 285] width 130 height 32
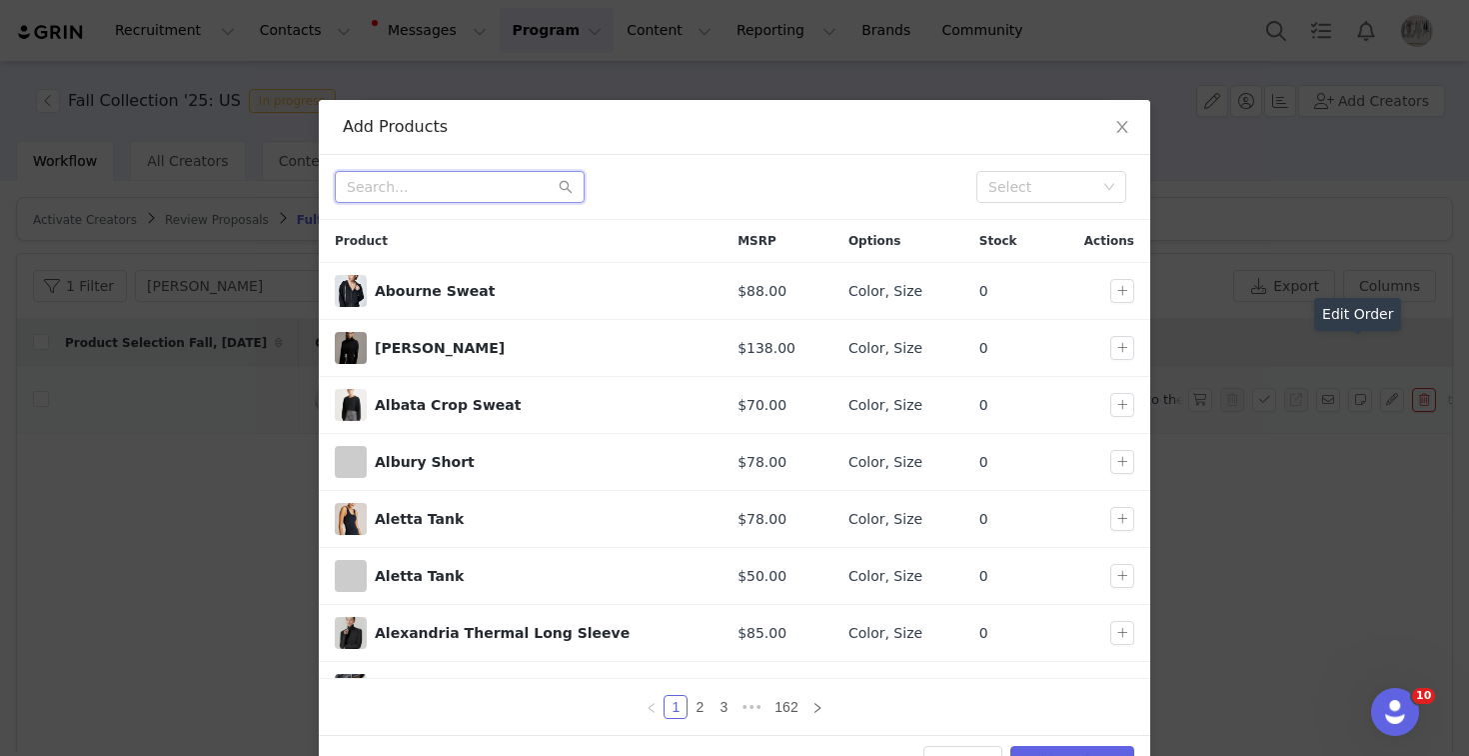
click at [441, 189] on input "text" at bounding box center [460, 187] width 250 height 32
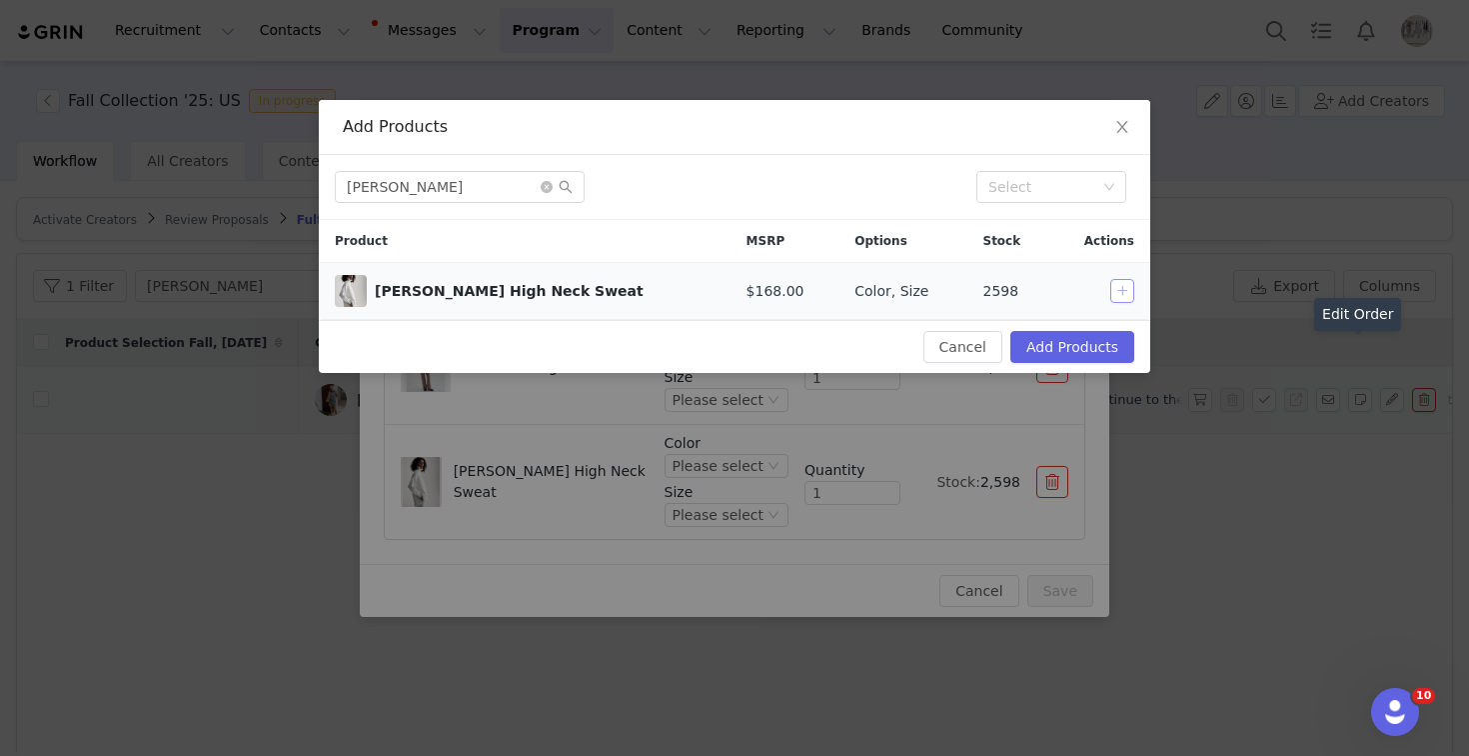
click at [1128, 294] on button "button" at bounding box center [1123, 291] width 24 height 24
click at [392, 191] on input "[PERSON_NAME]" at bounding box center [460, 187] width 250 height 32
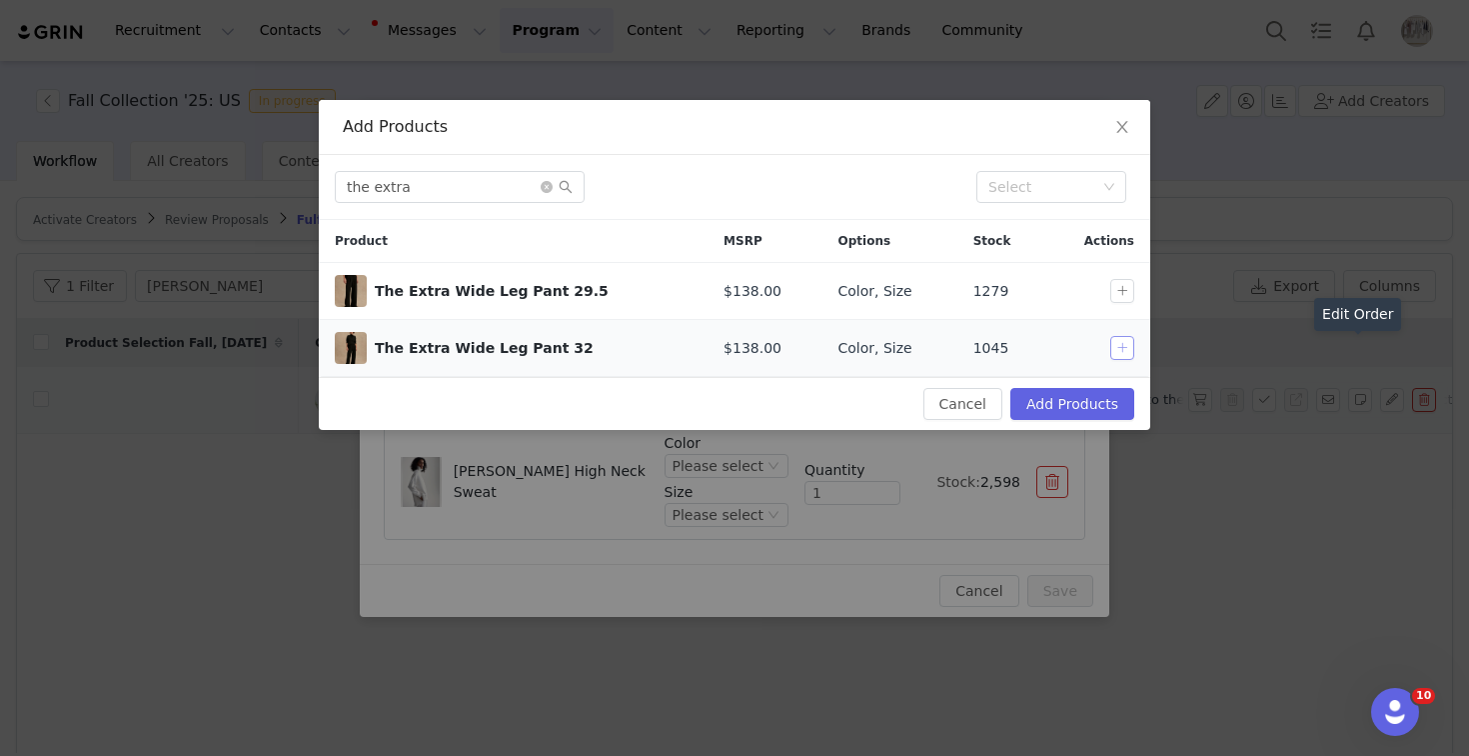
click at [1116, 337] on button "button" at bounding box center [1123, 348] width 24 height 24
click at [478, 187] on input "the extra" at bounding box center [460, 187] width 250 height 32
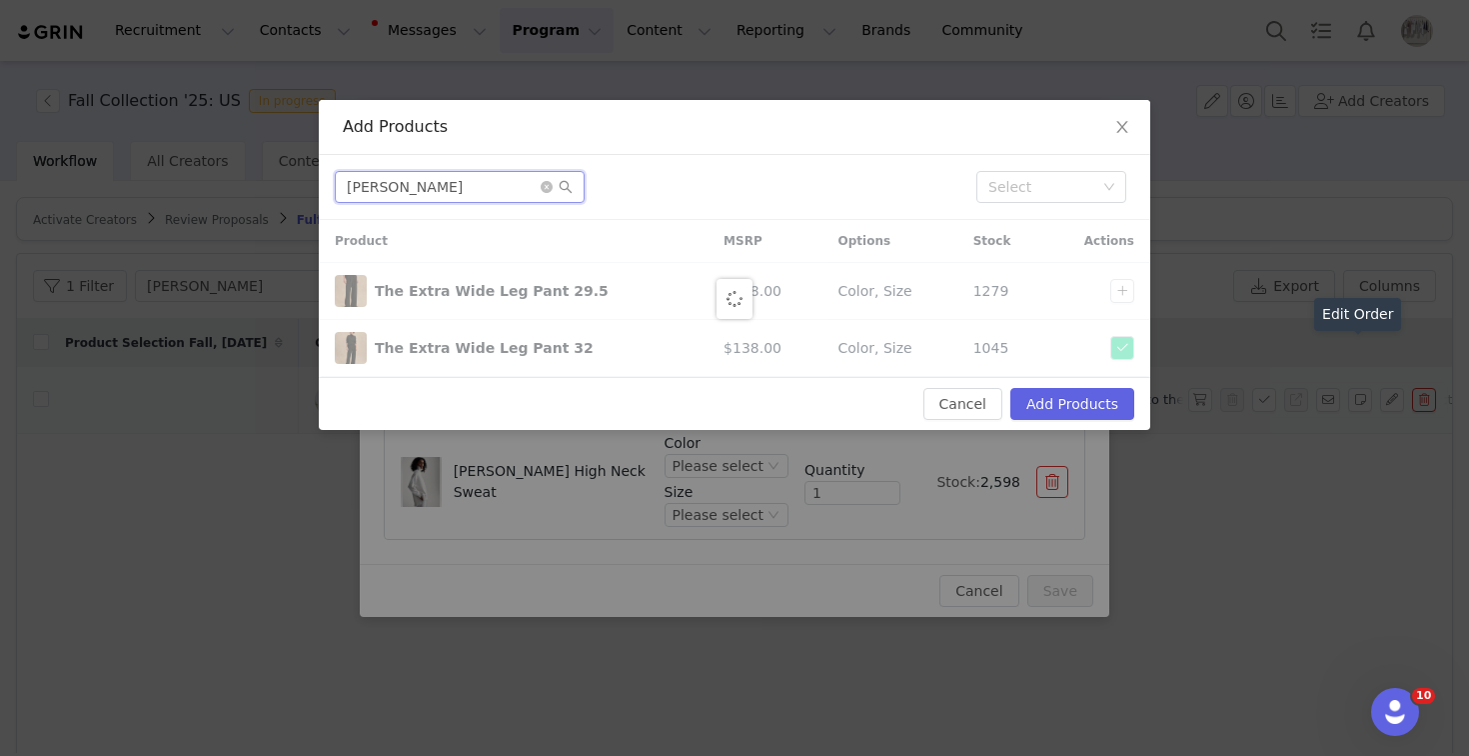
type input "[PERSON_NAME]"
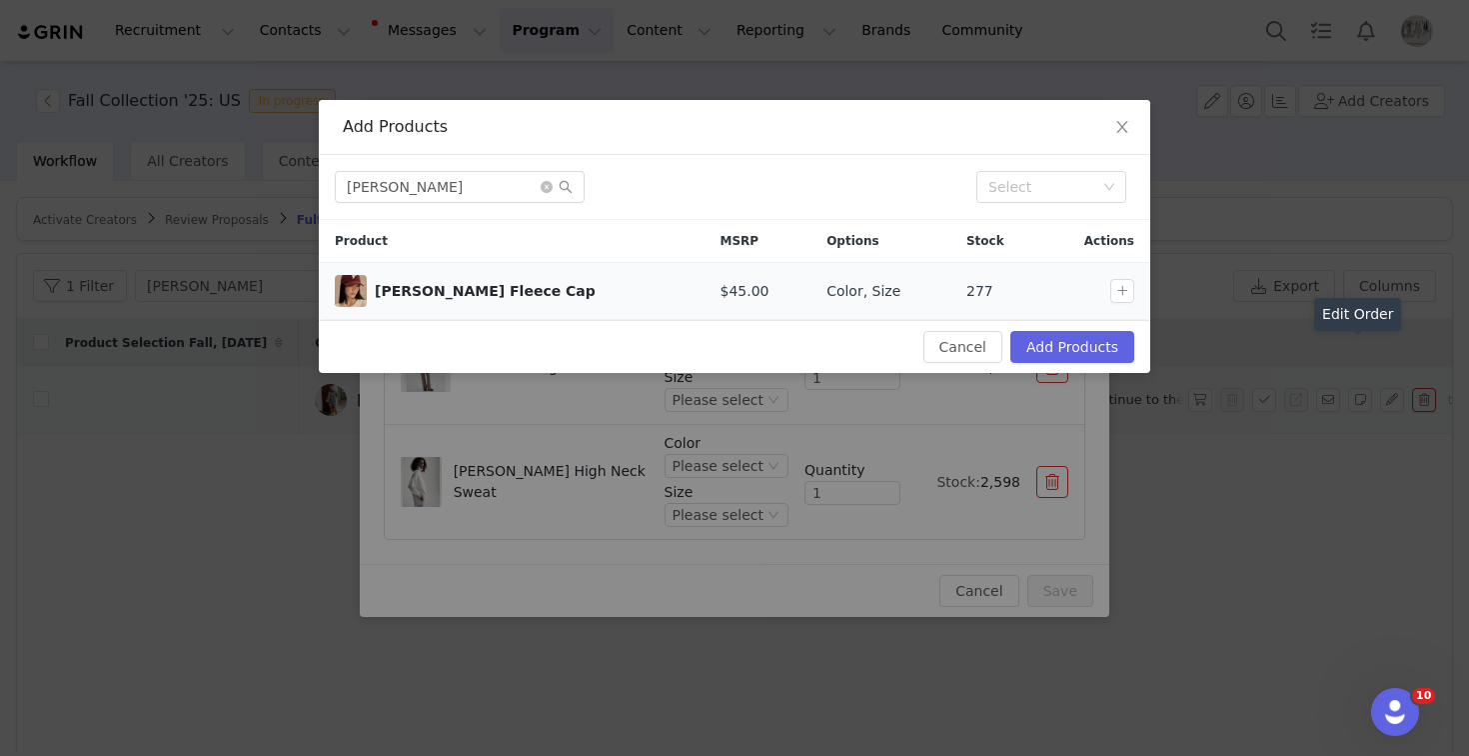
click at [1118, 305] on td at bounding box center [1097, 291] width 108 height 57
click at [1122, 297] on button "button" at bounding box center [1123, 291] width 24 height 24
click at [1093, 342] on button "Add Products" at bounding box center [1073, 347] width 124 height 32
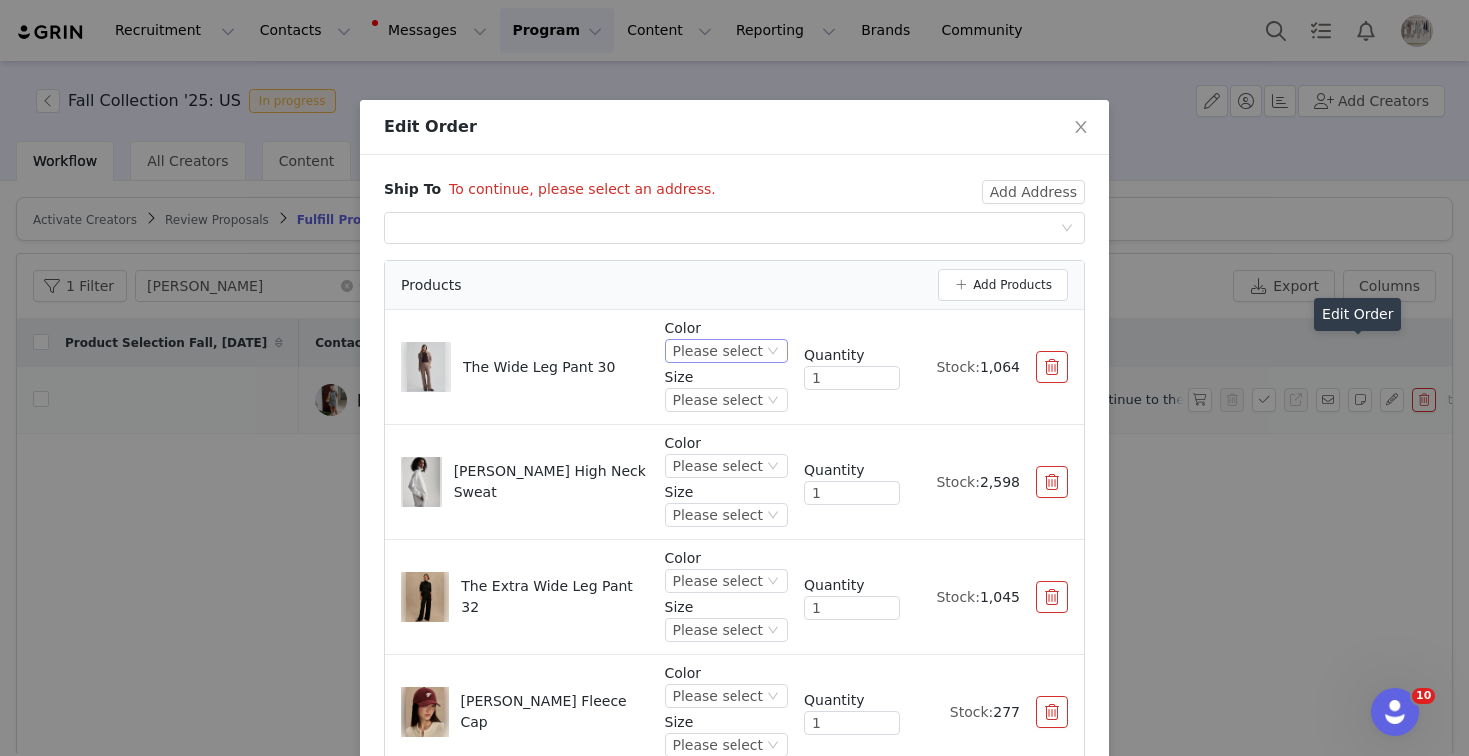
click at [718, 345] on div "Please select" at bounding box center [718, 351] width 91 height 22
click at [727, 570] on li "New Maroon" at bounding box center [730, 568] width 118 height 32
click at [729, 466] on div "Please select" at bounding box center [718, 466] width 91 height 22
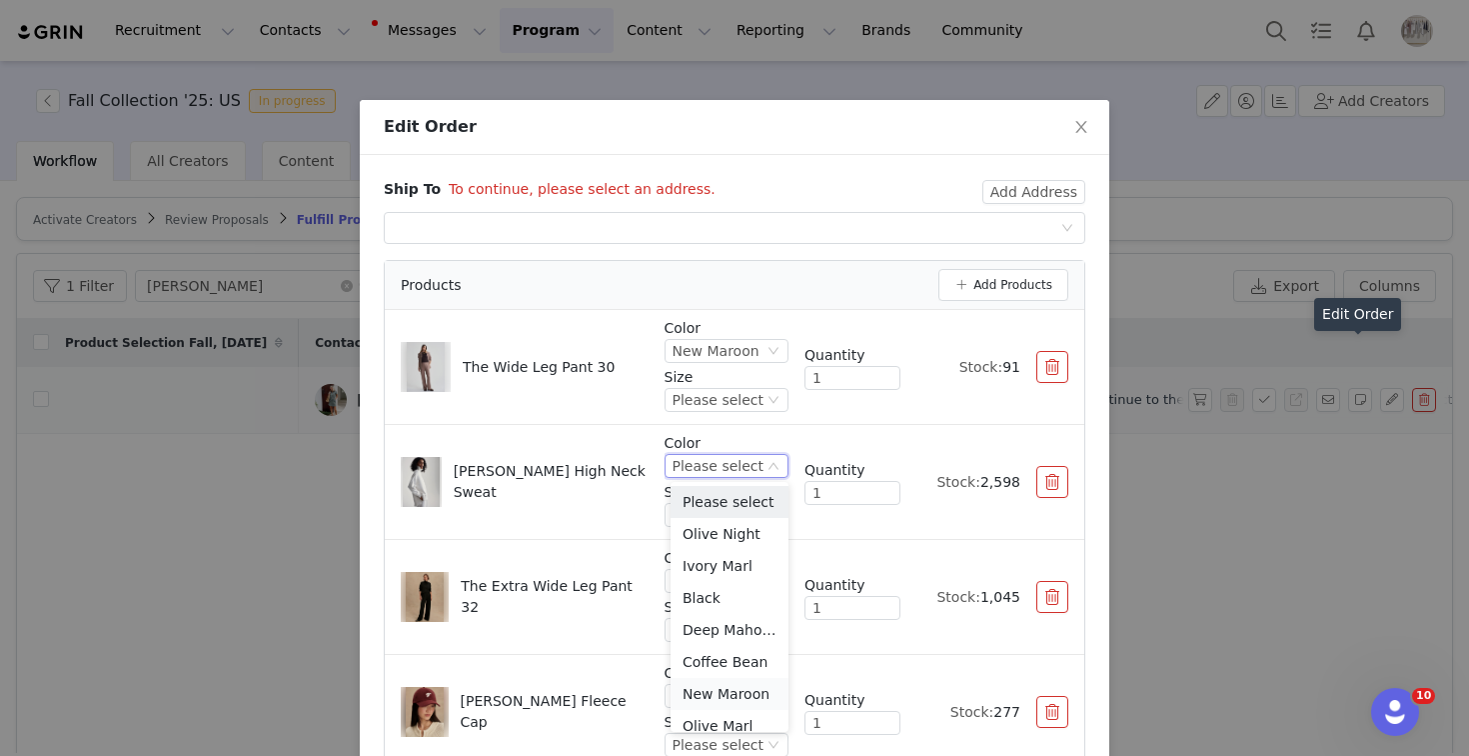
click at [731, 701] on li "New Maroon" at bounding box center [730, 694] width 118 height 32
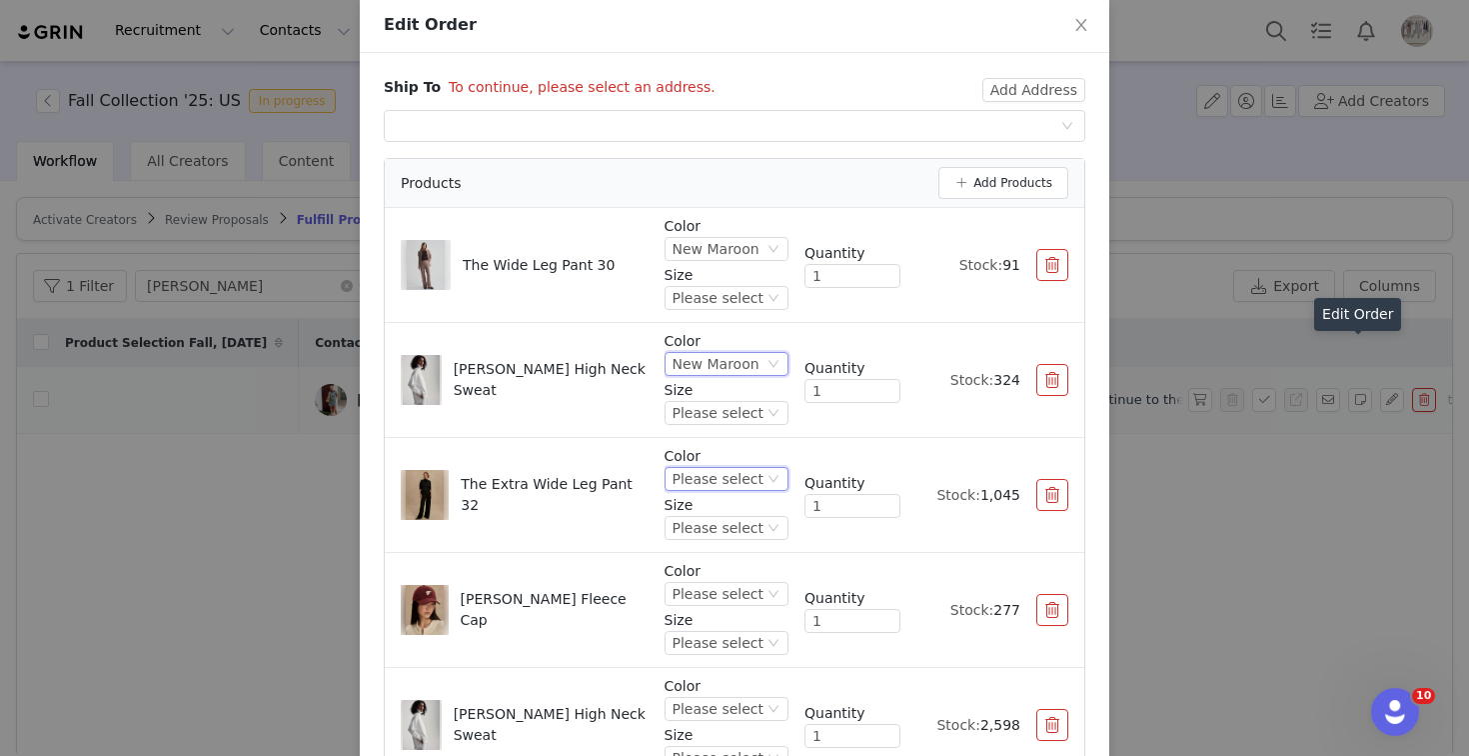
click at [717, 482] on div "Please select" at bounding box center [718, 479] width 91 height 22
click at [717, 606] on li "Olive Marl" at bounding box center [730, 611] width 118 height 32
click at [709, 598] on div "Please select" at bounding box center [718, 594] width 91 height 22
click at [709, 693] on li "Forest Night" at bounding box center [730, 694] width 118 height 32
click at [733, 632] on div "Please select" at bounding box center [718, 643] width 91 height 22
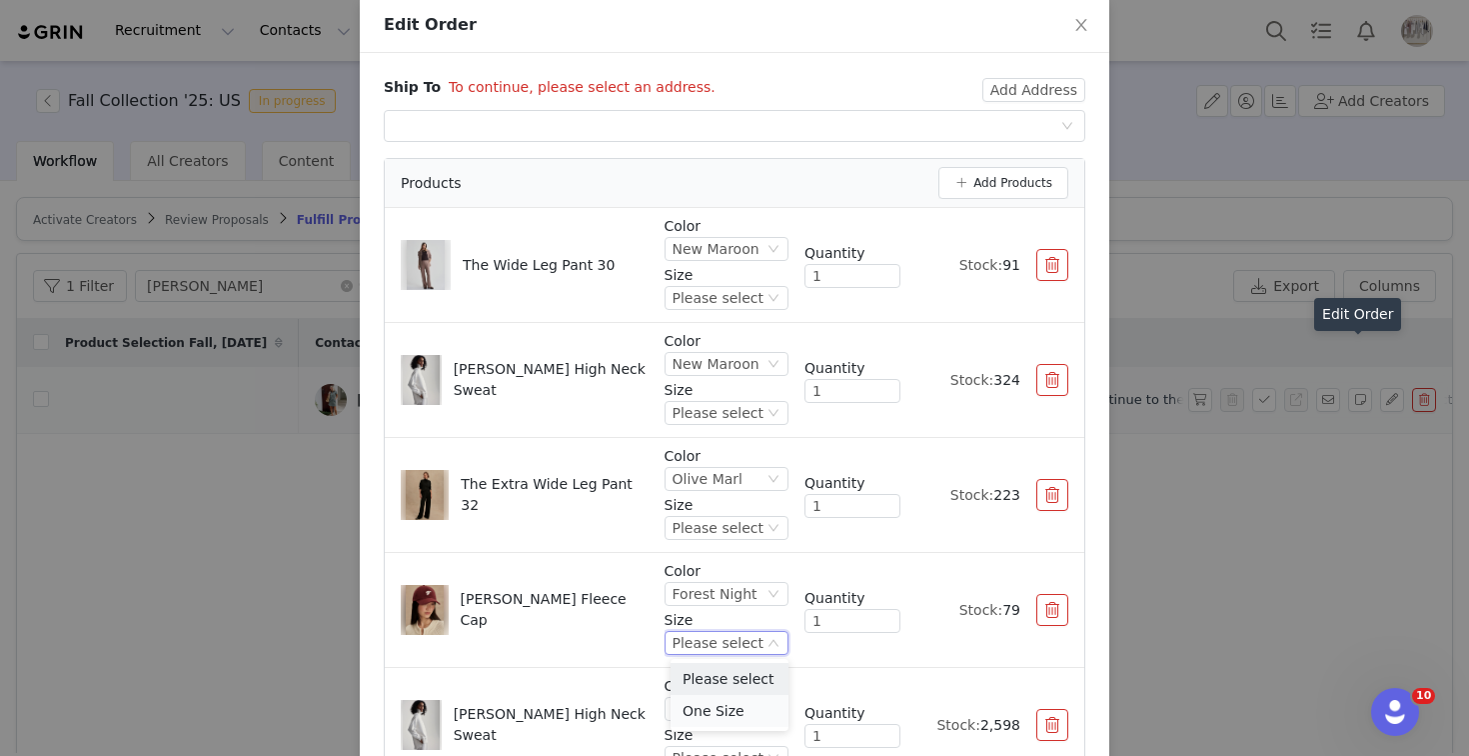
click at [706, 708] on li "One Size" at bounding box center [730, 711] width 118 height 32
click at [719, 718] on div "Please select" at bounding box center [718, 709] width 91 height 22
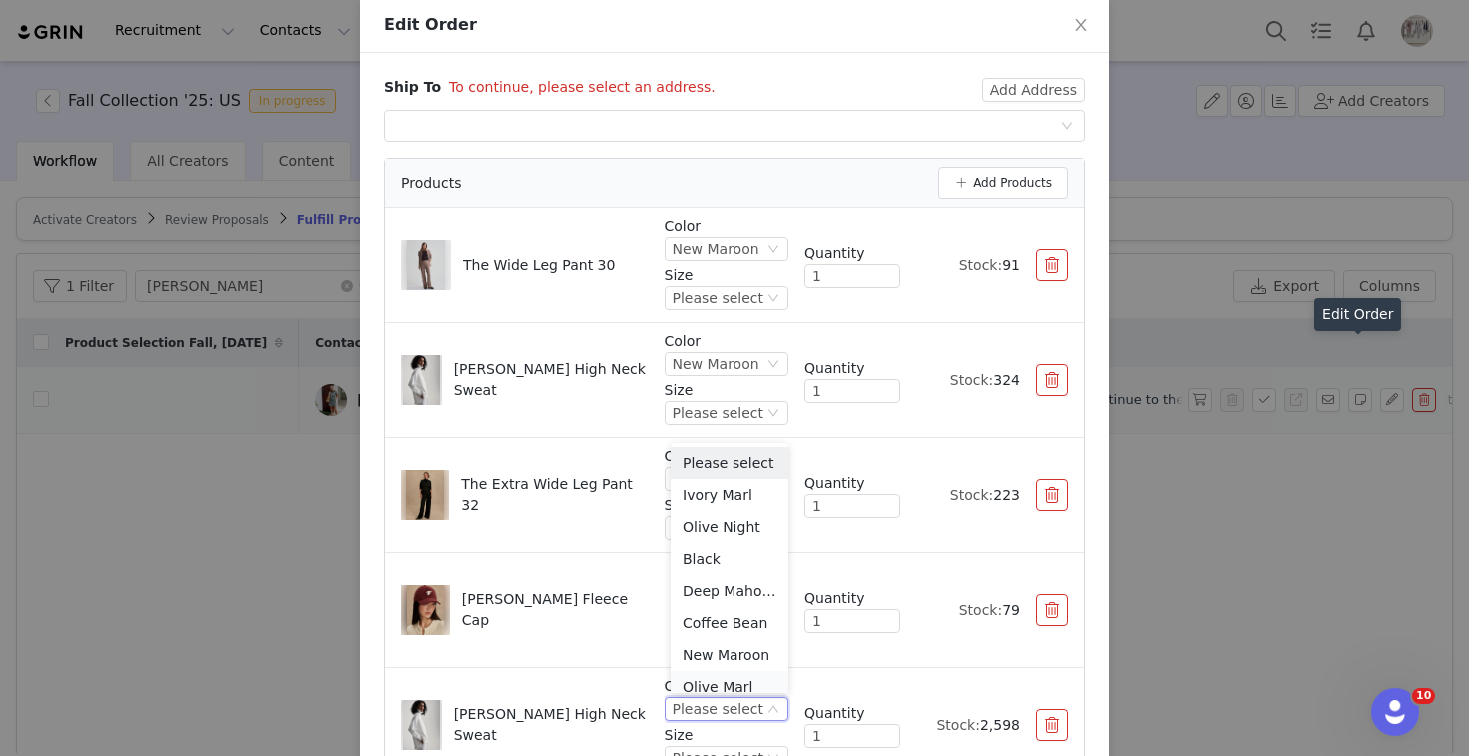
scroll to position [10, 0]
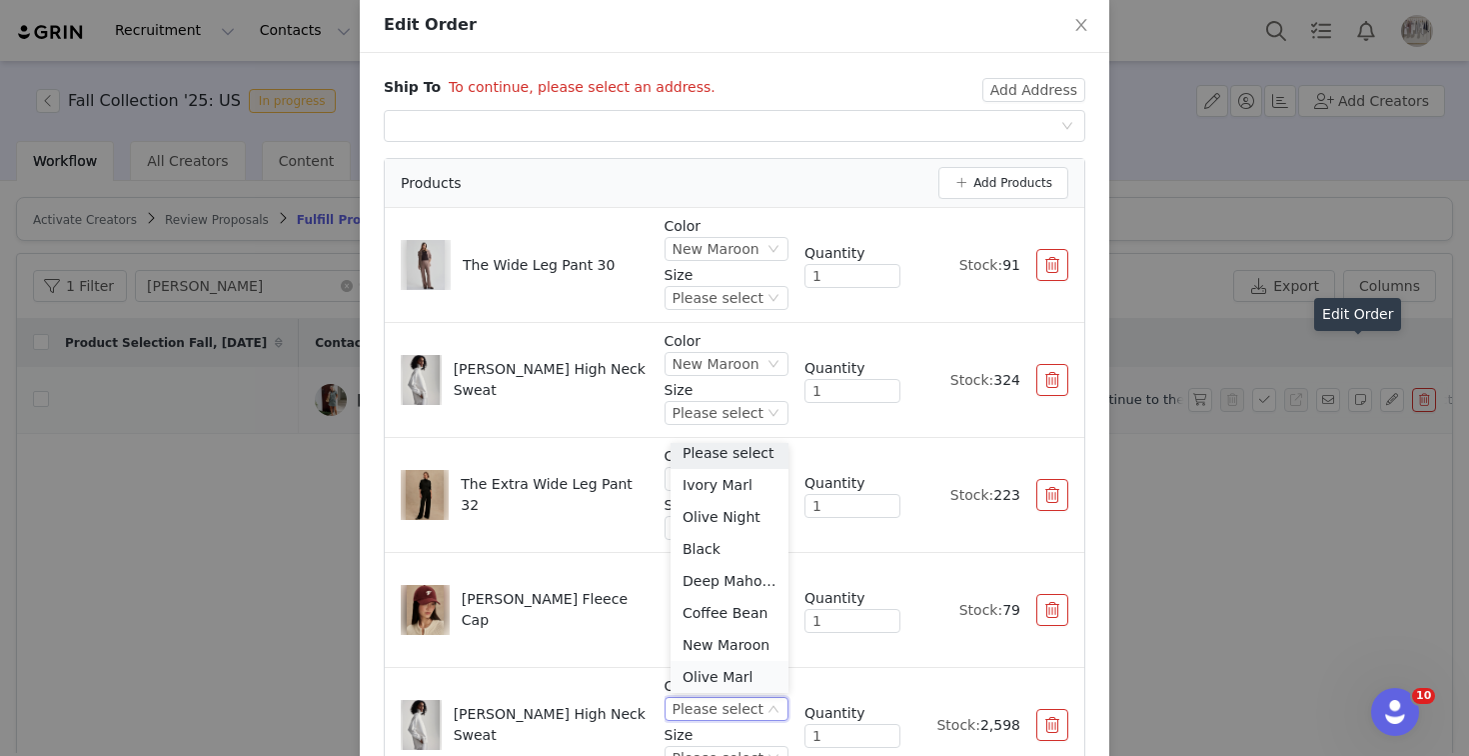
click at [718, 677] on li "Olive Marl" at bounding box center [730, 677] width 118 height 32
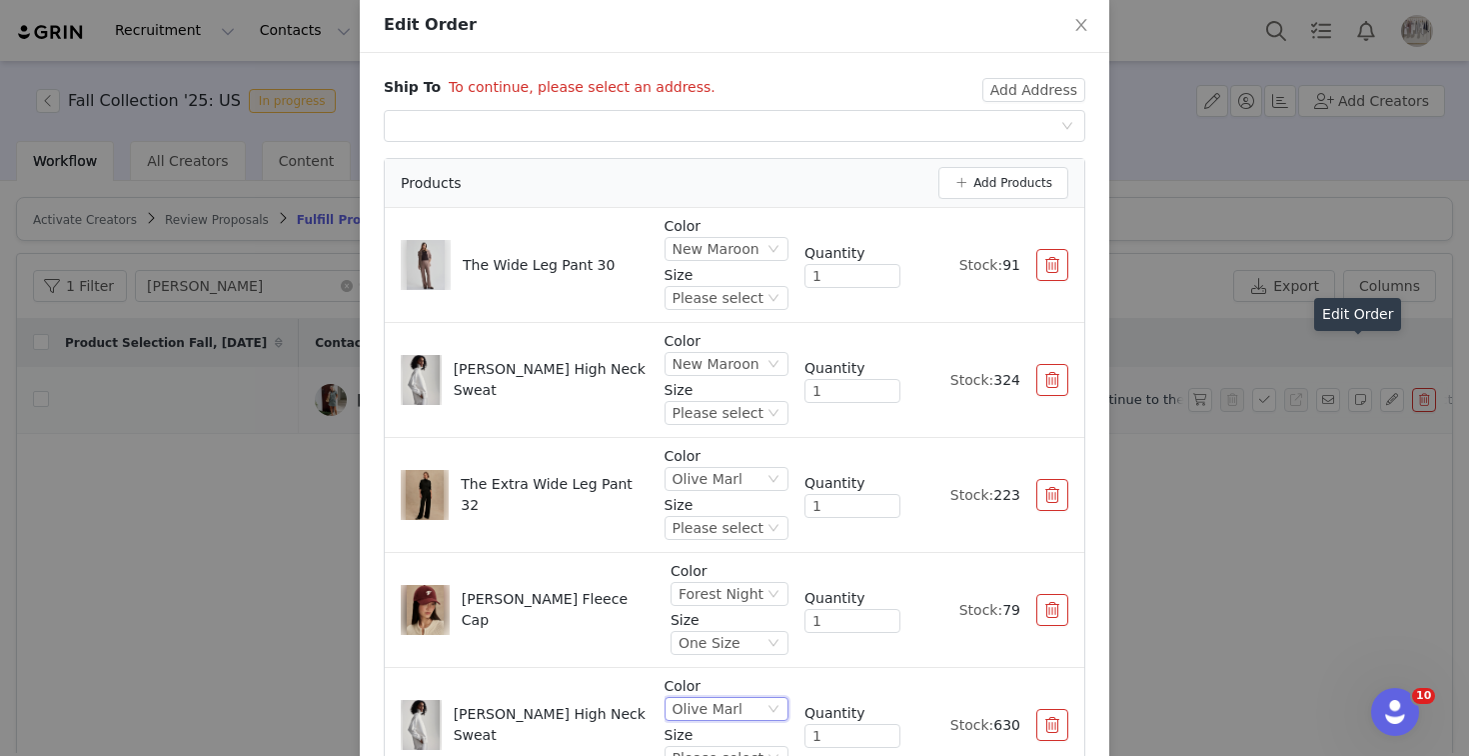
scroll to position [172, 0]
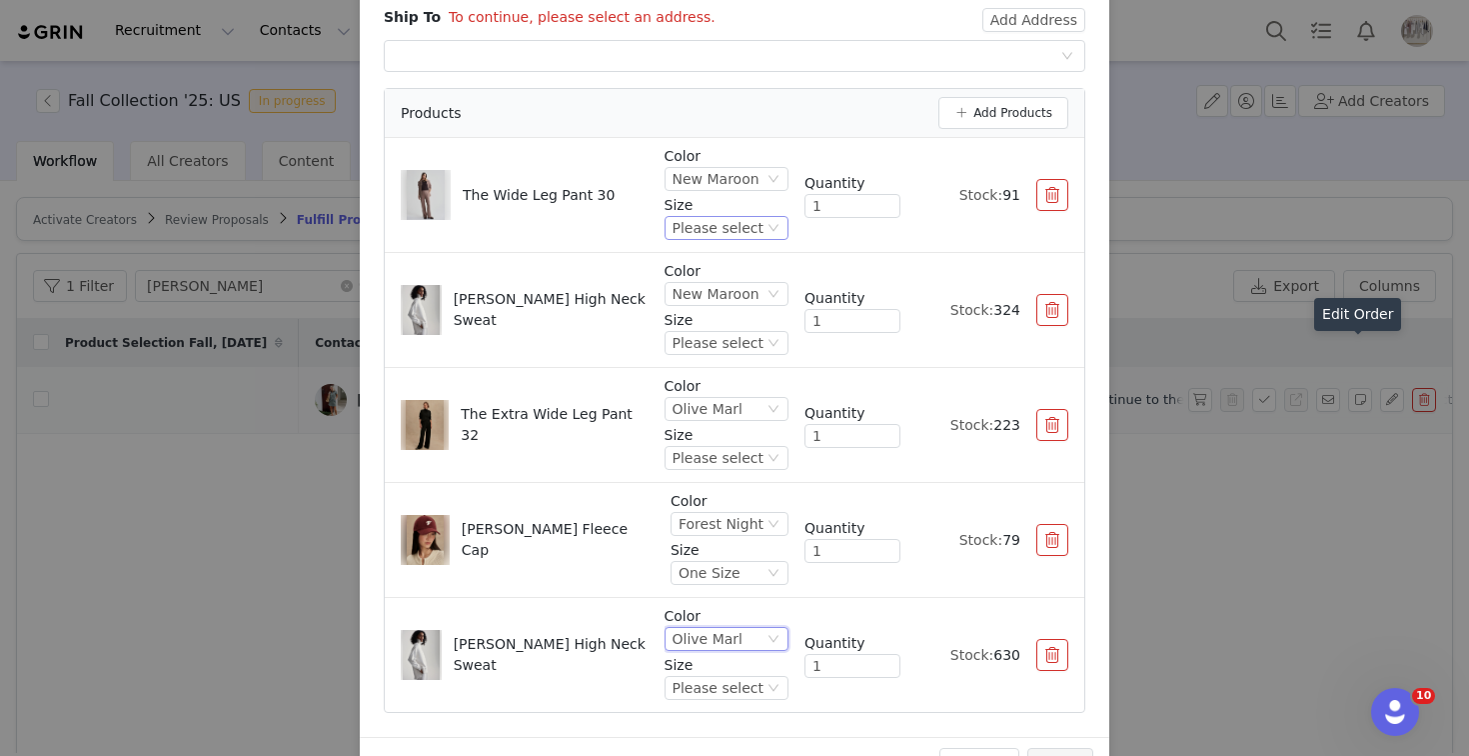
click at [759, 227] on div "Please select" at bounding box center [718, 228] width 91 height 22
click at [704, 329] on li "XS" at bounding box center [730, 328] width 118 height 32
click at [749, 333] on div "Please select" at bounding box center [718, 343] width 91 height 22
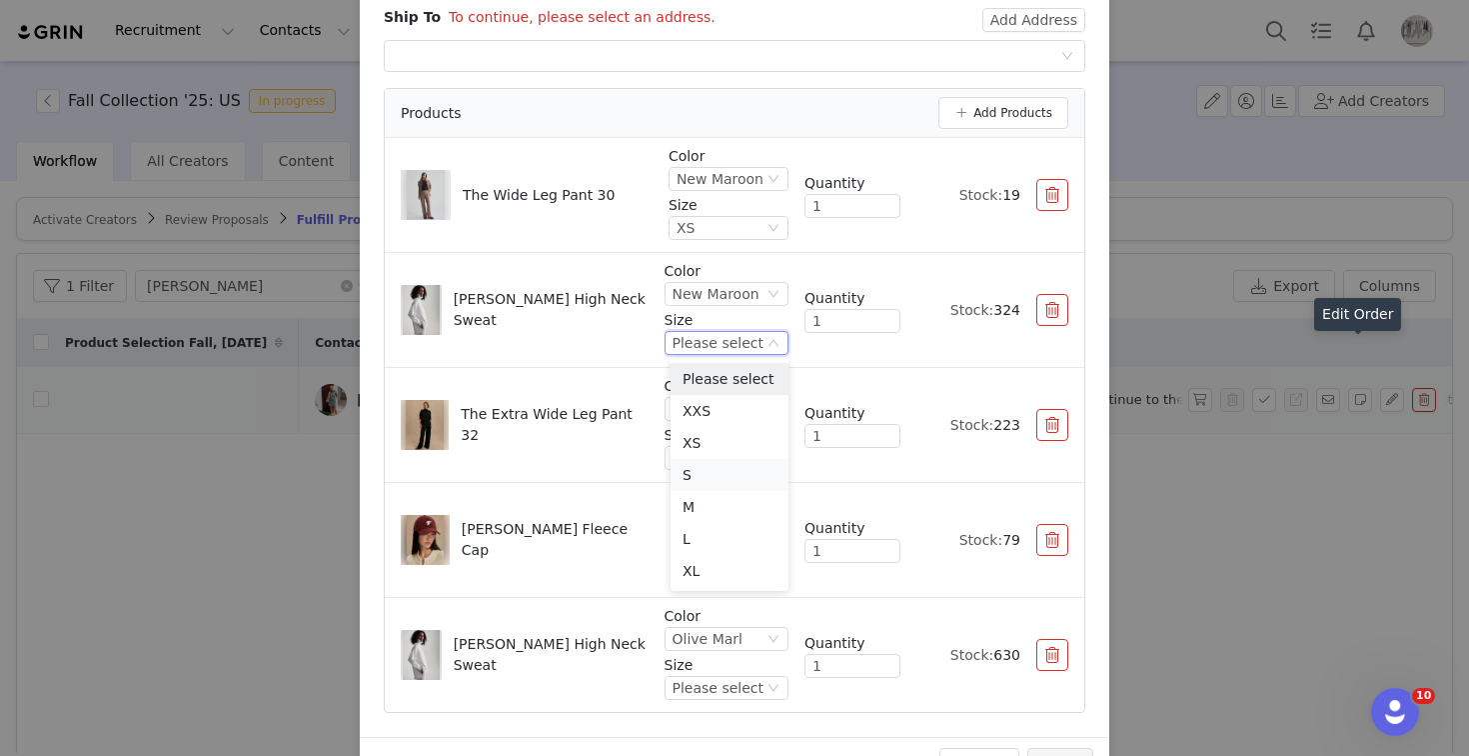
click at [701, 474] on li "S" at bounding box center [730, 475] width 118 height 32
click at [748, 443] on p "Size" at bounding box center [727, 435] width 124 height 21
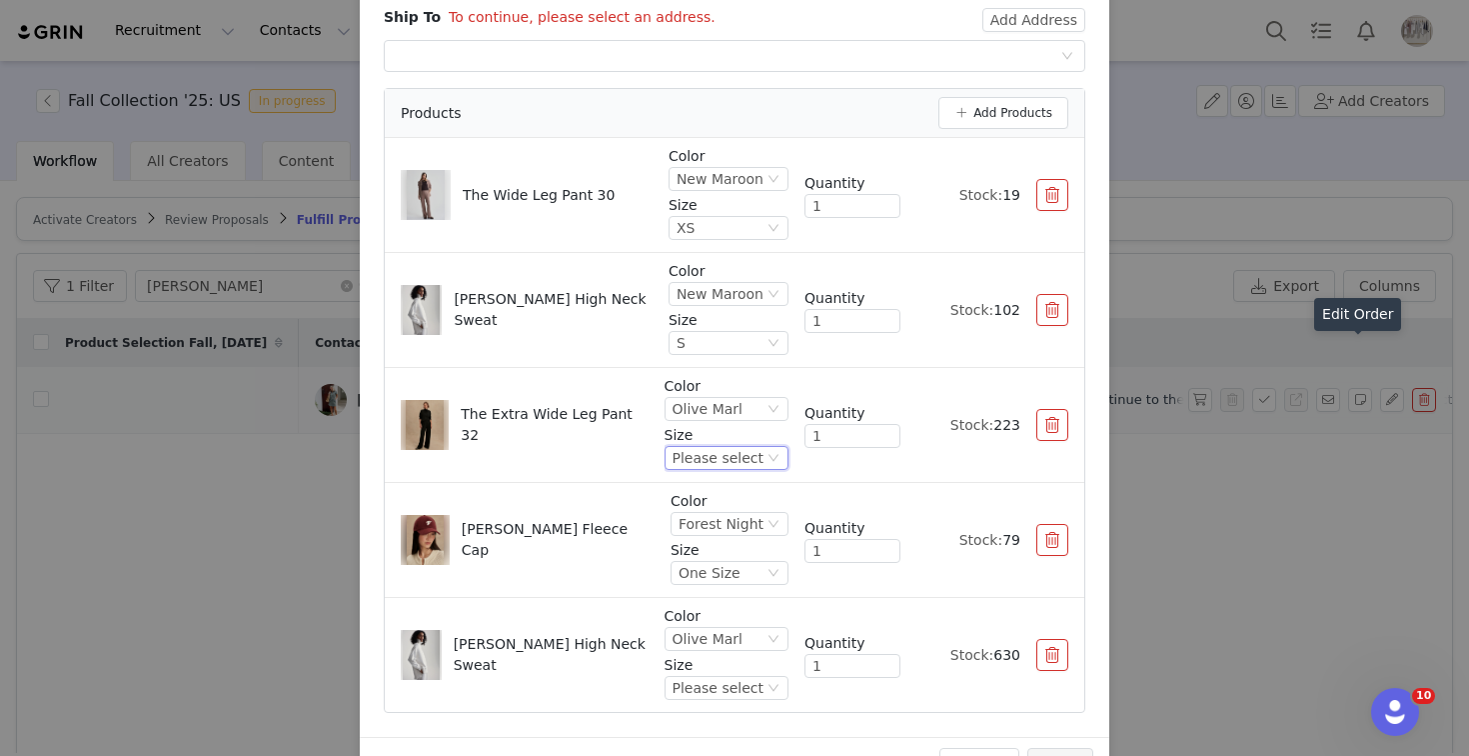
click at [740, 454] on div "Please select" at bounding box center [718, 458] width 91 height 22
click at [701, 562] on li "XS" at bounding box center [730, 558] width 118 height 32
click at [714, 687] on div "Please select" at bounding box center [718, 688] width 91 height 22
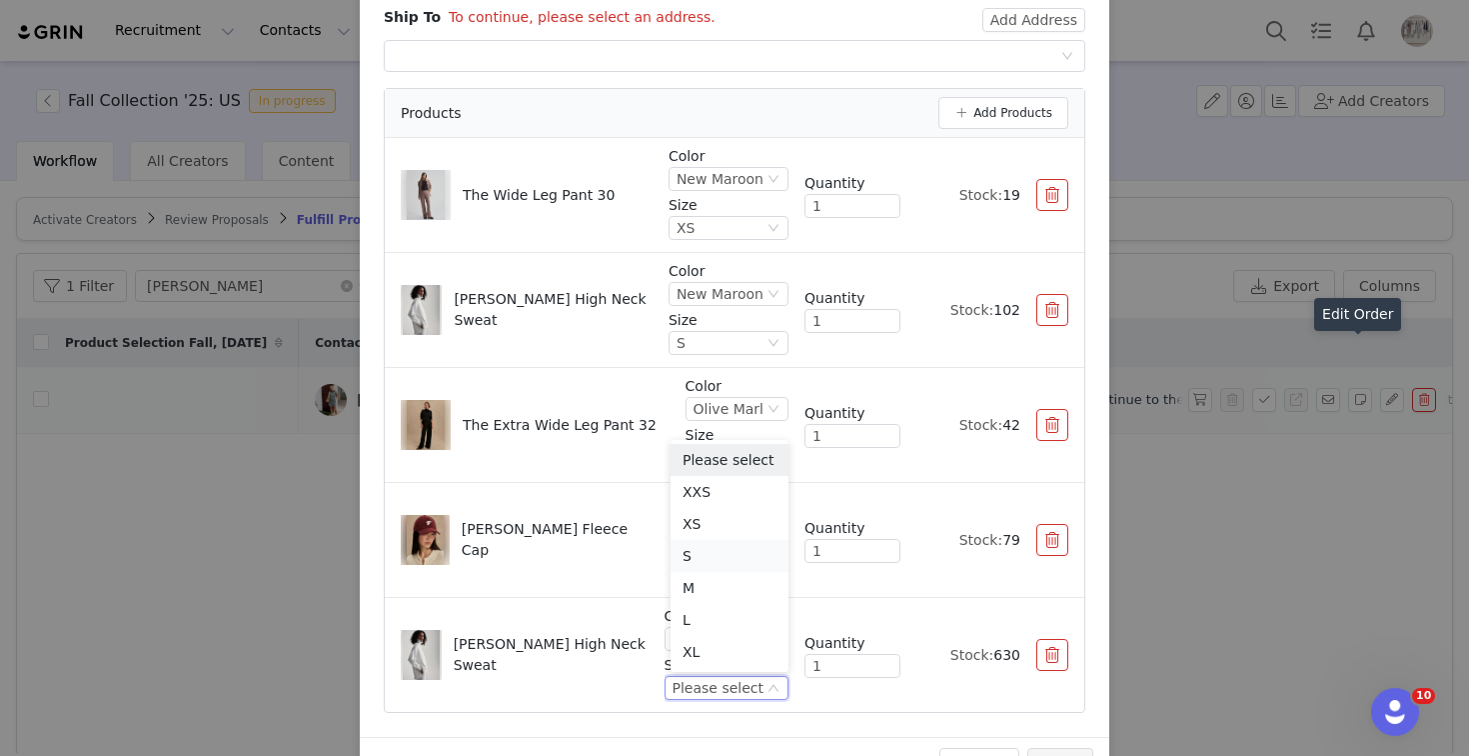
click at [716, 562] on li "S" at bounding box center [730, 556] width 118 height 32
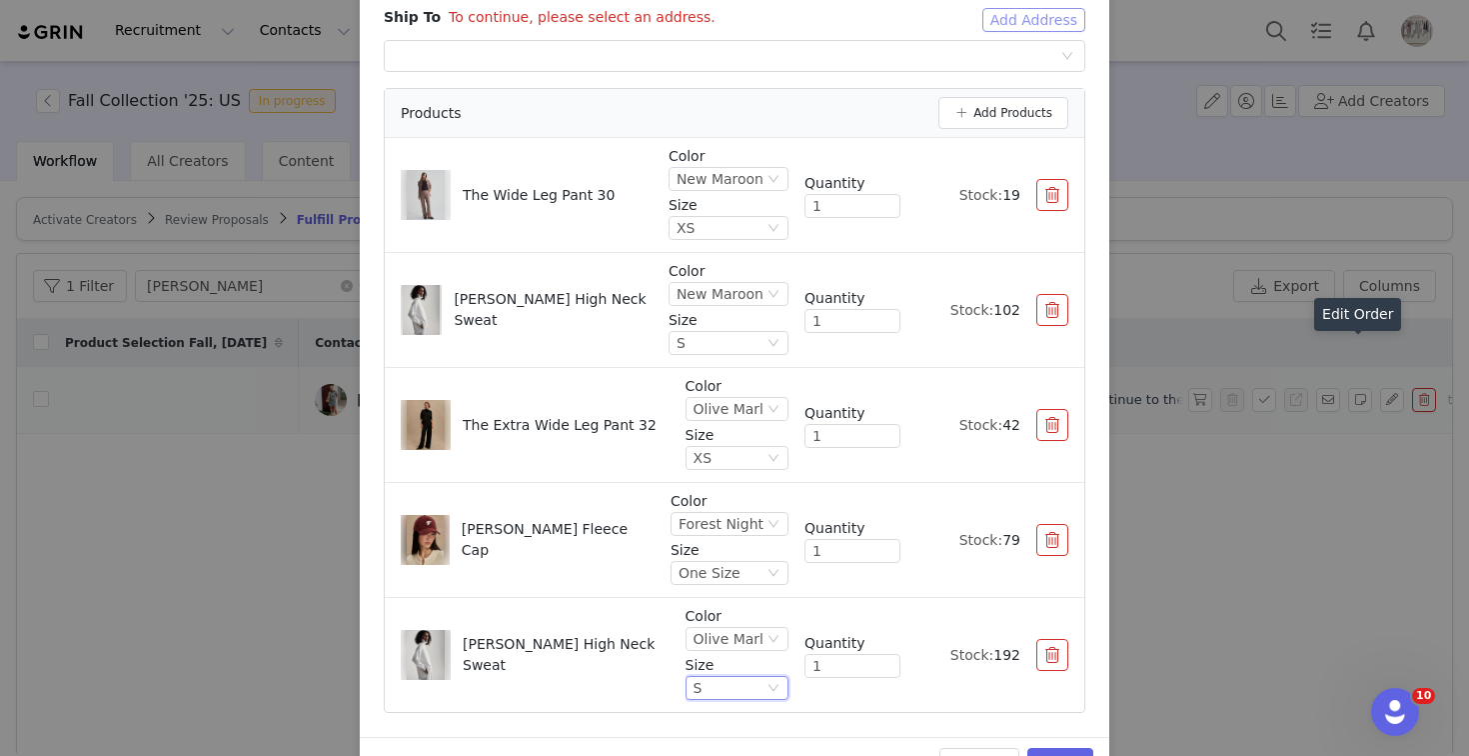
click at [1045, 14] on button "Add Address" at bounding box center [1034, 20] width 103 height 24
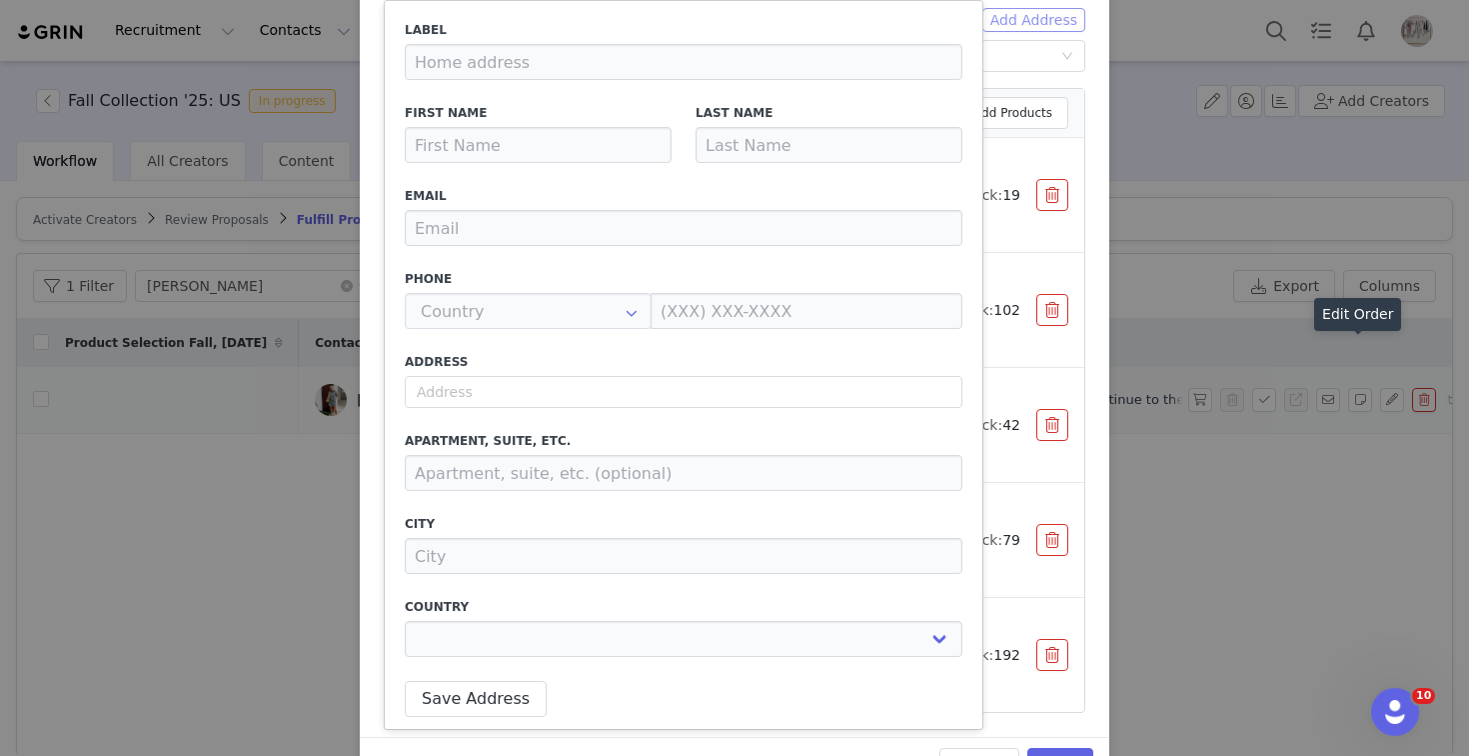
type input "[PERSON_NAME]"
type input "[EMAIL_ADDRESS][DOMAIN_NAME]"
type input "+1 ([GEOGRAPHIC_DATA])"
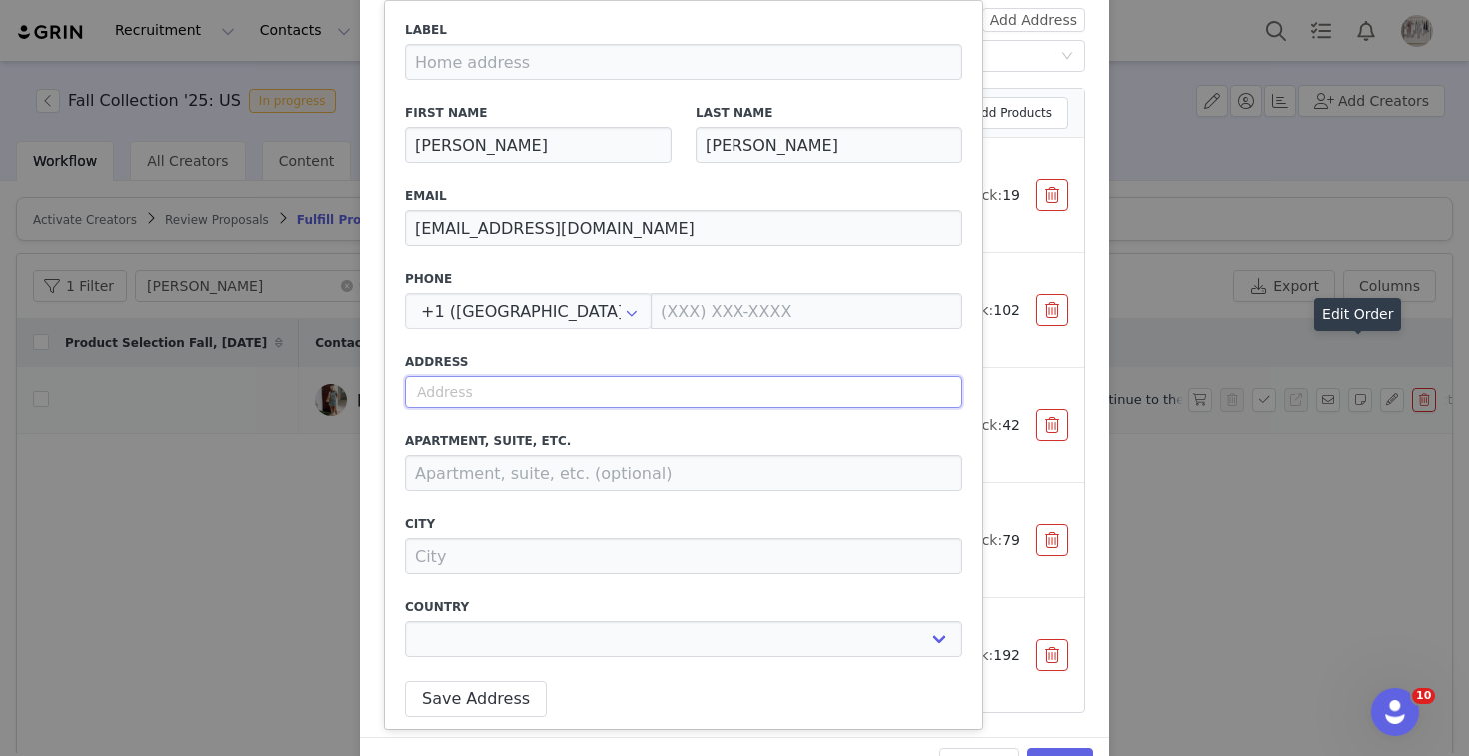
click at [547, 395] on input "text" at bounding box center [684, 392] width 558 height 32
paste input "[STREET_ADDRESS]"
select select
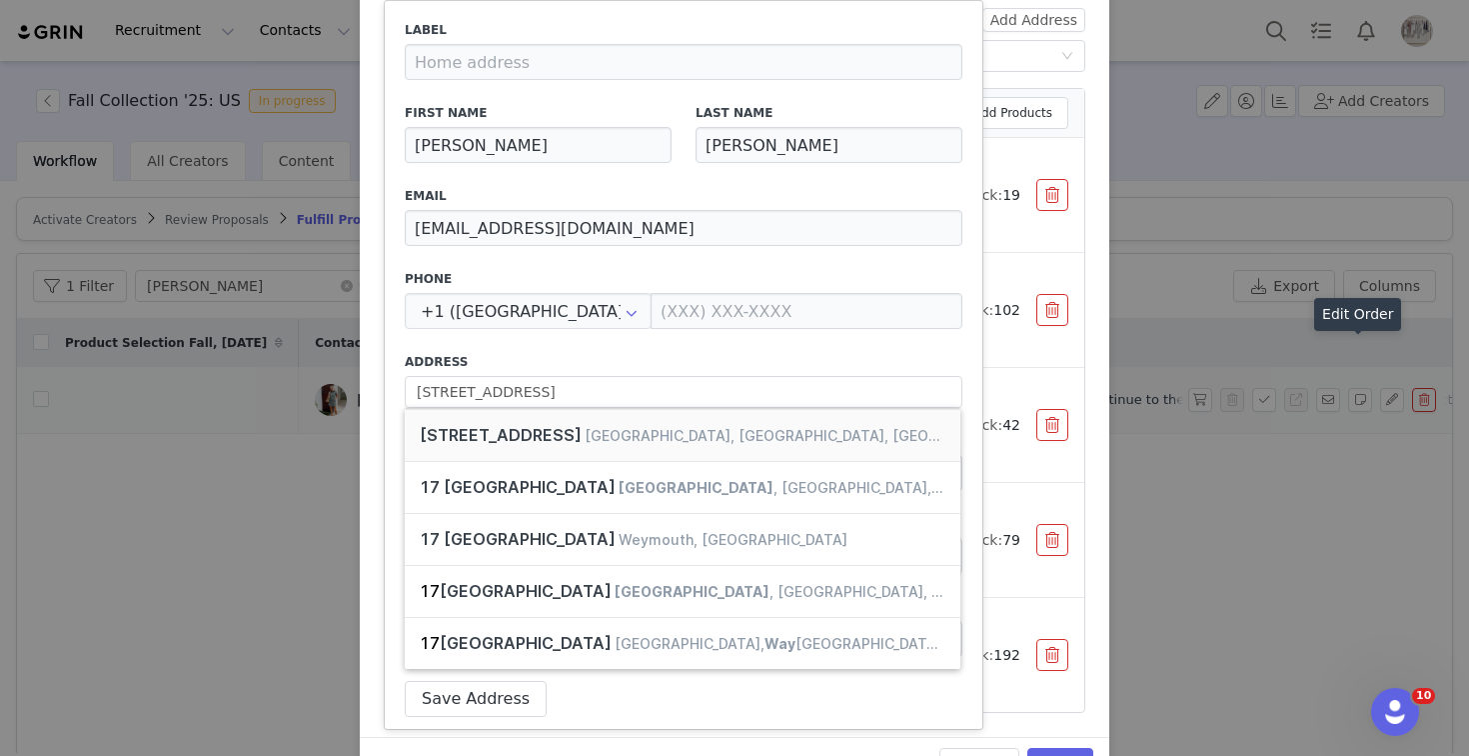
type input "[STREET_ADDRESS]"
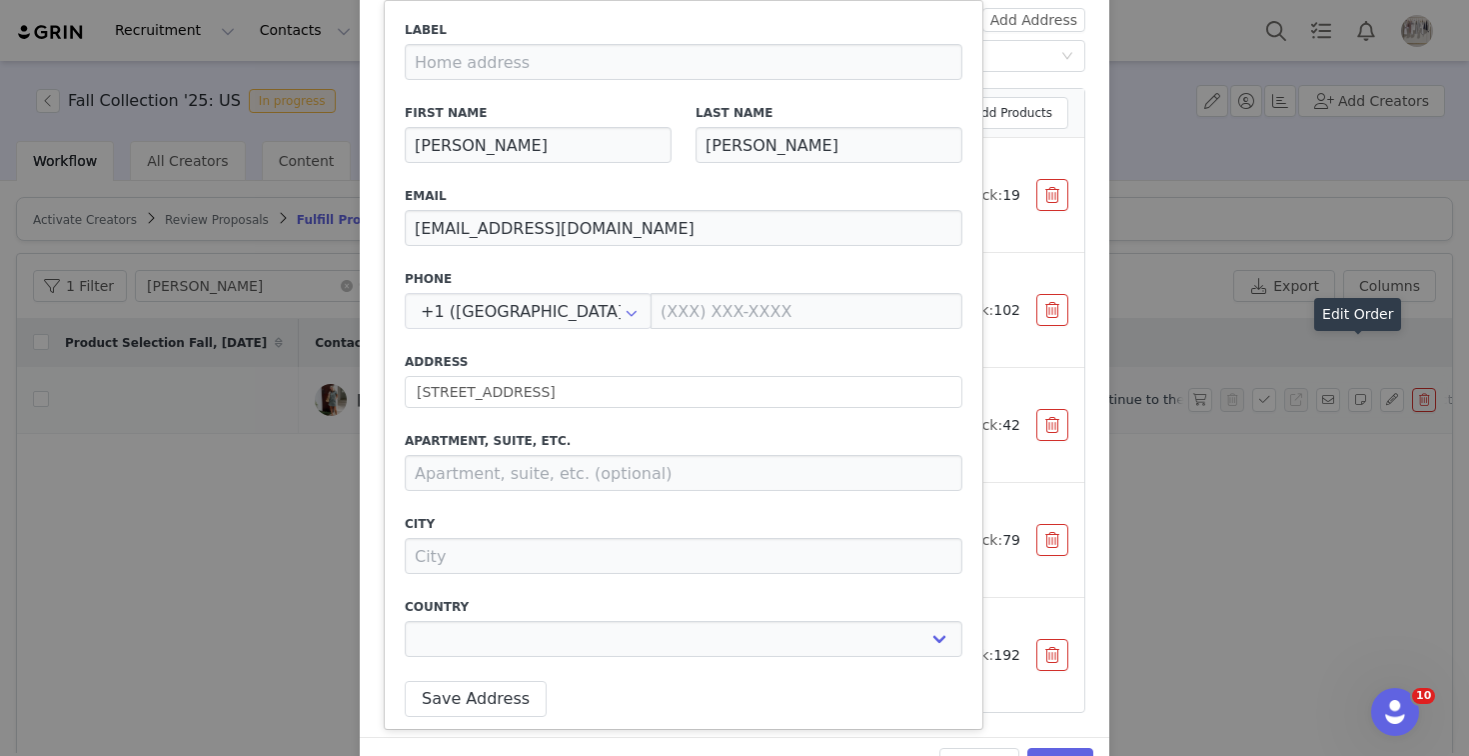
type input "[PERSON_NAME][GEOGRAPHIC_DATA]"
select select "[object Object]"
type input "[STREET_ADDRESS]"
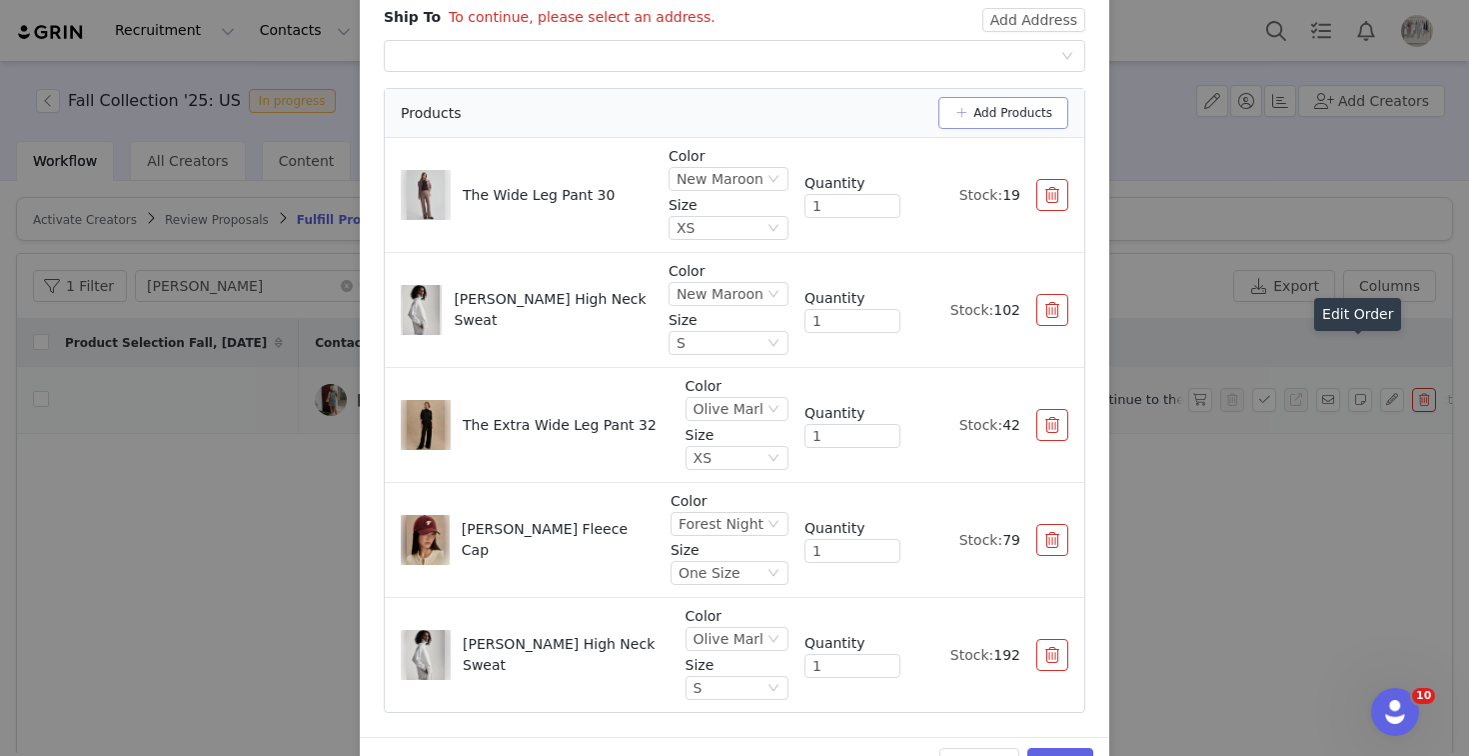
select select "[object Object]"
click at [1032, 25] on button "Add Address" at bounding box center [1034, 20] width 103 height 24
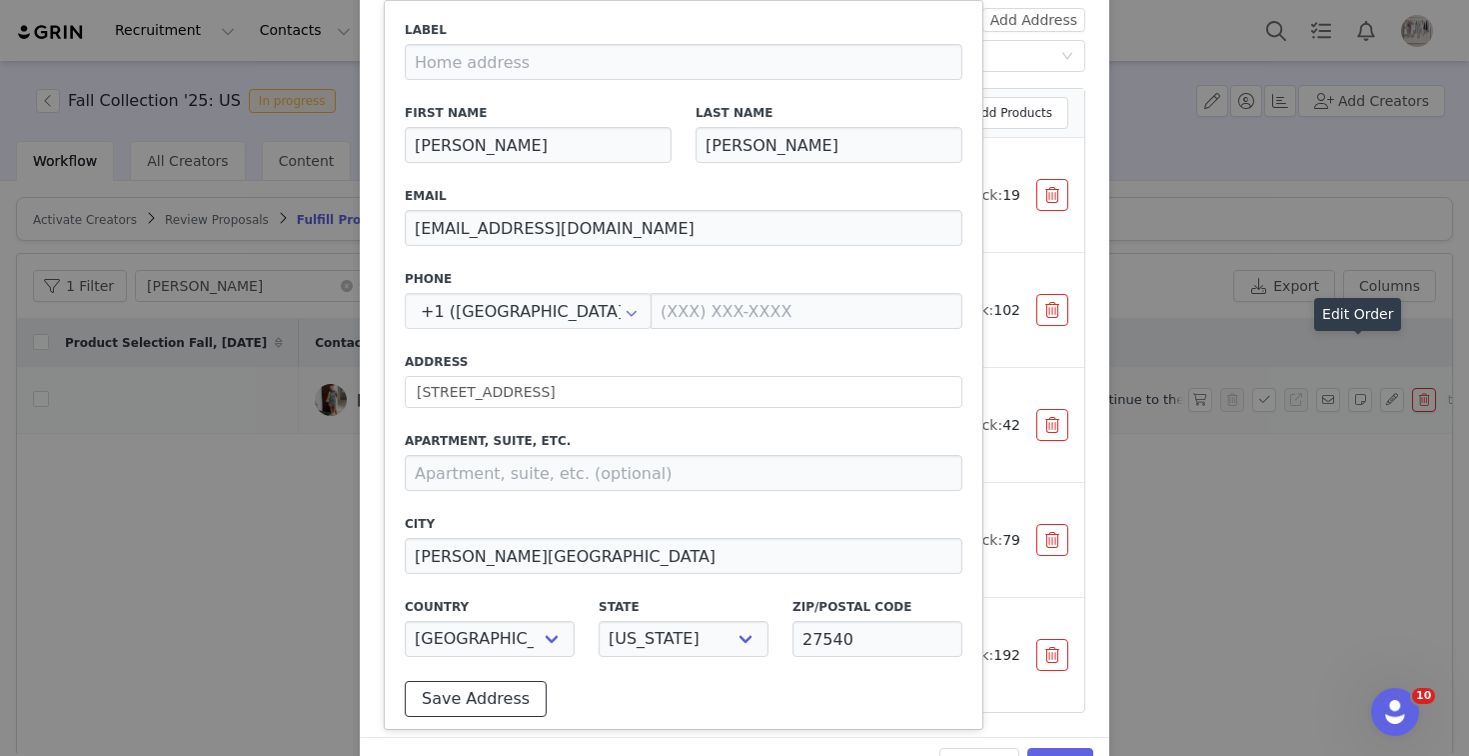
click at [519, 693] on button "Save Address" at bounding box center [476, 699] width 142 height 36
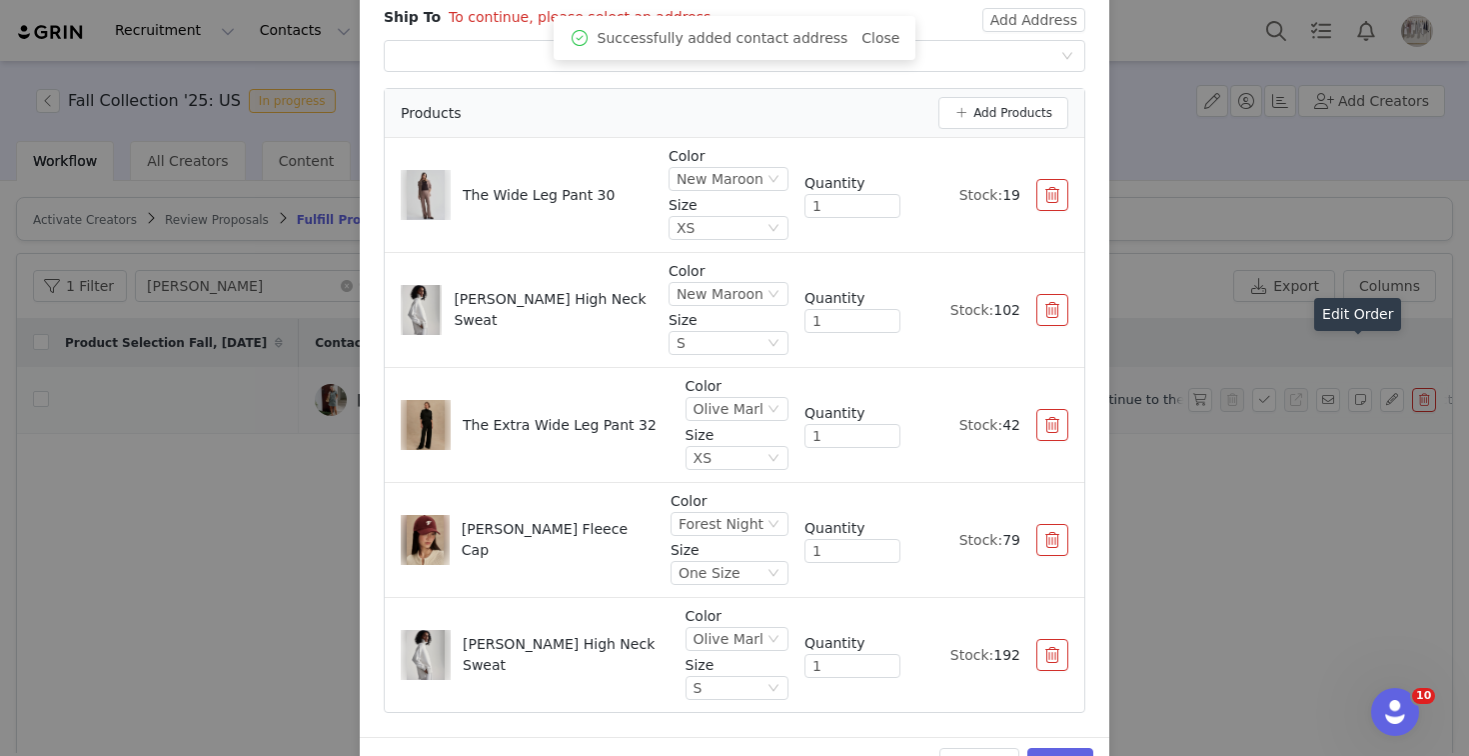
click at [906, 56] on div "Successfully added contact address Close" at bounding box center [735, 38] width 363 height 44
click at [933, 64] on div "Select shipping address" at bounding box center [728, 56] width 665 height 30
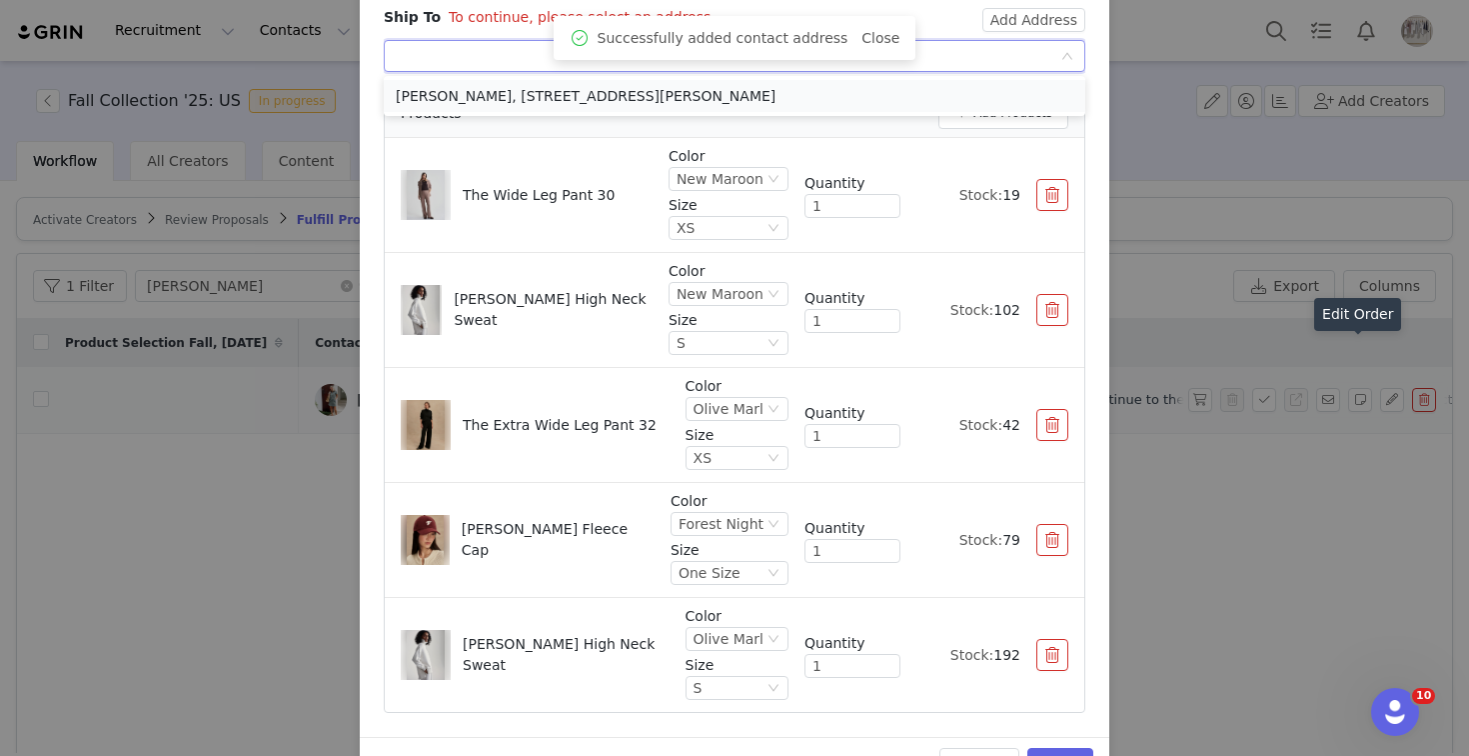
click at [868, 95] on li "[PERSON_NAME], [STREET_ADDRESS][PERSON_NAME]" at bounding box center [735, 96] width 702 height 32
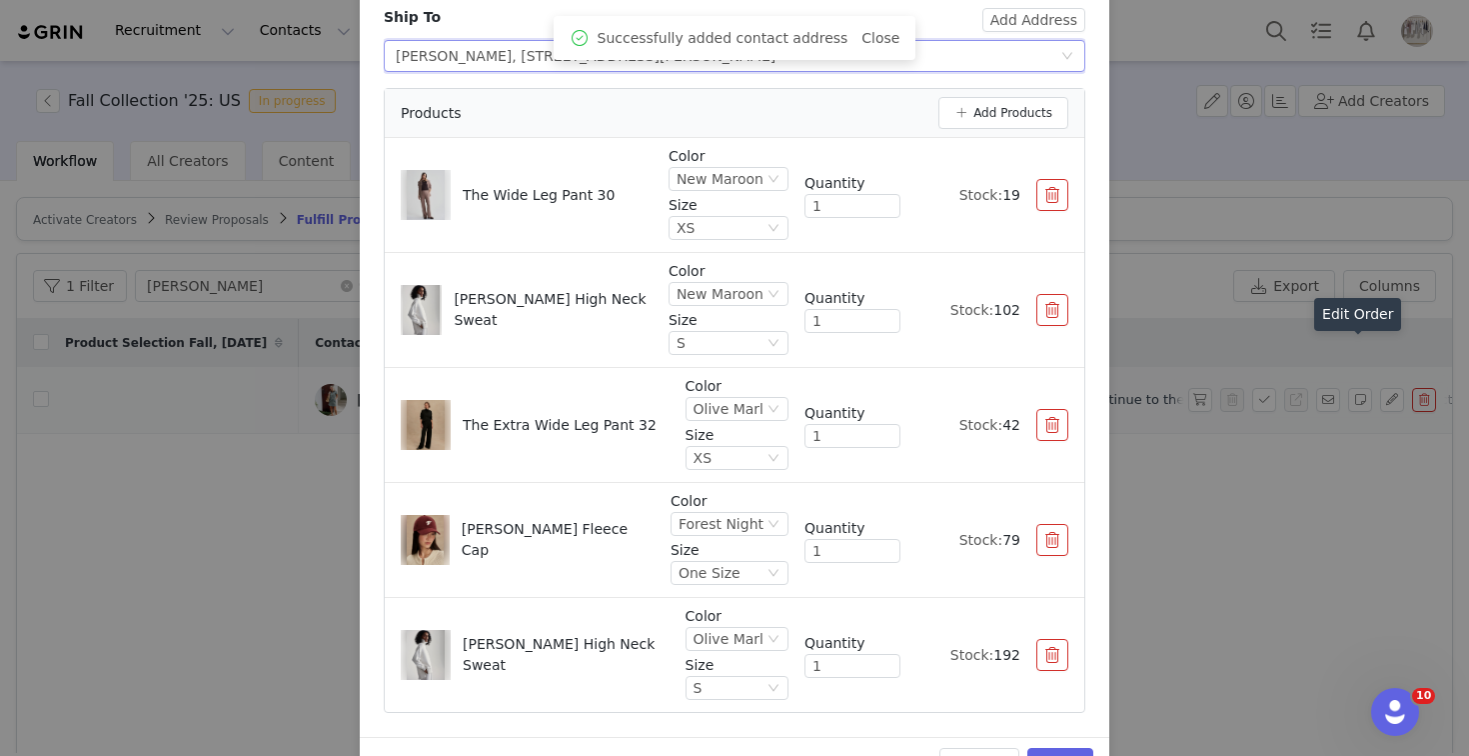
scroll to position [230, 0]
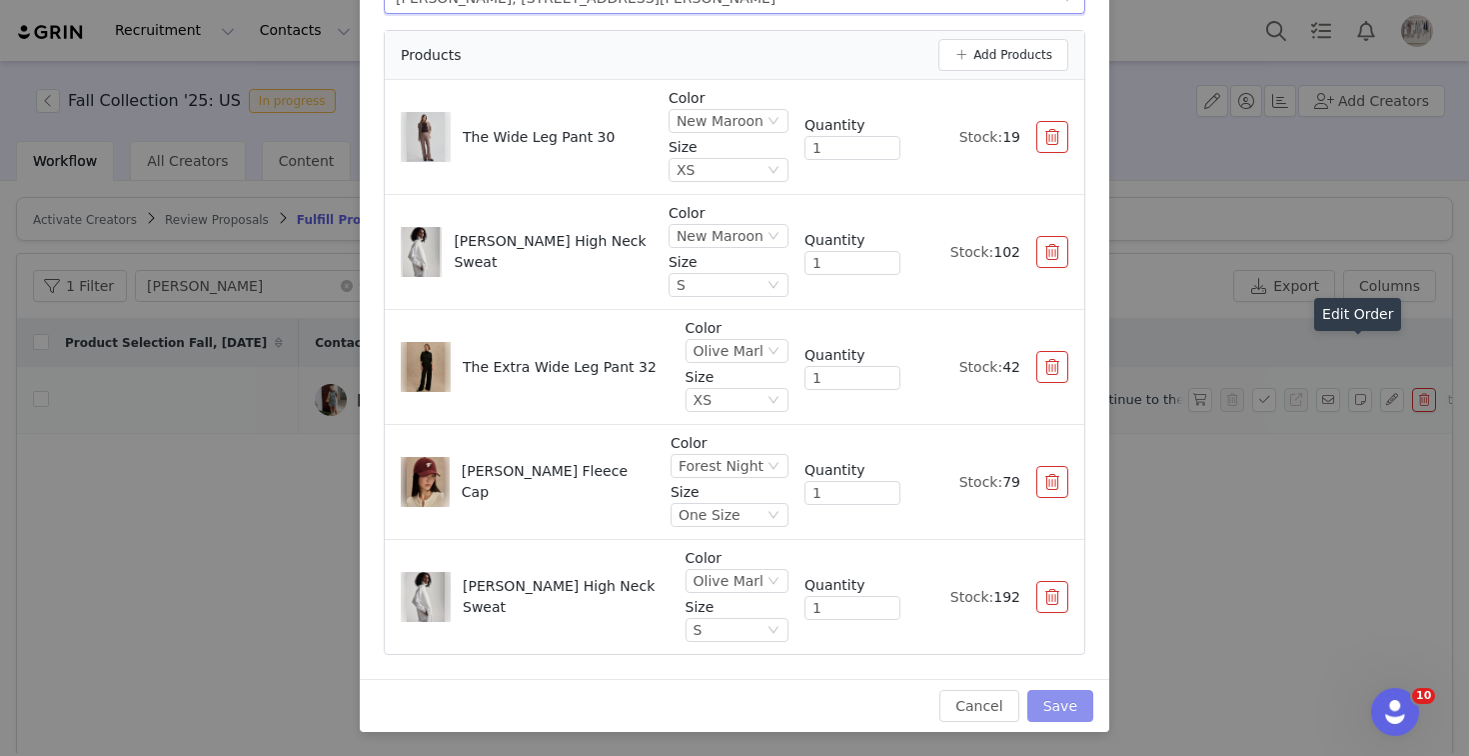
click at [1060, 706] on button "Save" at bounding box center [1061, 706] width 66 height 32
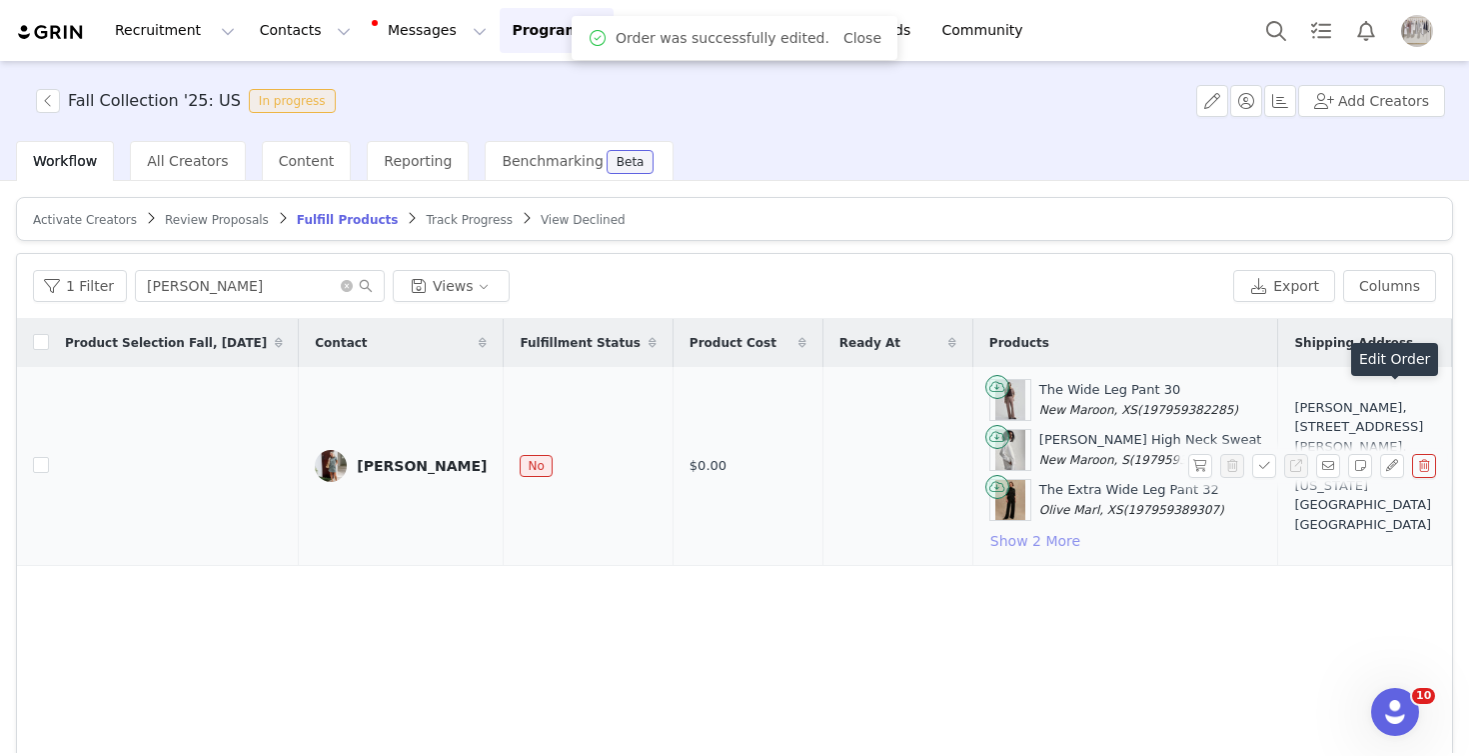
click at [1014, 540] on button "Show 2 More" at bounding box center [1036, 541] width 92 height 24
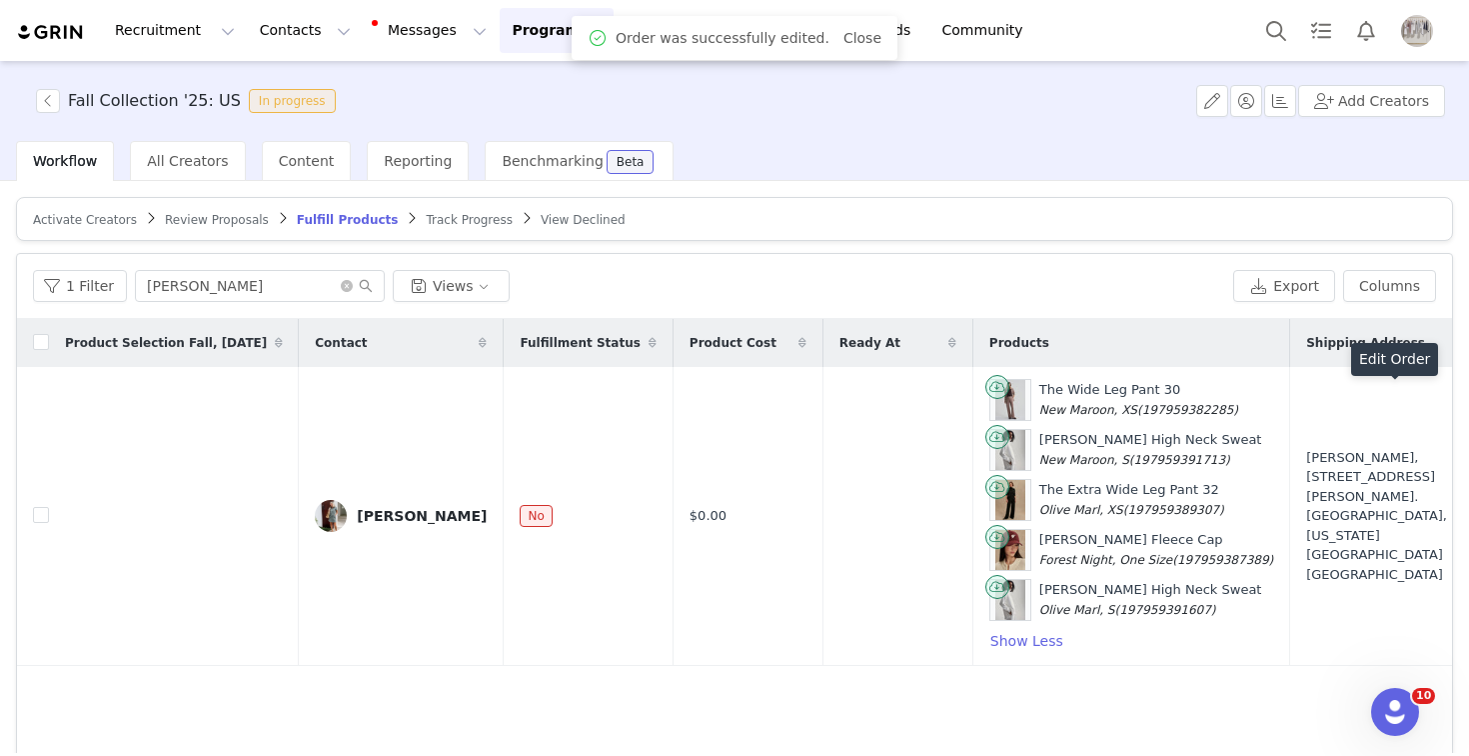
click at [1206, 510] on button "button" at bounding box center [1201, 516] width 24 height 24
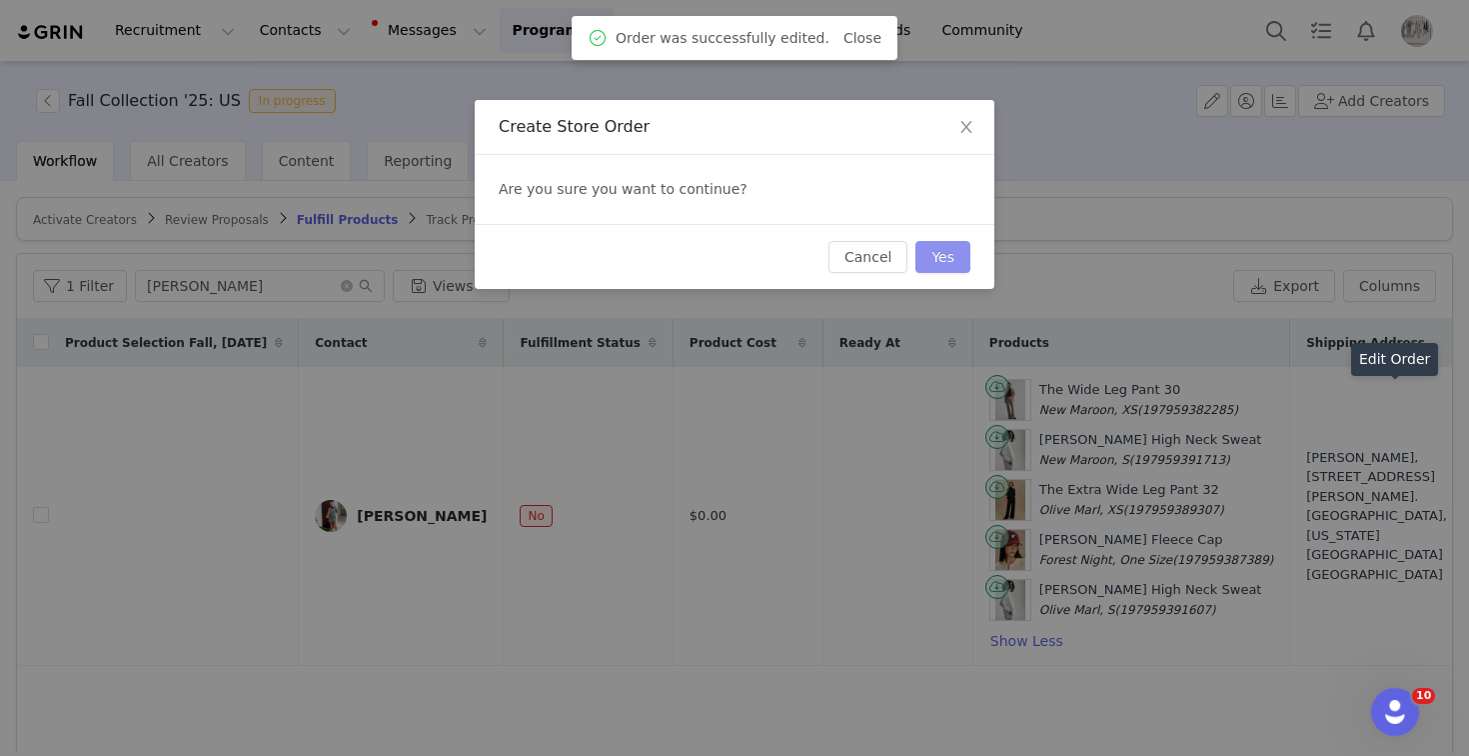
click at [961, 260] on button "Yes" at bounding box center [943, 257] width 55 height 32
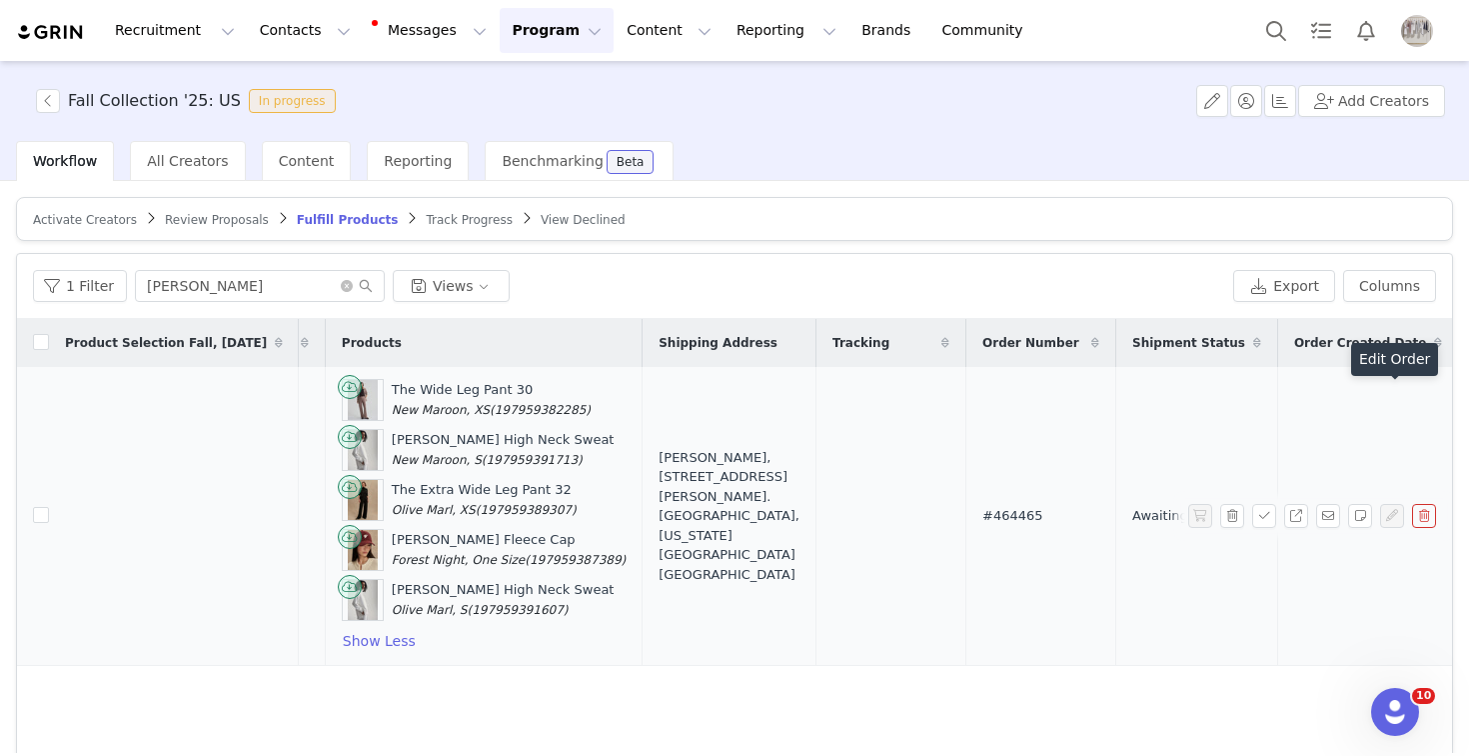
scroll to position [0, 672]
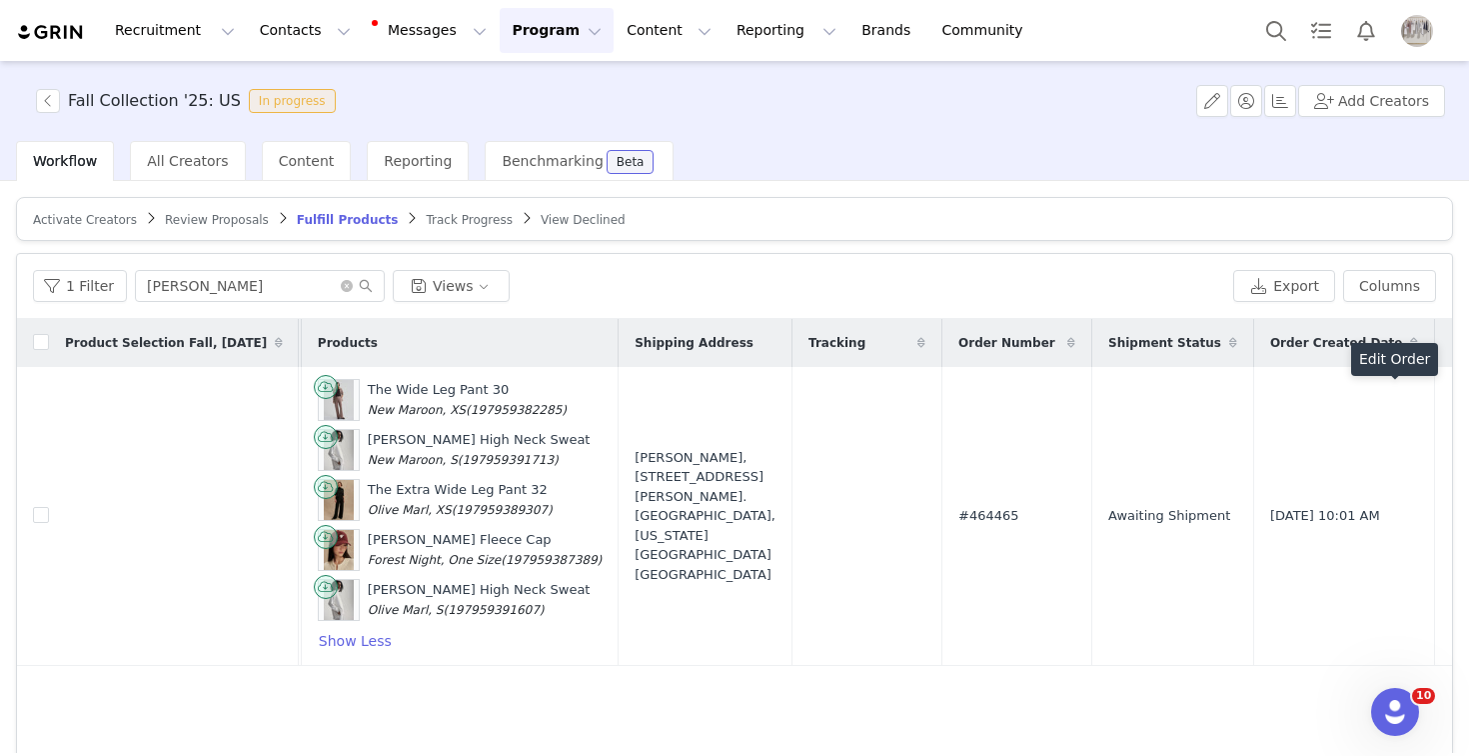
click at [521, 33] on button "Program Program" at bounding box center [557, 30] width 114 height 45
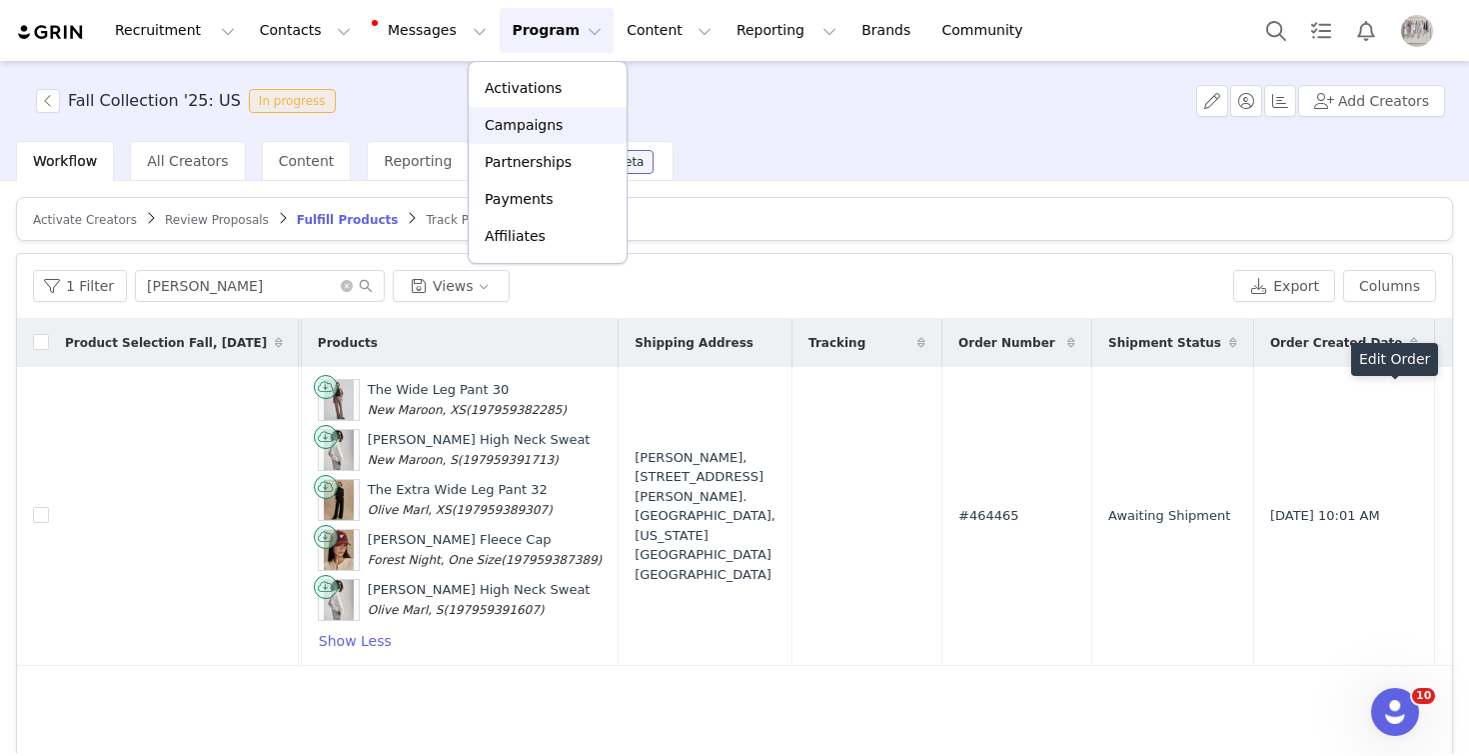
click at [528, 108] on link "Campaigns" at bounding box center [548, 125] width 158 height 37
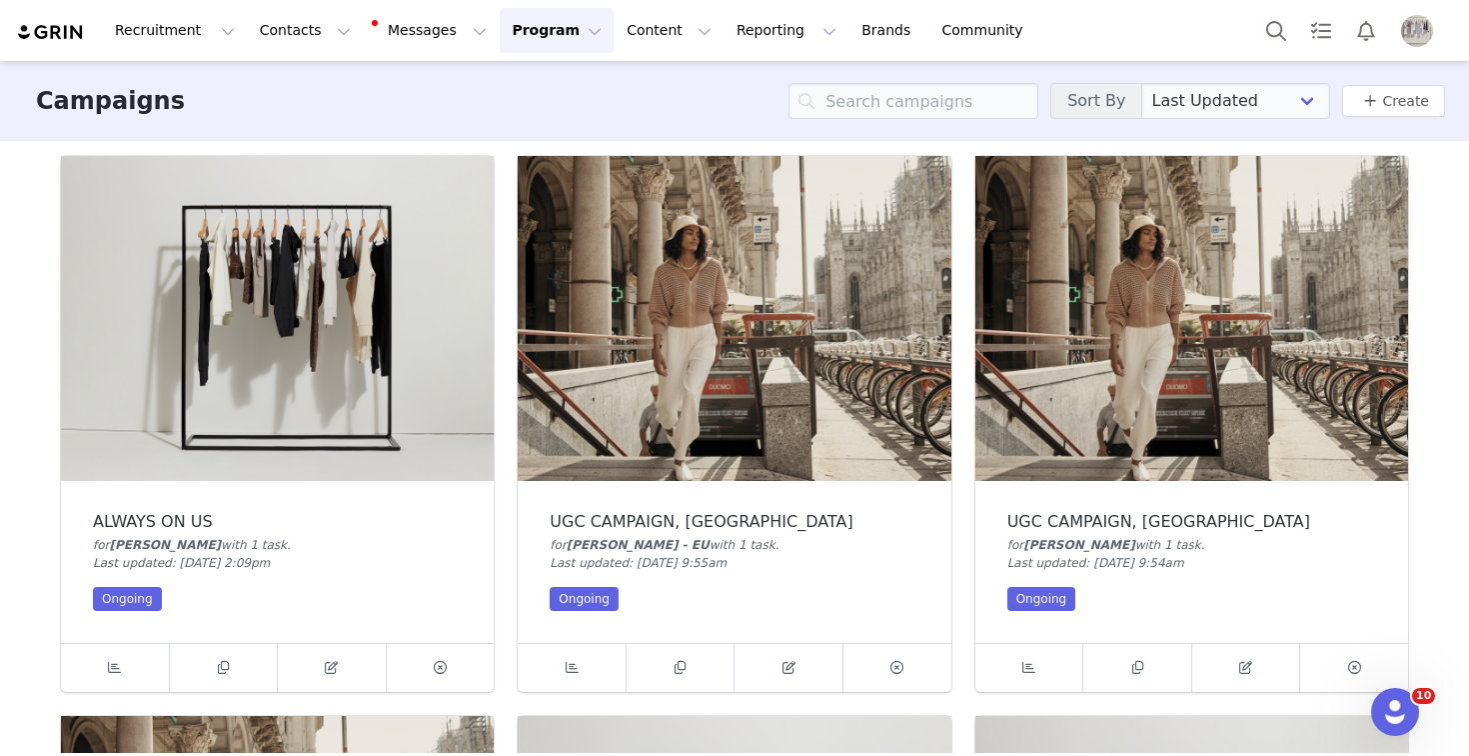
click at [502, 36] on button "Program Program" at bounding box center [557, 30] width 114 height 45
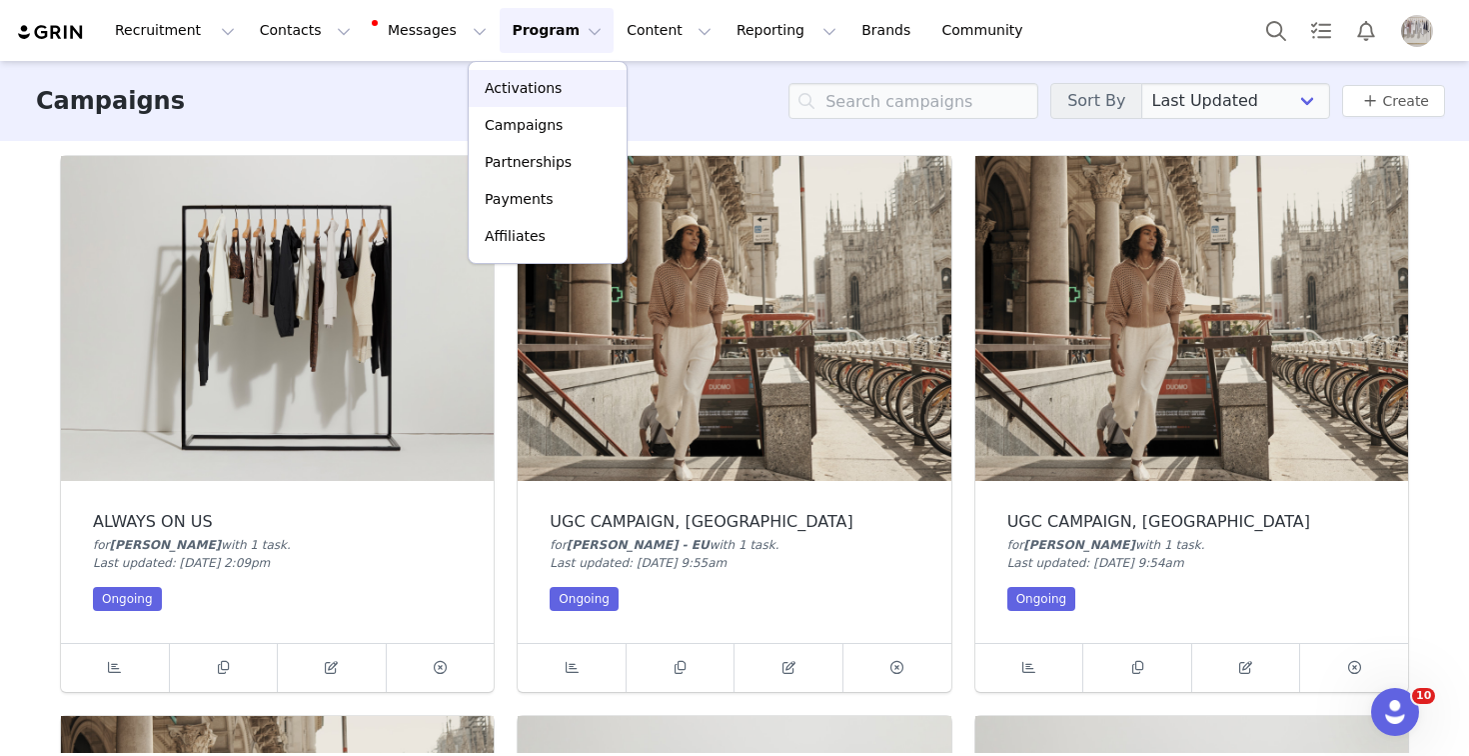
click at [525, 81] on p "Activations" at bounding box center [523, 88] width 77 height 21
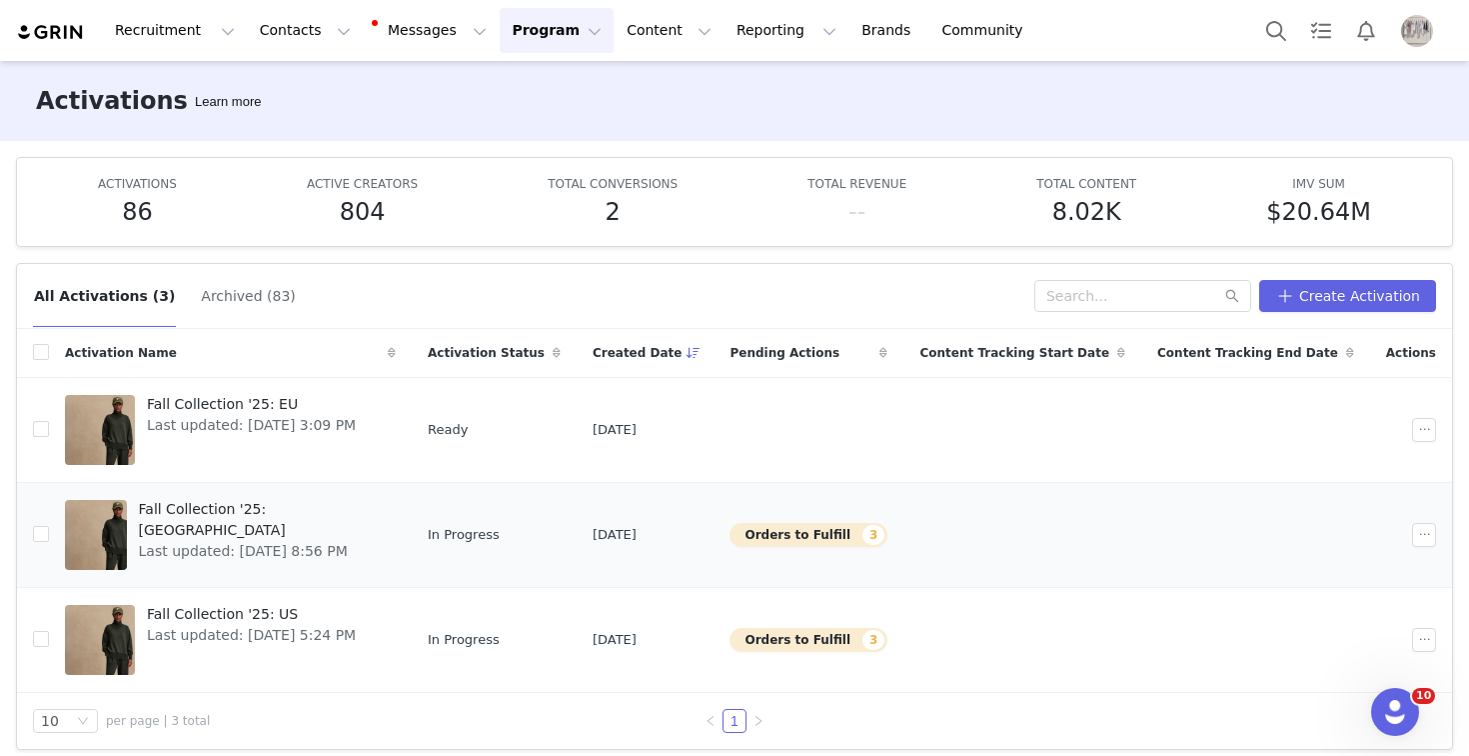
click at [285, 513] on span "Fall Collection '25: [GEOGRAPHIC_DATA]" at bounding box center [262, 520] width 246 height 42
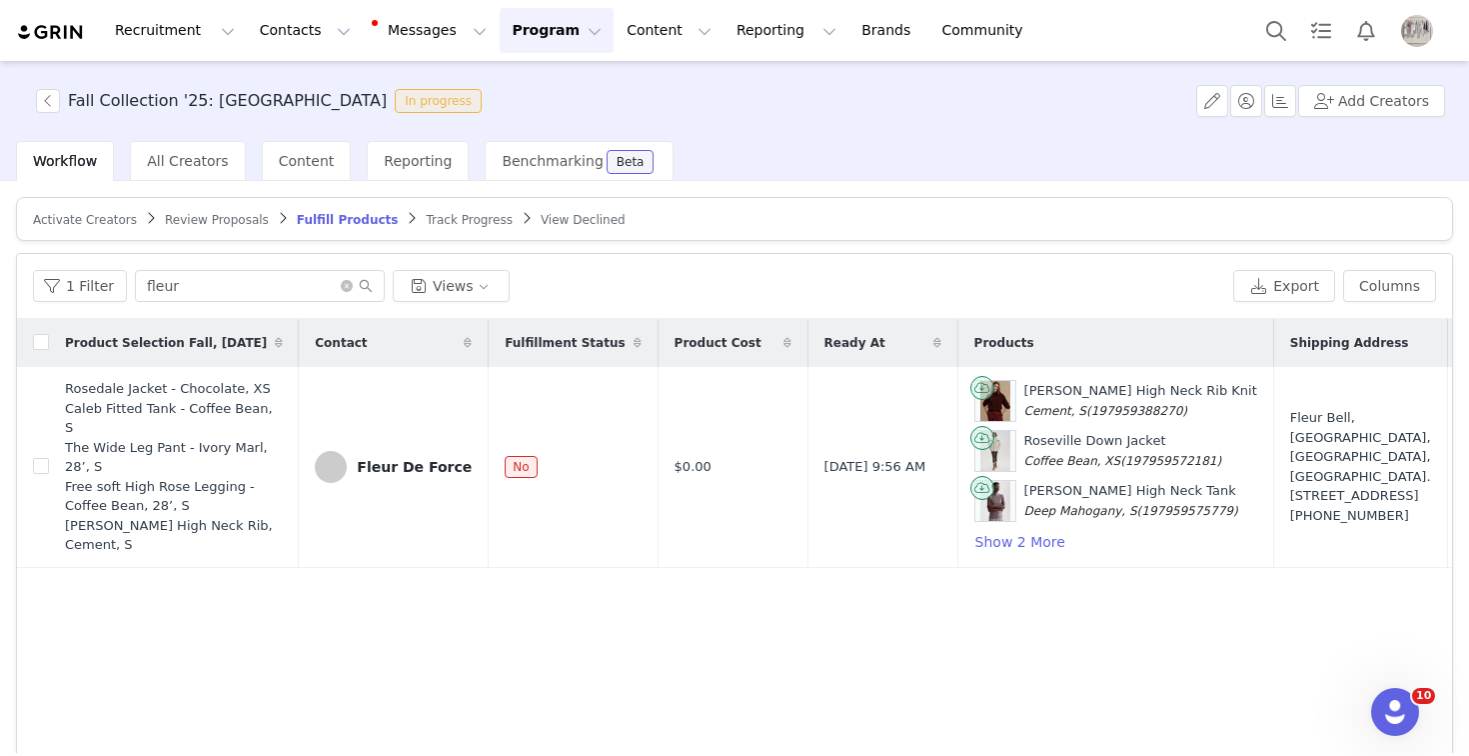
click at [89, 215] on span "Activate Creators" at bounding box center [85, 220] width 104 height 14
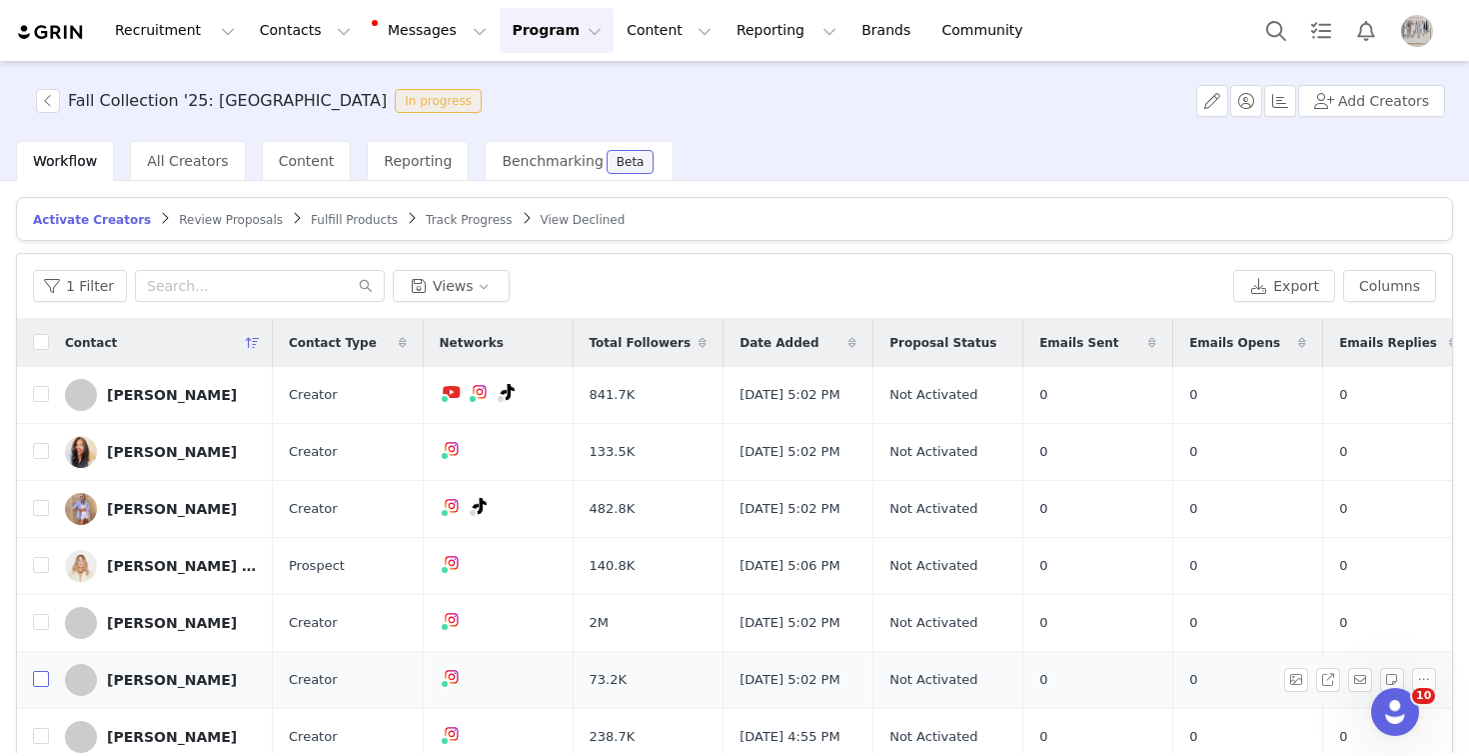
click at [37, 687] on input "checkbox" at bounding box center [41, 679] width 16 height 16
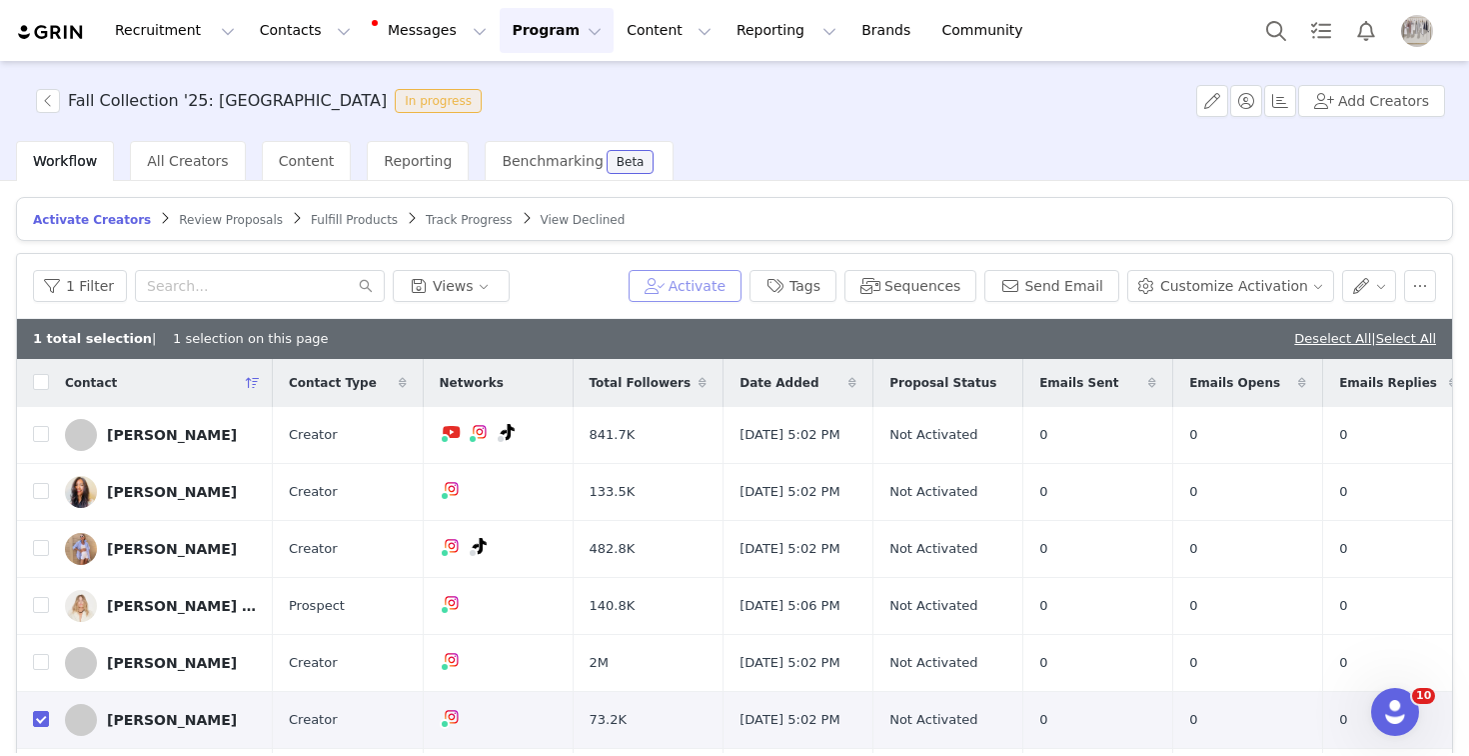
click at [712, 290] on button "Activate" at bounding box center [685, 286] width 113 height 32
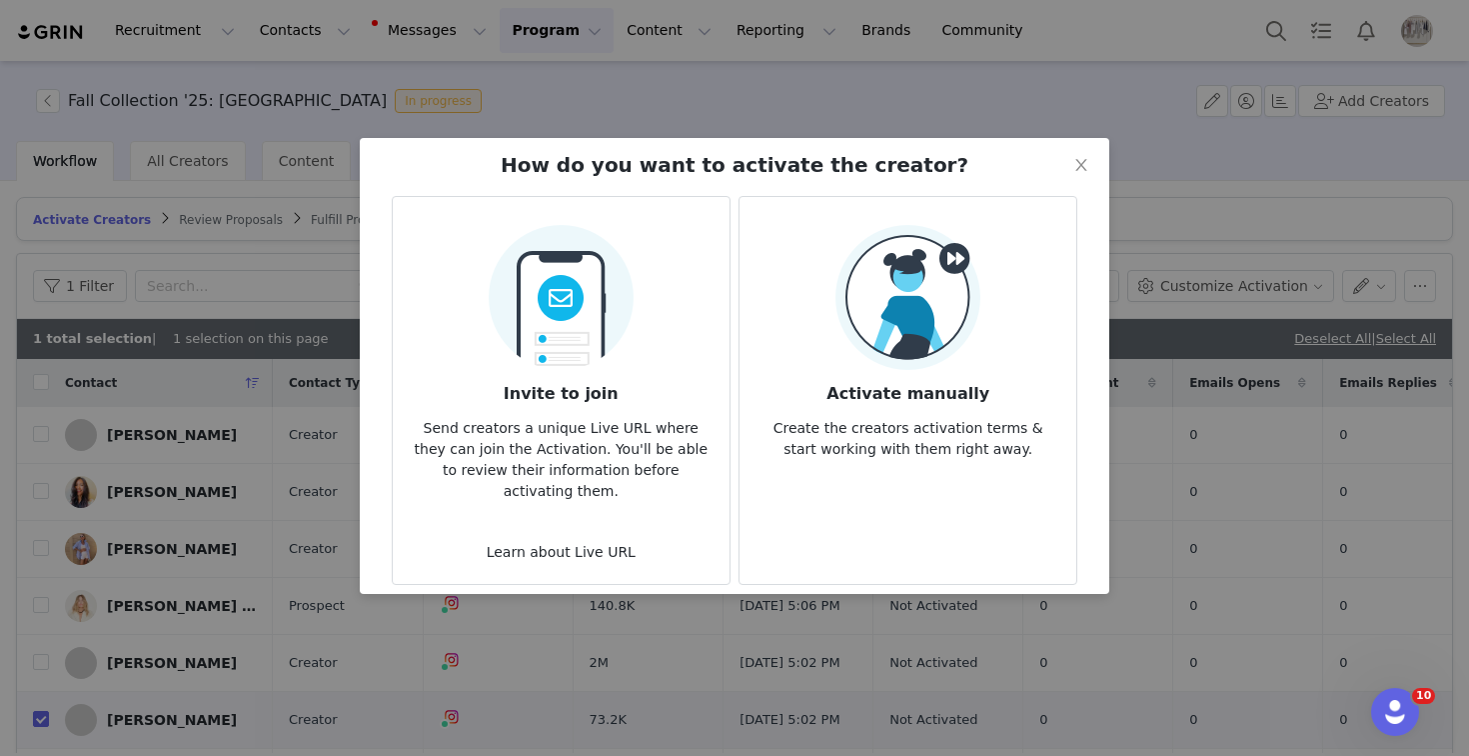
click at [878, 303] on img at bounding box center [908, 297] width 145 height 145
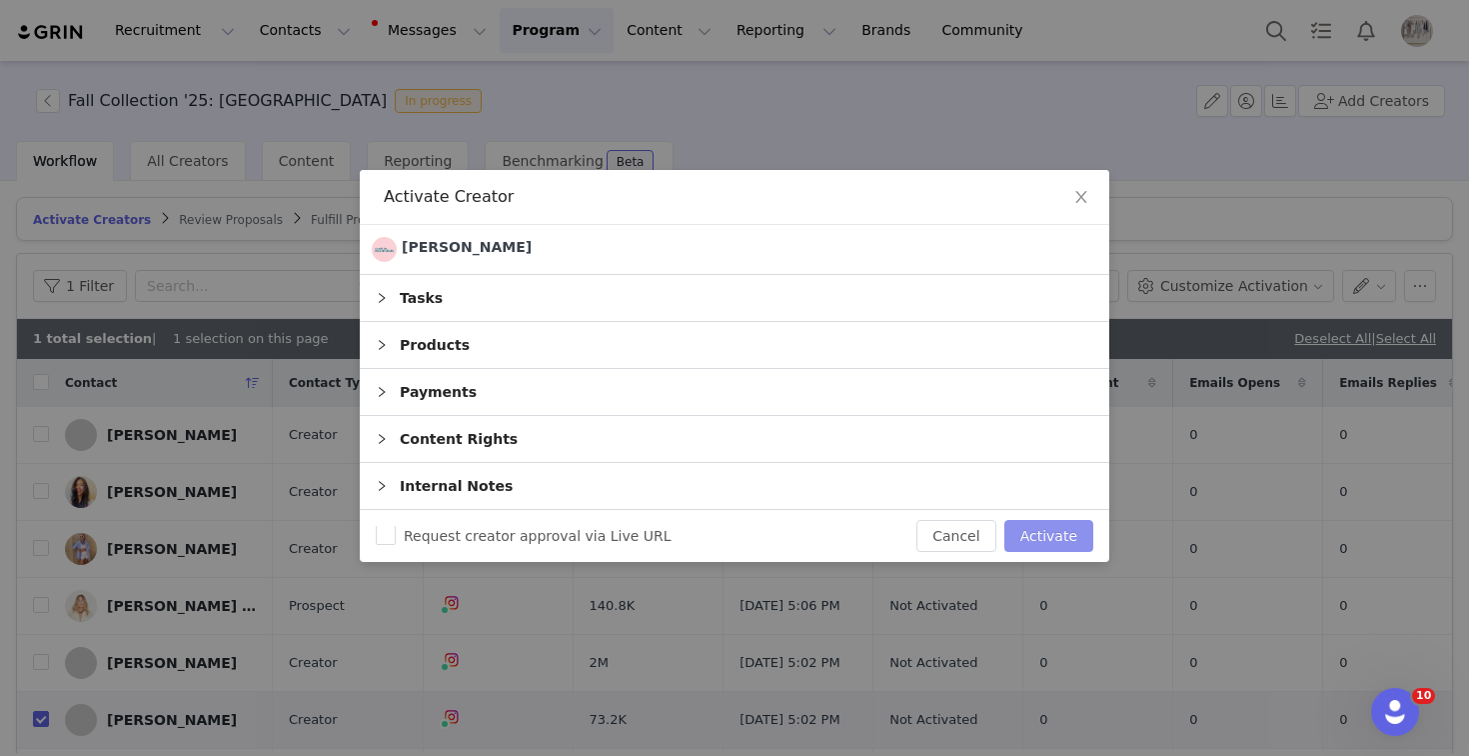
click at [1031, 552] on button "Activate" at bounding box center [1049, 536] width 89 height 32
checkbox input "false"
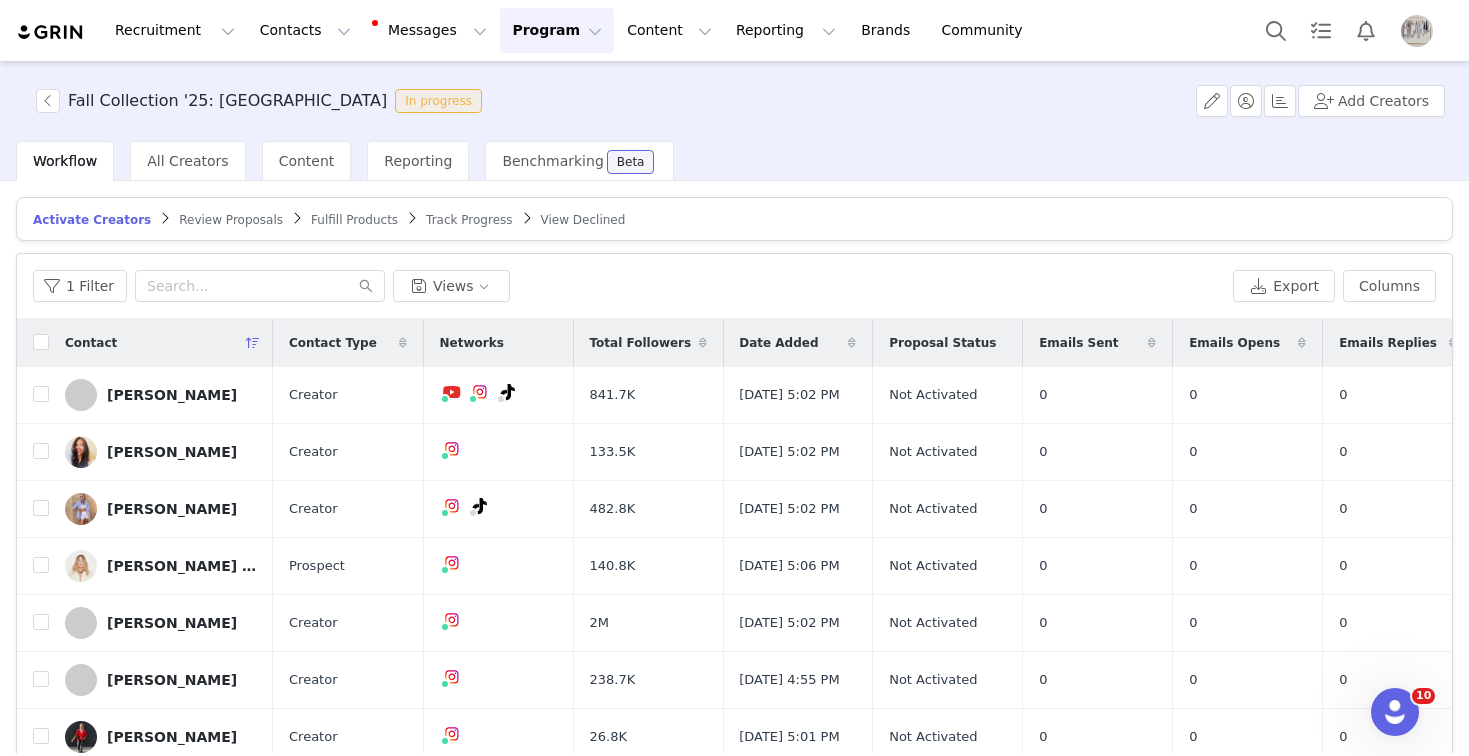
click at [325, 209] on article "Activate Creators Review Proposals Fulfill Products Track Progress View Declined" at bounding box center [734, 219] width 1437 height 44
click at [325, 214] on span "Fulfill Products" at bounding box center [354, 220] width 87 height 14
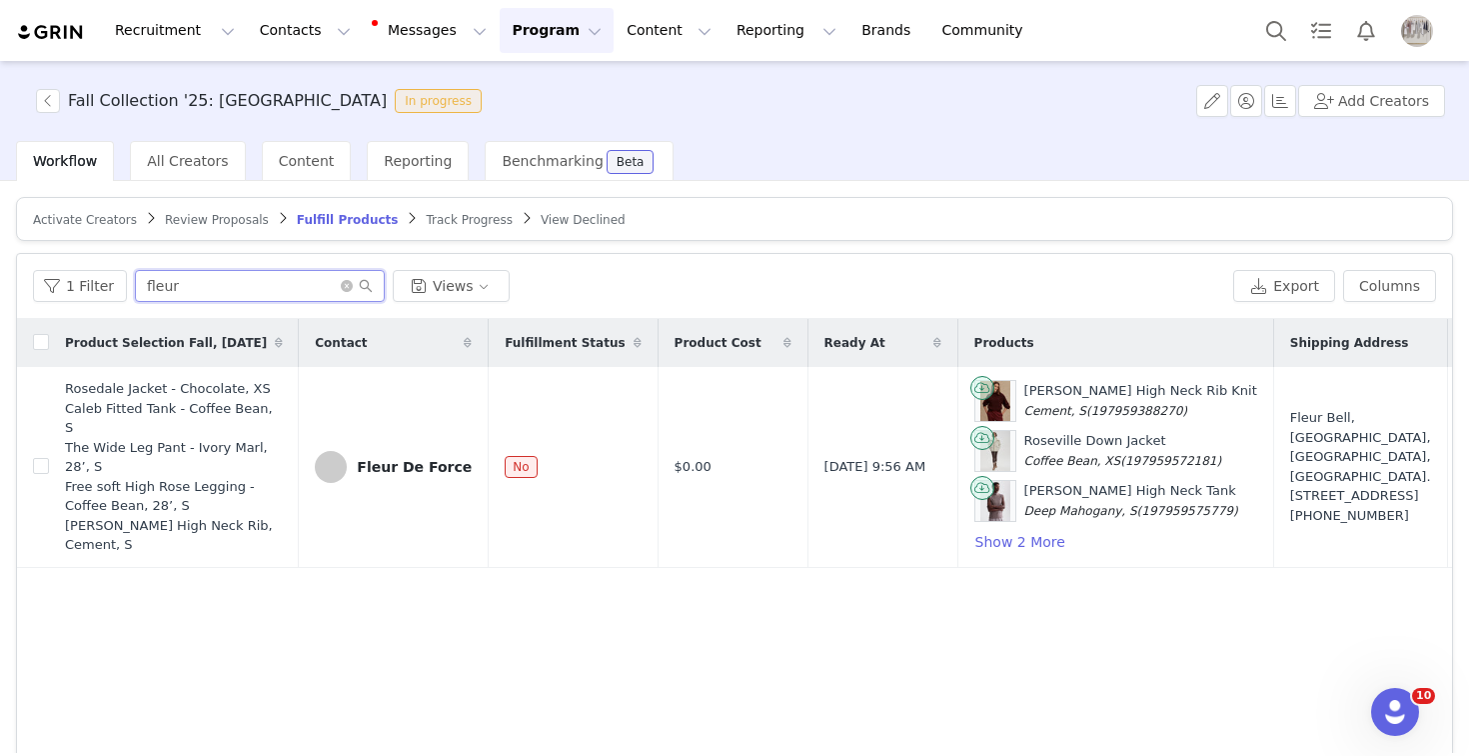
click at [211, 287] on input "fleur" at bounding box center [260, 286] width 250 height 32
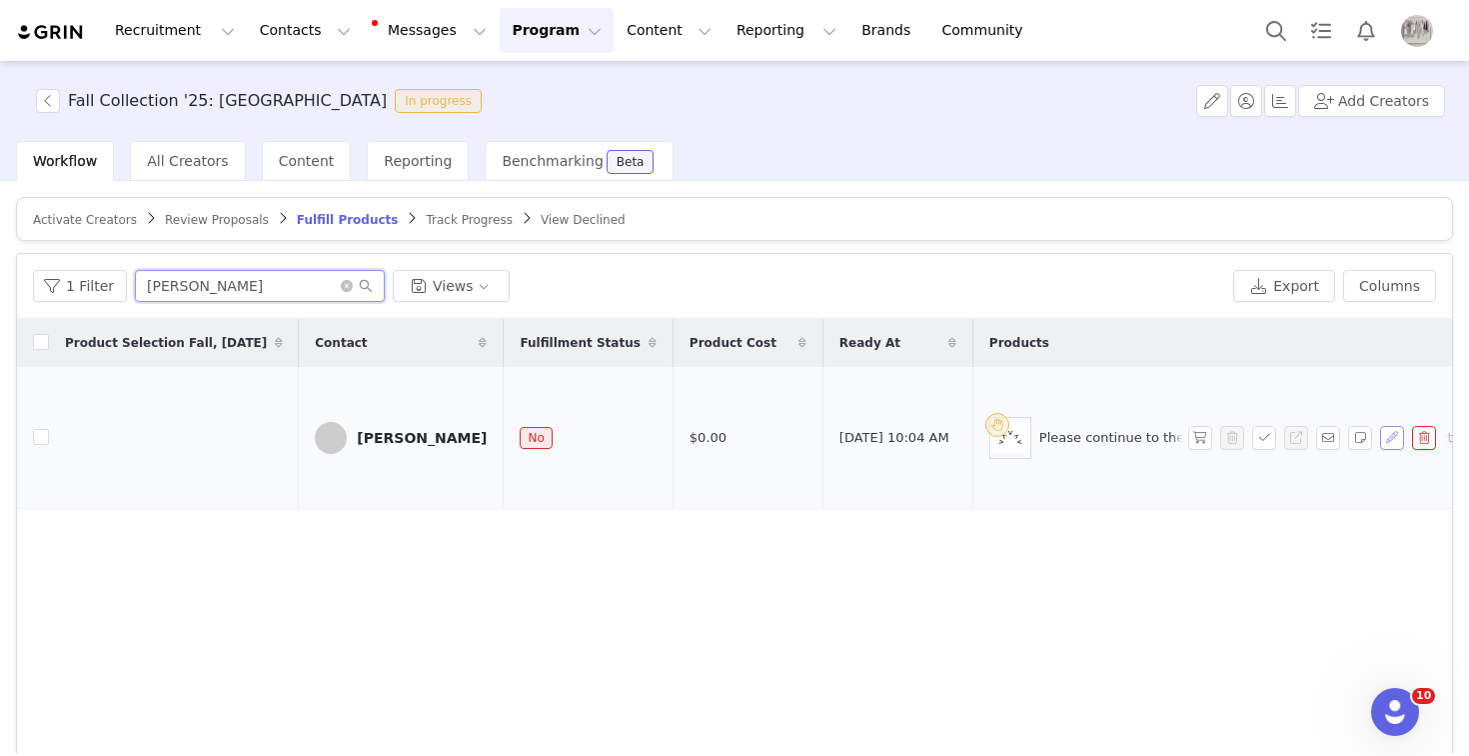
type input "[PERSON_NAME]"
click at [1395, 434] on button "button" at bounding box center [1392, 438] width 24 height 24
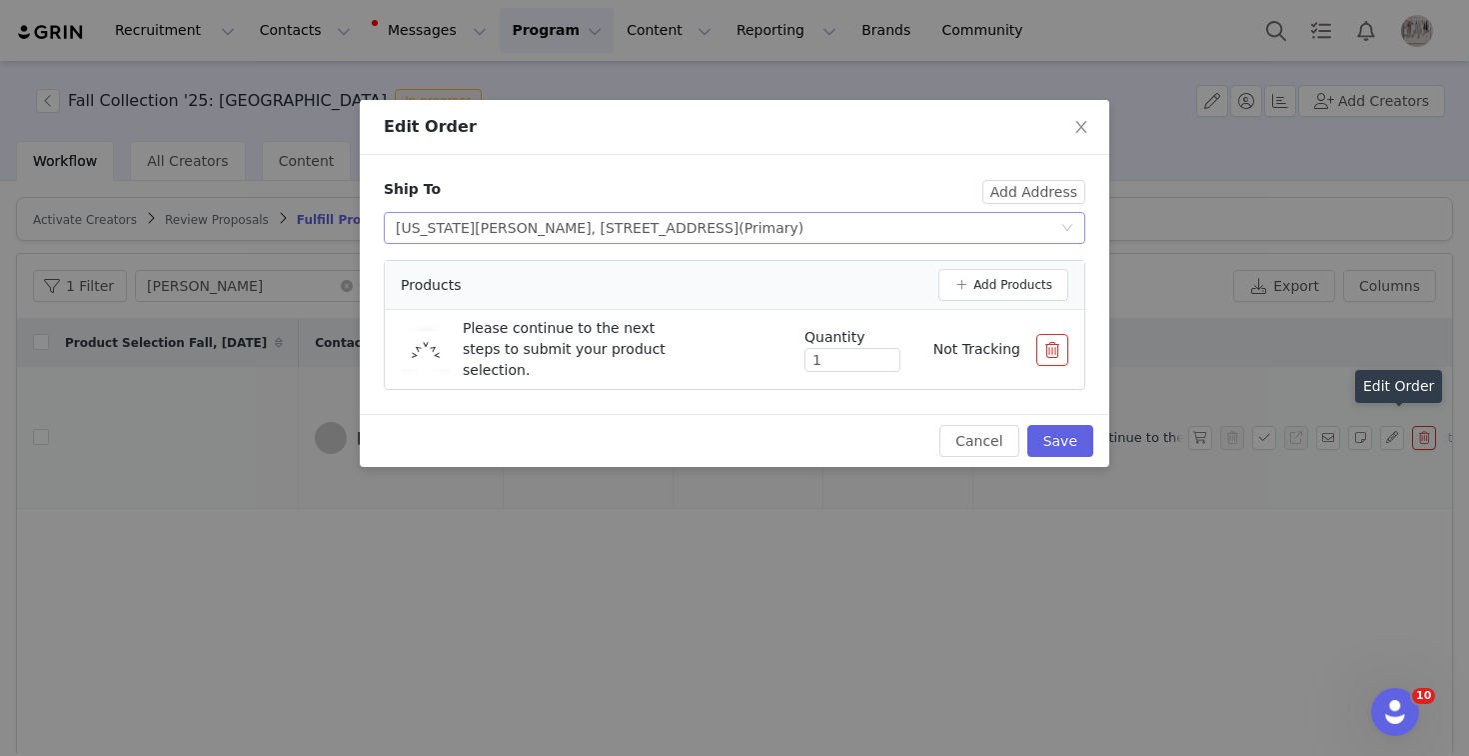
click at [726, 227] on div "[US_STATE][PERSON_NAME], [STREET_ADDRESS] (Primary)" at bounding box center [600, 228] width 408 height 30
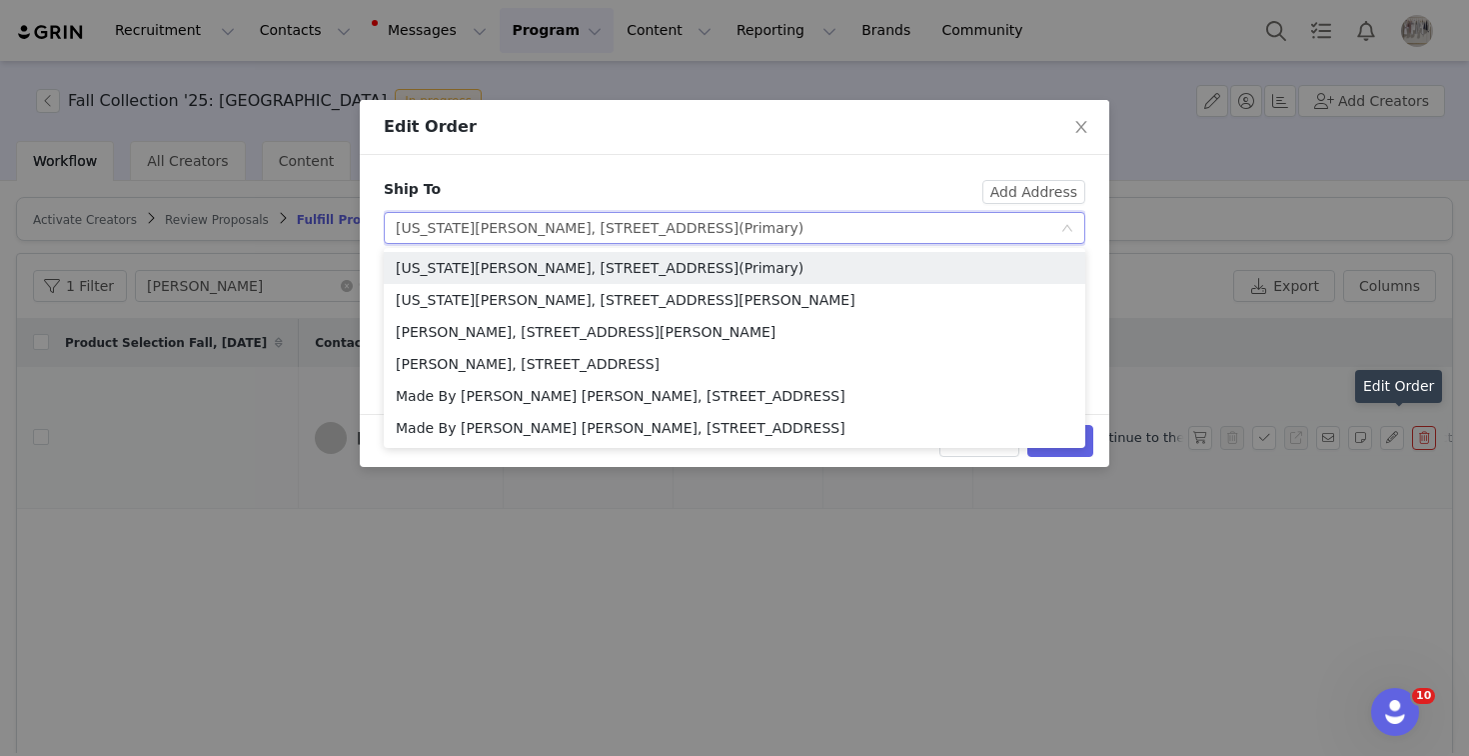
click at [726, 227] on div "[US_STATE][PERSON_NAME], [STREET_ADDRESS] (Primary)" at bounding box center [600, 228] width 408 height 30
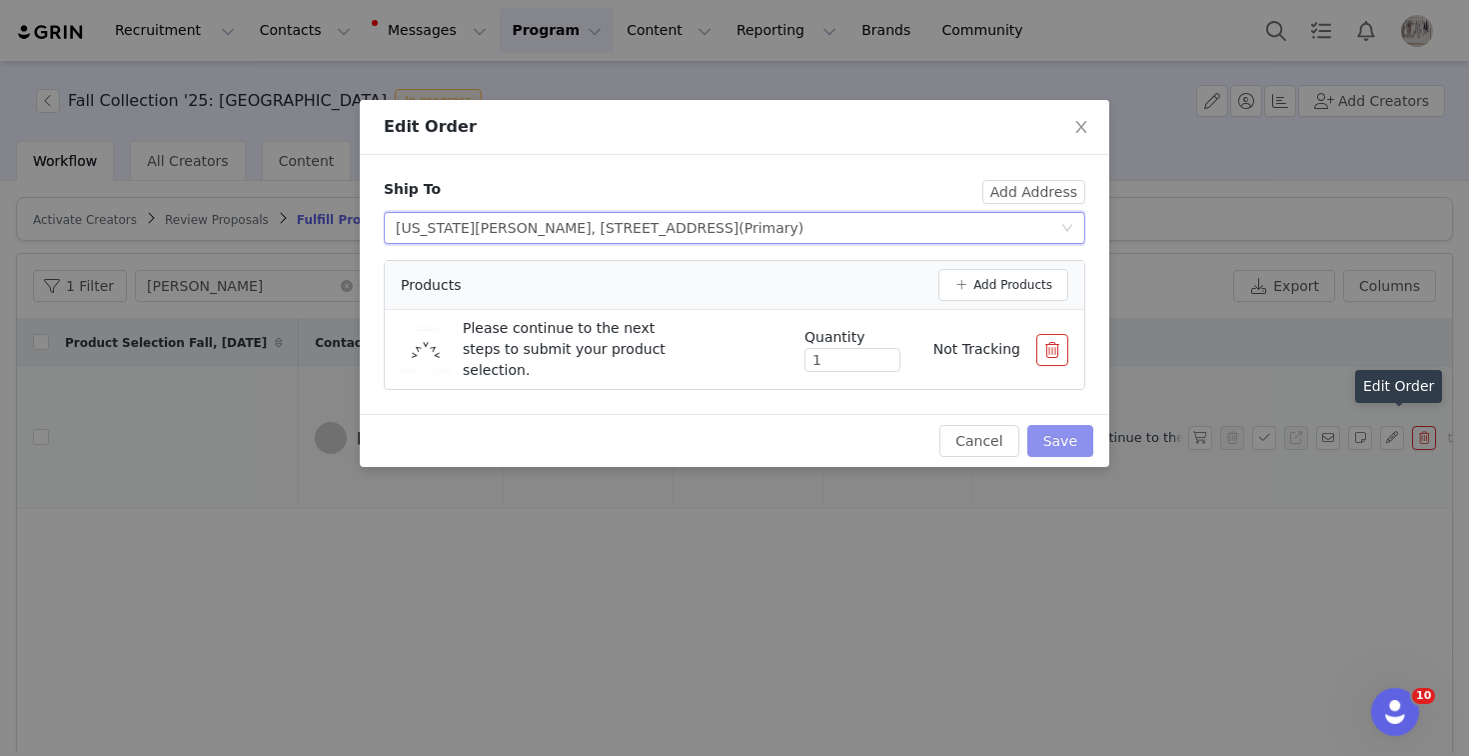
click at [1063, 432] on button "Save" at bounding box center [1061, 441] width 66 height 32
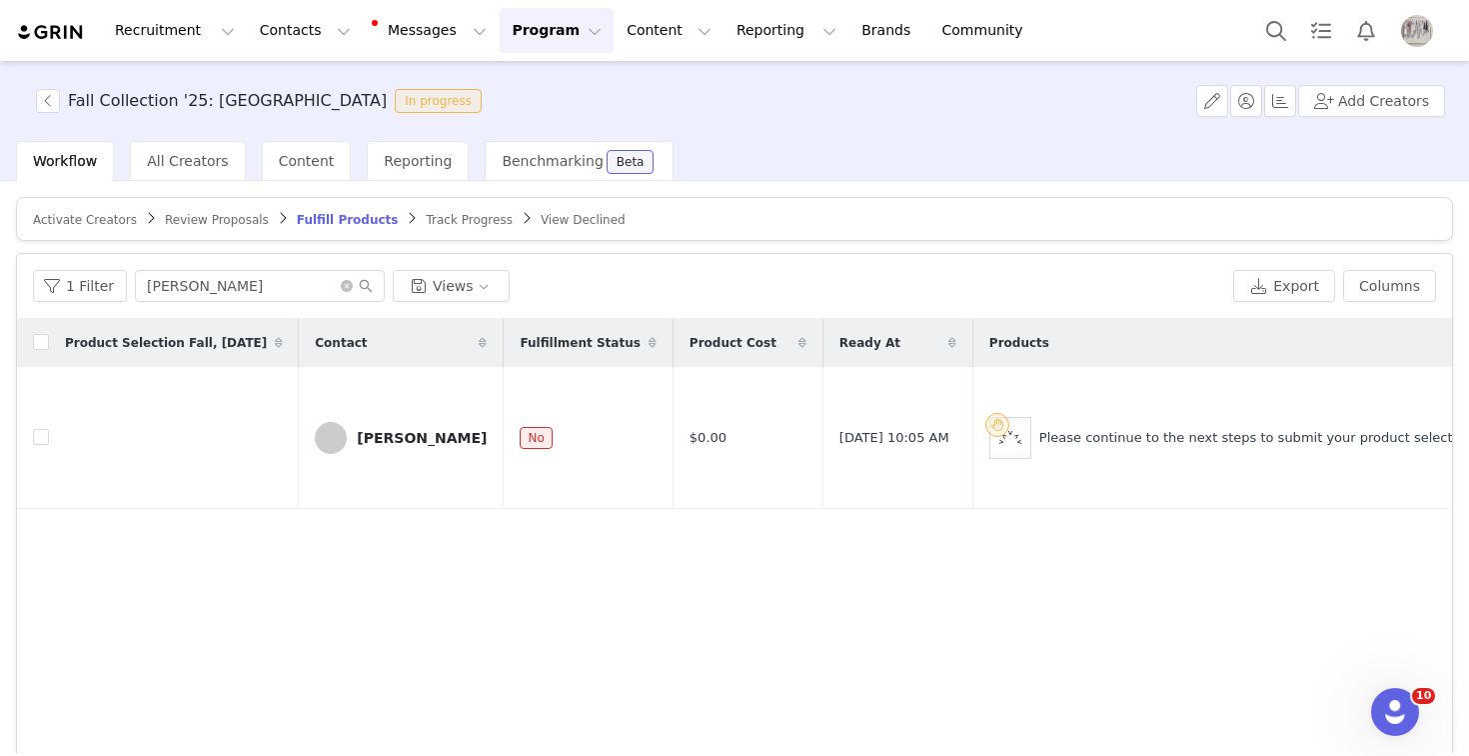
click at [1402, 428] on button "button" at bounding box center [1392, 438] width 24 height 24
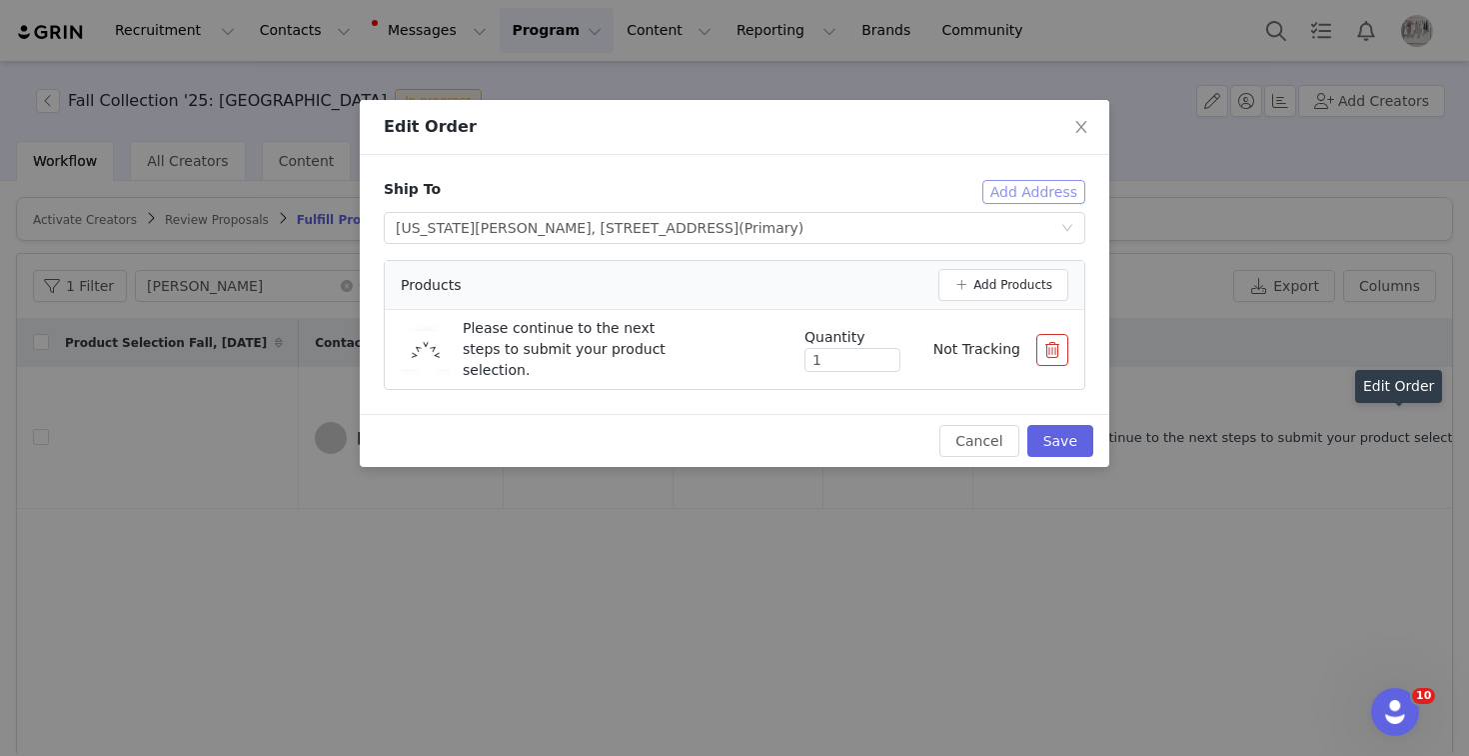
click at [1039, 187] on button "Add Address" at bounding box center [1034, 192] width 103 height 24
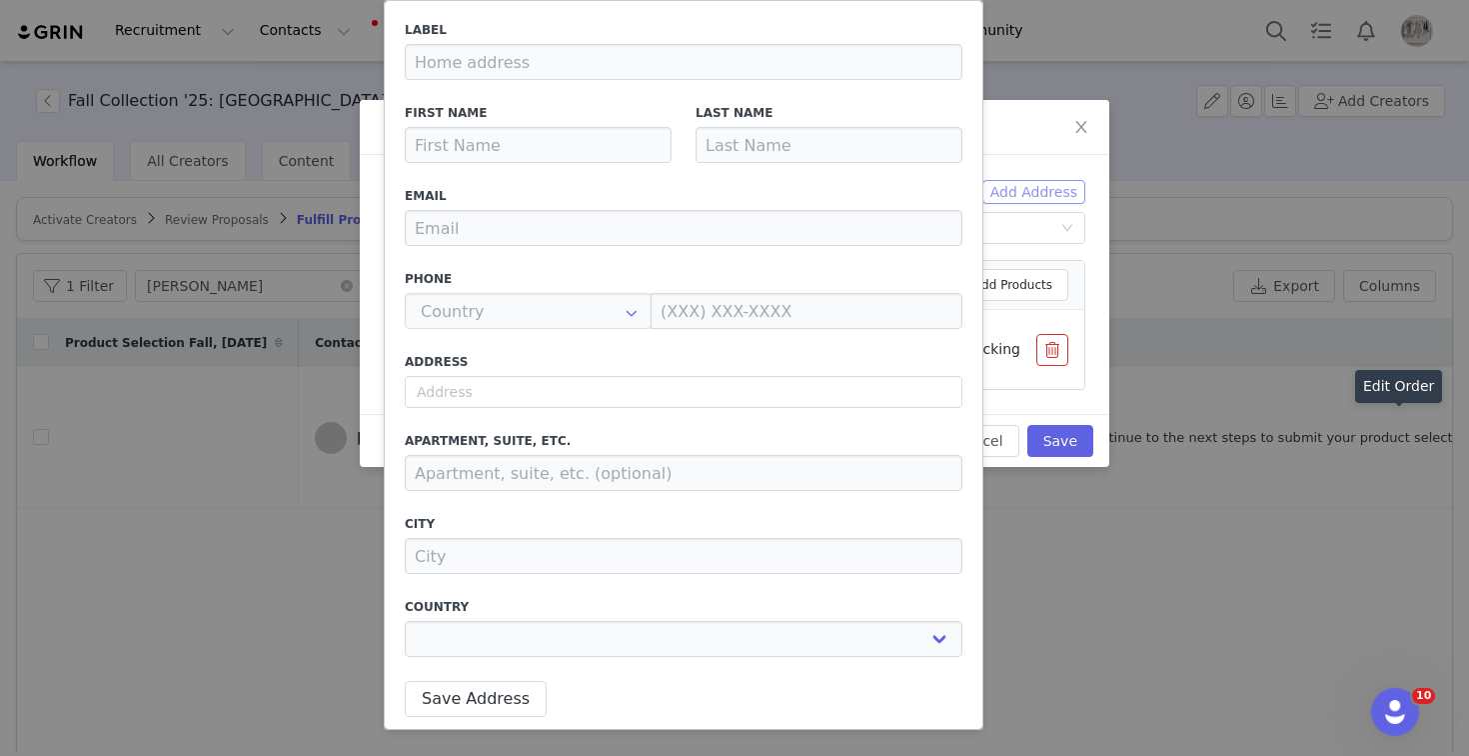
type input "[PERSON_NAME]"
type input "[PERSON_NAME][EMAIL_ADDRESS][DOMAIN_NAME]"
type input "US"
type input "[PHONE_NUMBER]"
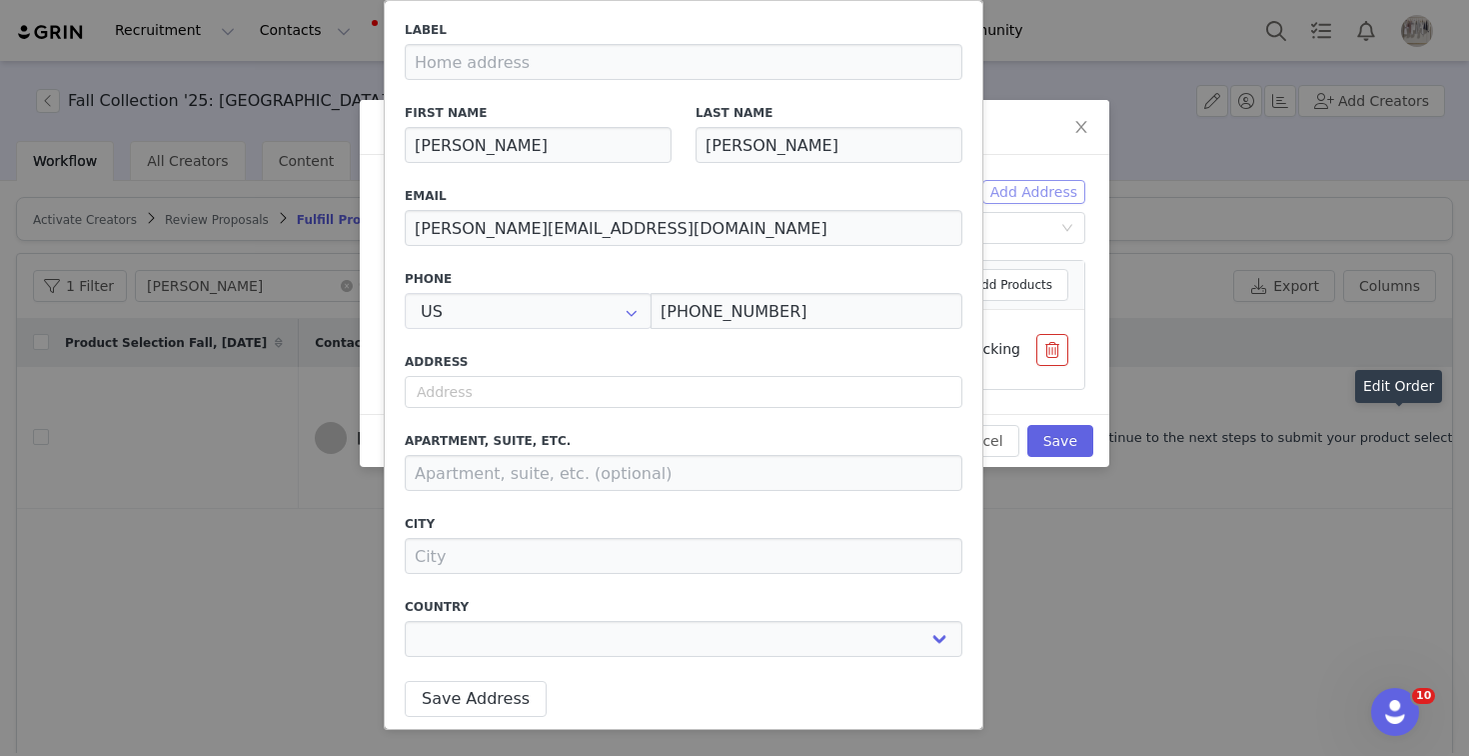
type input "+1 ([GEOGRAPHIC_DATA])"
select select
click at [1033, 230] on div "Select shipping address [US_STATE][GEOGRAPHIC_DATA][STREET_ADDRESS] (Primary)" at bounding box center [728, 228] width 665 height 30
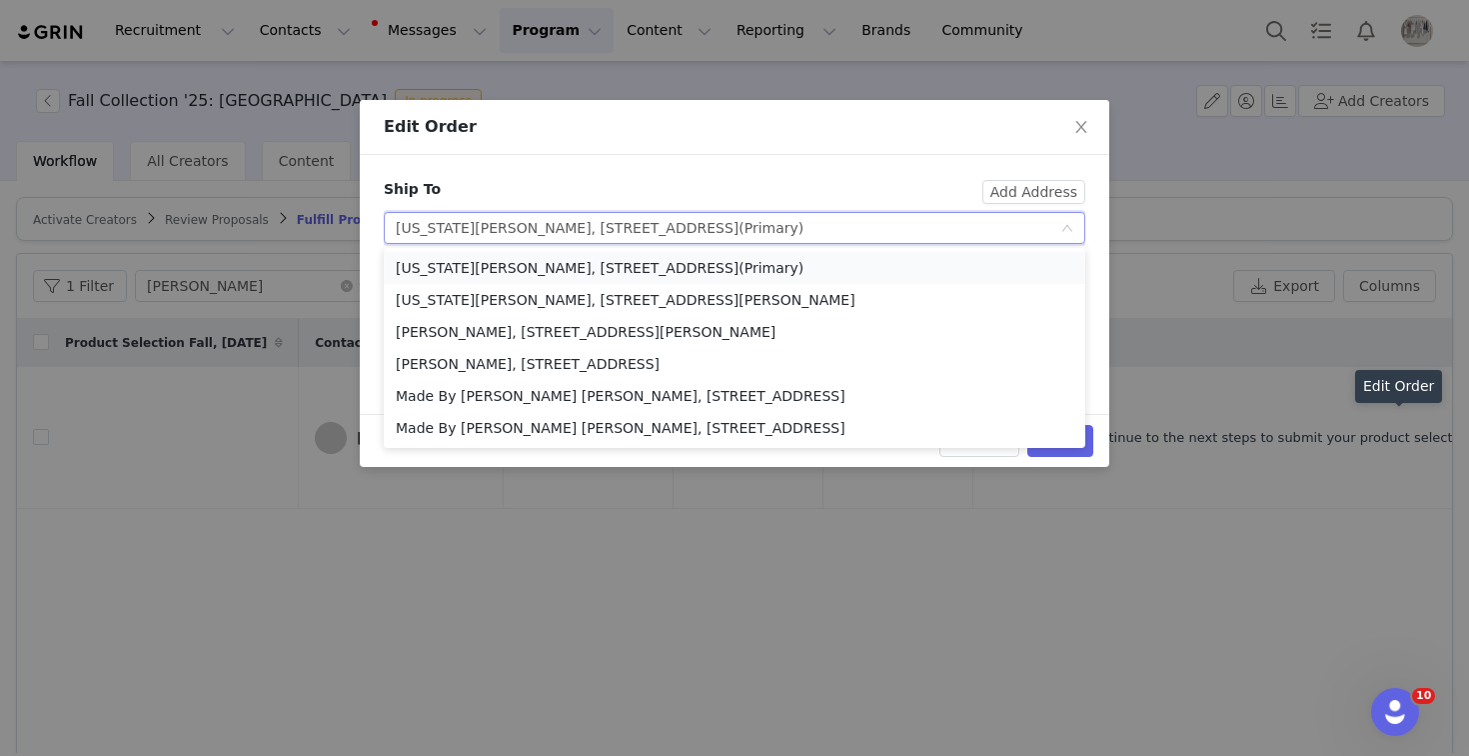
click at [852, 258] on li "[US_STATE][PERSON_NAME], [STREET_ADDRESS] (Primary)" at bounding box center [735, 268] width 702 height 32
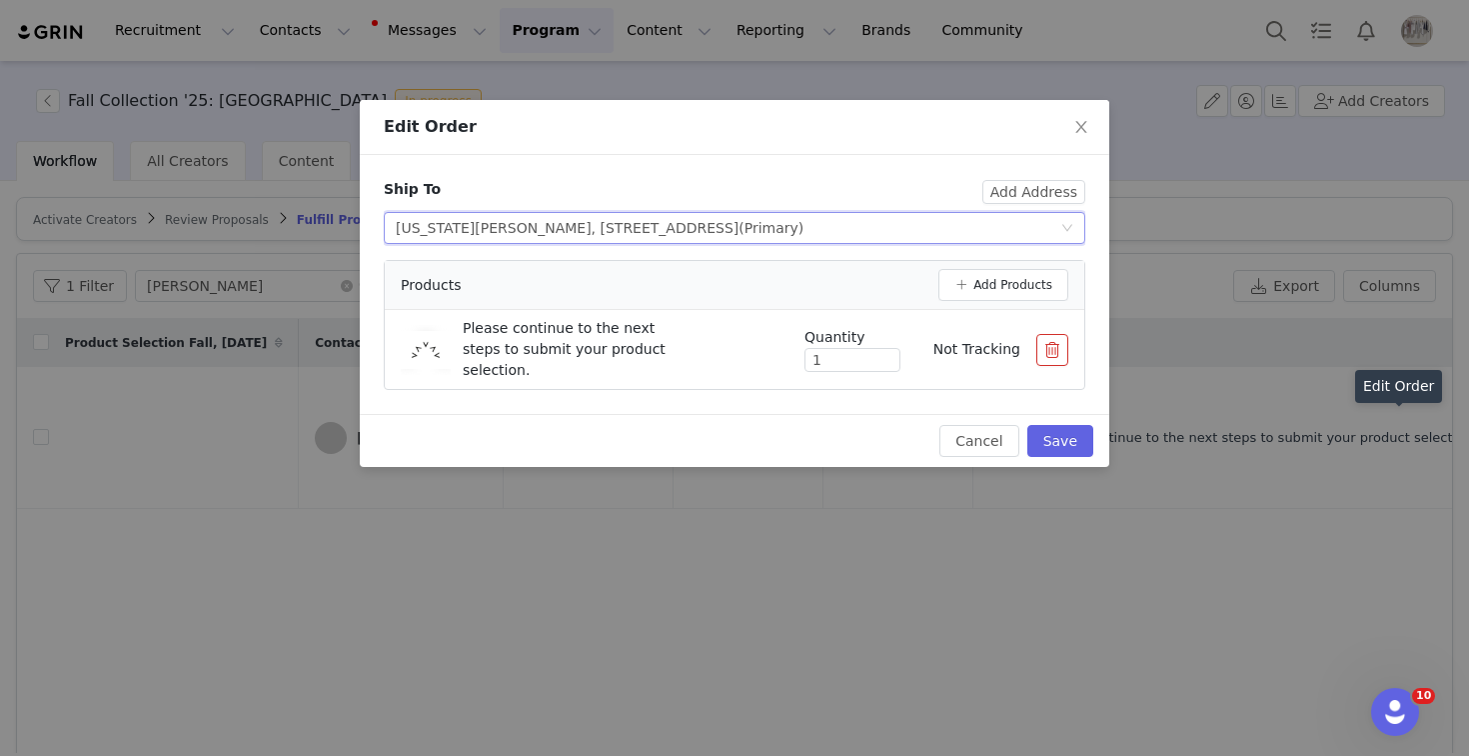
click at [1067, 343] on button "button" at bounding box center [1053, 350] width 32 height 32
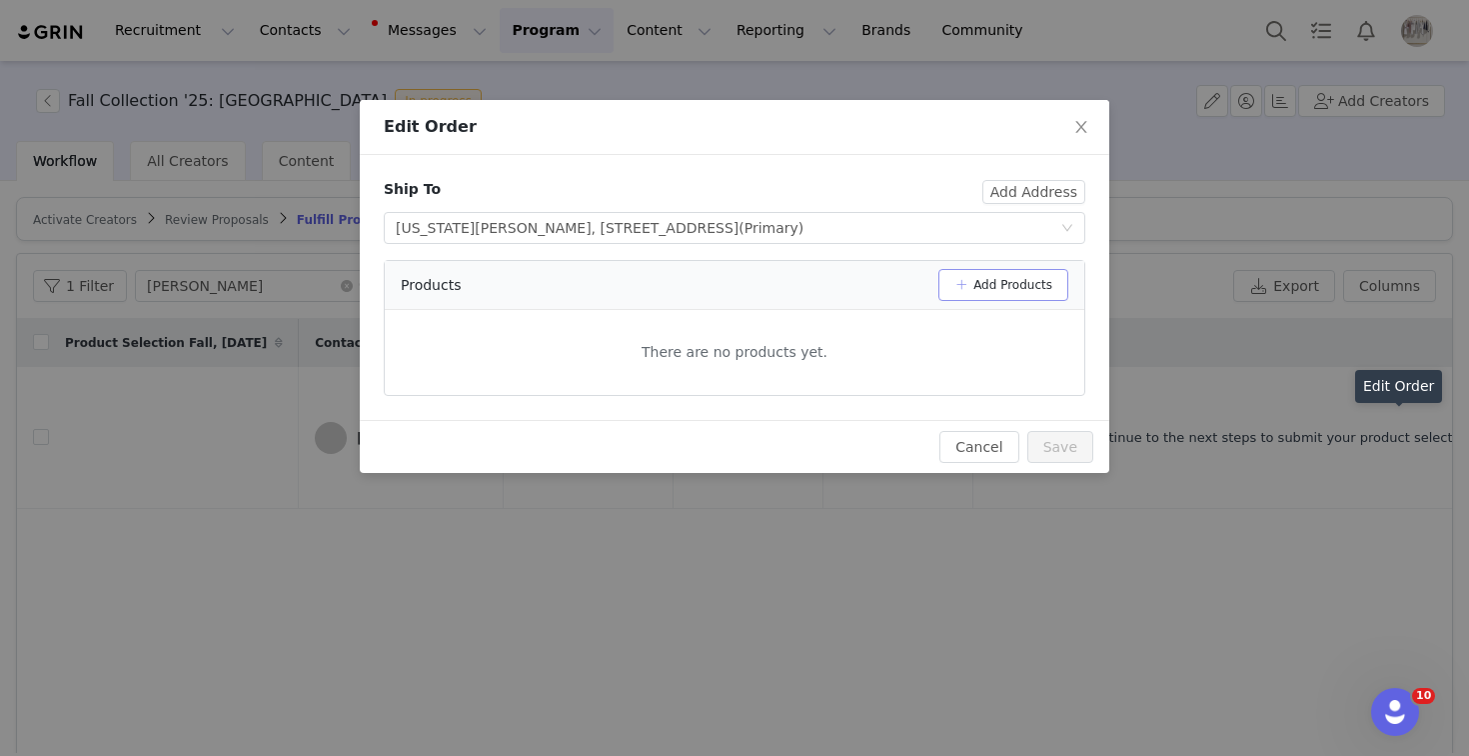
click at [1045, 293] on button "Add Products" at bounding box center [1004, 285] width 130 height 32
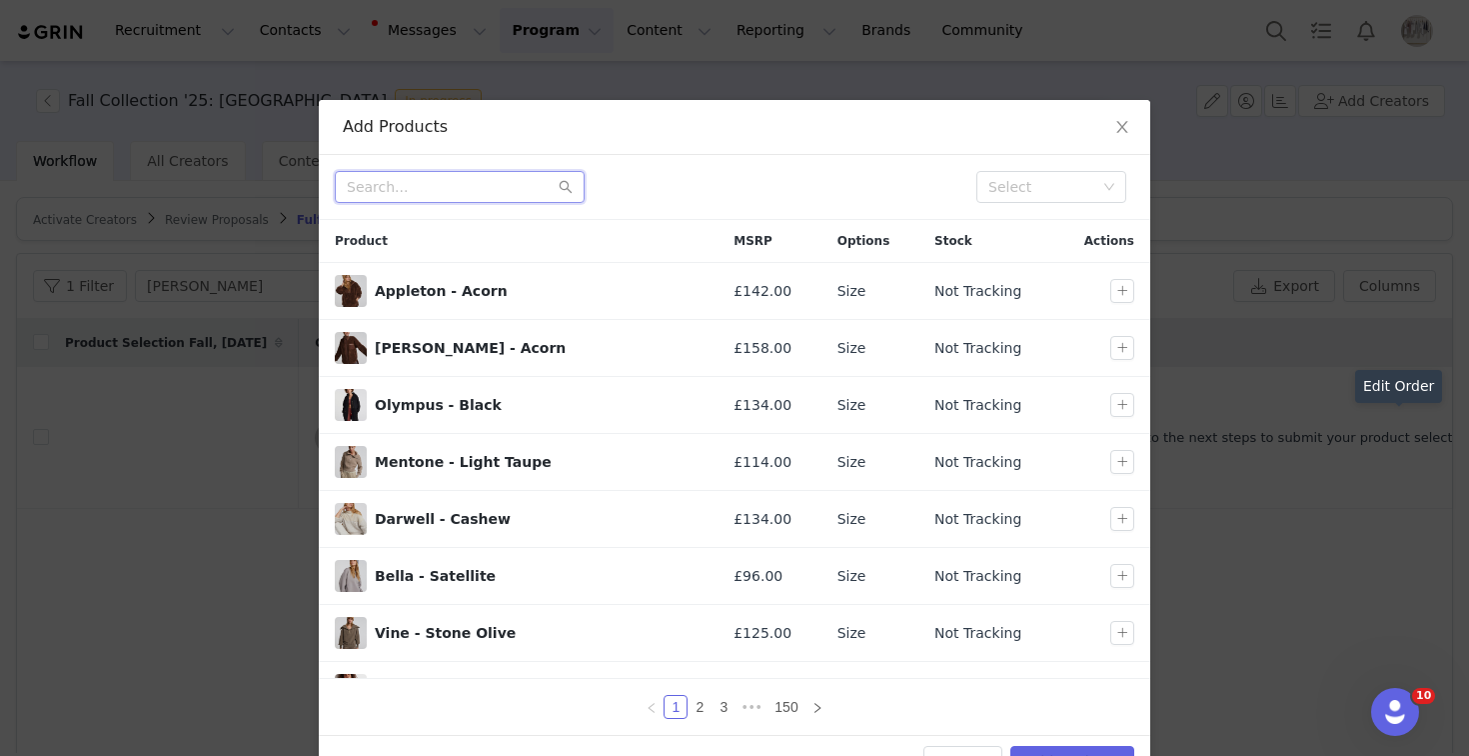
click at [445, 193] on input "text" at bounding box center [460, 187] width 250 height 32
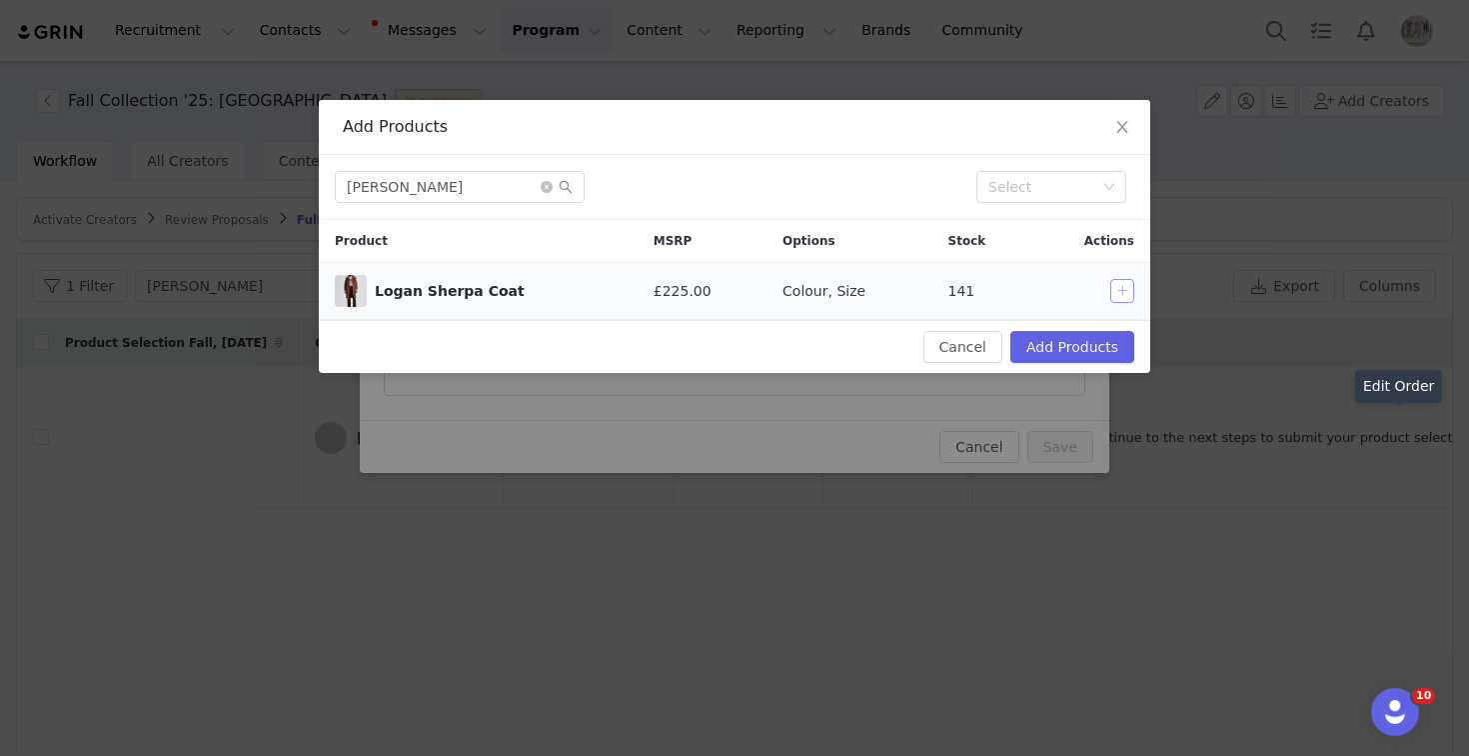
click at [1122, 298] on button "button" at bounding box center [1123, 291] width 24 height 24
click at [437, 177] on input "[PERSON_NAME]" at bounding box center [460, 187] width 250 height 32
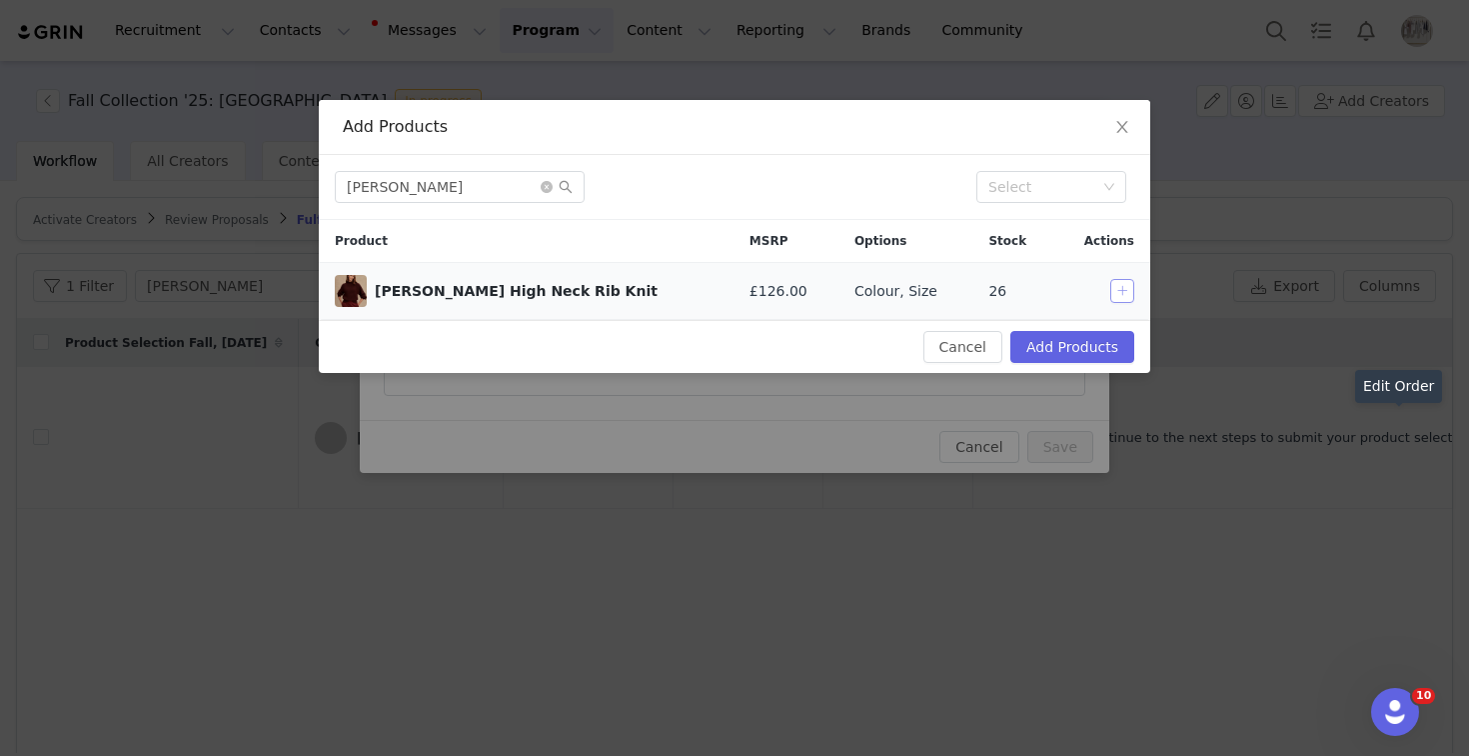
click at [1128, 296] on button "button" at bounding box center [1123, 291] width 24 height 24
click at [456, 176] on input "[PERSON_NAME]" at bounding box center [460, 187] width 250 height 32
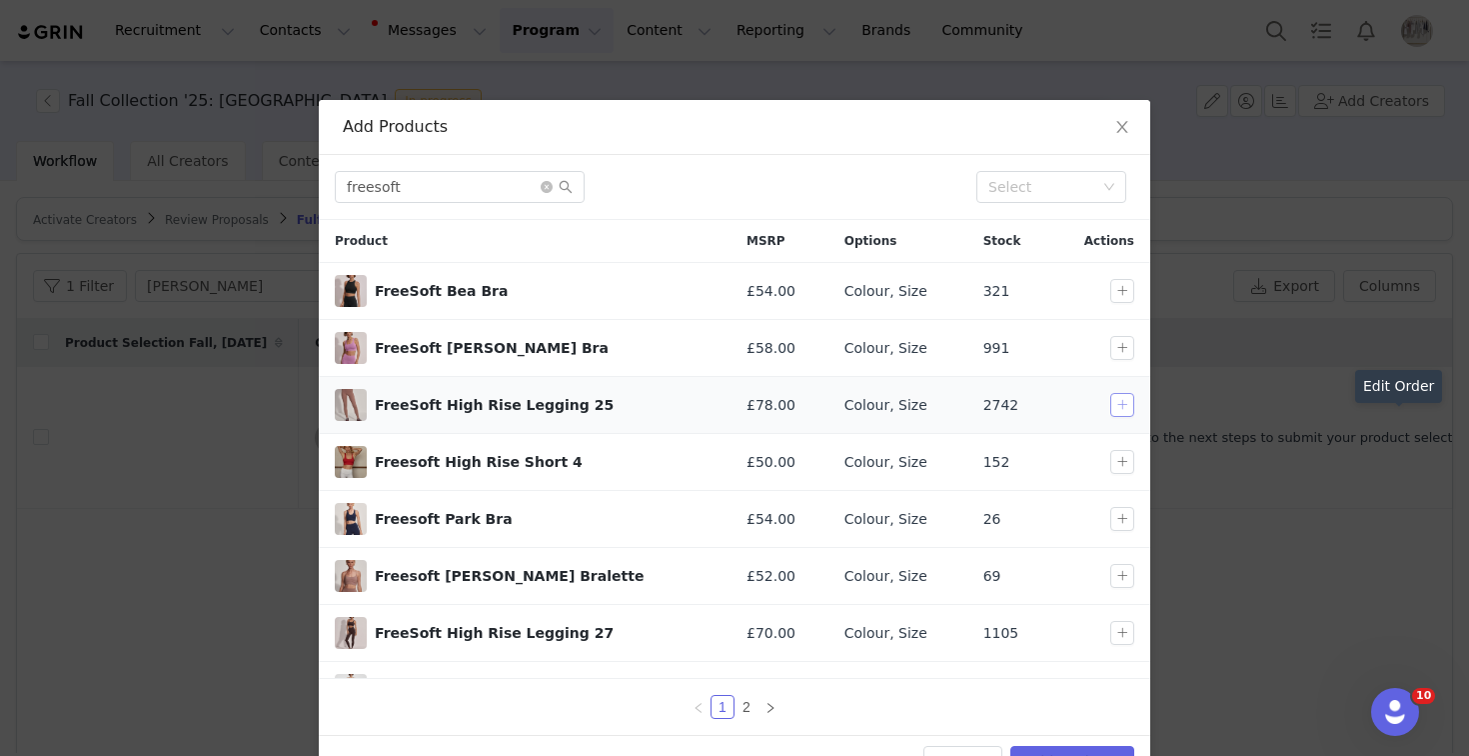
click at [1120, 402] on button "button" at bounding box center [1123, 405] width 24 height 24
click at [490, 167] on div "freesoft Select" at bounding box center [735, 187] width 832 height 65
click at [486, 188] on input "freesoft" at bounding box center [460, 187] width 250 height 32
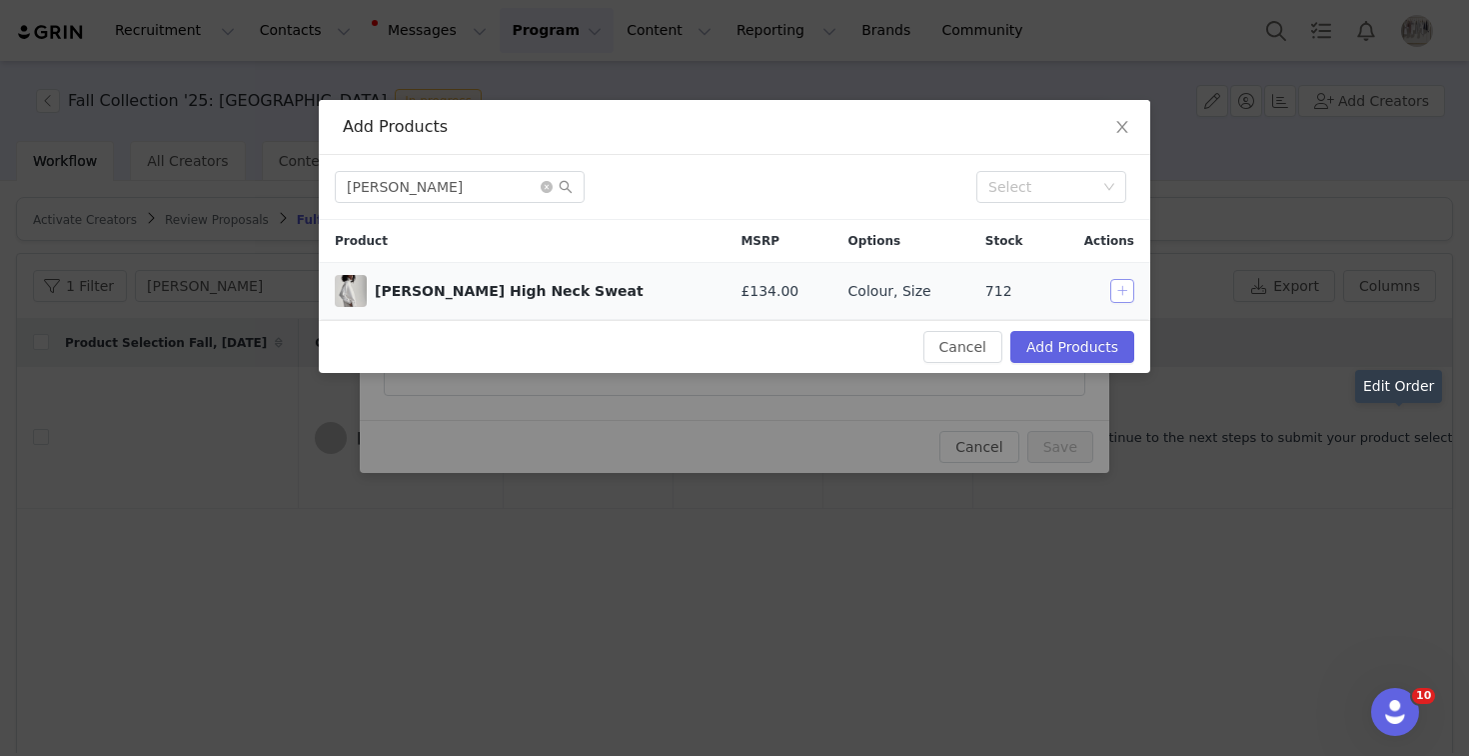
click at [1124, 286] on button "button" at bounding box center [1123, 291] width 24 height 24
click at [470, 184] on input "[PERSON_NAME]" at bounding box center [460, 187] width 250 height 32
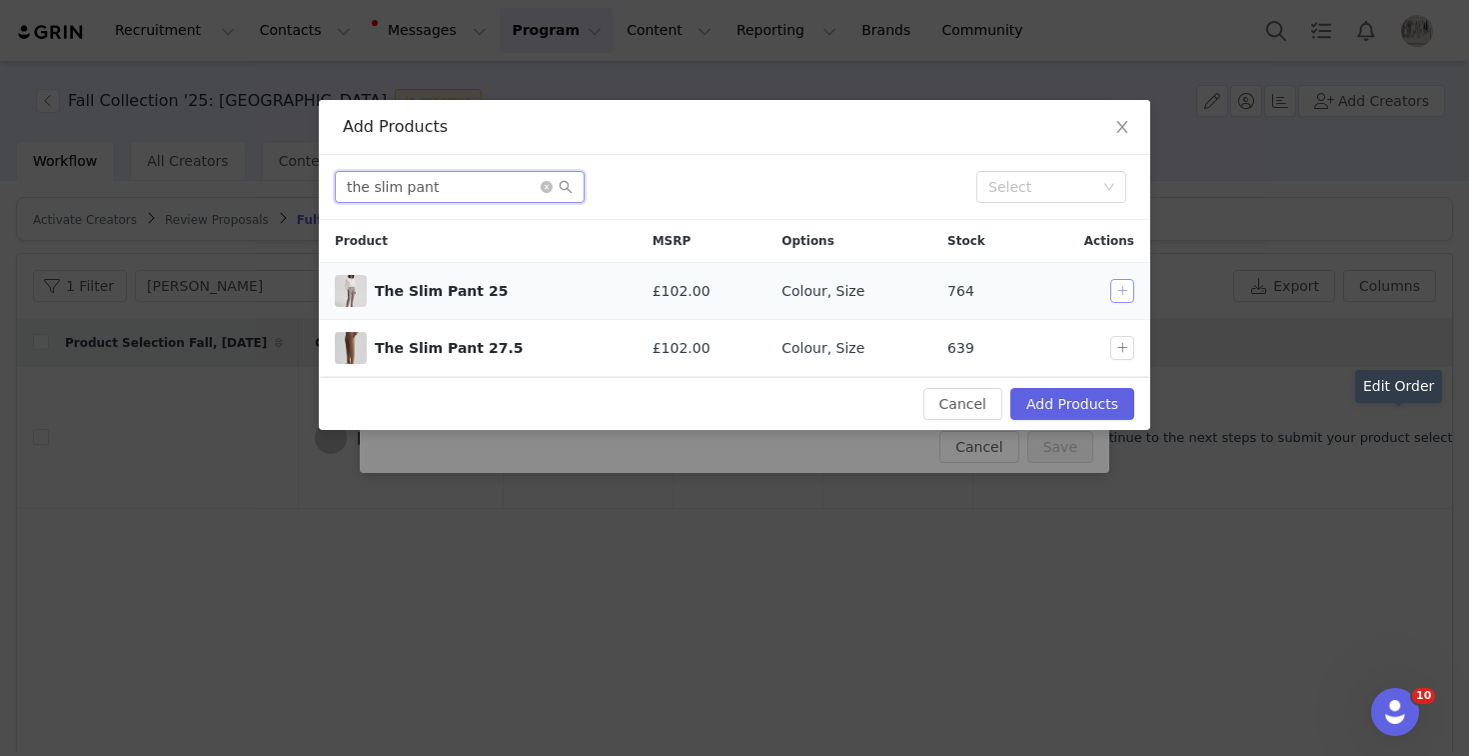
type input "the slim pant"
click at [1126, 282] on button "button" at bounding box center [1123, 291] width 24 height 24
click at [1106, 414] on button "Add Products" at bounding box center [1073, 404] width 124 height 32
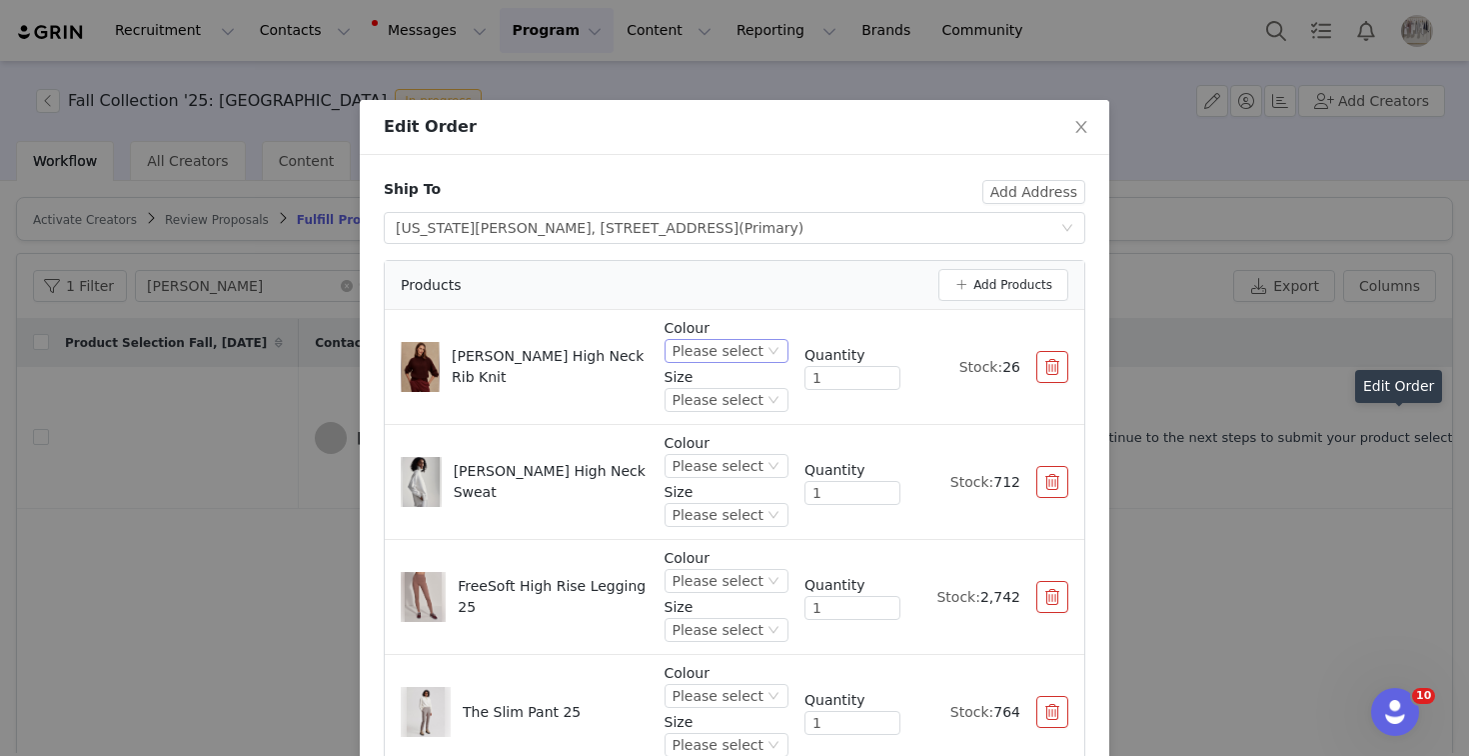
click at [720, 349] on div "Please select" at bounding box center [718, 351] width 91 height 22
click at [729, 428] on li "Cement" at bounding box center [730, 419] width 118 height 32
click at [747, 468] on div "Please select" at bounding box center [718, 466] width 91 height 22
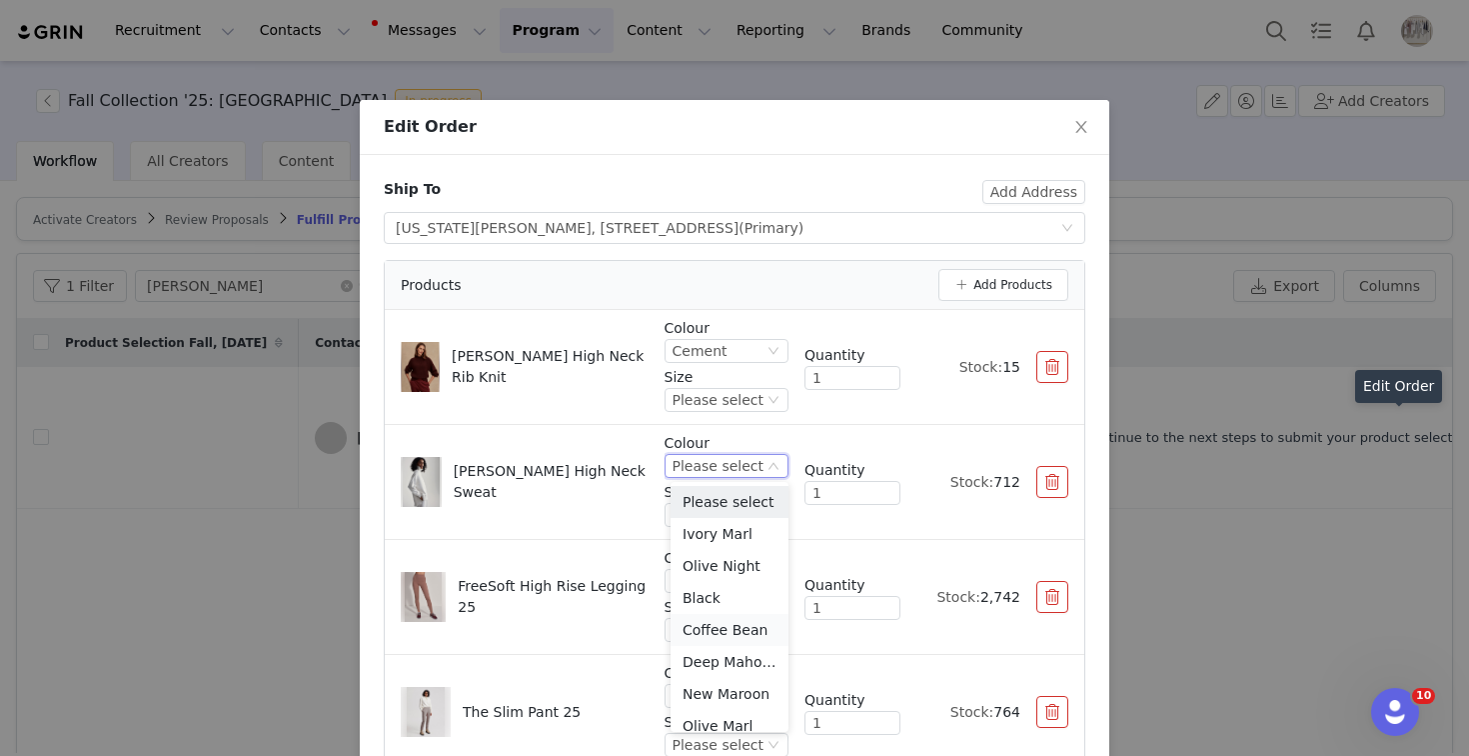
click at [728, 622] on li "Coffee Bean" at bounding box center [730, 630] width 118 height 32
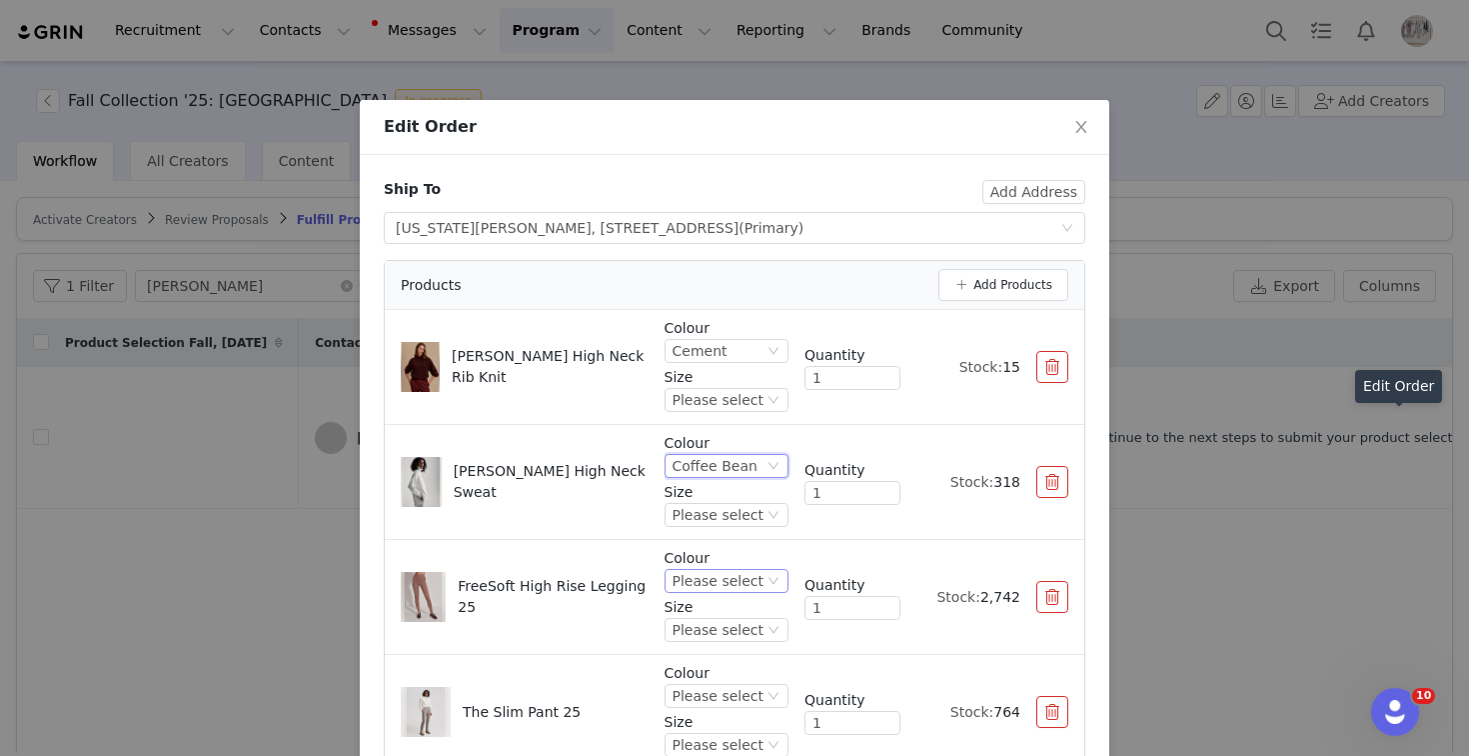
click at [726, 582] on div "Please select" at bounding box center [718, 581] width 91 height 22
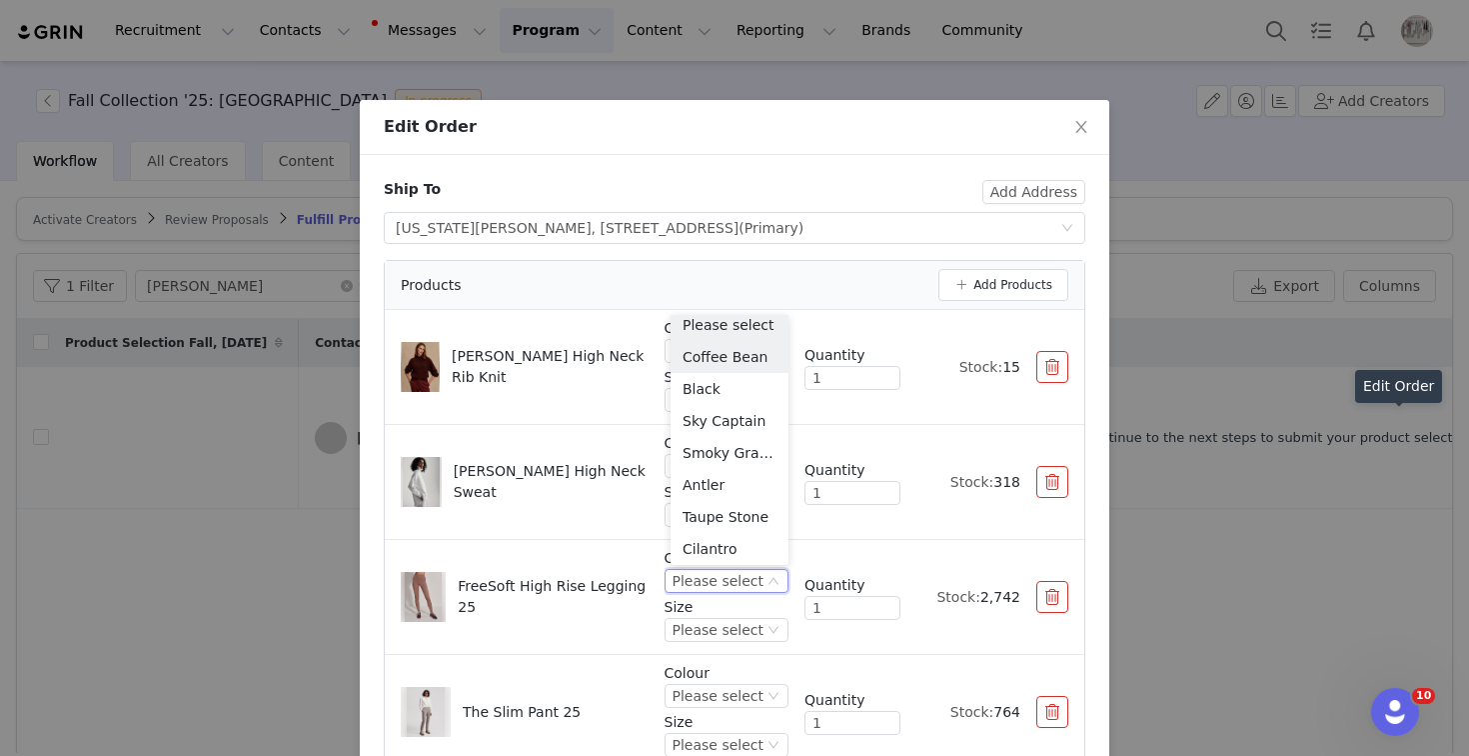
drag, startPoint x: 731, startPoint y: 356, endPoint x: 731, endPoint y: 378, distance: 22.0
click at [731, 356] on li "Coffee Bean" at bounding box center [730, 357] width 118 height 32
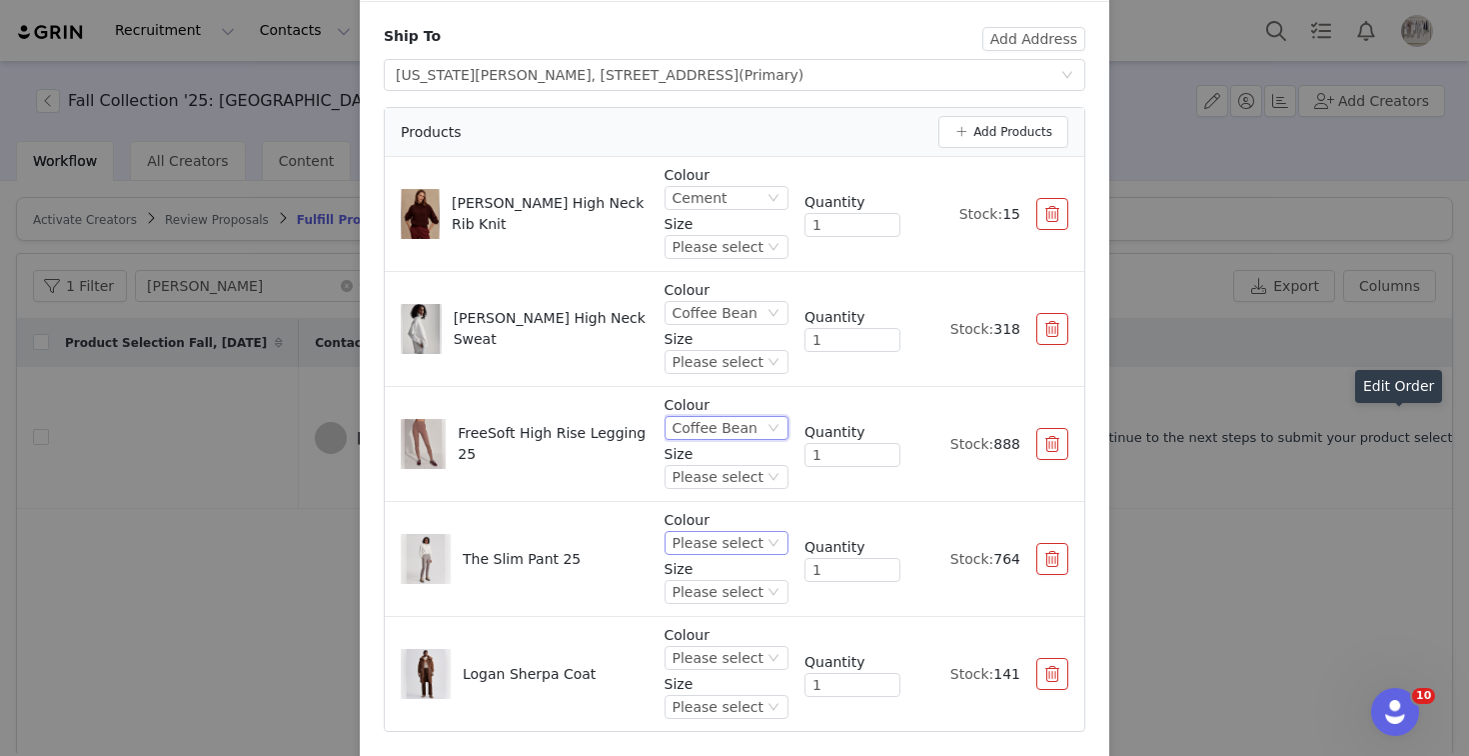
scroll to position [160, 0]
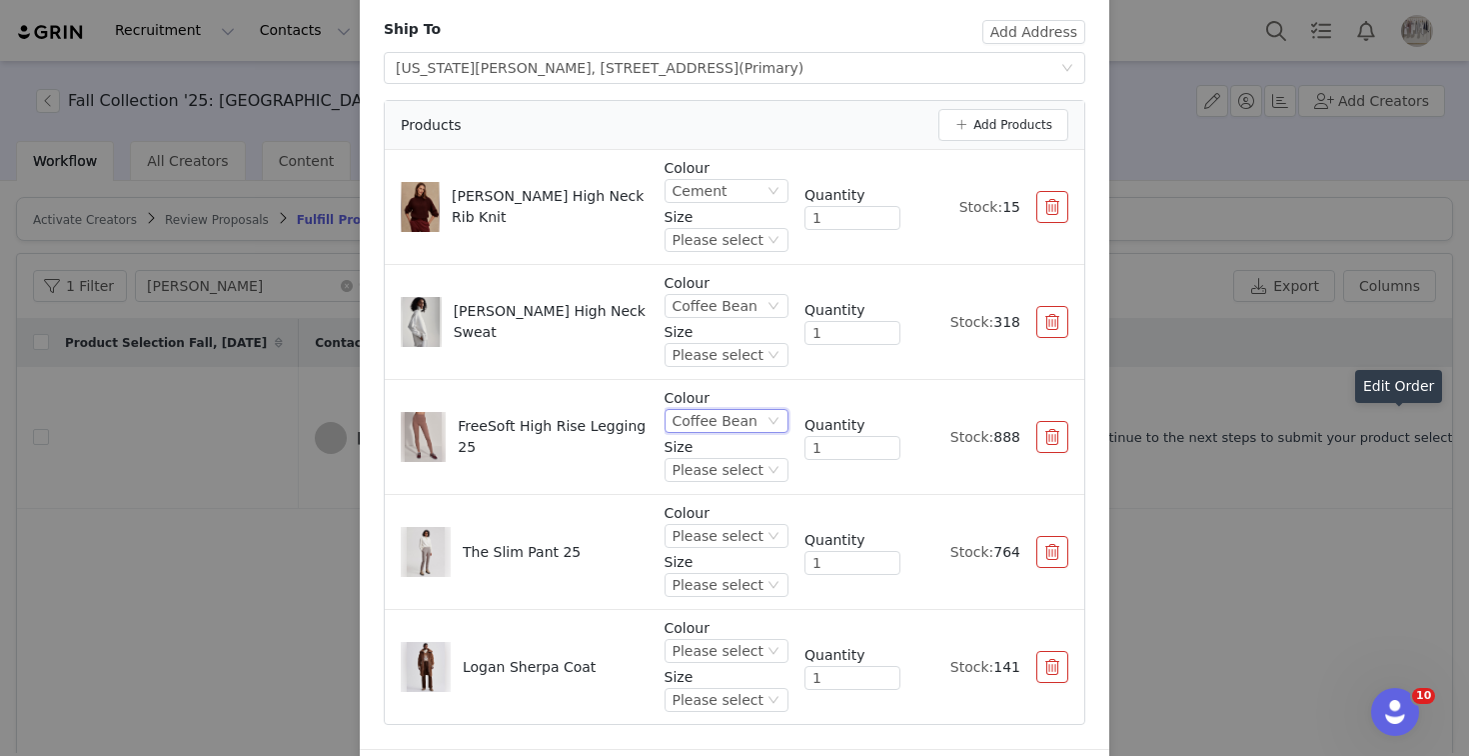
click at [736, 522] on p "Colour" at bounding box center [727, 513] width 124 height 21
click at [736, 526] on div "Please select" at bounding box center [718, 536] width 91 height 22
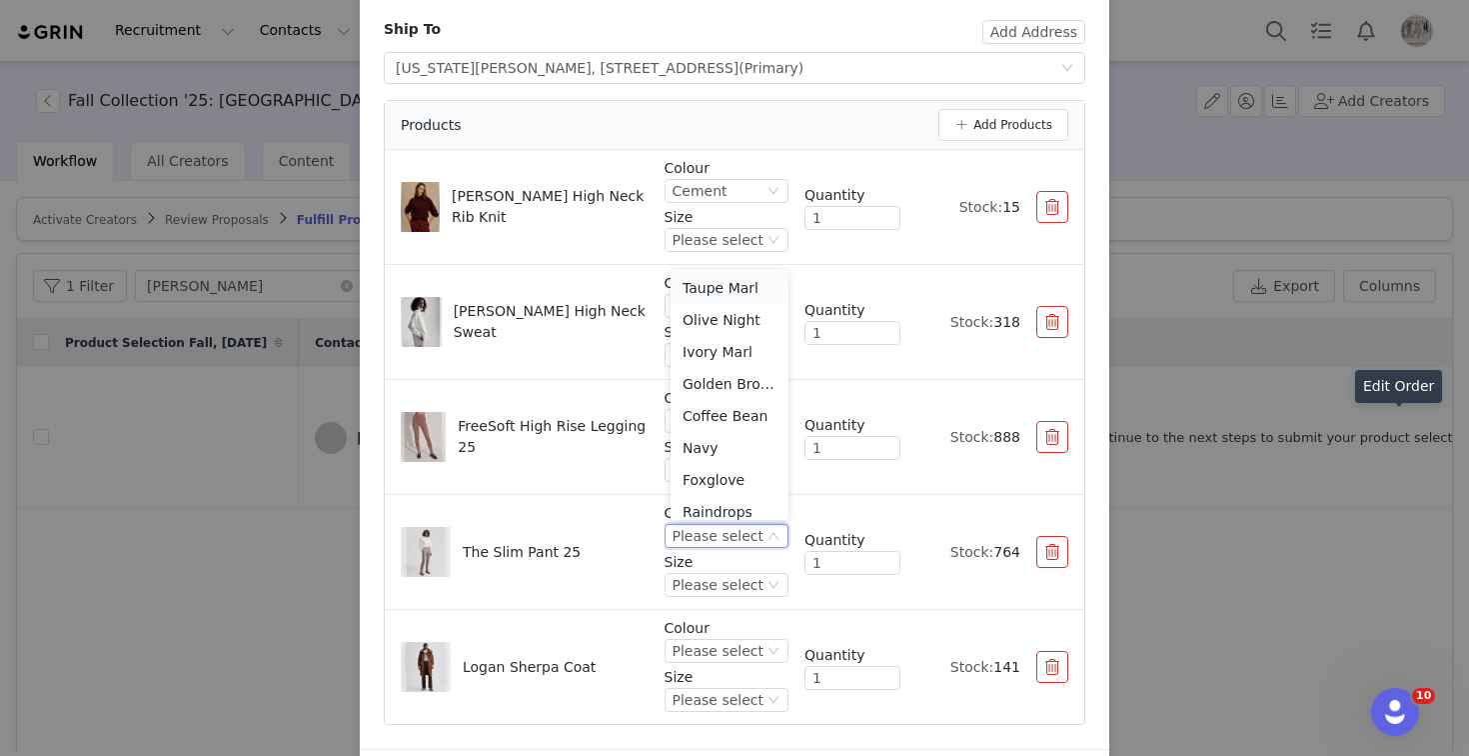
scroll to position [142, 0]
click at [736, 410] on li "Coffee Bean" at bounding box center [730, 404] width 118 height 32
click at [744, 652] on div "Please select" at bounding box center [718, 651] width 91 height 22
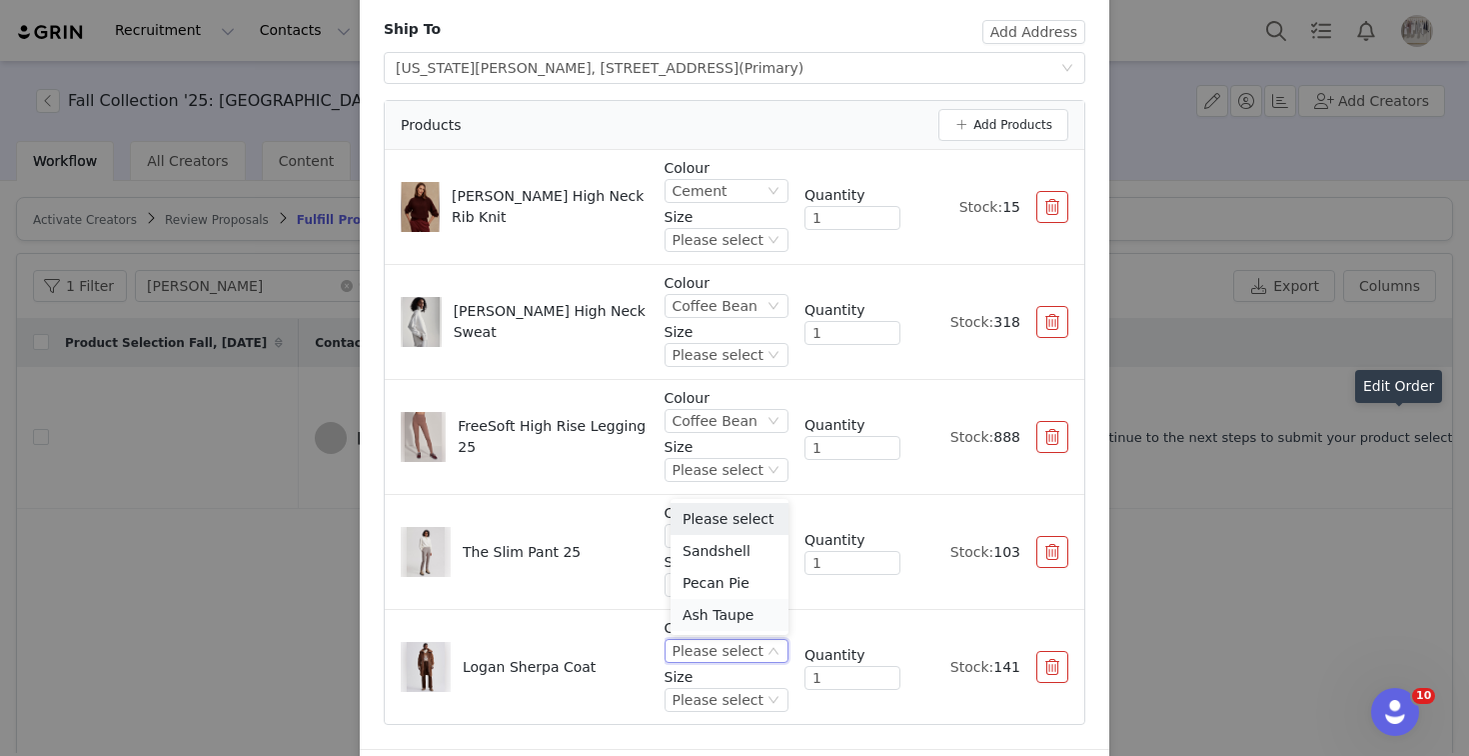
click at [731, 615] on li "Ash Taupe" at bounding box center [730, 615] width 118 height 32
click at [768, 249] on div "Please select" at bounding box center [727, 240] width 124 height 24
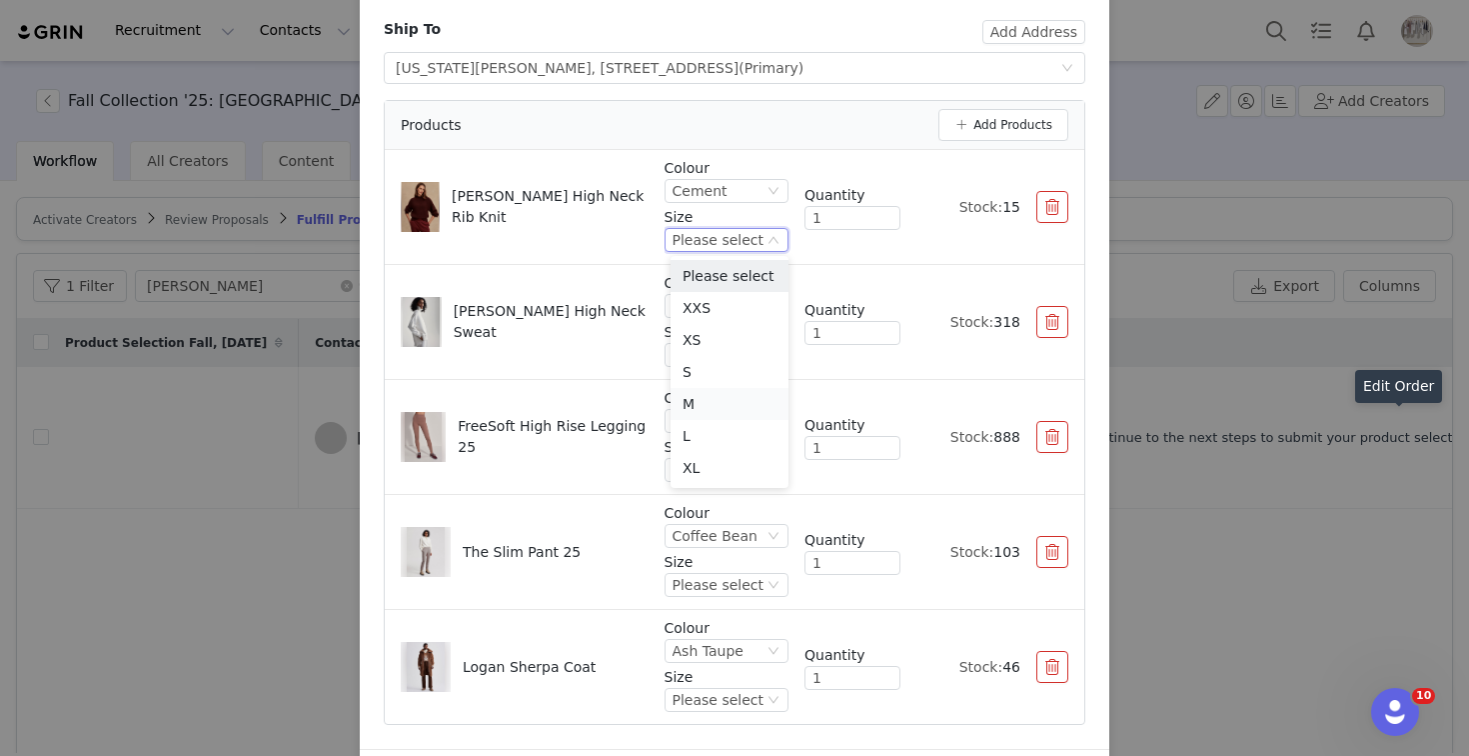
click at [700, 399] on li "M" at bounding box center [730, 404] width 118 height 32
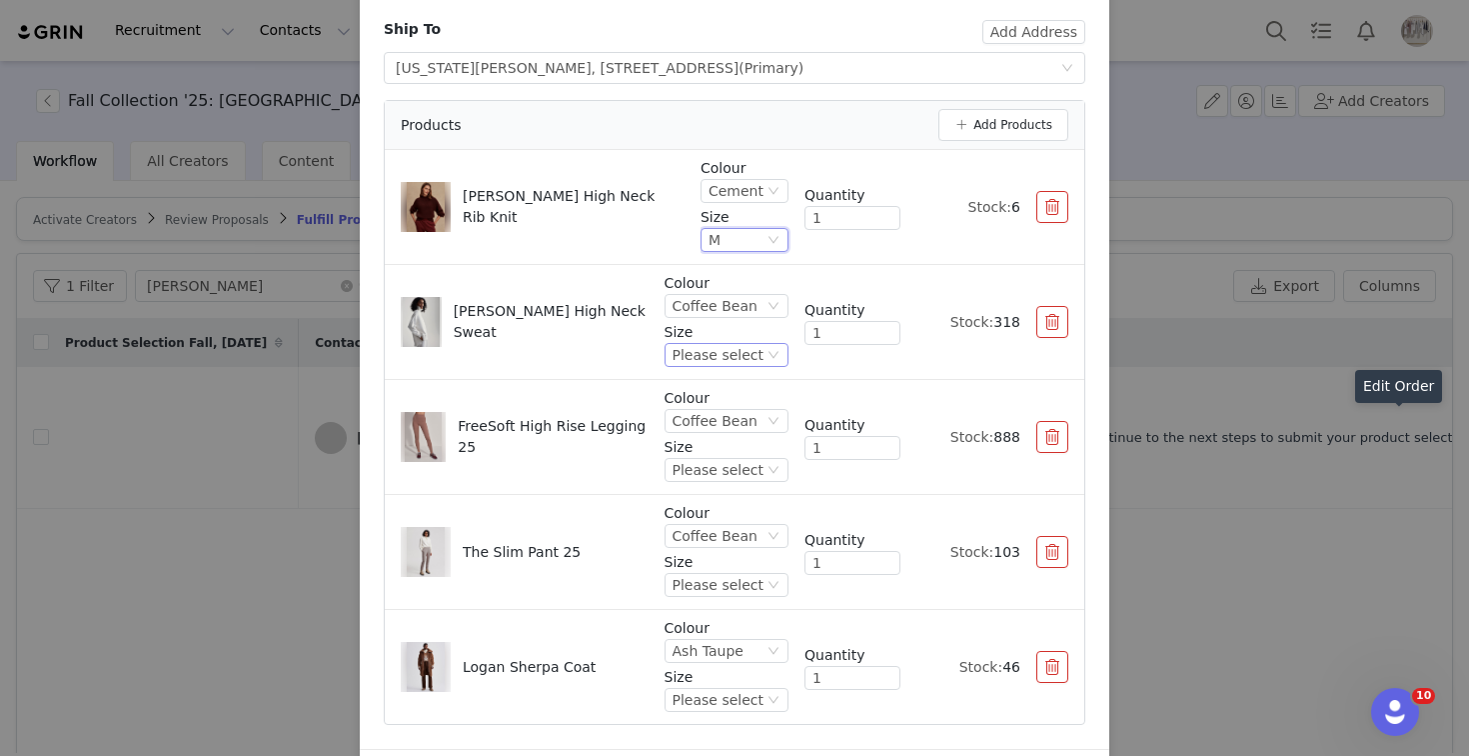
click at [725, 356] on div "Please select" at bounding box center [718, 355] width 91 height 22
click at [698, 507] on li "M" at bounding box center [730, 519] width 118 height 32
click at [740, 465] on div "Please select" at bounding box center [718, 470] width 91 height 22
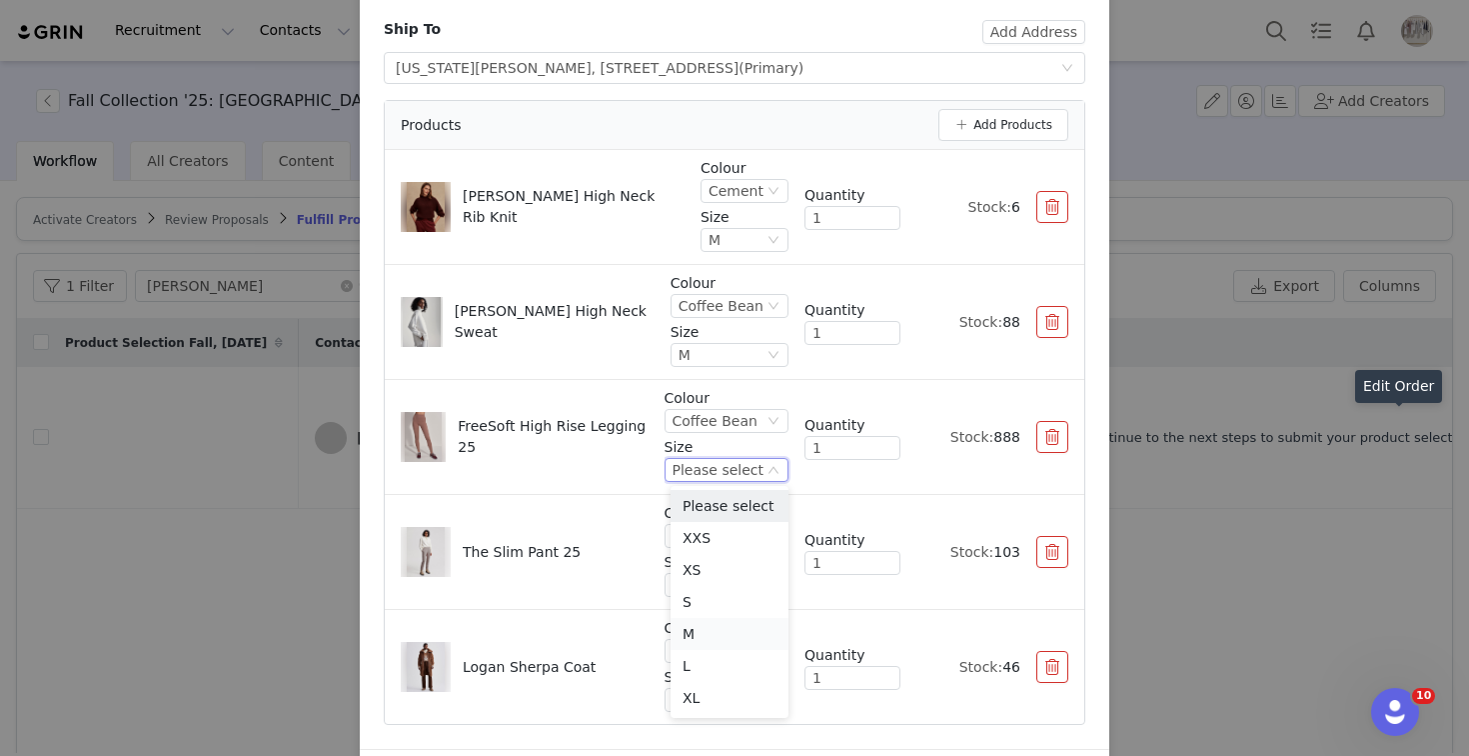
click at [696, 631] on li "M" at bounding box center [730, 634] width 118 height 32
click at [752, 593] on div "Please select" at bounding box center [718, 585] width 91 height 22
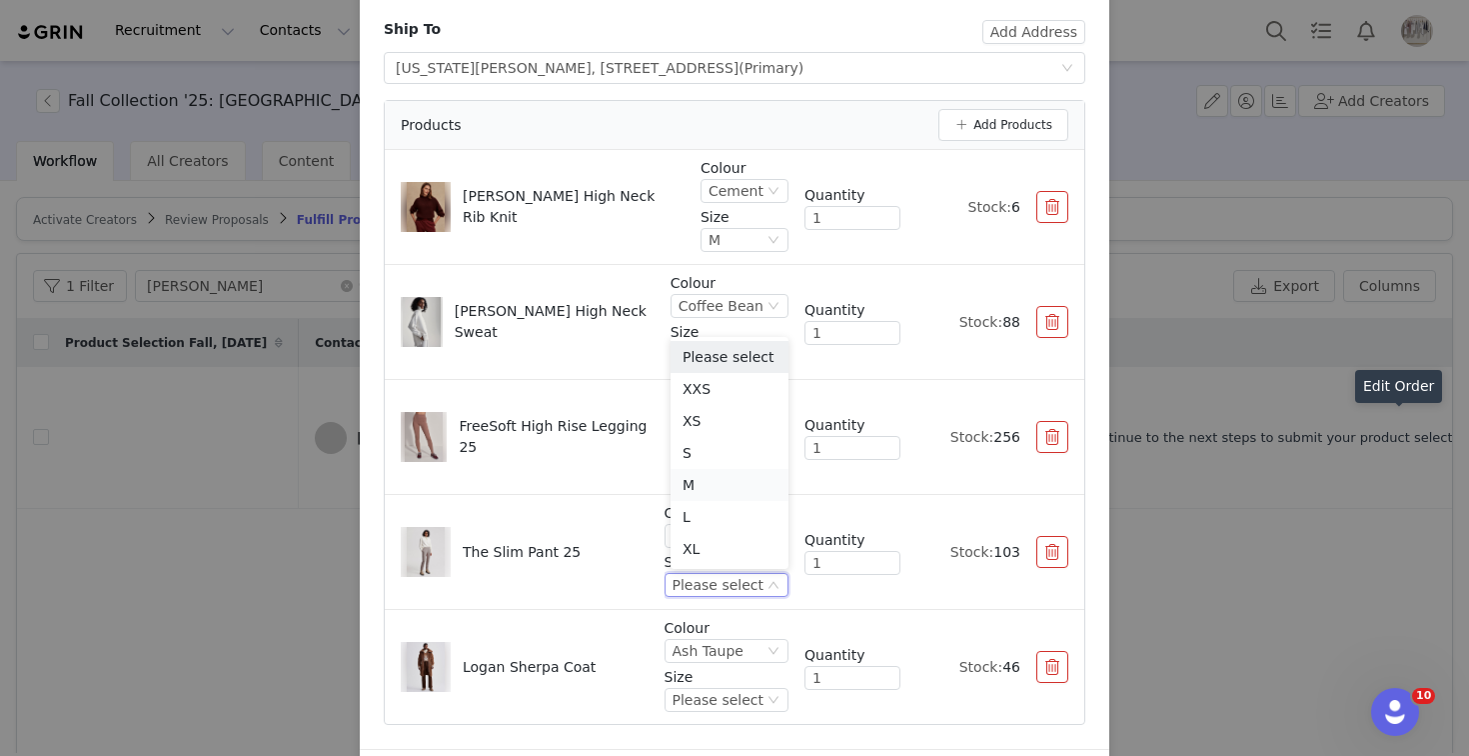
click at [701, 487] on li "M" at bounding box center [730, 485] width 118 height 32
click at [740, 691] on div "Please select" at bounding box center [718, 700] width 91 height 22
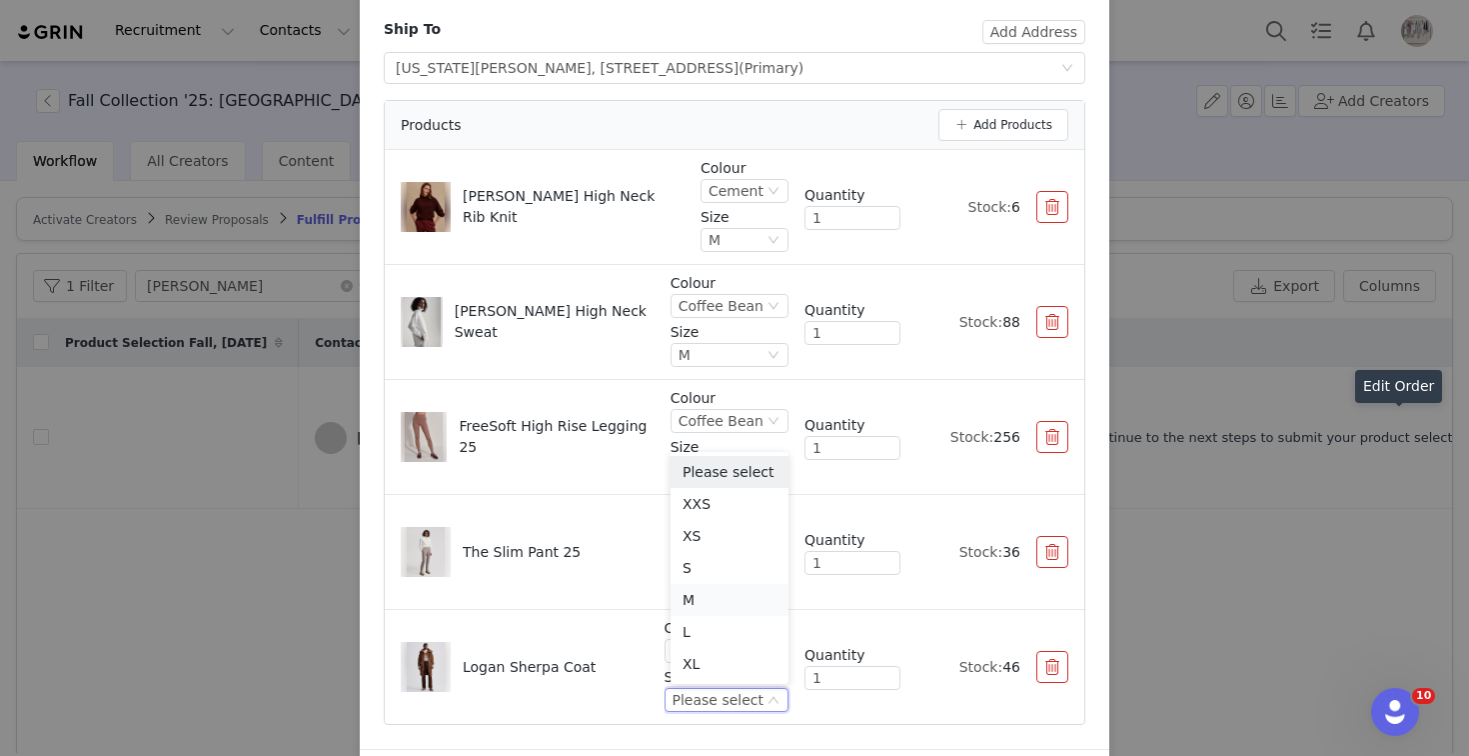
click at [707, 598] on li "M" at bounding box center [730, 600] width 118 height 32
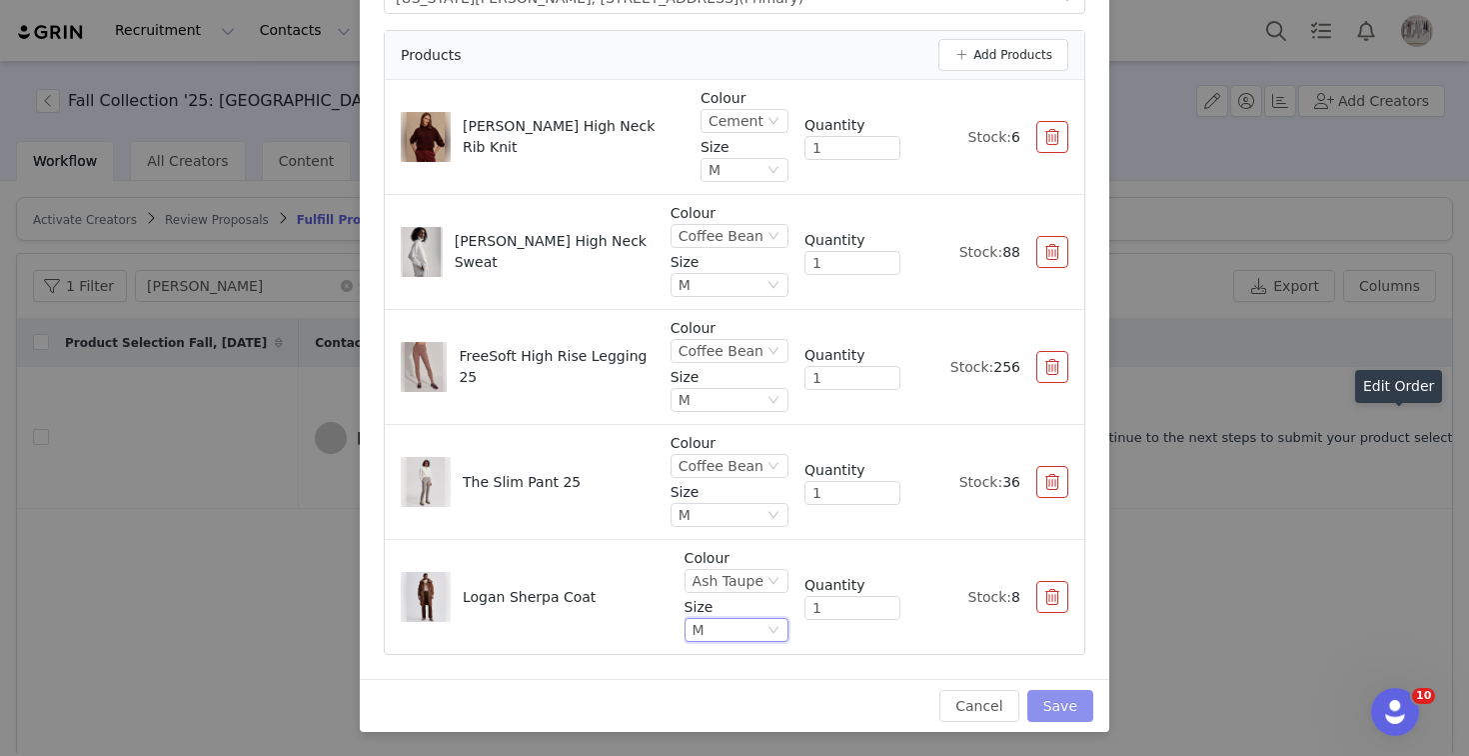
click at [1068, 720] on button "Save" at bounding box center [1061, 706] width 66 height 32
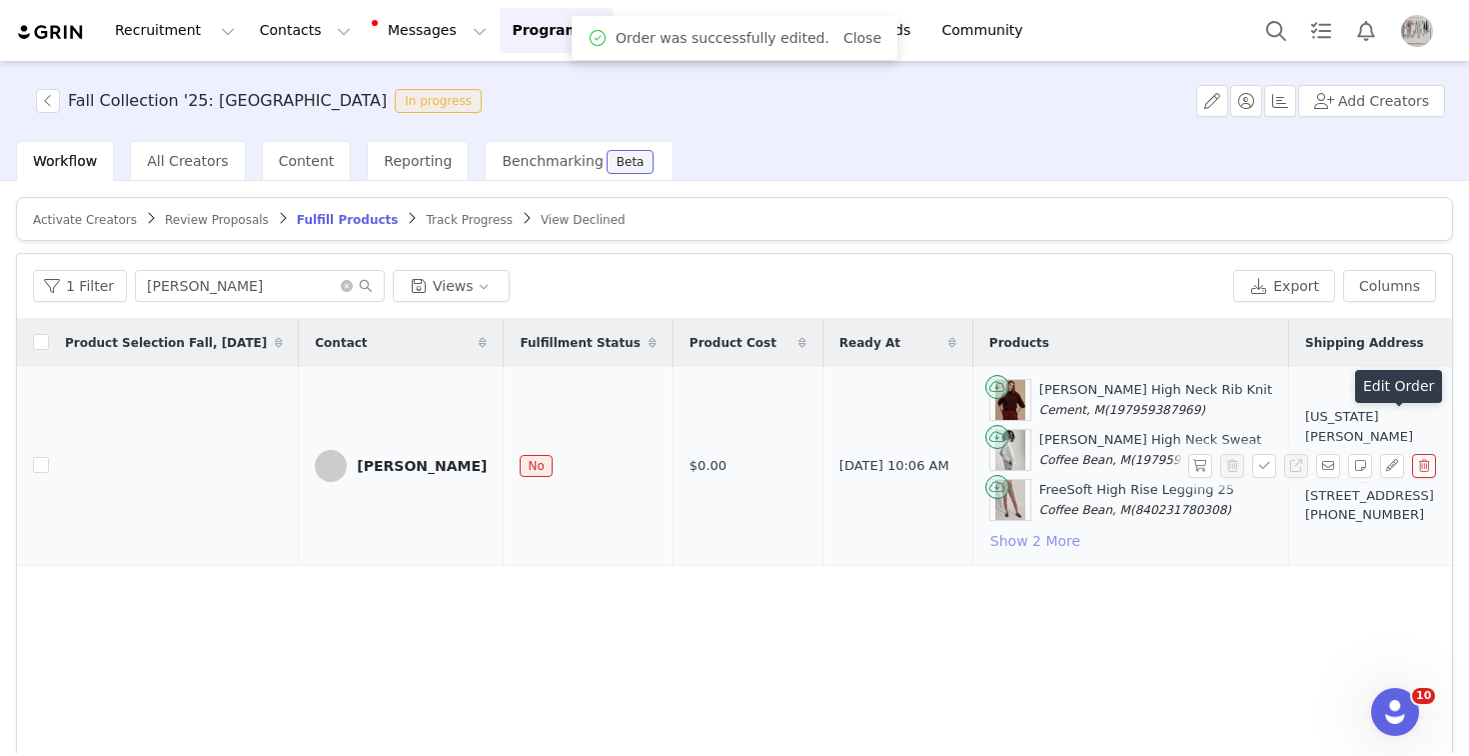
click at [1029, 542] on button "Show 2 More" at bounding box center [1036, 541] width 92 height 24
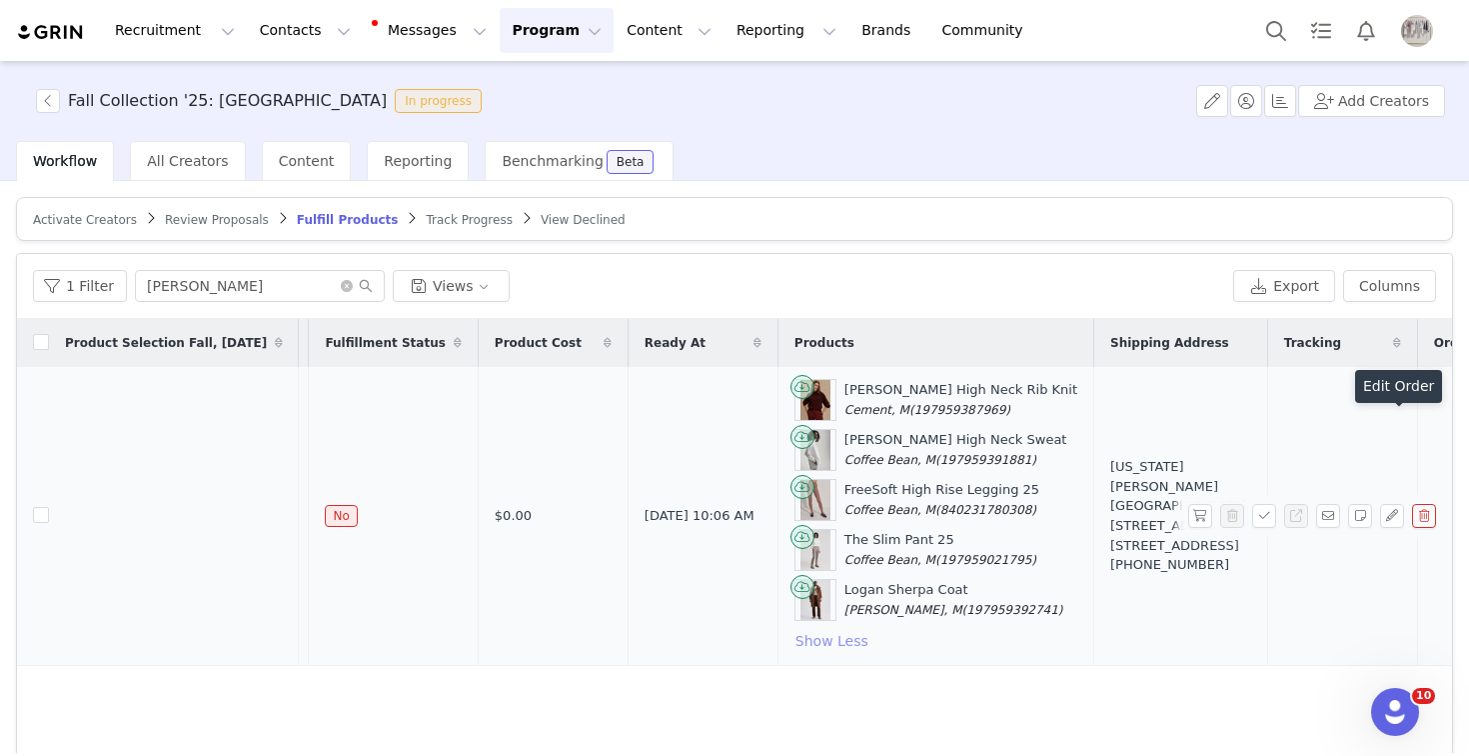
scroll to position [0, 197]
click at [1200, 513] on button "button" at bounding box center [1201, 516] width 24 height 24
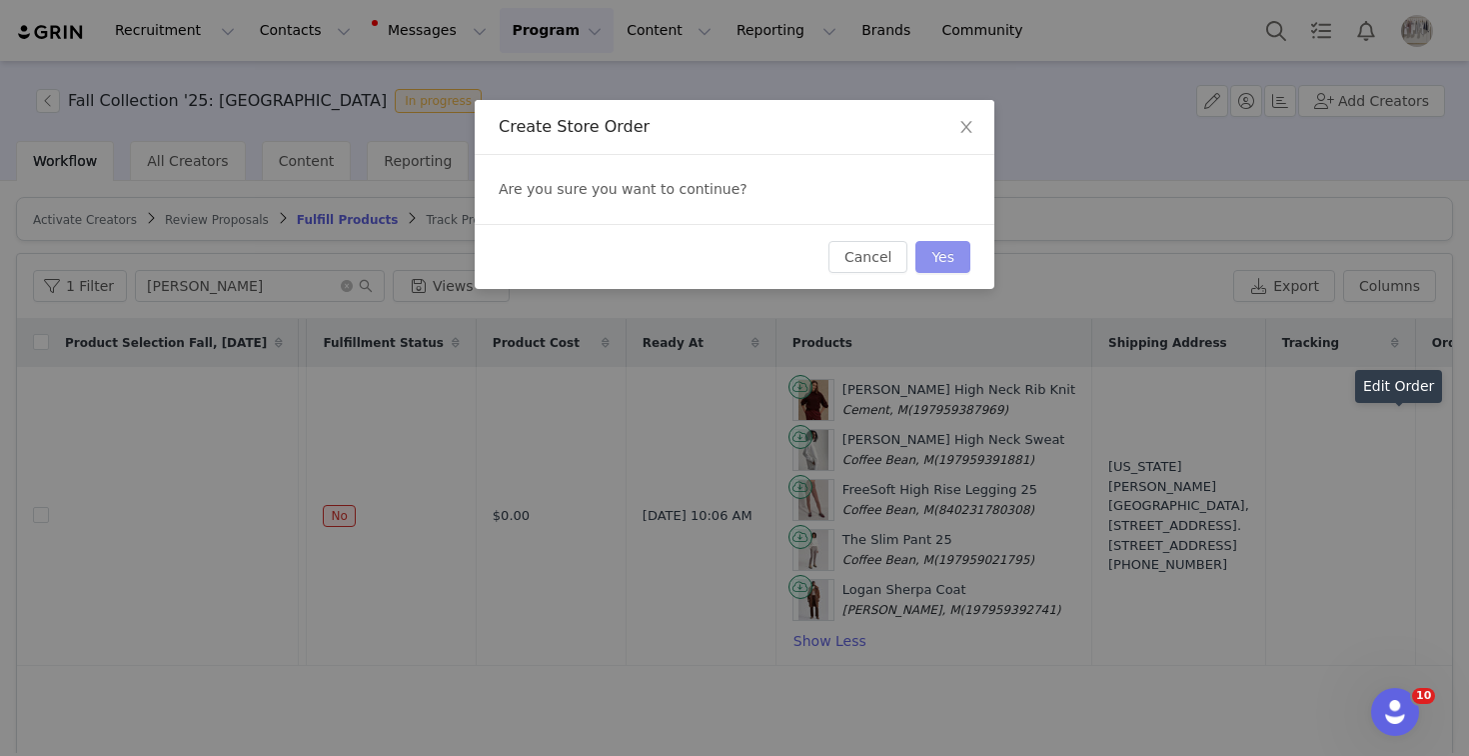
click at [942, 259] on button "Yes" at bounding box center [943, 257] width 55 height 32
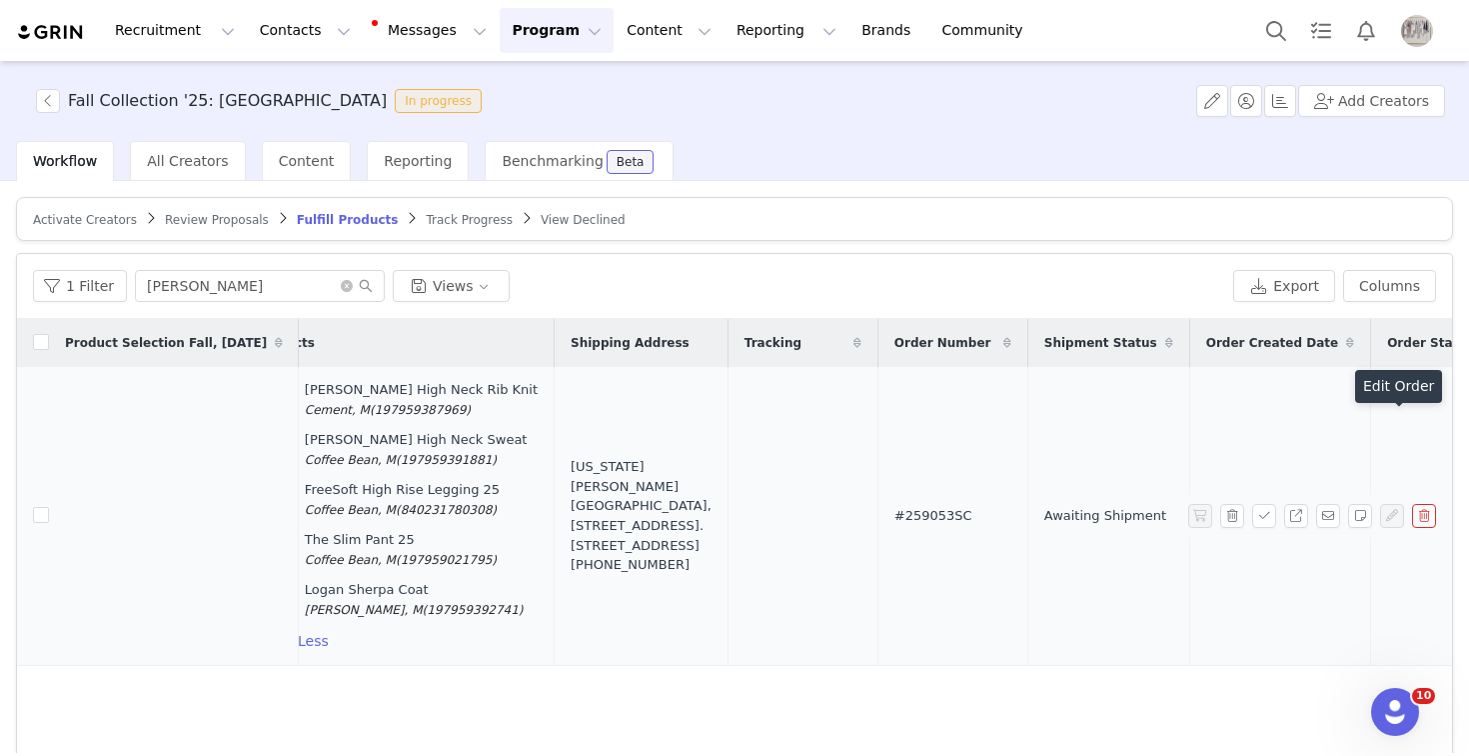
scroll to position [0, 285]
